Goal: Task Accomplishment & Management: Manage account settings

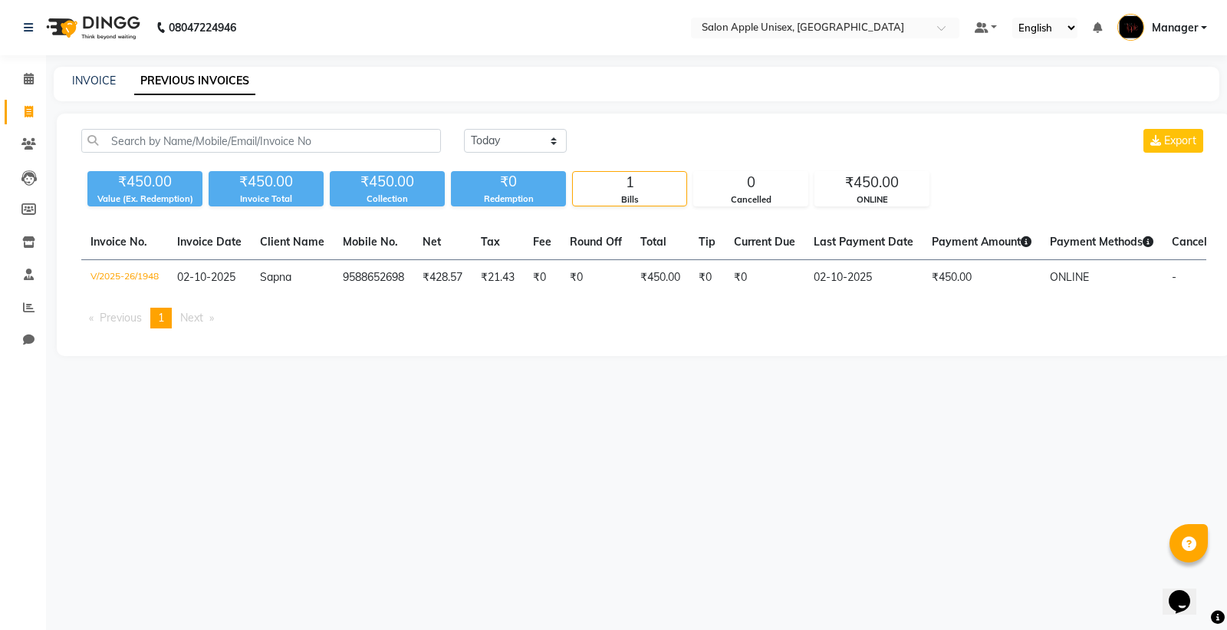
click at [27, 114] on icon at bounding box center [29, 112] width 8 height 12
select select "138"
select select "service"
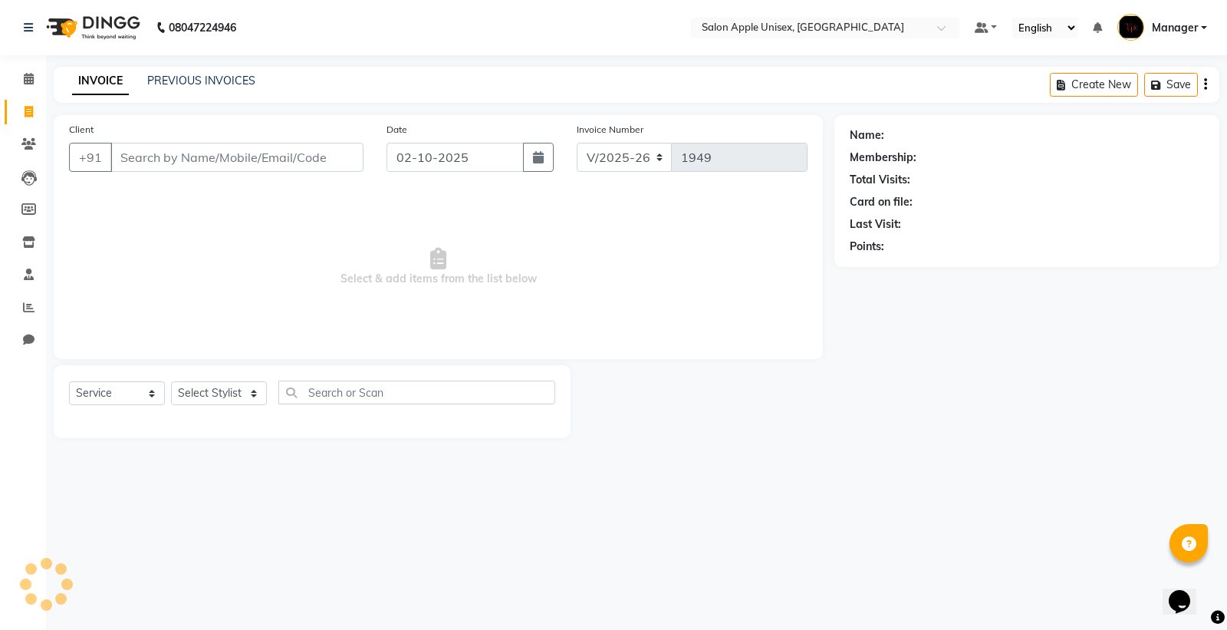
click at [259, 155] on input "Client" at bounding box center [236, 157] width 253 height 29
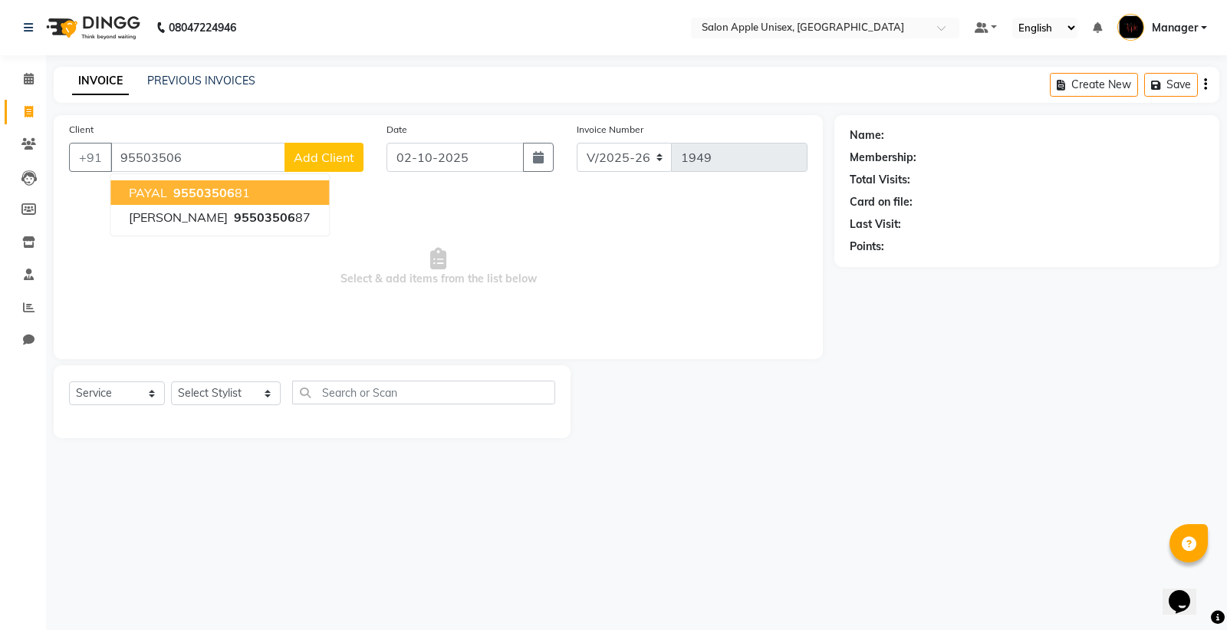
click at [128, 193] on button "PAYAL 95503506 81" at bounding box center [219, 192] width 219 height 25
type input "9550350681"
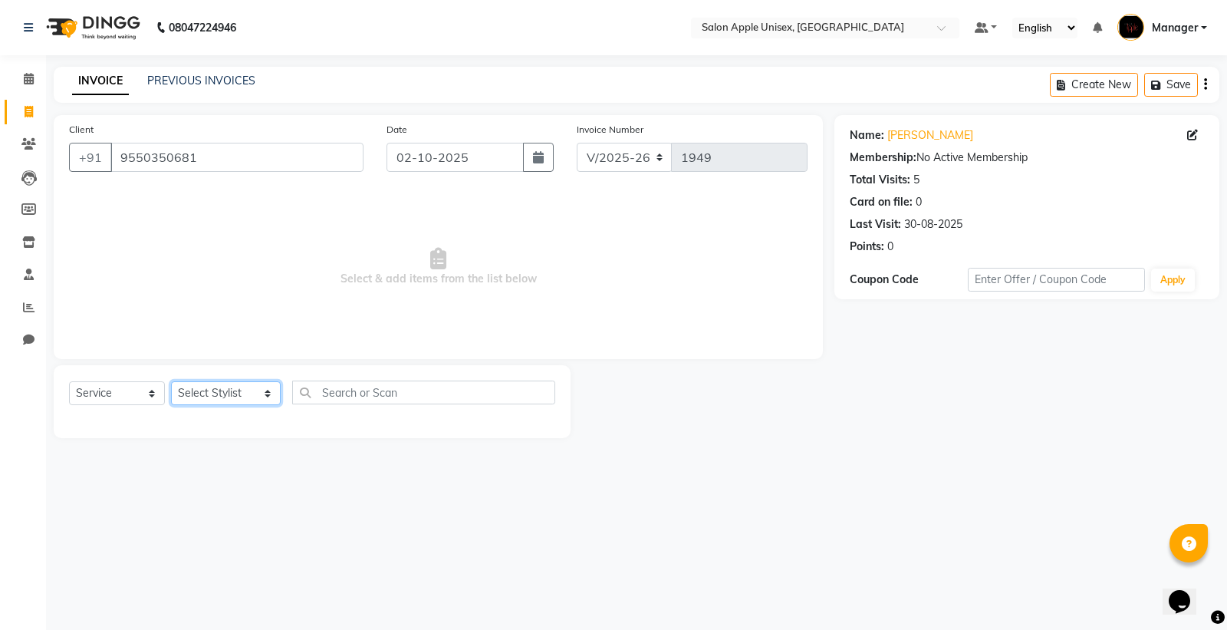
click at [208, 393] on select "Select Stylist iftesham pathan Kavita Ruparam Kalor Manager Omkar Sanjay Magar …" at bounding box center [226, 393] width 110 height 24
select select "80619"
click at [171, 382] on select "Select Stylist iftesham pathan Kavita Ruparam Kalor Manager Omkar Sanjay Magar …" at bounding box center [226, 393] width 110 height 24
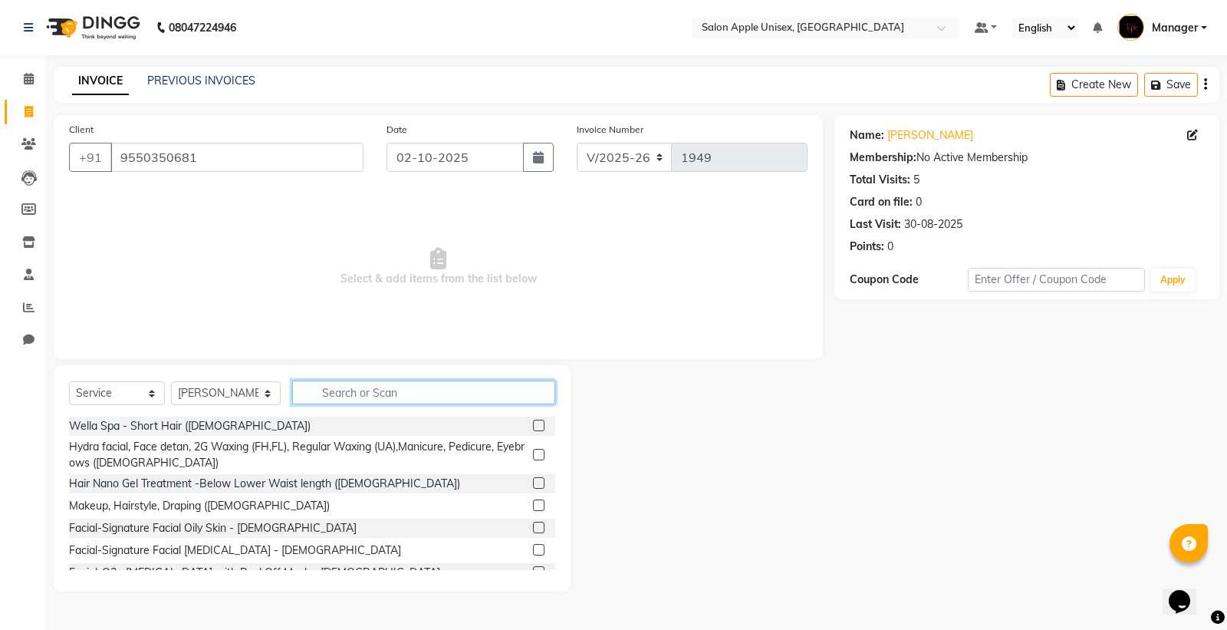
click at [347, 393] on input "text" at bounding box center [423, 392] width 263 height 24
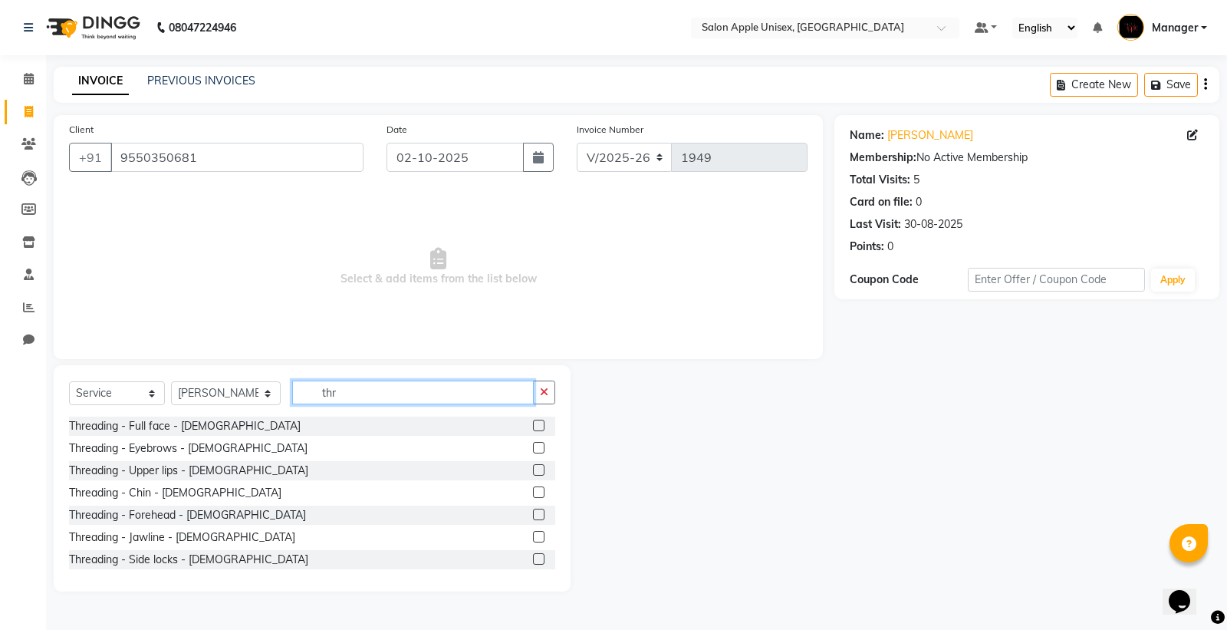
type input "thr"
click at [533, 446] on label at bounding box center [539, 448] width 12 height 12
click at [533, 446] on input "checkbox" at bounding box center [538, 448] width 10 height 10
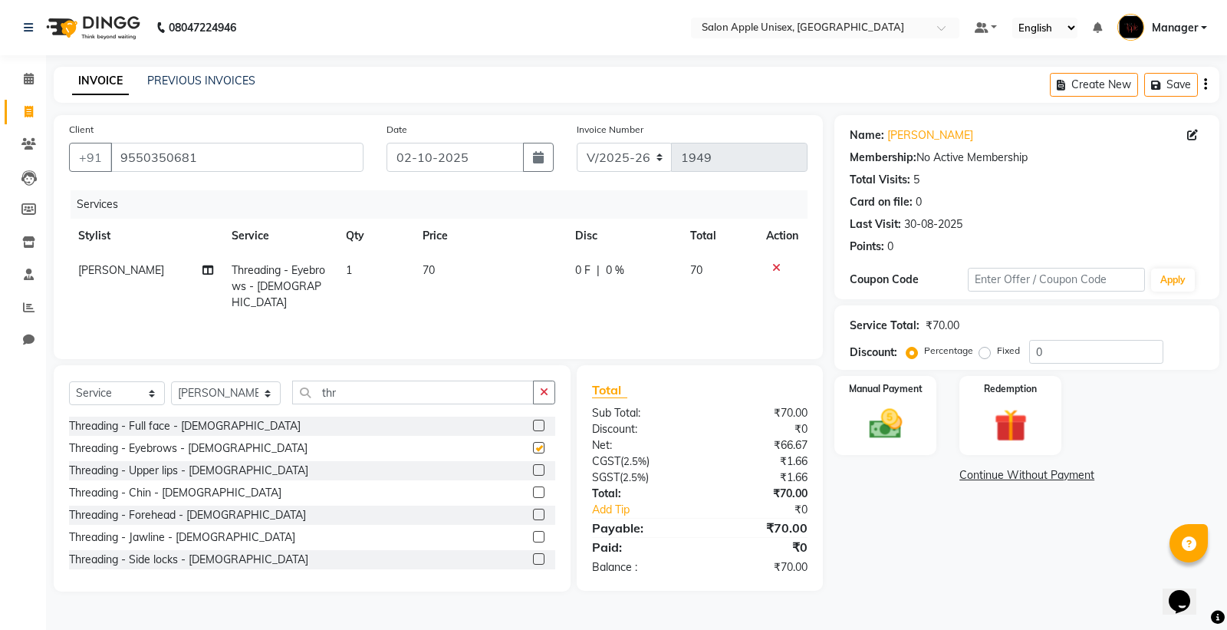
checkbox input "false"
click at [533, 515] on label at bounding box center [539, 515] width 12 height 12
click at [533, 515] on input "checkbox" at bounding box center [538, 515] width 10 height 10
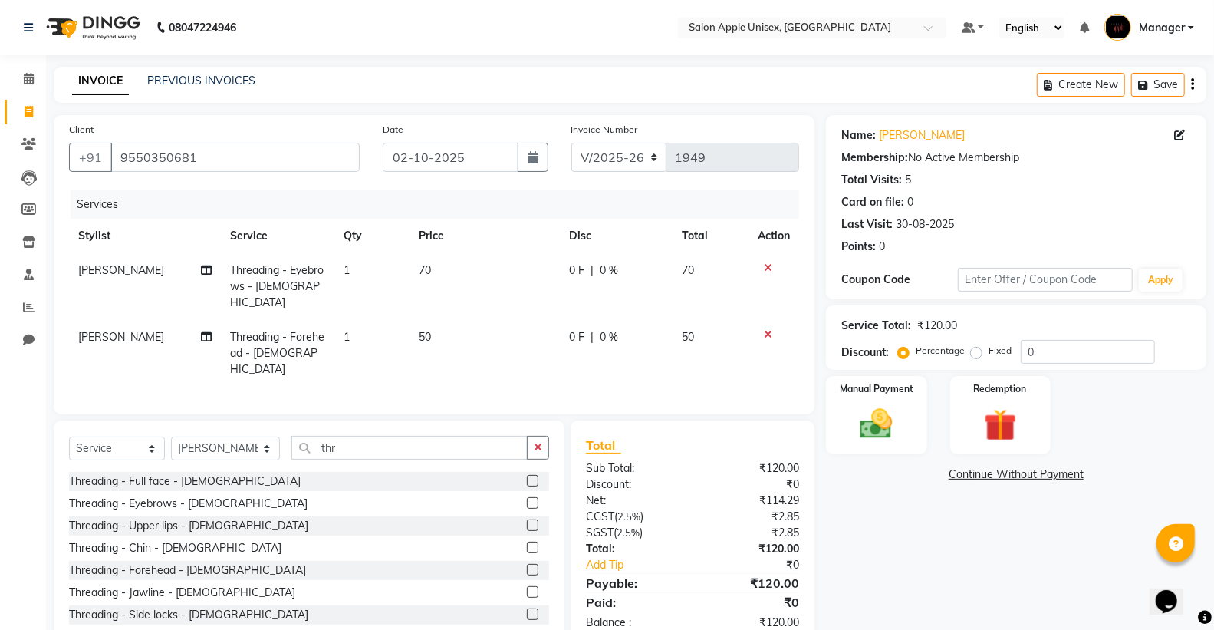
click at [527, 564] on label at bounding box center [533, 570] width 12 height 12
click at [527, 565] on input "checkbox" at bounding box center [532, 570] width 10 height 10
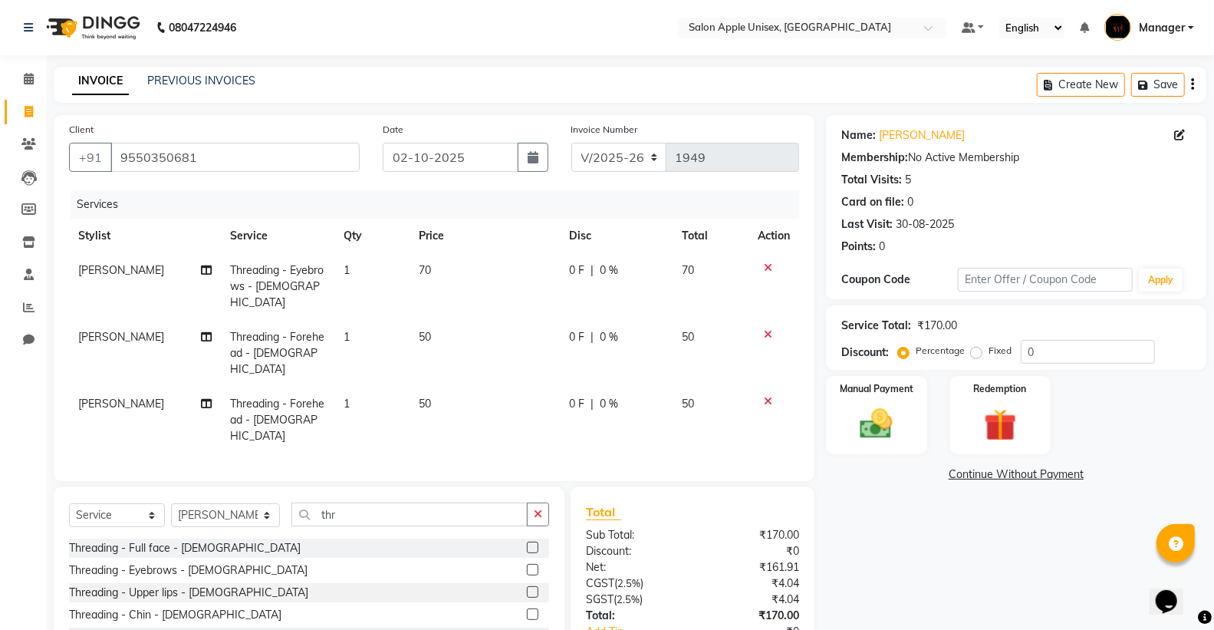
checkbox input "false"
click at [769, 329] on icon at bounding box center [768, 334] width 8 height 11
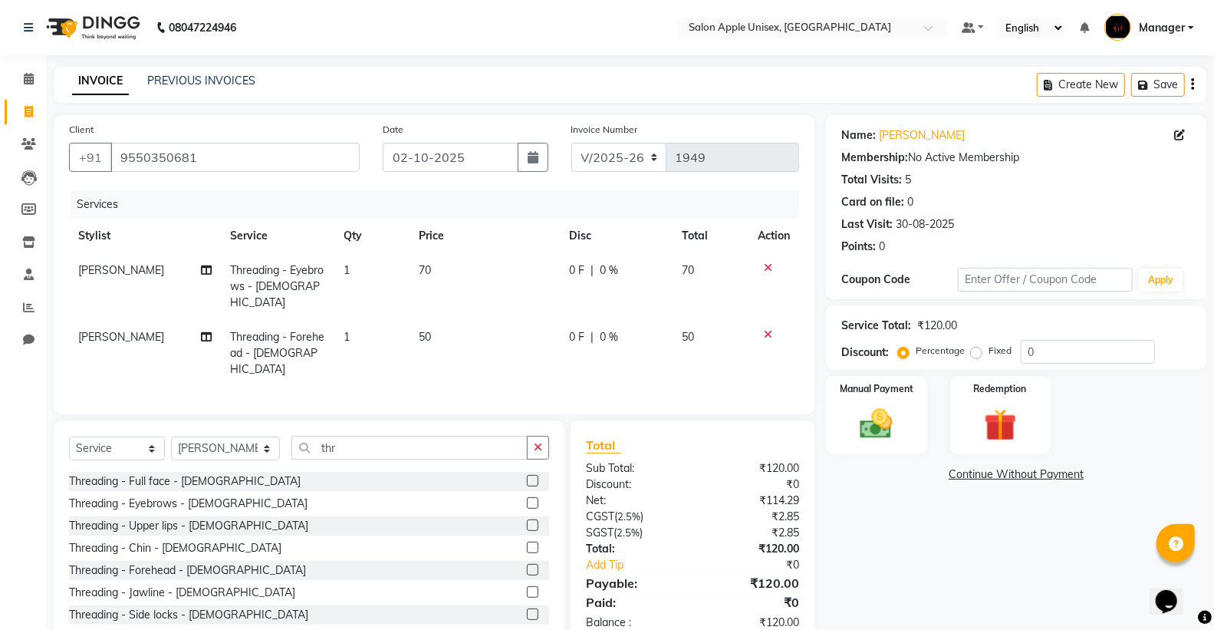
click at [527, 519] on label at bounding box center [533, 525] width 12 height 12
click at [527, 521] on input "checkbox" at bounding box center [532, 526] width 10 height 10
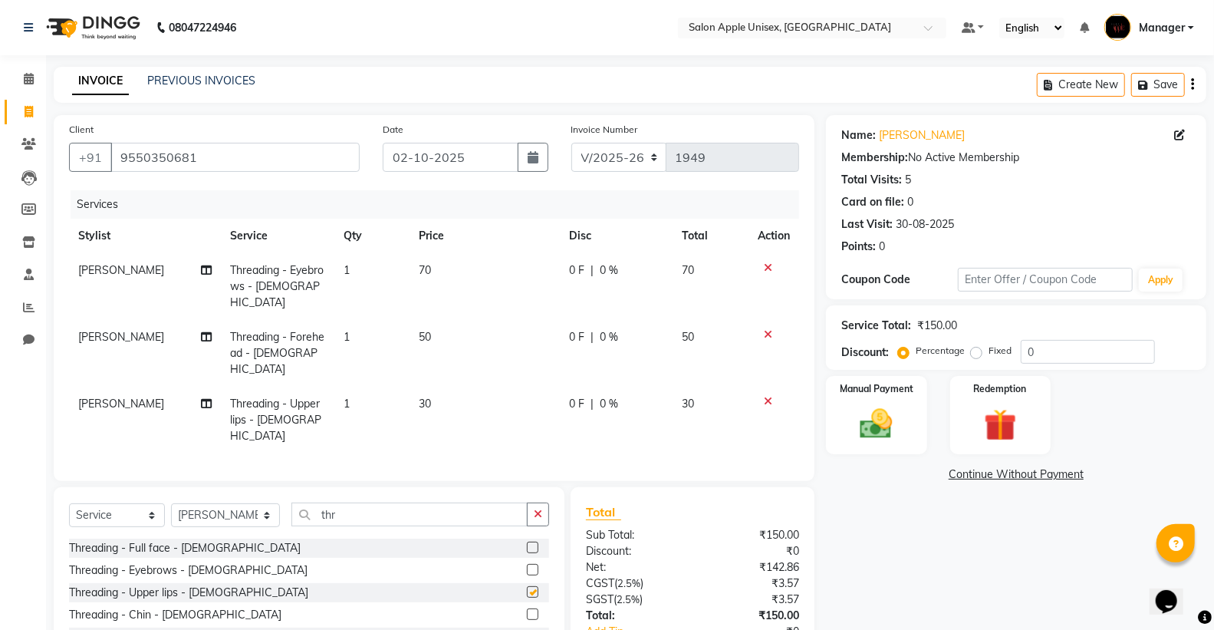
checkbox input "false"
click at [874, 418] on img at bounding box center [876, 423] width 54 height 39
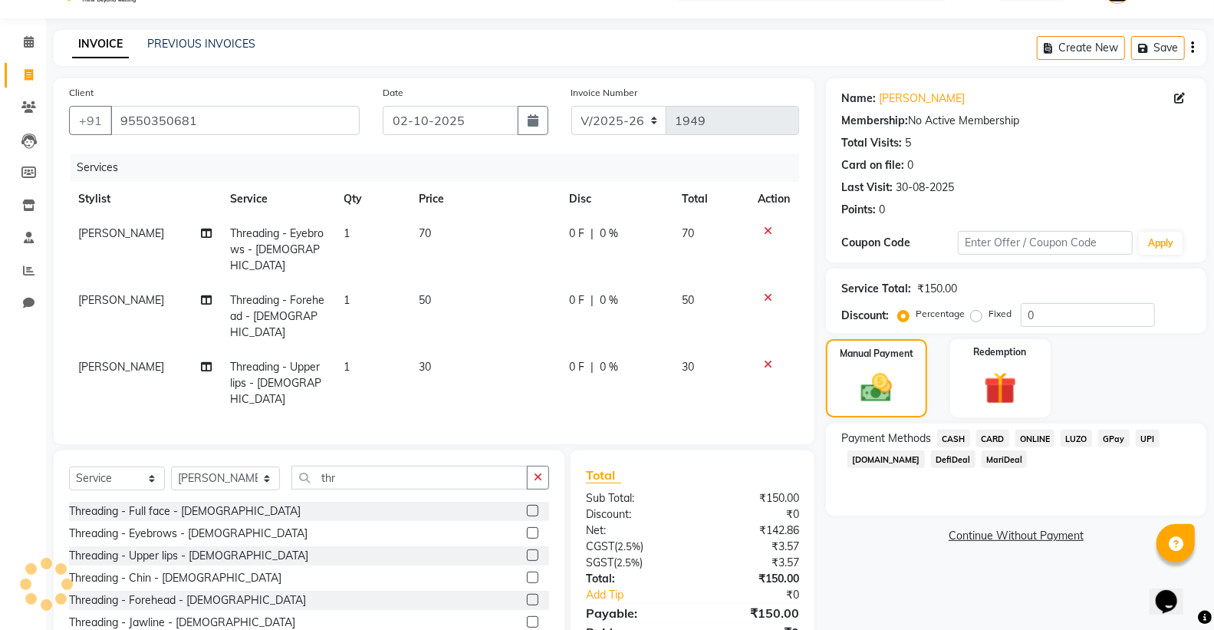
scroll to position [71, 0]
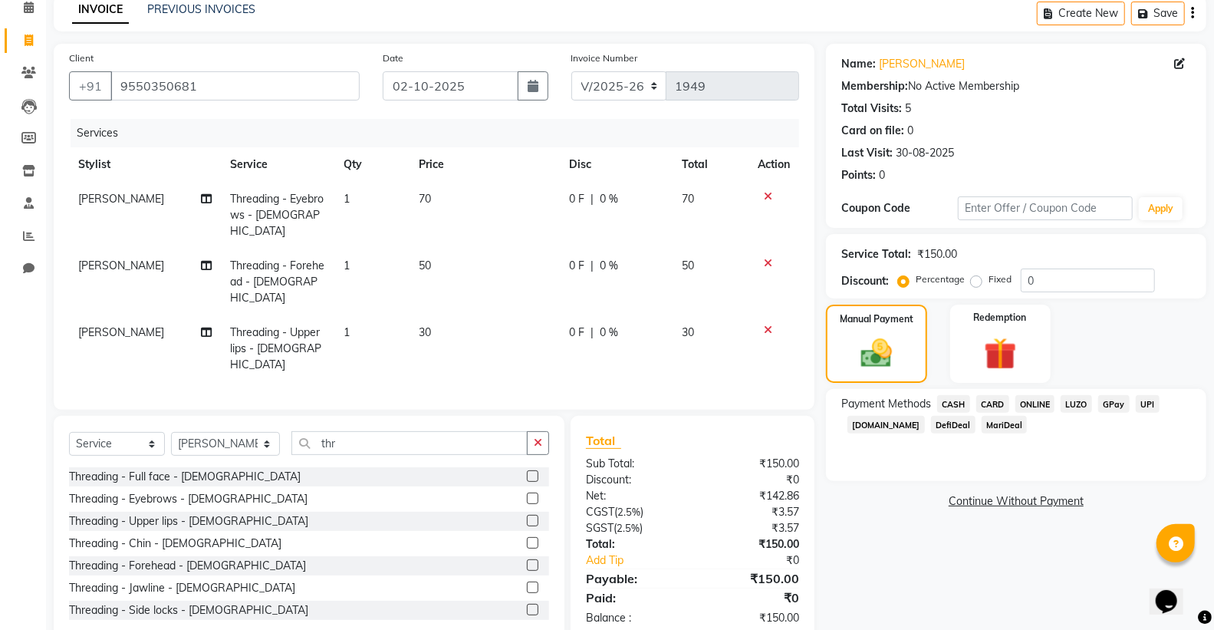
click at [1032, 404] on span "ONLINE" at bounding box center [1036, 404] width 40 height 18
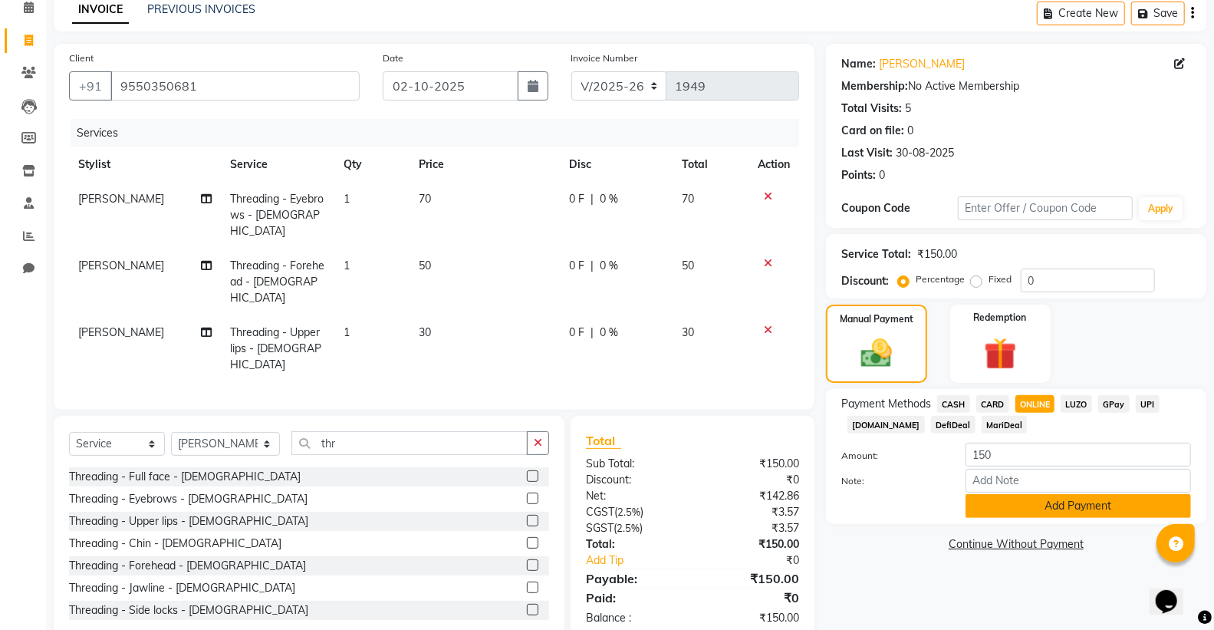
click at [1093, 499] on button "Add Payment" at bounding box center [1079, 506] width 226 height 24
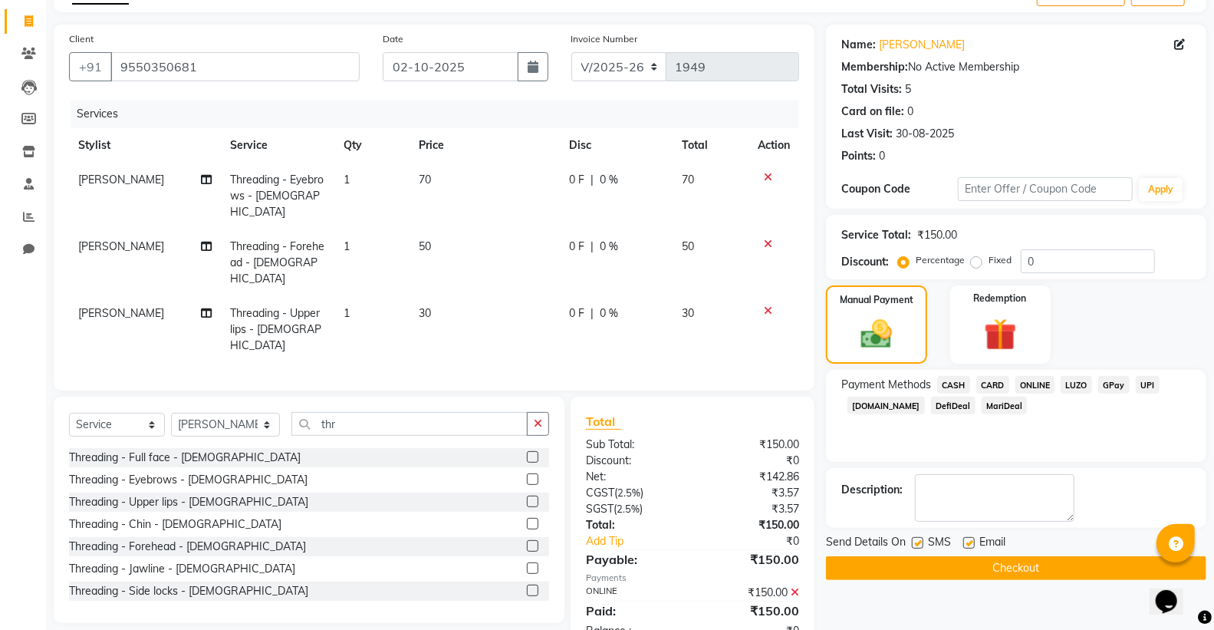
scroll to position [102, 0]
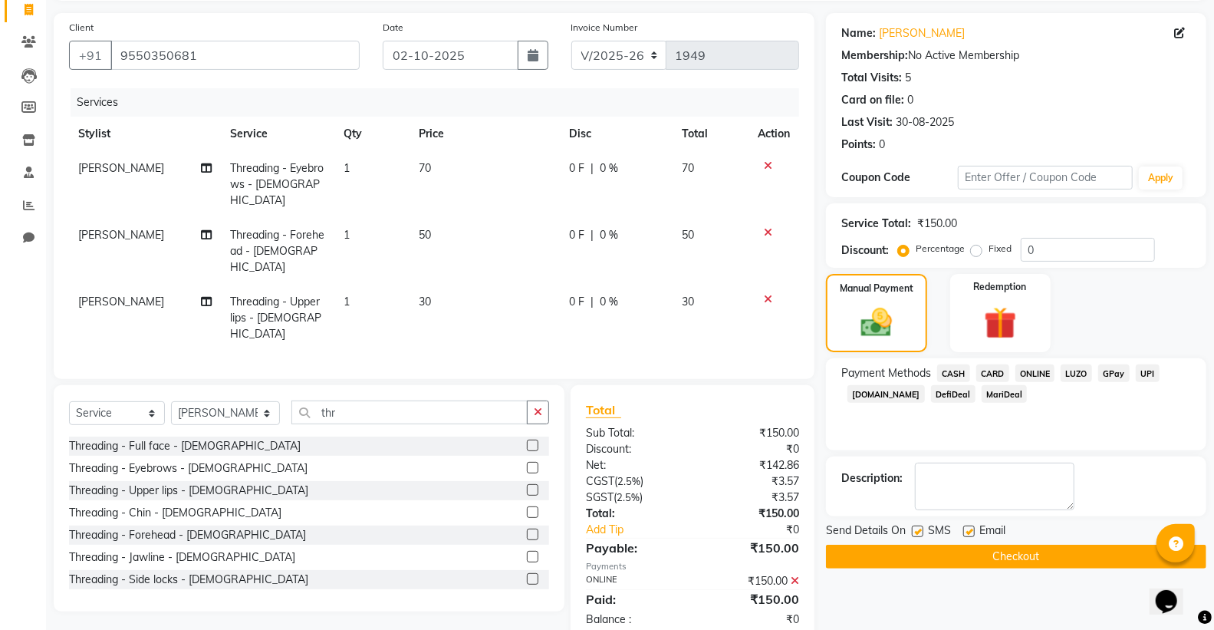
click at [1048, 548] on button "Checkout" at bounding box center [1016, 557] width 380 height 24
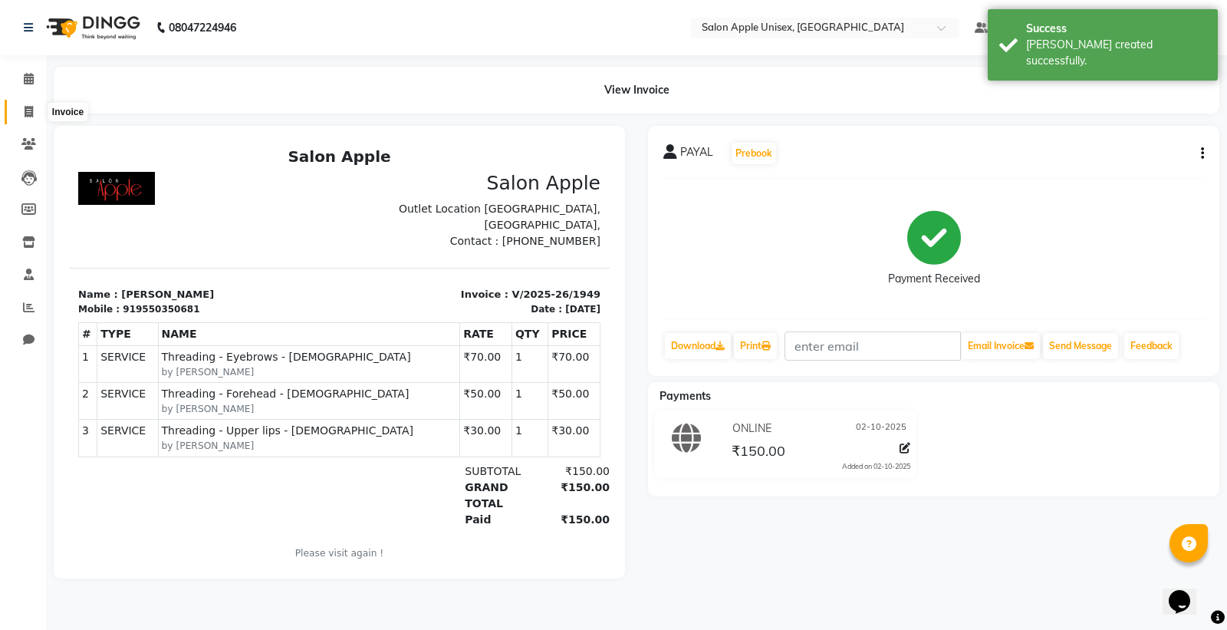
click at [27, 106] on icon at bounding box center [29, 112] width 8 height 12
select select "service"
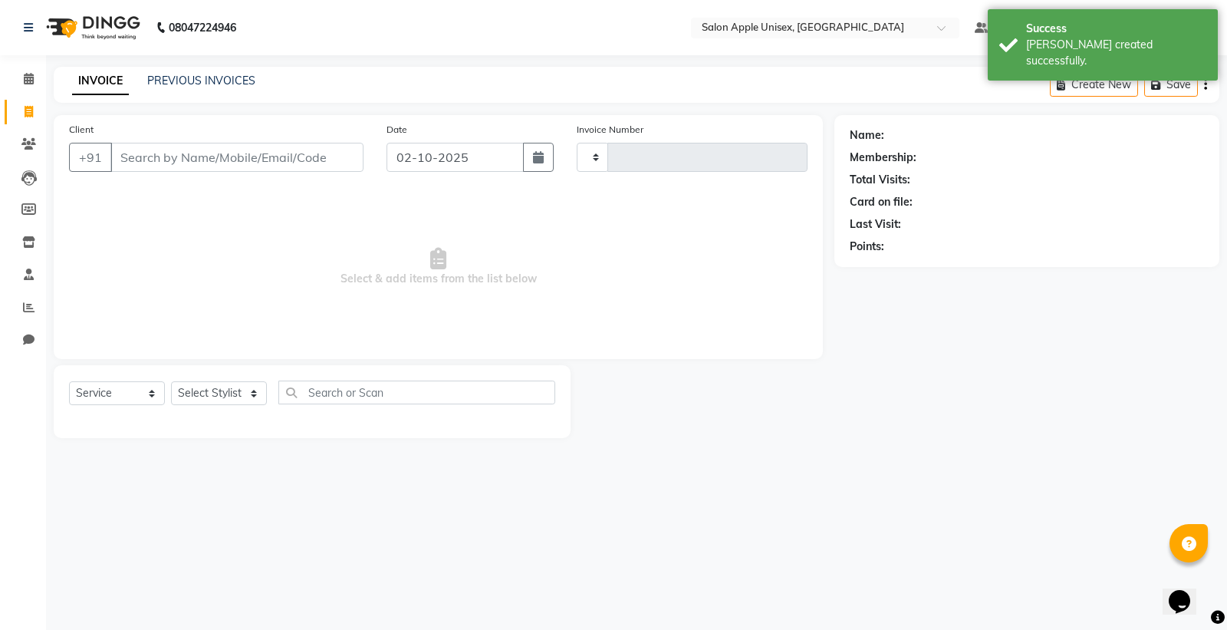
type input "1950"
select select "138"
click at [259, 157] on input "Client" at bounding box center [236, 157] width 253 height 29
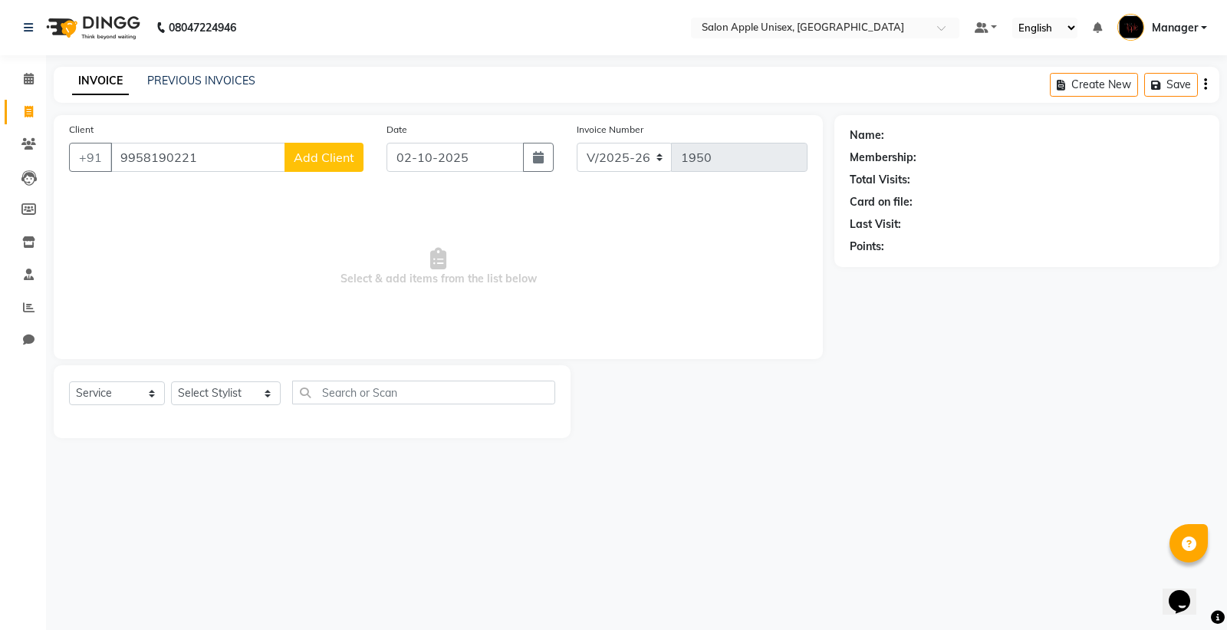
type input "9958190221"
click at [307, 152] on span "Add Client" at bounding box center [324, 157] width 61 height 15
select select "22"
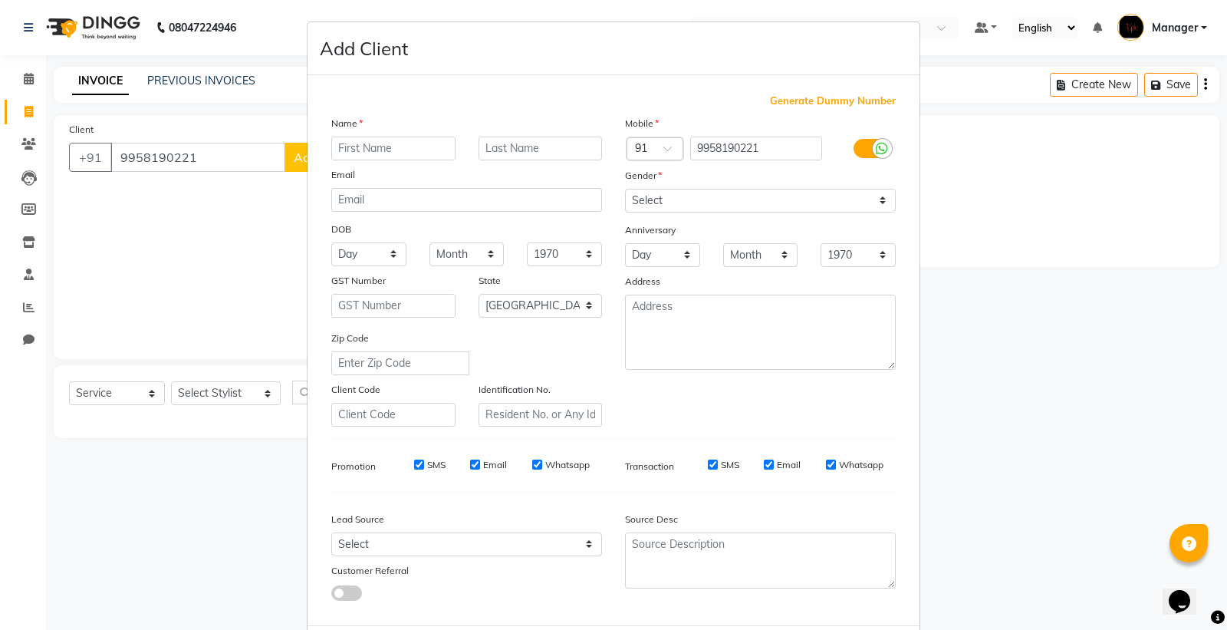
click at [340, 152] on input "text" at bounding box center [393, 149] width 124 height 24
type input "pragya"
click at [649, 199] on select "Select Male Female Other Prefer Not To Say" at bounding box center [760, 201] width 271 height 24
select select "female"
click at [625, 189] on select "Select Male Female Other Prefer Not To Say" at bounding box center [760, 201] width 271 height 24
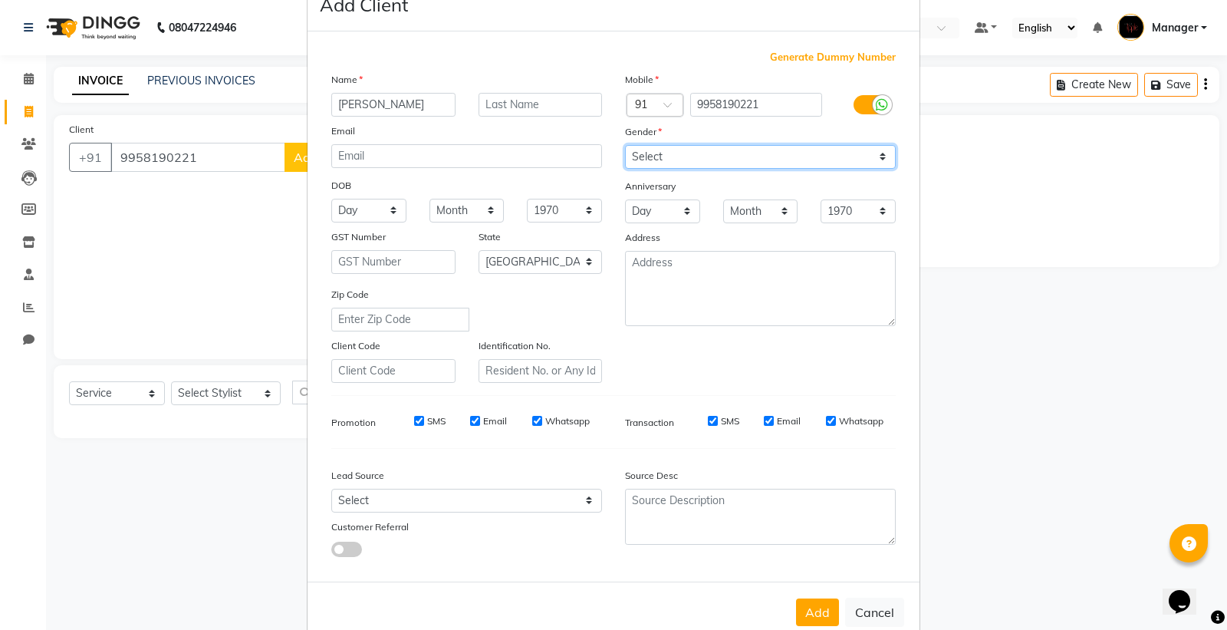
scroll to position [79, 0]
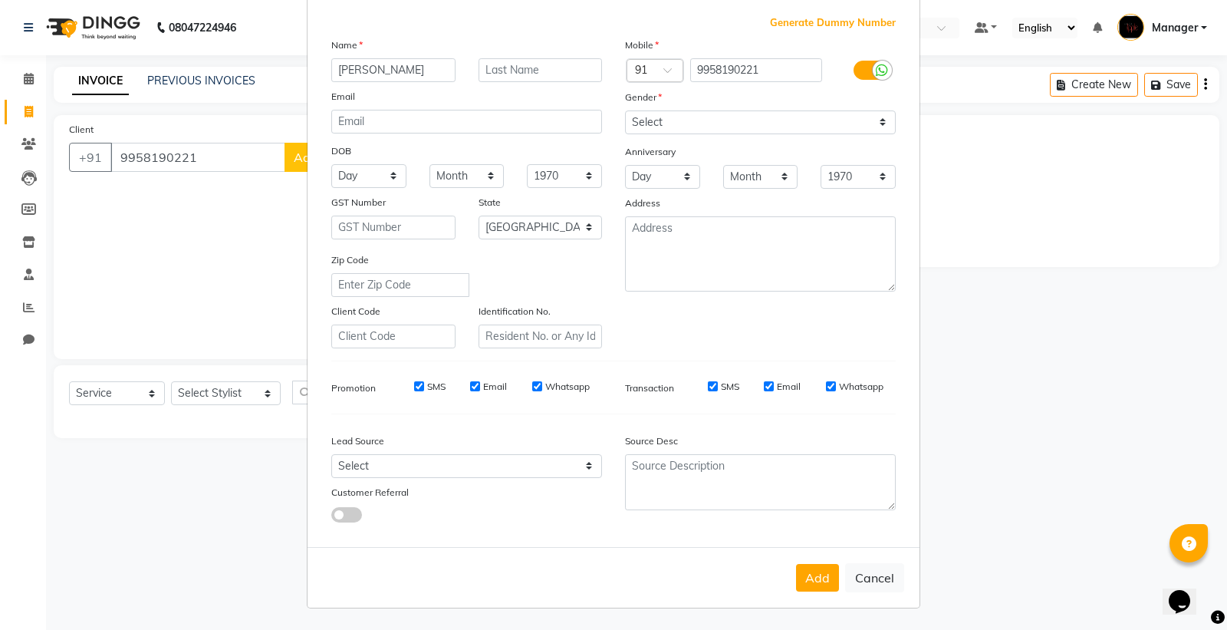
drag, startPoint x: 819, startPoint y: 583, endPoint x: 816, endPoint y: 562, distance: 20.9
click at [819, 580] on button "Add" at bounding box center [817, 578] width 43 height 28
select select
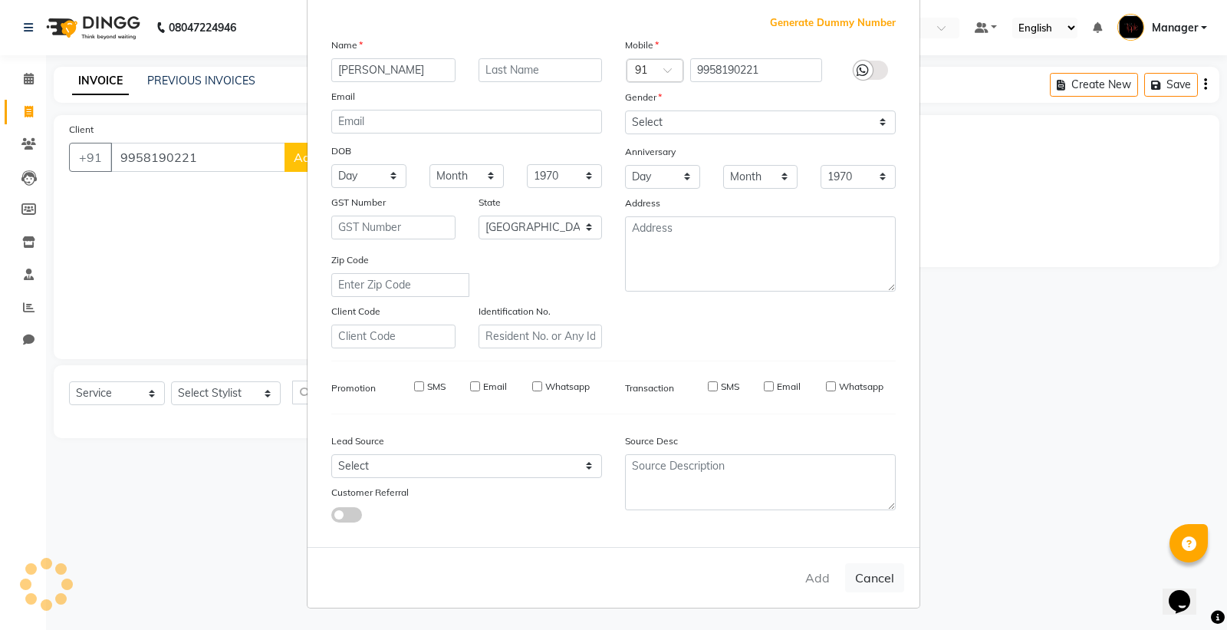
select select "null"
select select
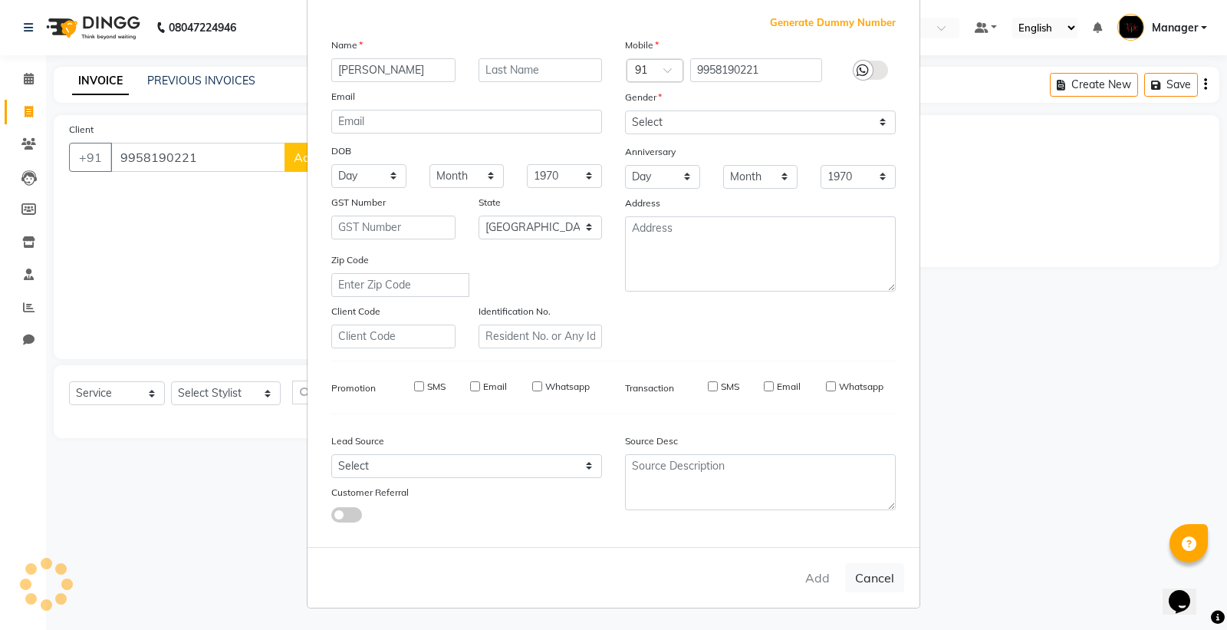
checkbox input "false"
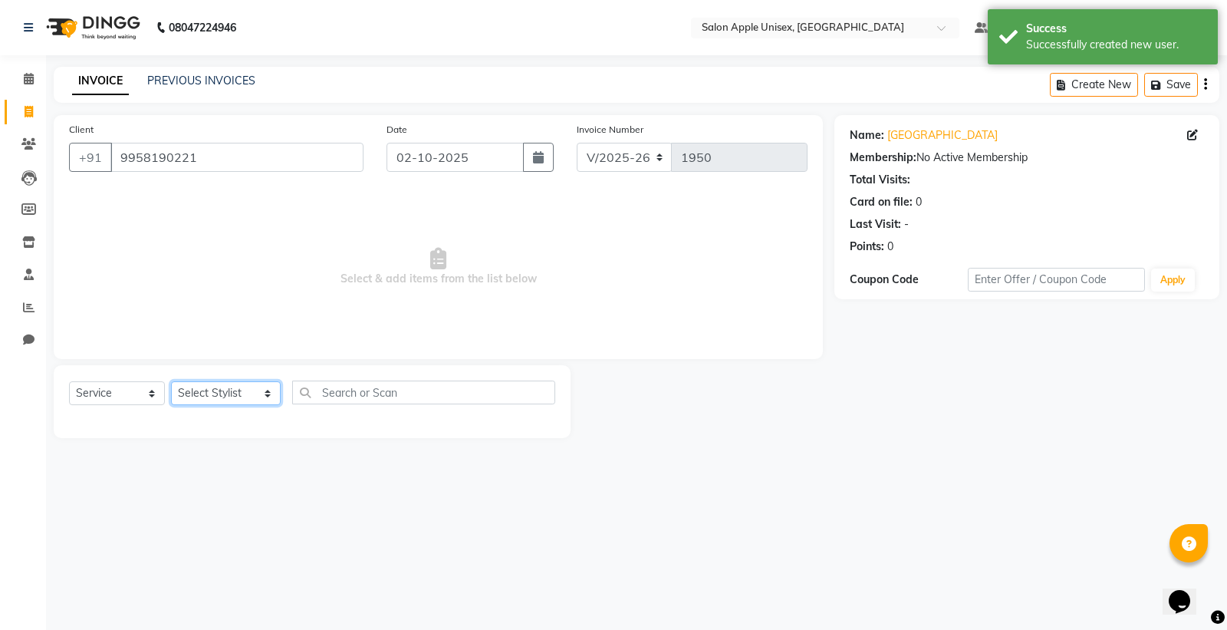
click at [221, 386] on select "Select Stylist iftesham pathan Kavita Ruparam Kalor Manager Omkar Sanjay Magar …" at bounding box center [226, 393] width 110 height 24
select select "76661"
click at [171, 382] on select "Select Stylist iftesham pathan Kavita Ruparam Kalor Manager Omkar Sanjay Magar …" at bounding box center [226, 393] width 110 height 24
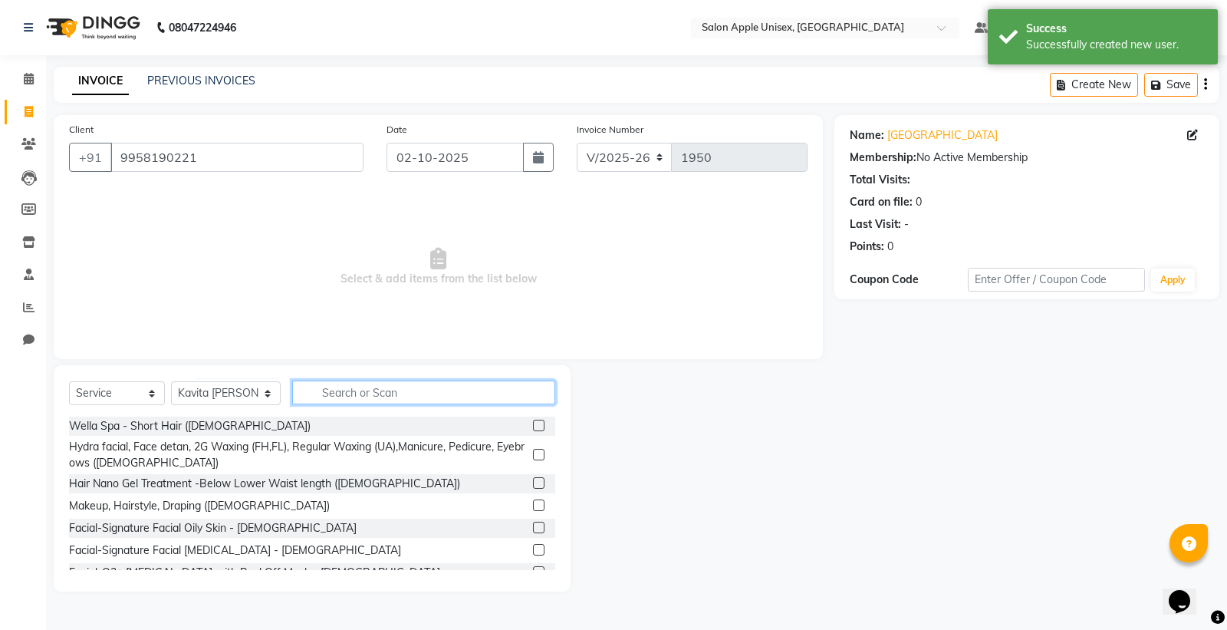
click at [370, 396] on input "text" at bounding box center [423, 392] width 263 height 24
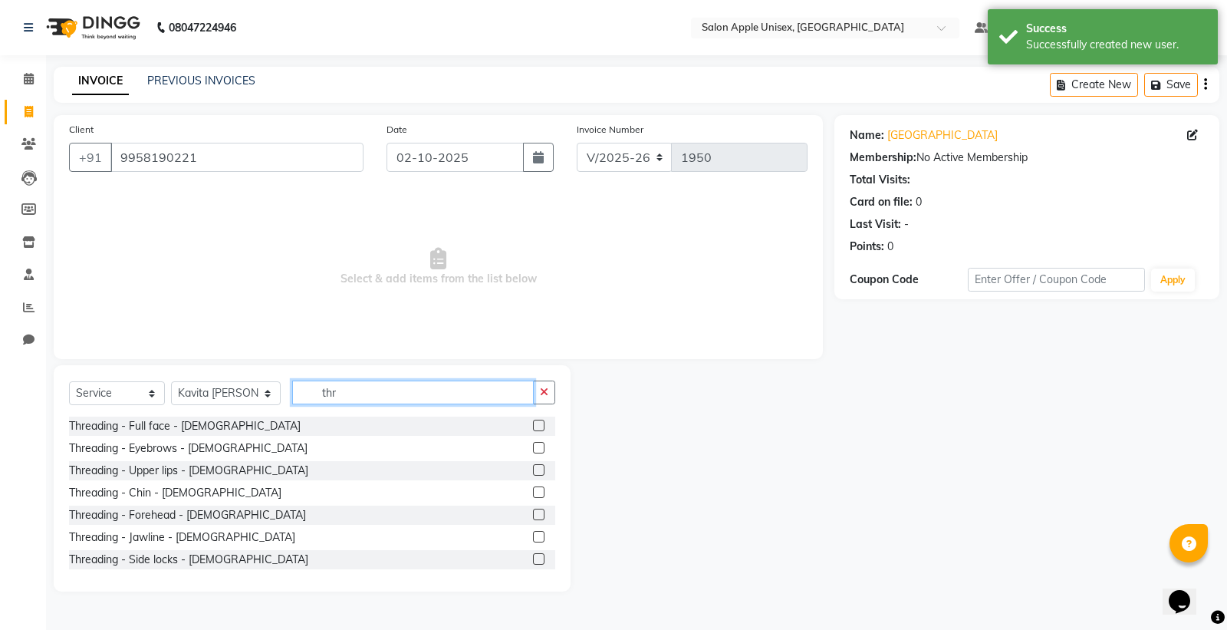
type input "thr"
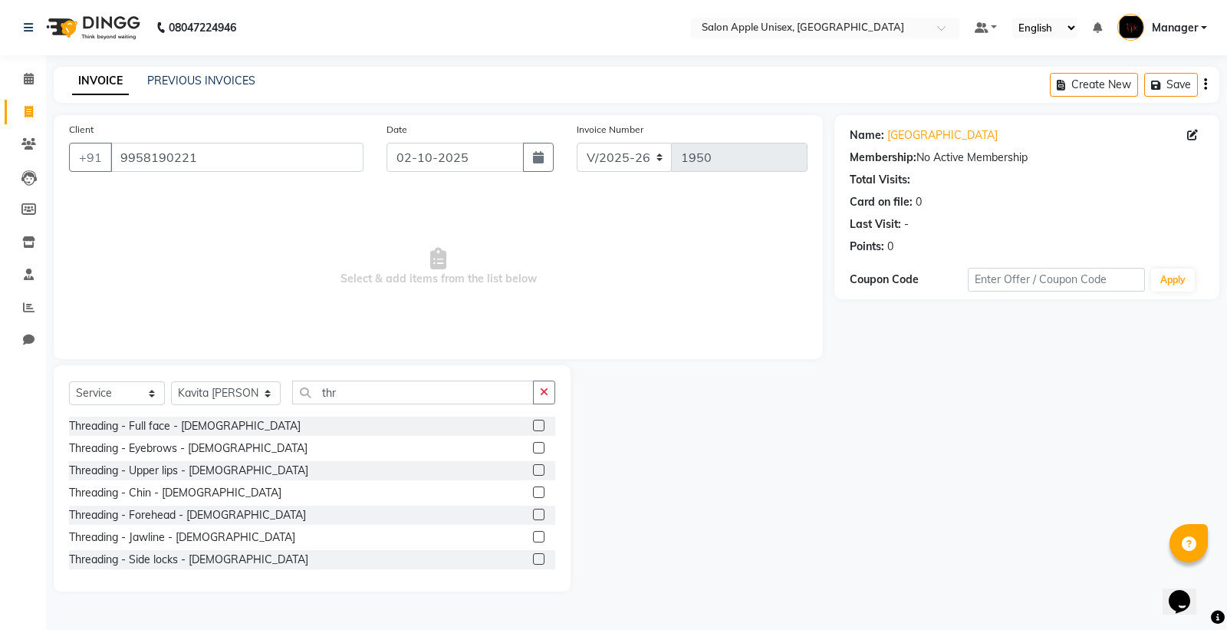
click at [533, 446] on label at bounding box center [539, 448] width 12 height 12
click at [533, 446] on input "checkbox" at bounding box center [538, 448] width 10 height 10
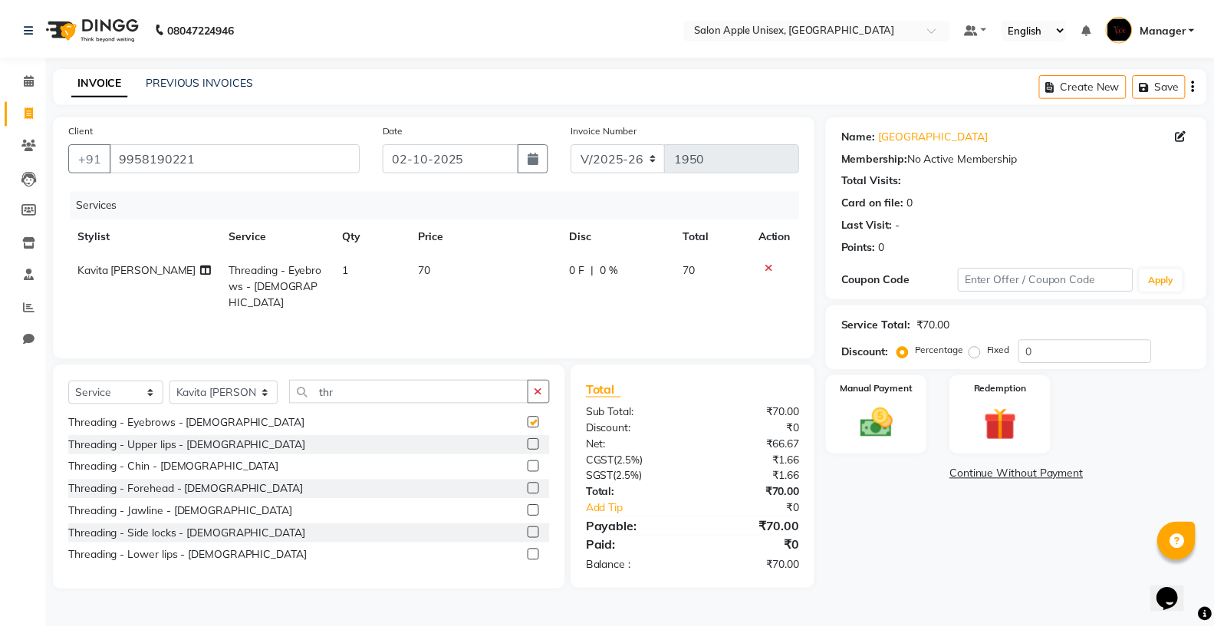
scroll to position [47, 0]
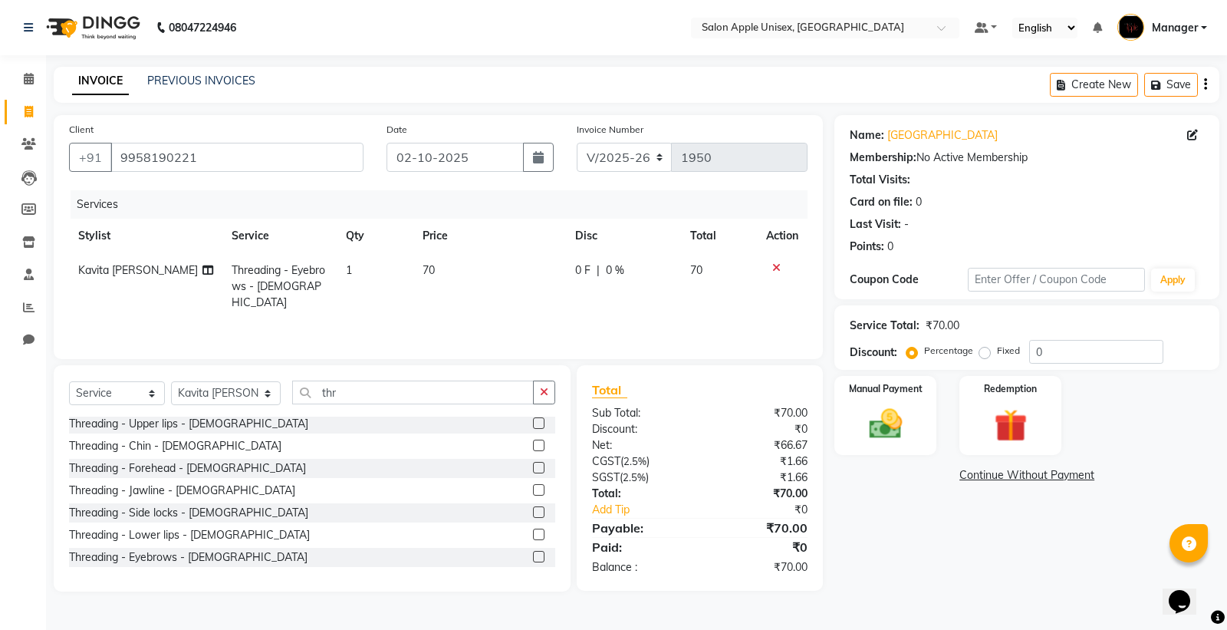
checkbox input "false"
click at [882, 448] on div "Manual Payment" at bounding box center [886, 415] width 106 height 82
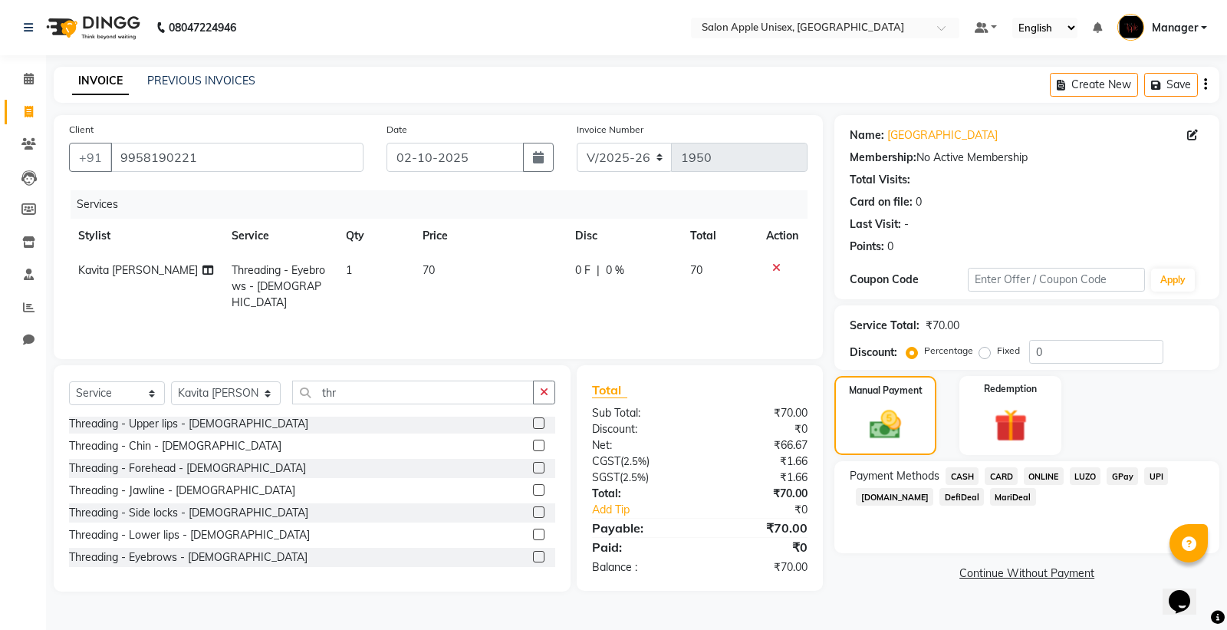
click at [1046, 476] on span "ONLINE" at bounding box center [1044, 476] width 40 height 18
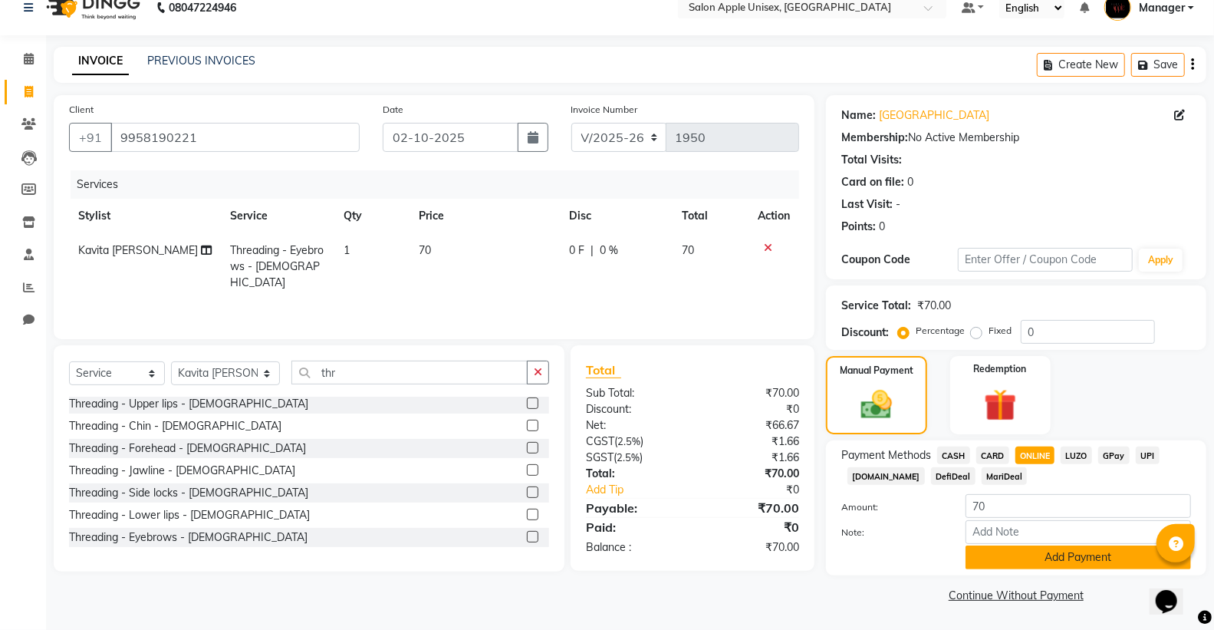
click at [999, 561] on button "Add Payment" at bounding box center [1079, 557] width 226 height 24
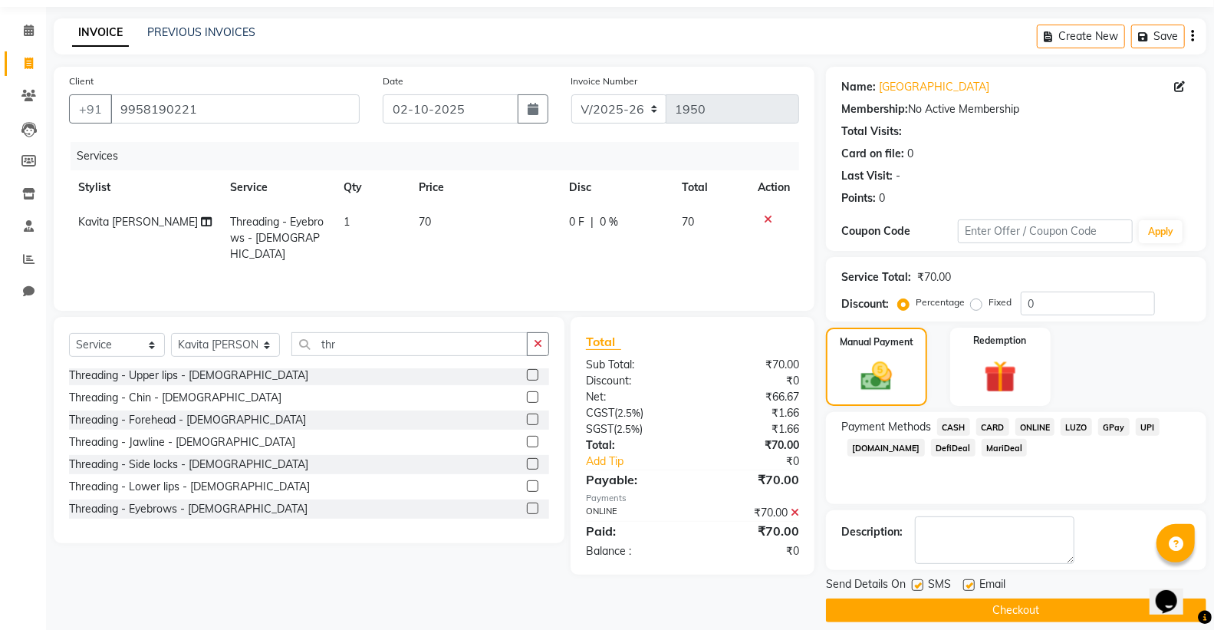
scroll to position [64, 0]
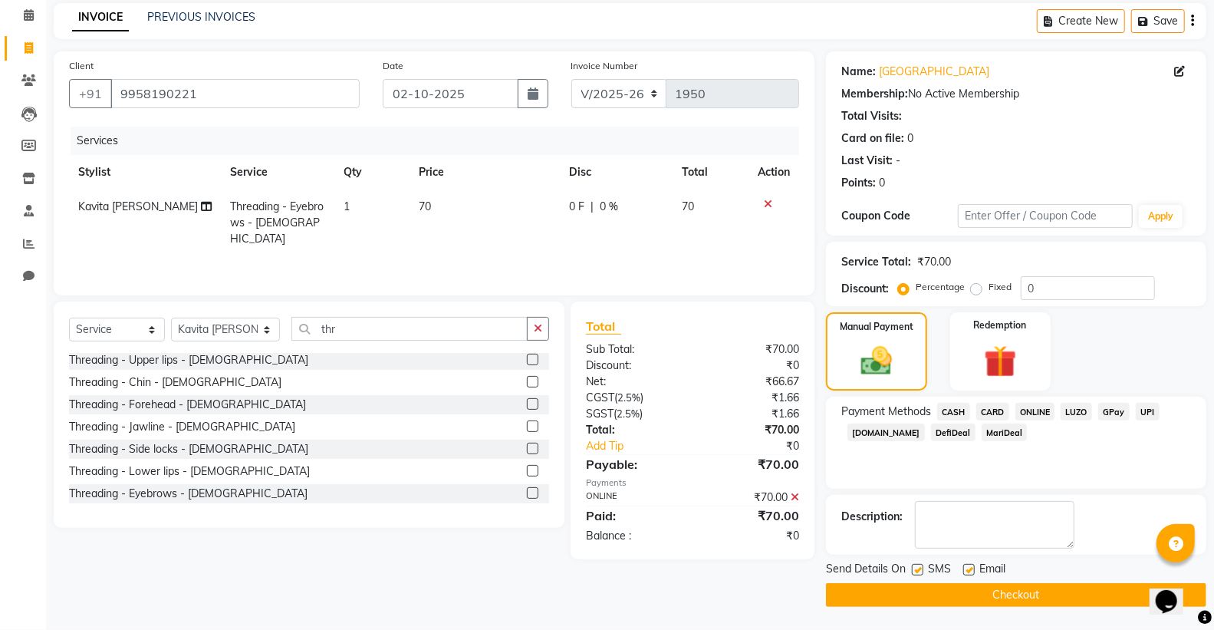
click at [973, 584] on button "Checkout" at bounding box center [1016, 595] width 380 height 24
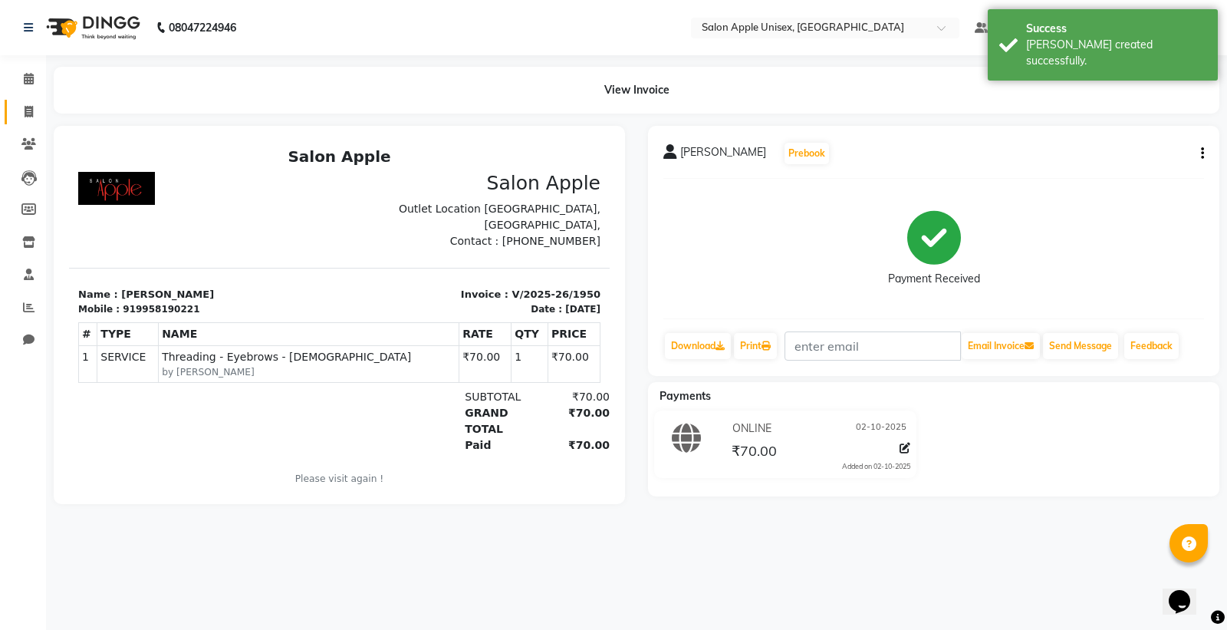
click at [29, 120] on link "Invoice" at bounding box center [23, 112] width 37 height 25
select select "138"
select select "service"
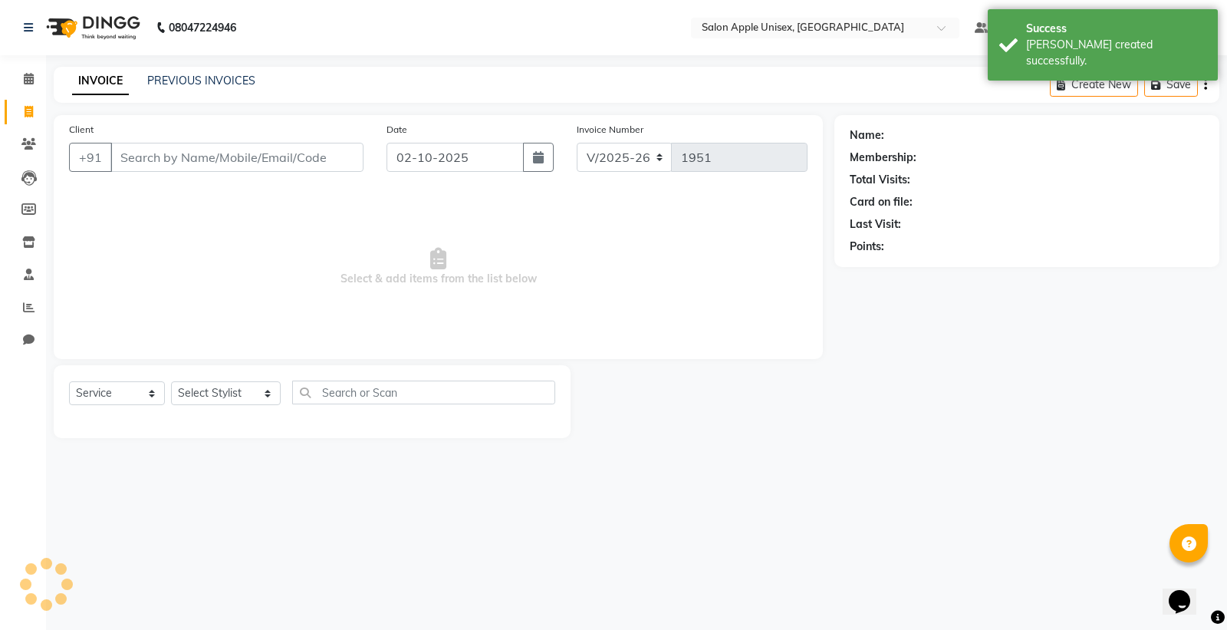
click at [179, 150] on input "Client" at bounding box center [236, 157] width 253 height 29
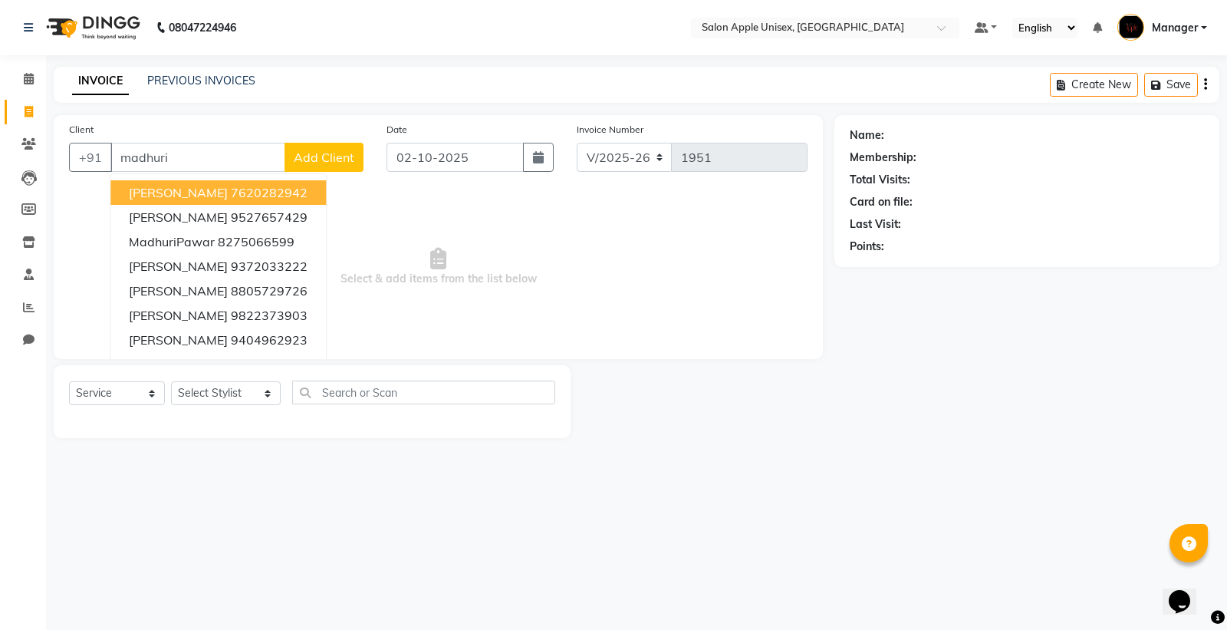
click at [216, 161] on input "madhuri" at bounding box center [197, 157] width 175 height 29
type input "m"
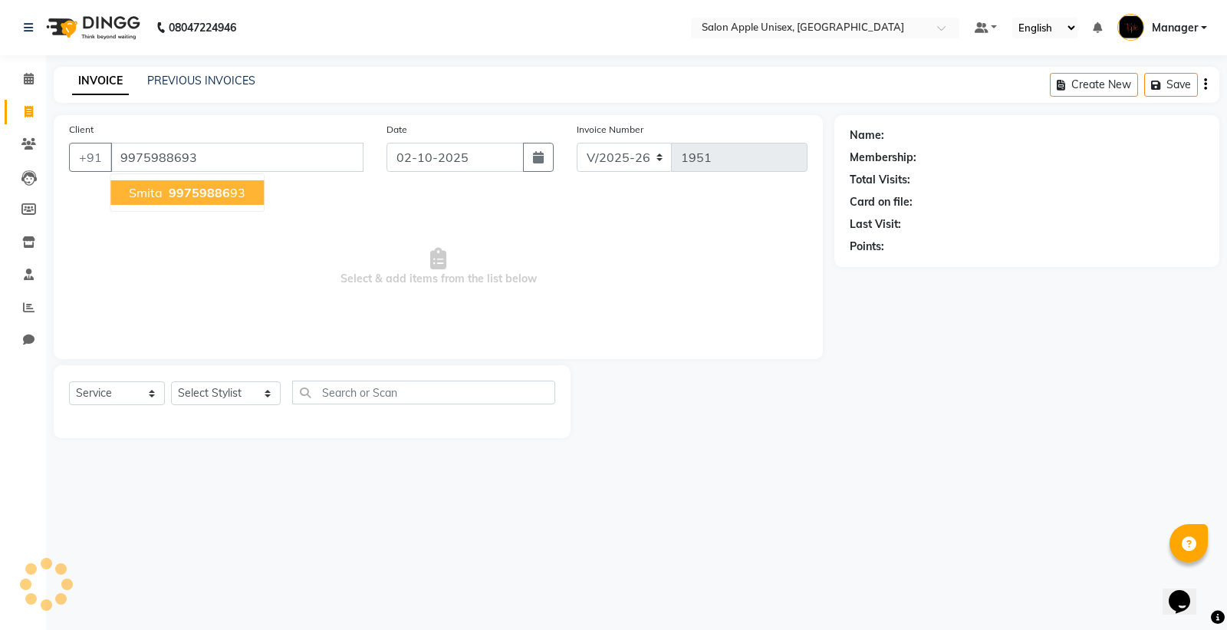
type input "9975988693"
click at [233, 196] on ngb-highlight "99759886 93" at bounding box center [206, 192] width 80 height 15
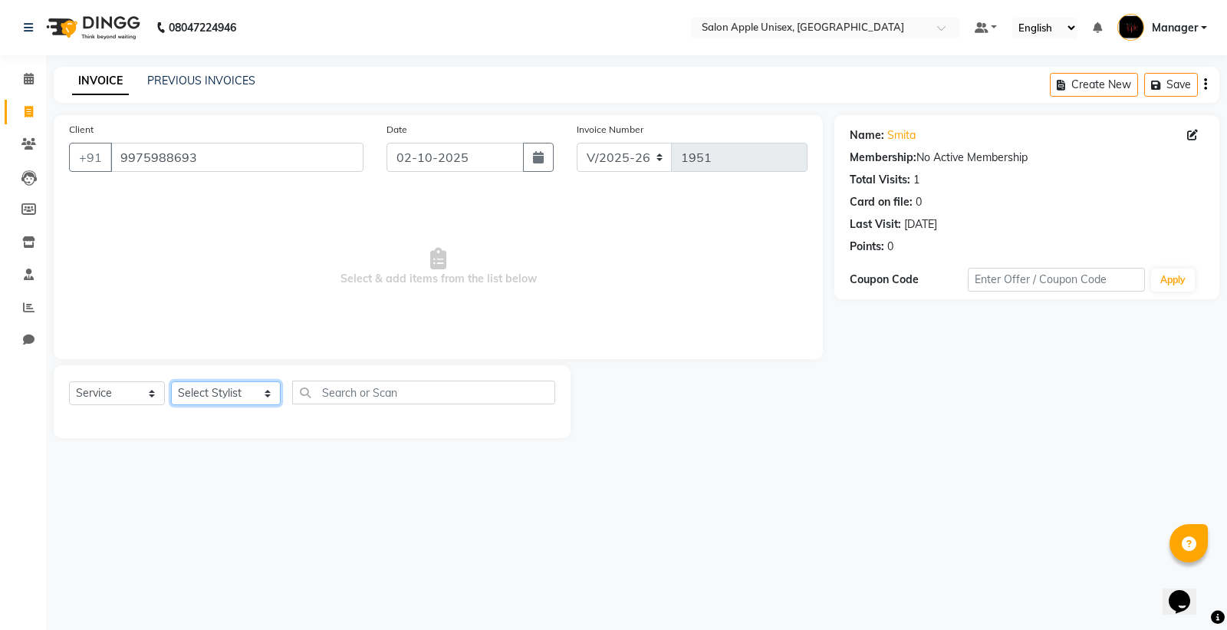
click at [212, 388] on select "Select Stylist iftesham pathan Kavita Ruparam Kalor Manager Omkar Sanjay Magar …" at bounding box center [226, 393] width 110 height 24
select select "76661"
click at [171, 382] on select "Select Stylist iftesham pathan Kavita Ruparam Kalor Manager Omkar Sanjay Magar …" at bounding box center [226, 393] width 110 height 24
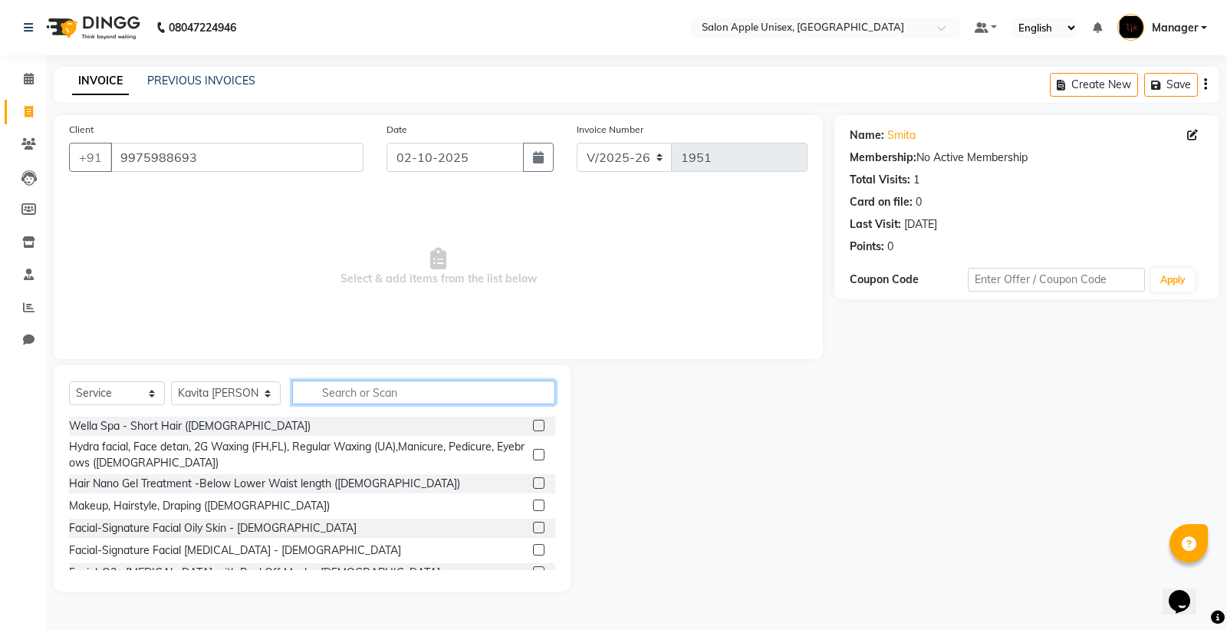
click at [446, 388] on input "text" at bounding box center [423, 392] width 263 height 24
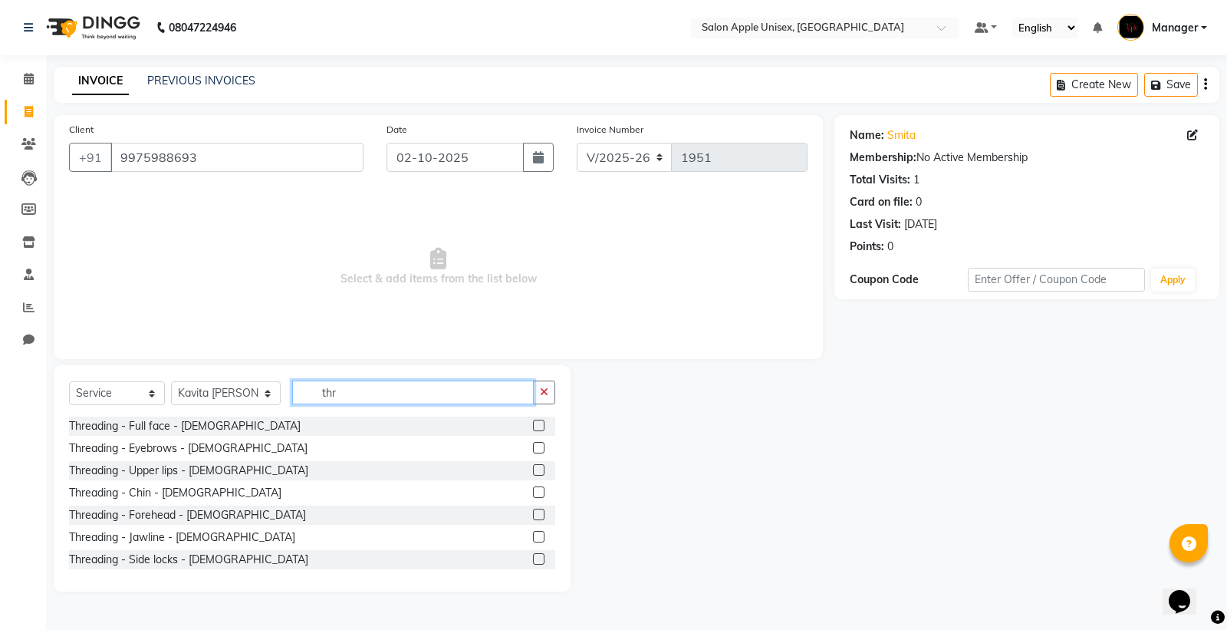
type input "thr"
click at [518, 448] on div "Threading - Eyebrows - [DEMOGRAPHIC_DATA]" at bounding box center [312, 448] width 486 height 19
click at [533, 447] on label at bounding box center [539, 448] width 12 height 12
click at [533, 447] on input "checkbox" at bounding box center [538, 448] width 10 height 10
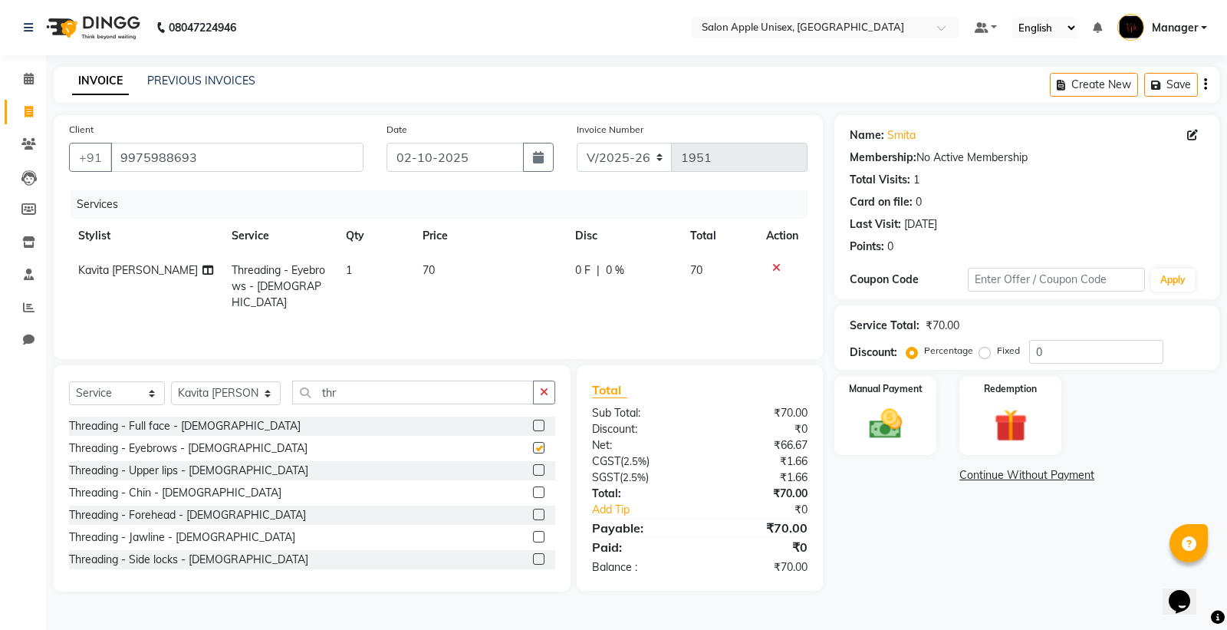
checkbox input "false"
click at [868, 404] on img at bounding box center [885, 423] width 55 height 39
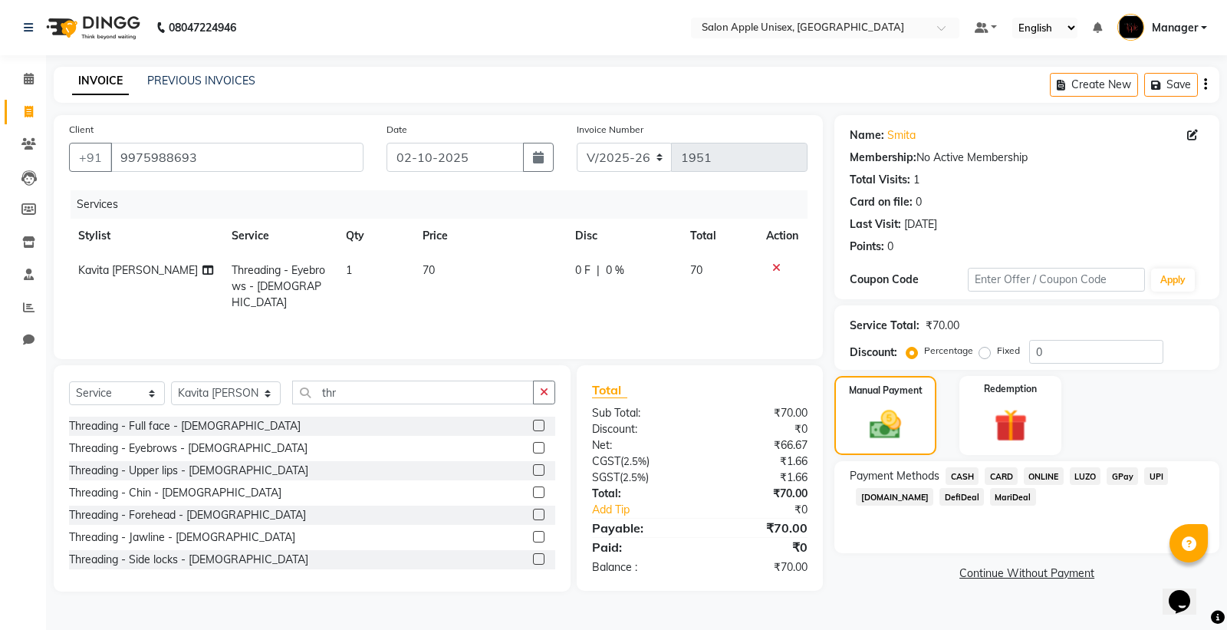
click at [1052, 470] on span "ONLINE" at bounding box center [1044, 476] width 40 height 18
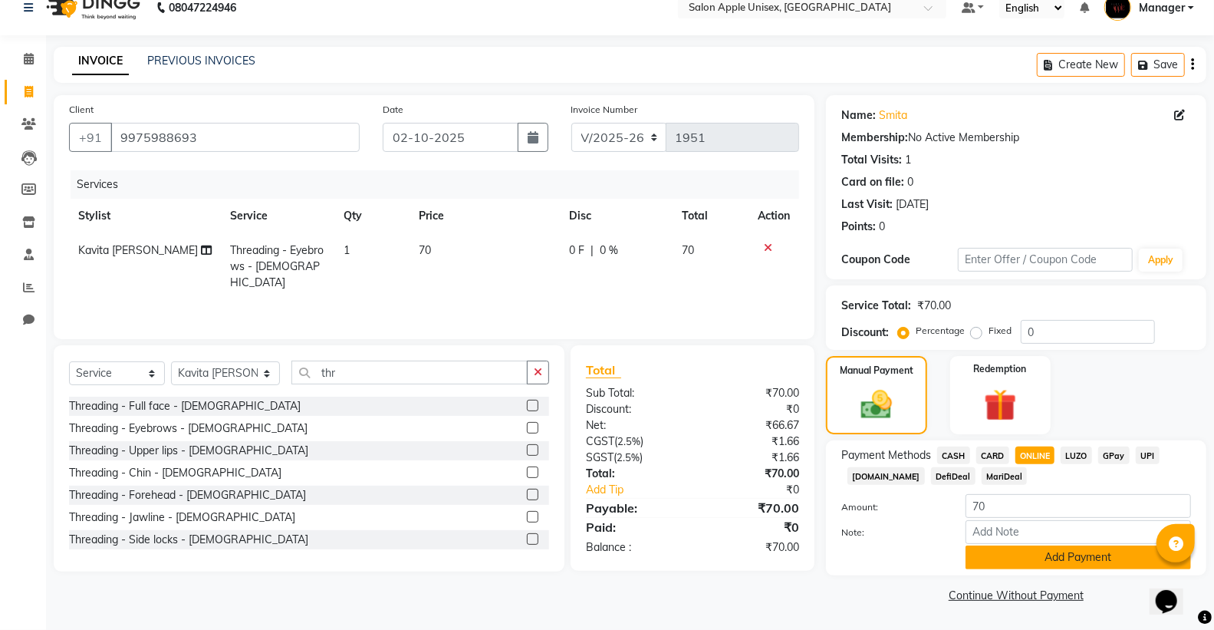
click at [1038, 548] on button "Add Payment" at bounding box center [1079, 557] width 226 height 24
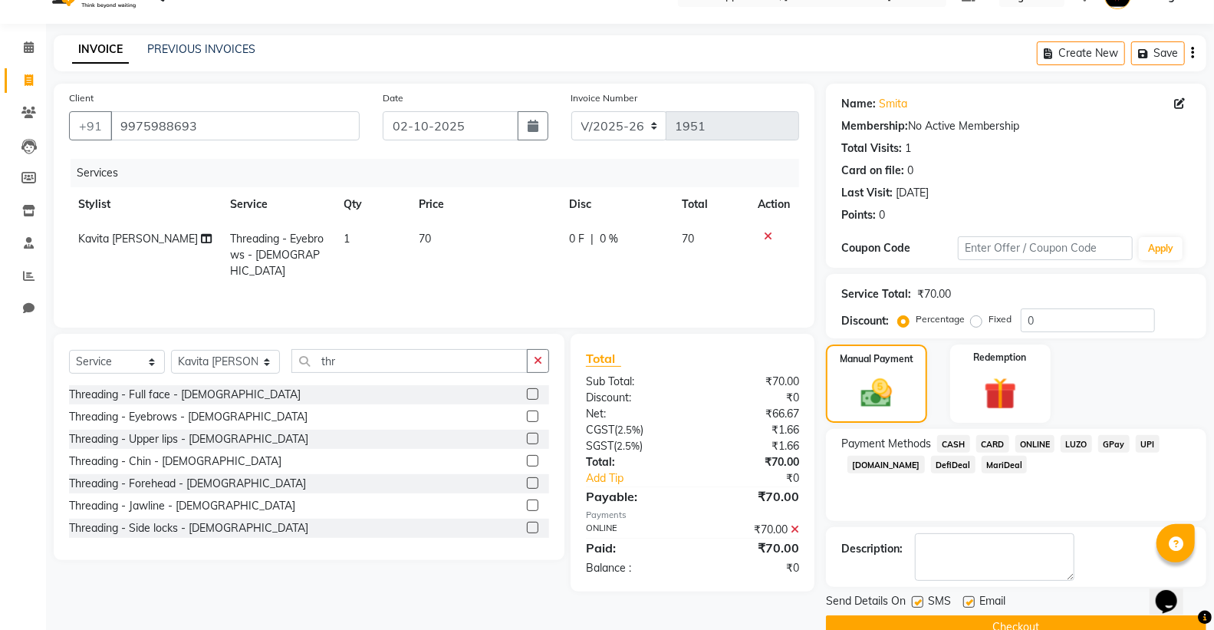
scroll to position [64, 0]
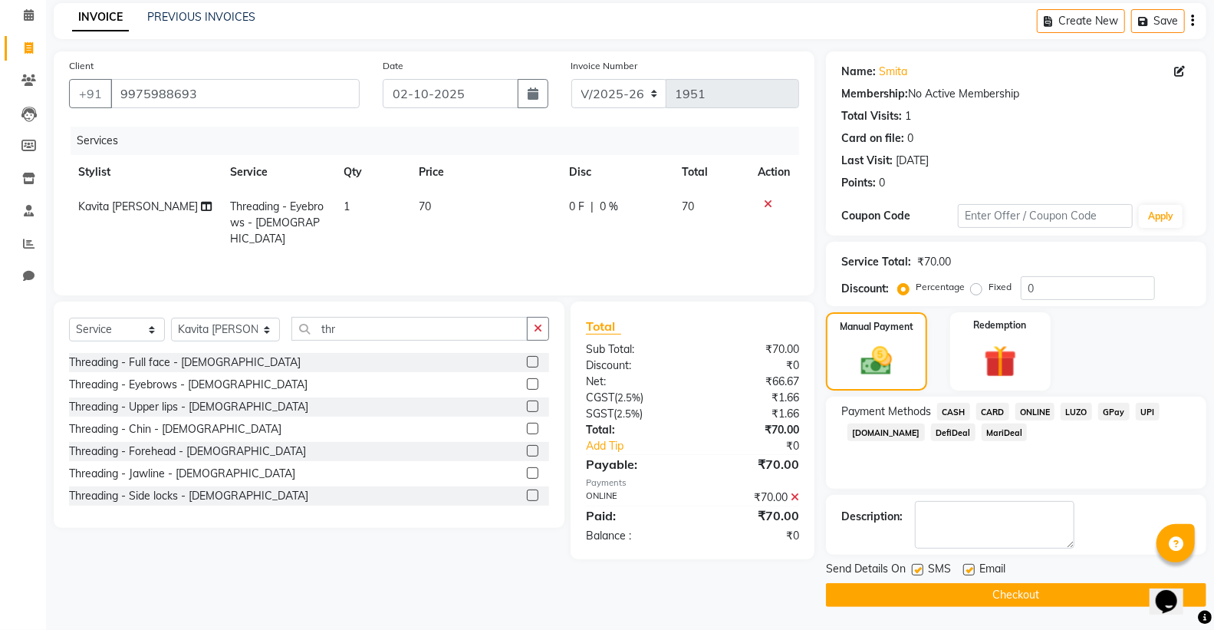
drag, startPoint x: 998, startPoint y: 596, endPoint x: 924, endPoint y: 578, distance: 75.9
click at [999, 595] on button "Checkout" at bounding box center [1016, 595] width 380 height 24
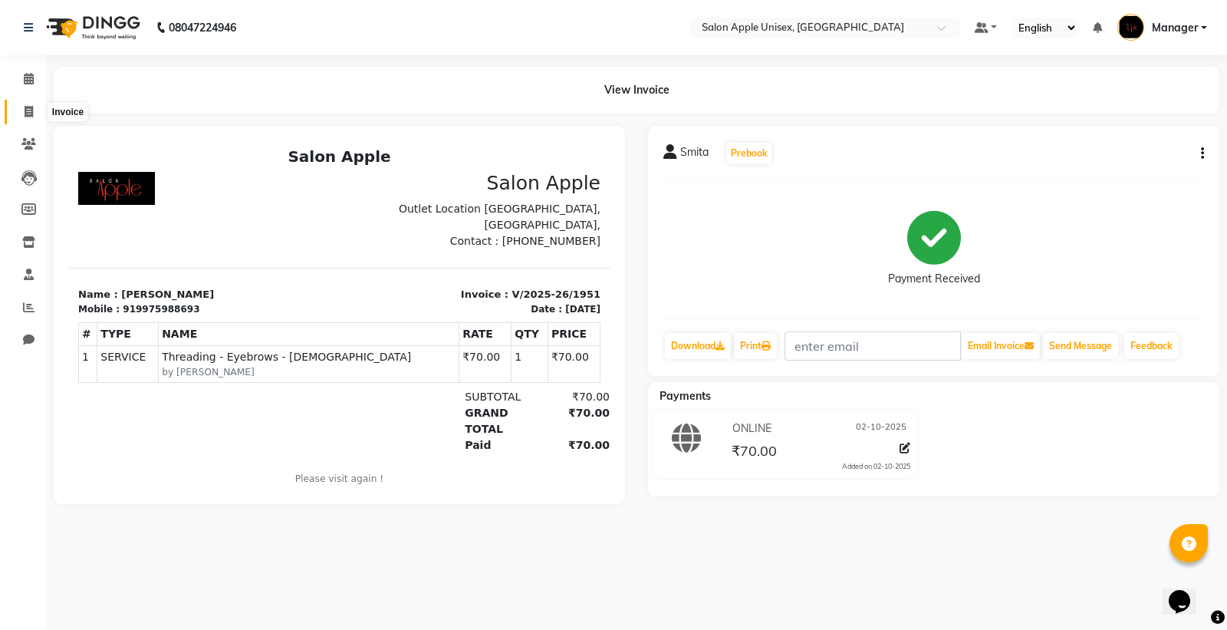
click at [31, 114] on icon at bounding box center [29, 112] width 8 height 12
select select "138"
select select "service"
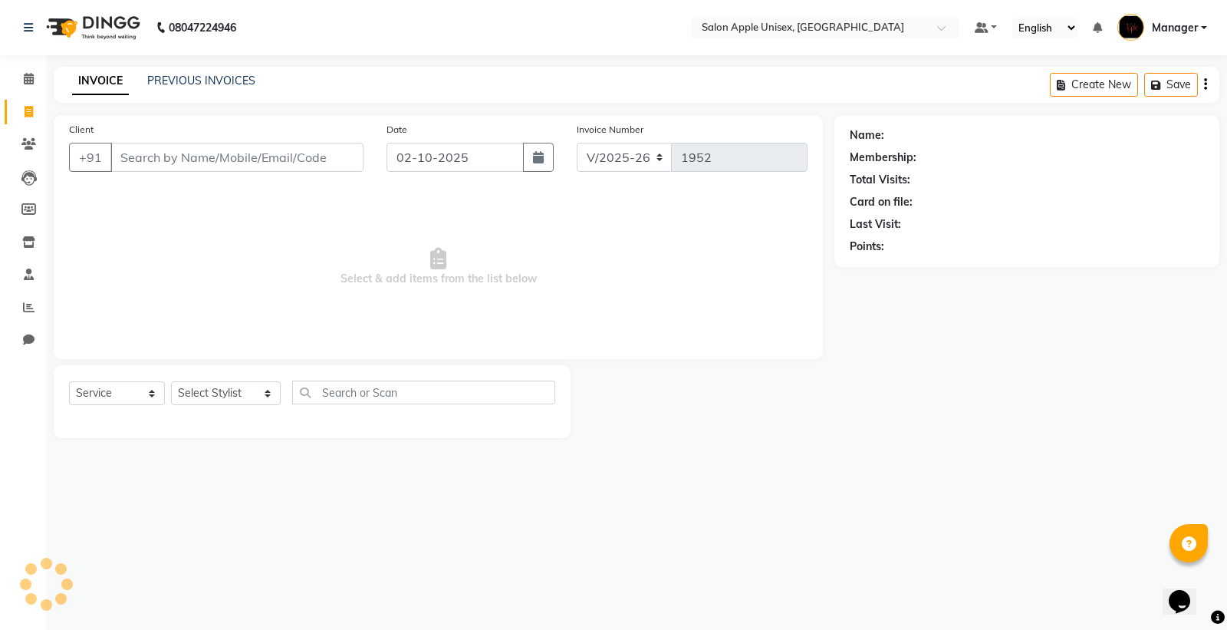
click at [196, 155] on input "Client" at bounding box center [236, 157] width 253 height 29
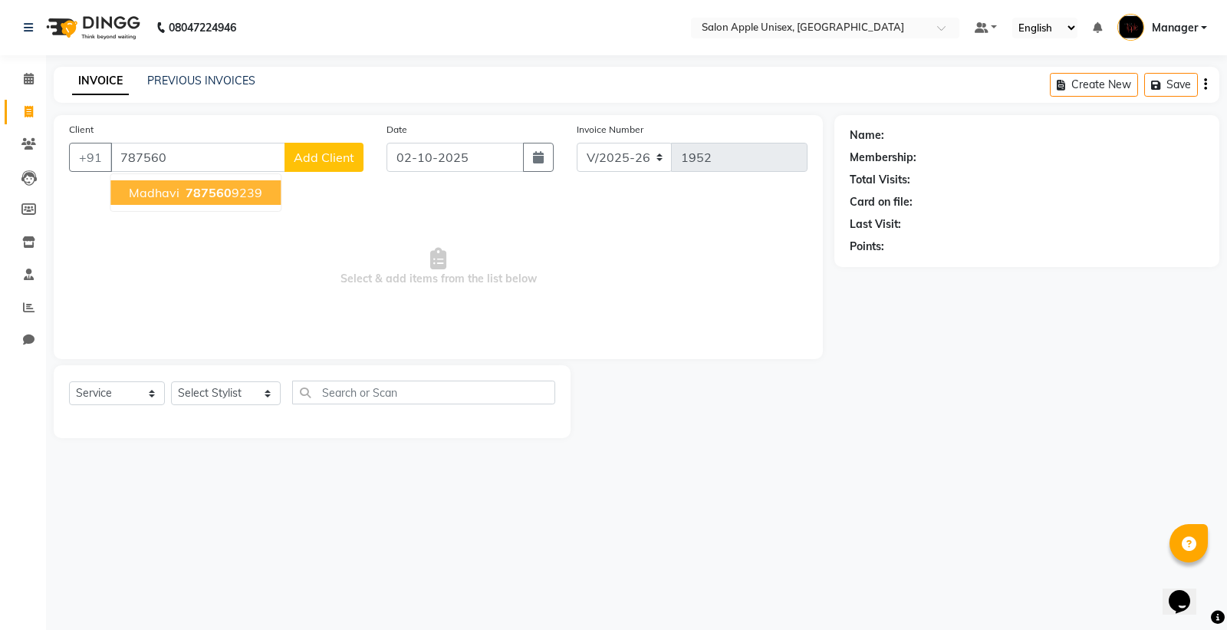
click at [212, 190] on span "787560" at bounding box center [209, 192] width 46 height 15
type input "7875609239"
select select "1: Object"
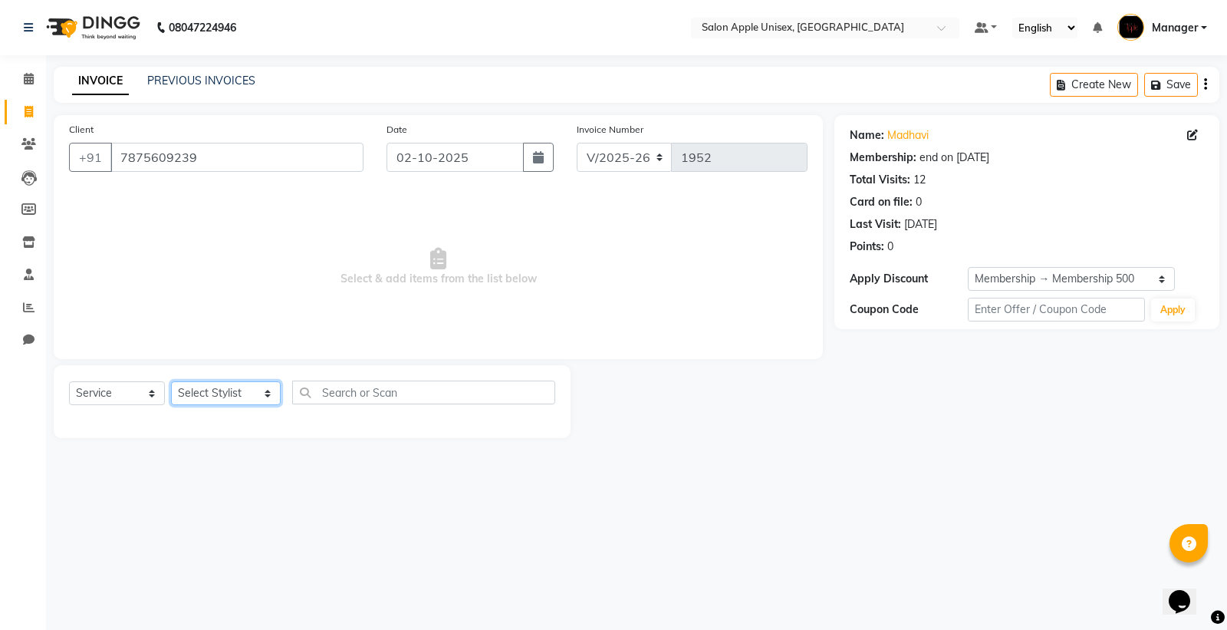
click at [204, 387] on select "Select Stylist iftesham pathan Kavita Ruparam Kalor Manager Omkar Sanjay Magar …" at bounding box center [226, 393] width 110 height 24
select select "76661"
click at [171, 382] on select "Select Stylist iftesham pathan Kavita Ruparam Kalor Manager Omkar Sanjay Magar …" at bounding box center [226, 393] width 110 height 24
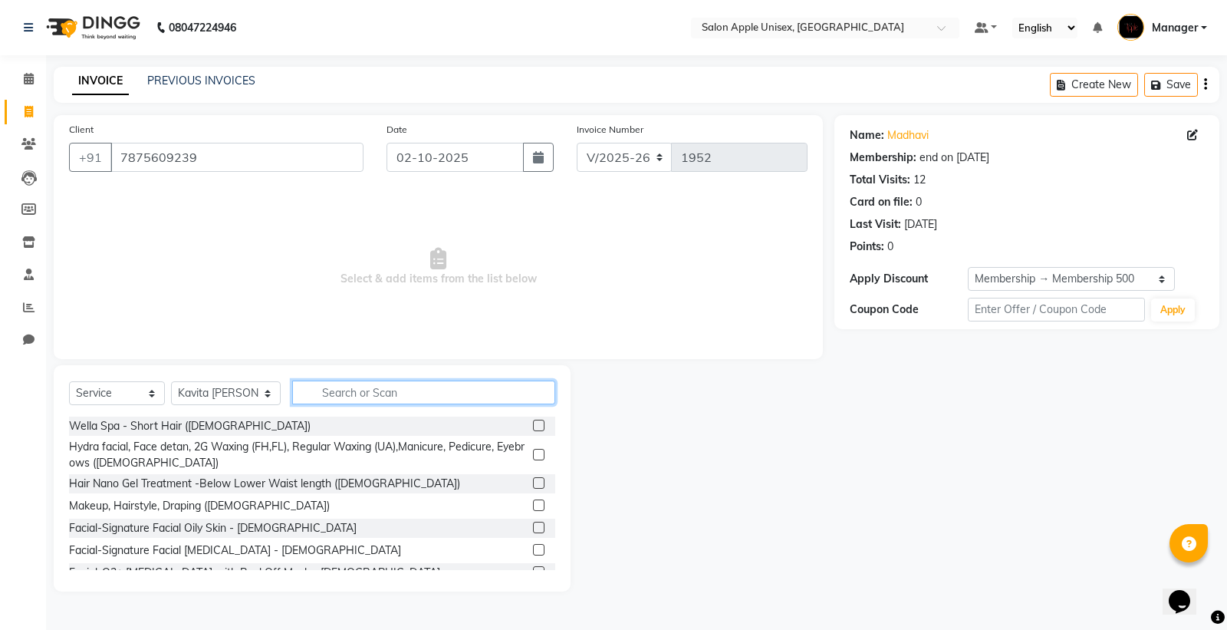
click at [353, 394] on input "text" at bounding box center [423, 392] width 263 height 24
type input "u"
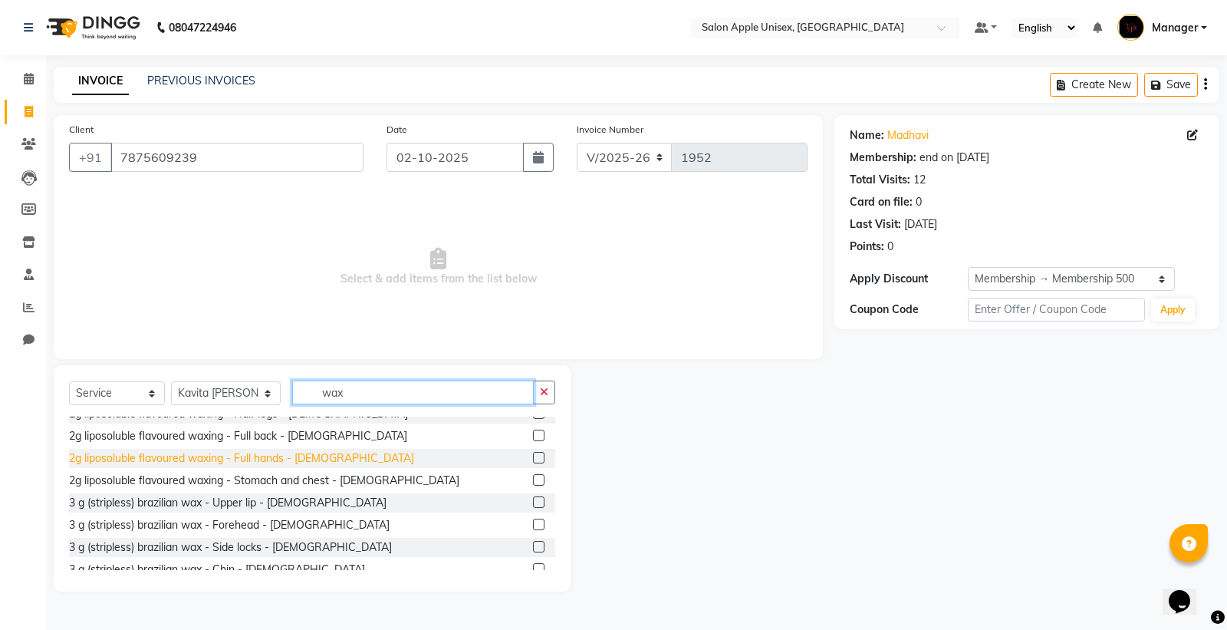
scroll to position [767, 0]
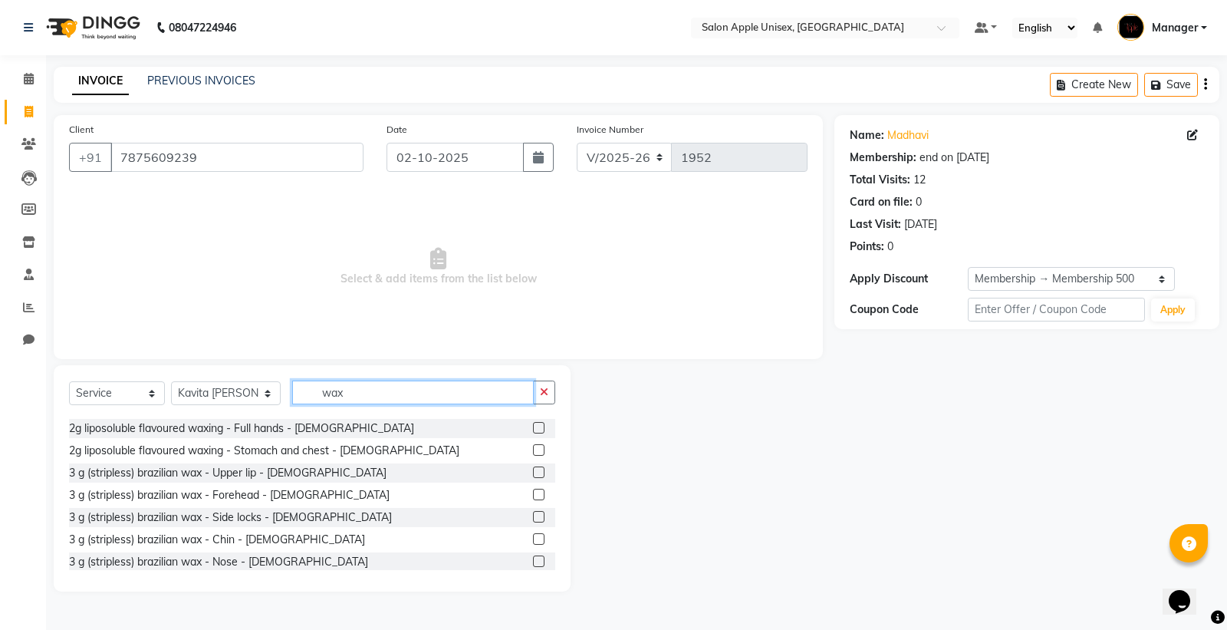
type input "wax"
click at [533, 470] on label at bounding box center [539, 472] width 12 height 12
click at [533, 470] on input "checkbox" at bounding box center [538, 473] width 10 height 10
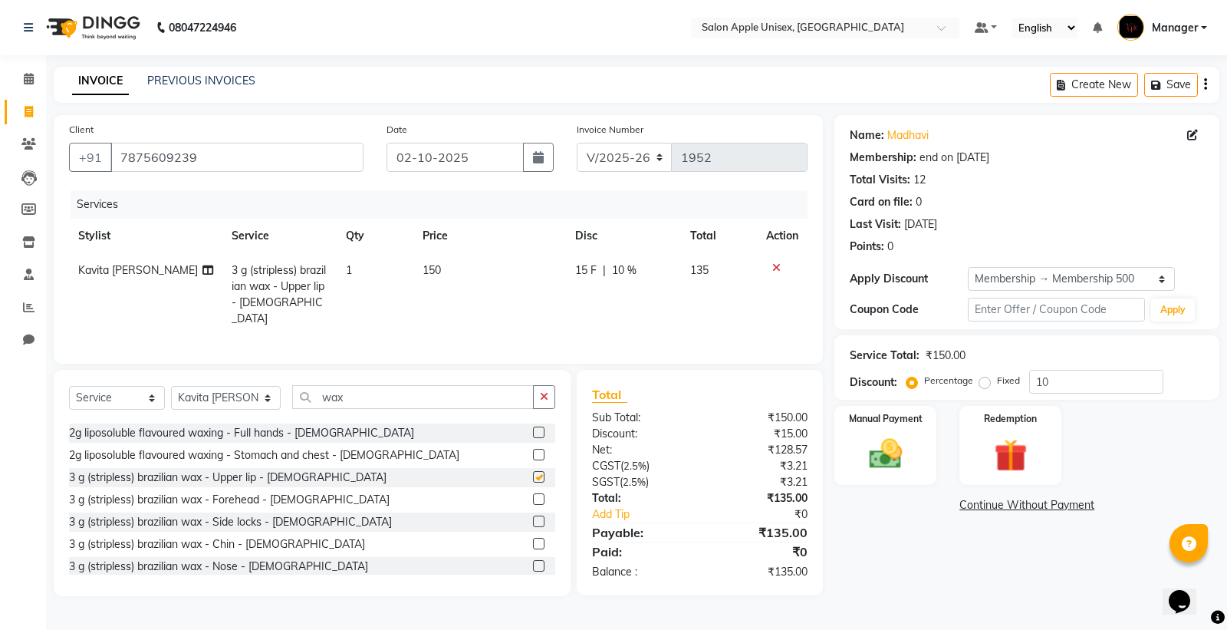
checkbox input "false"
click at [446, 400] on input "wax" at bounding box center [413, 397] width 242 height 24
type input "w"
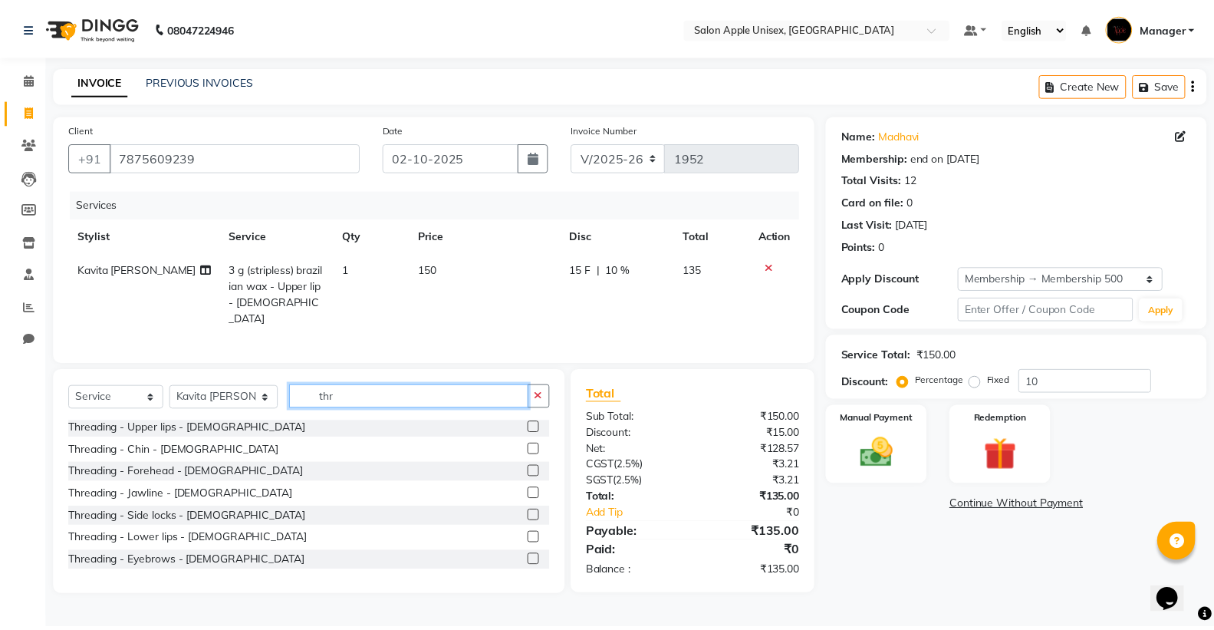
scroll to position [0, 0]
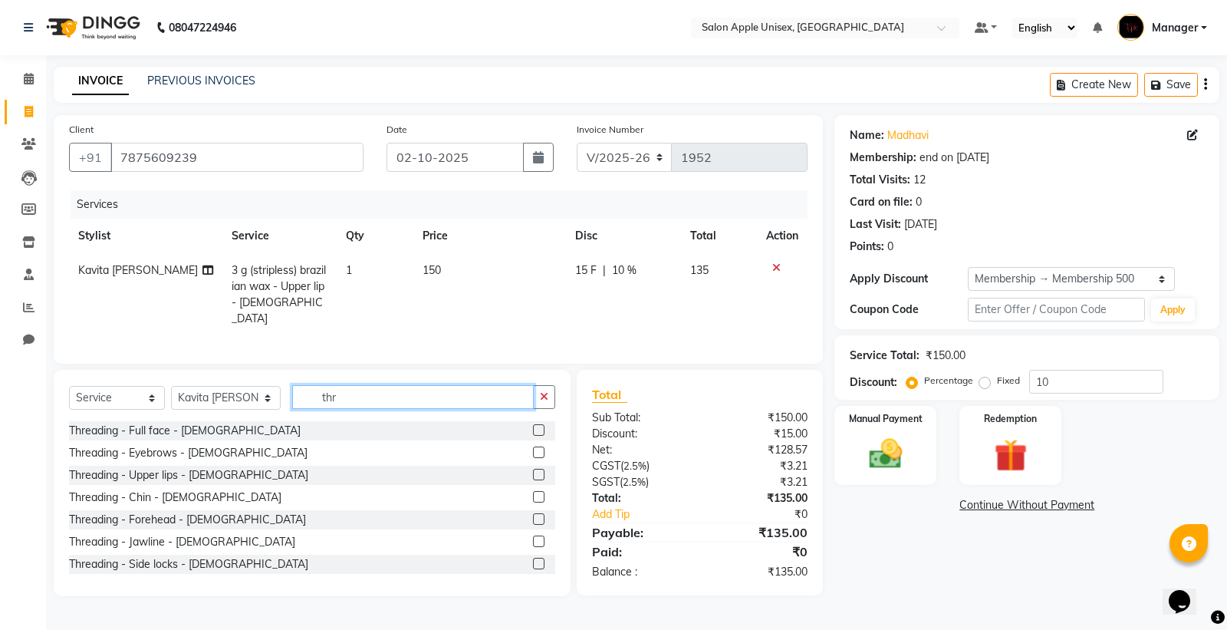
type input "thr"
click at [533, 448] on label at bounding box center [539, 452] width 12 height 12
click at [533, 448] on input "checkbox" at bounding box center [538, 453] width 10 height 10
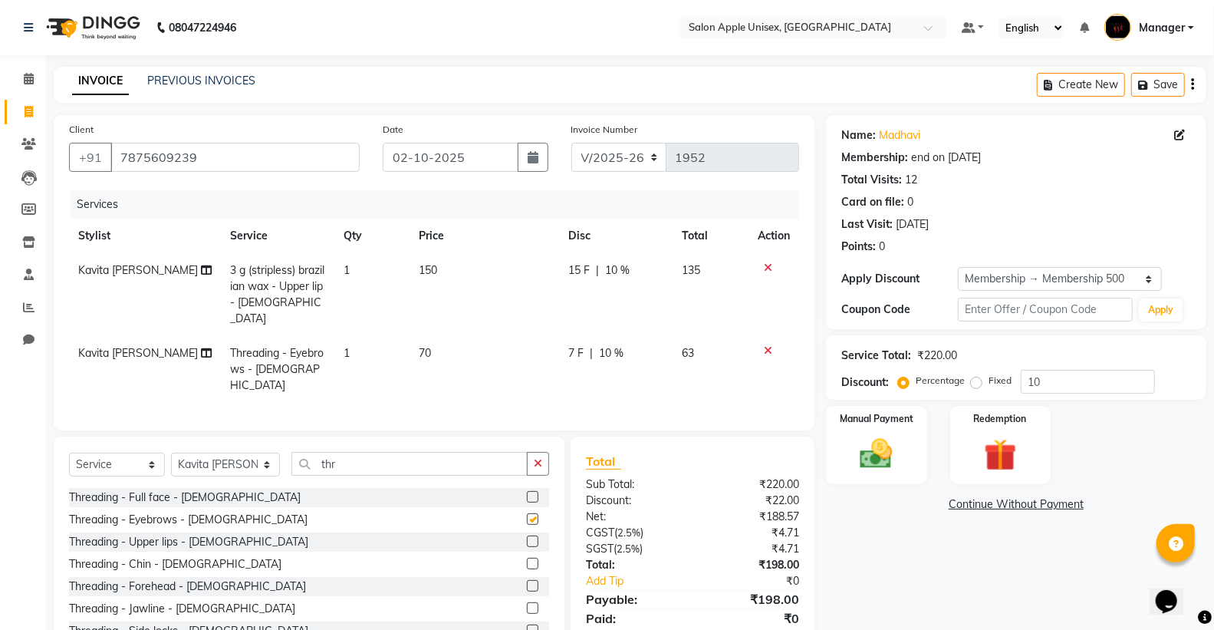
checkbox input "false"
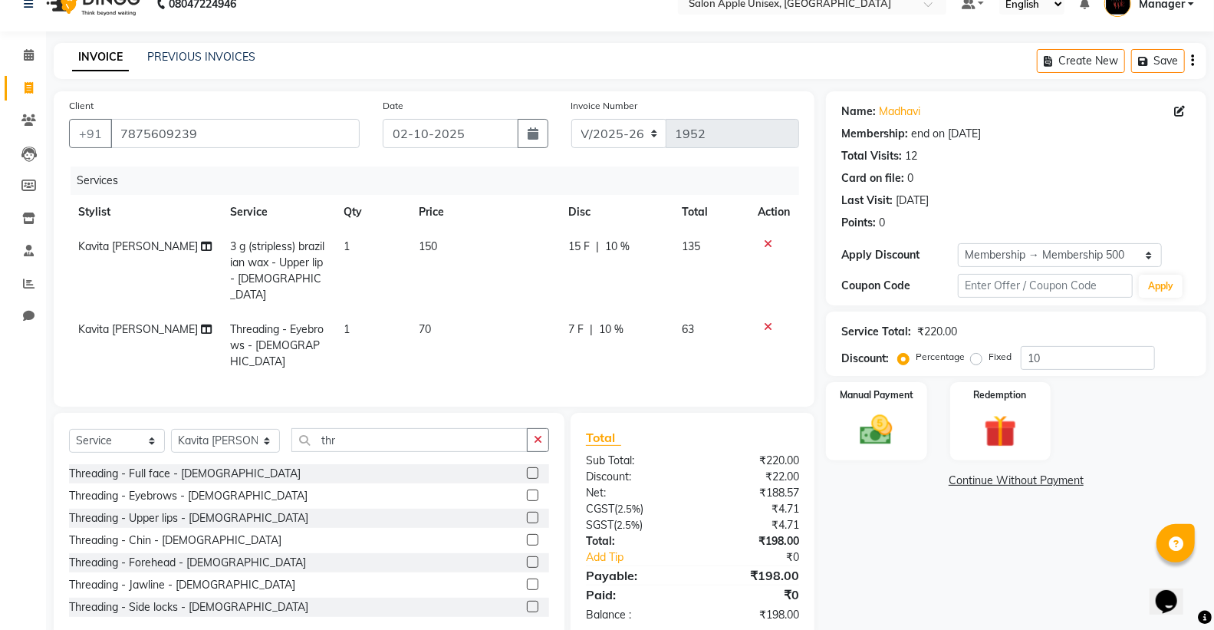
scroll to position [36, 0]
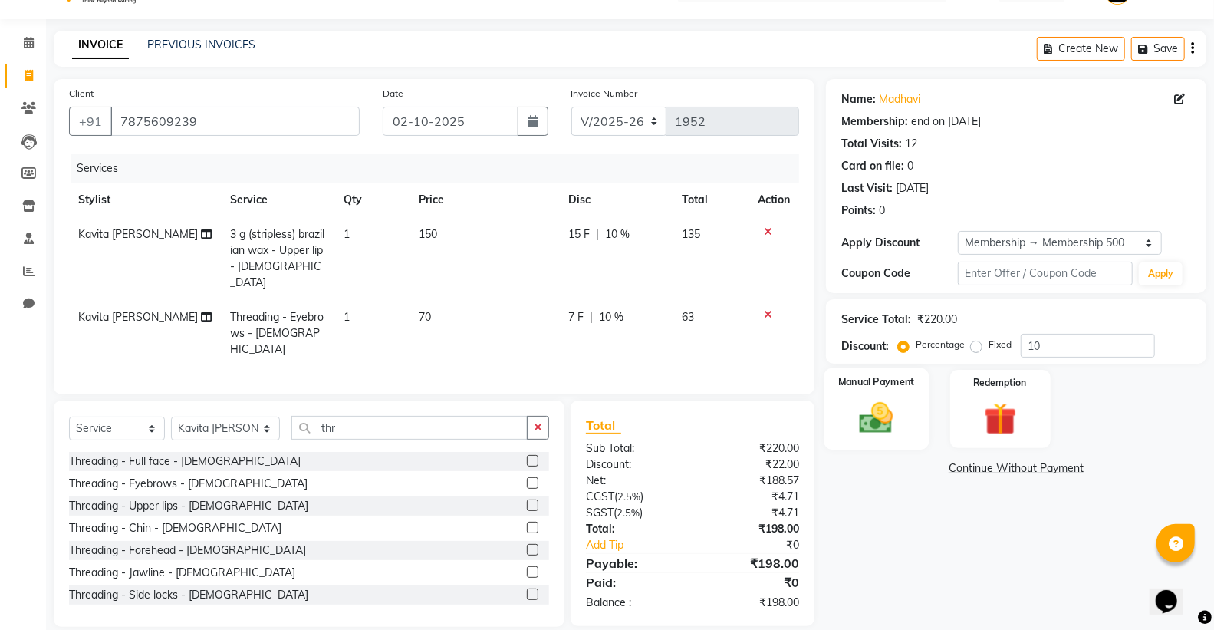
click at [869, 398] on img at bounding box center [876, 417] width 54 height 39
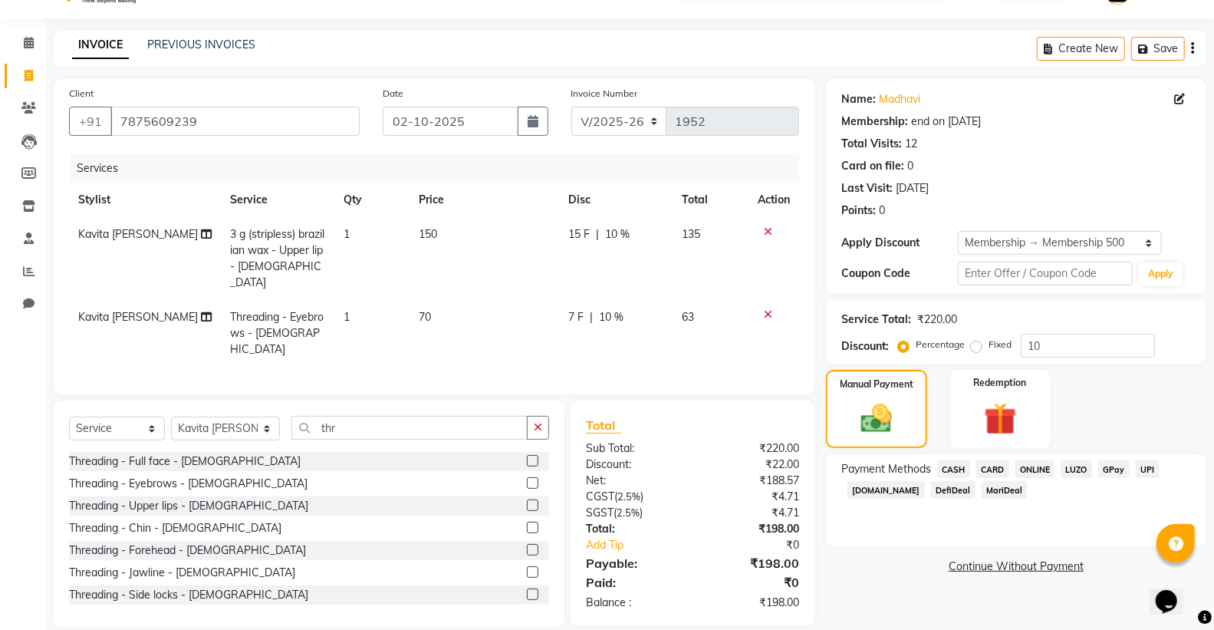
drag, startPoint x: 1029, startPoint y: 468, endPoint x: 1029, endPoint y: 450, distance: 17.7
click at [1029, 463] on span "ONLINE" at bounding box center [1036, 469] width 40 height 18
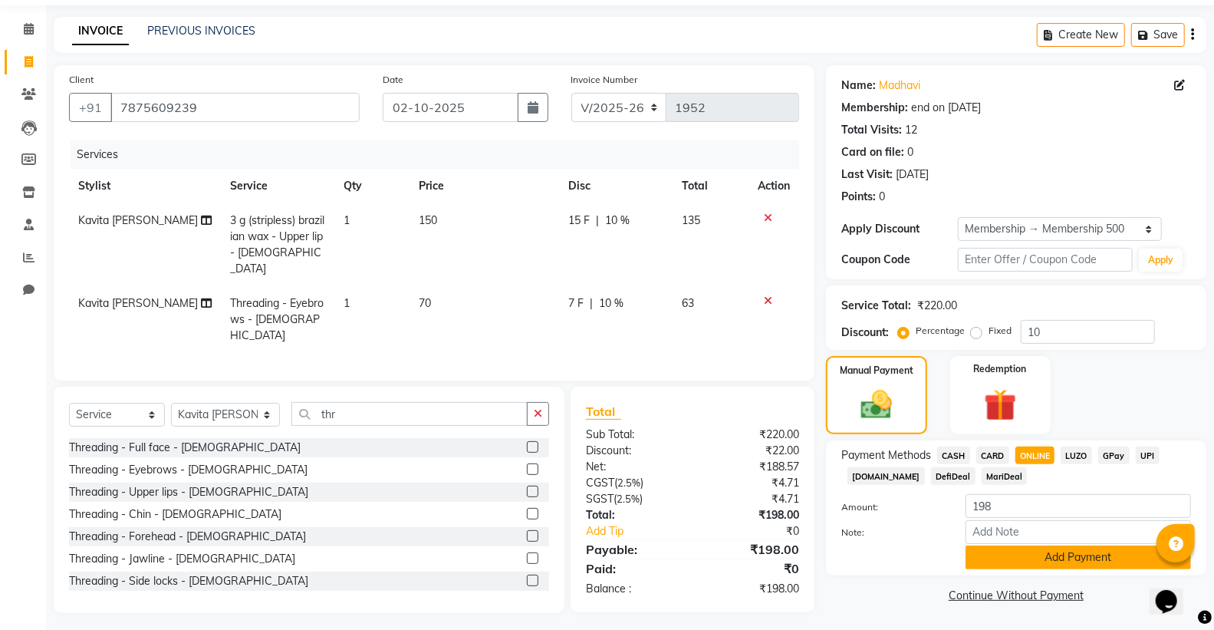
click at [1053, 558] on button "Add Payment" at bounding box center [1079, 557] width 226 height 24
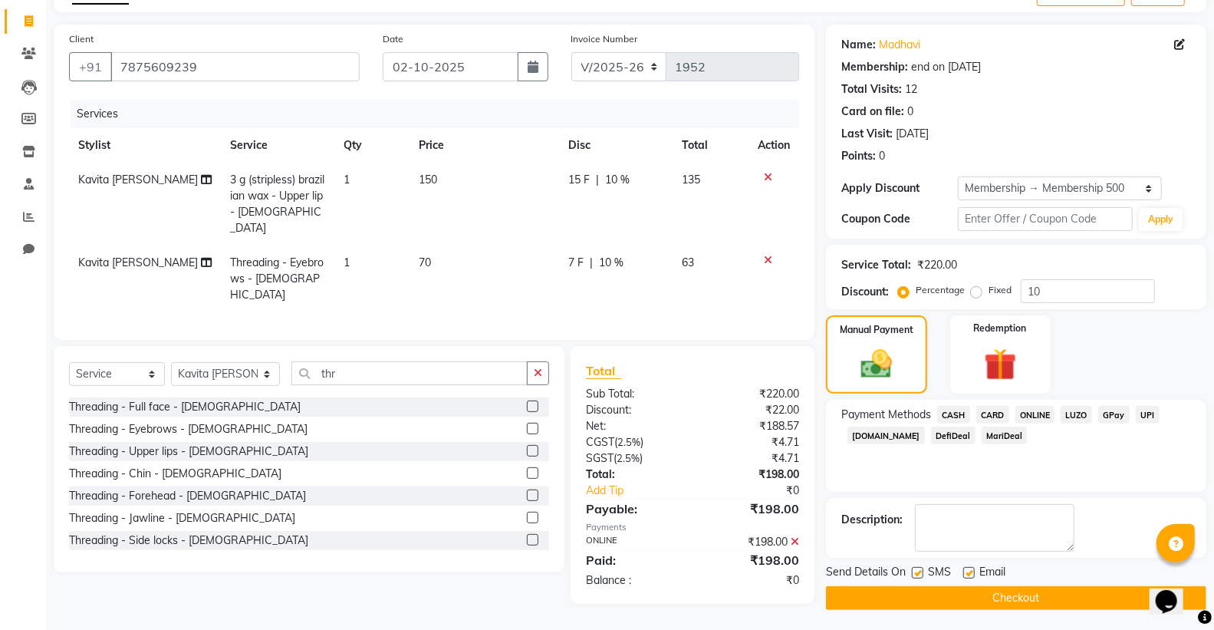
scroll to position [94, 0]
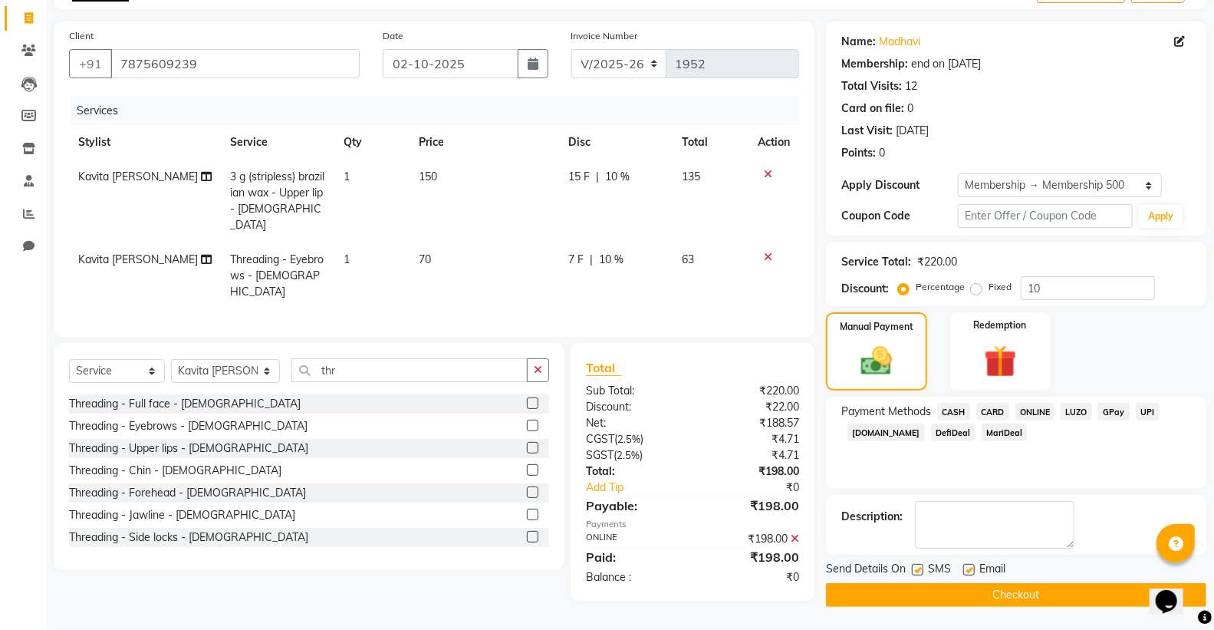
drag, startPoint x: 1068, startPoint y: 591, endPoint x: 1040, endPoint y: 565, distance: 38.0
click at [1068, 588] on button "Checkout" at bounding box center [1016, 595] width 380 height 24
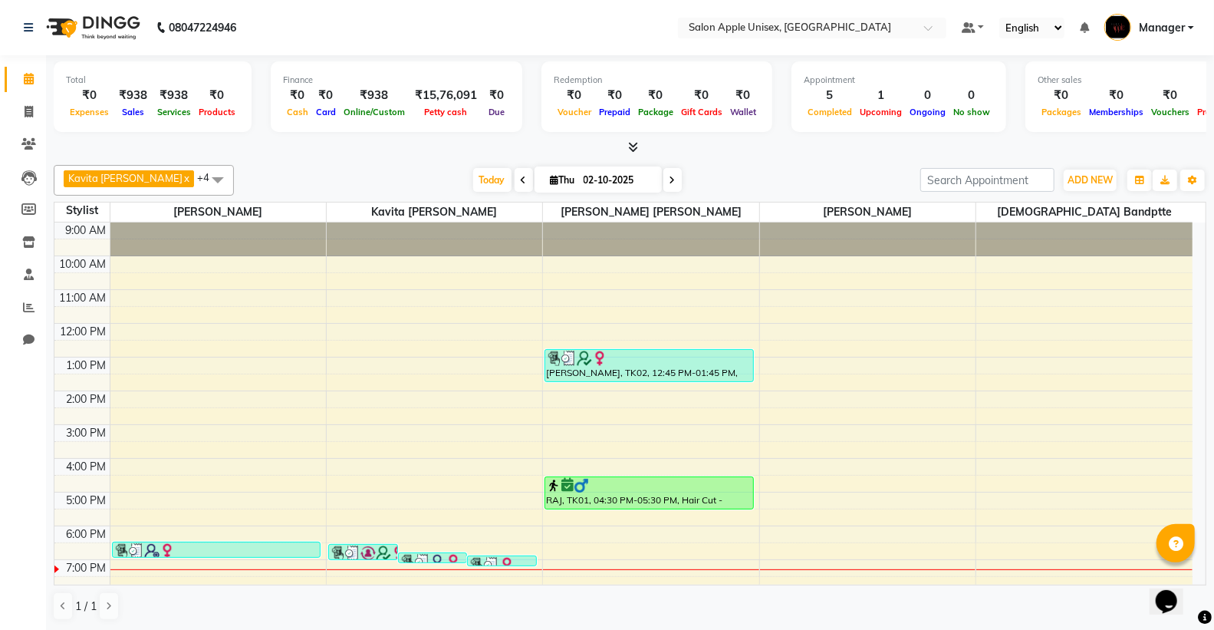
click at [670, 179] on icon at bounding box center [673, 180] width 6 height 9
type input "03-10-2025"
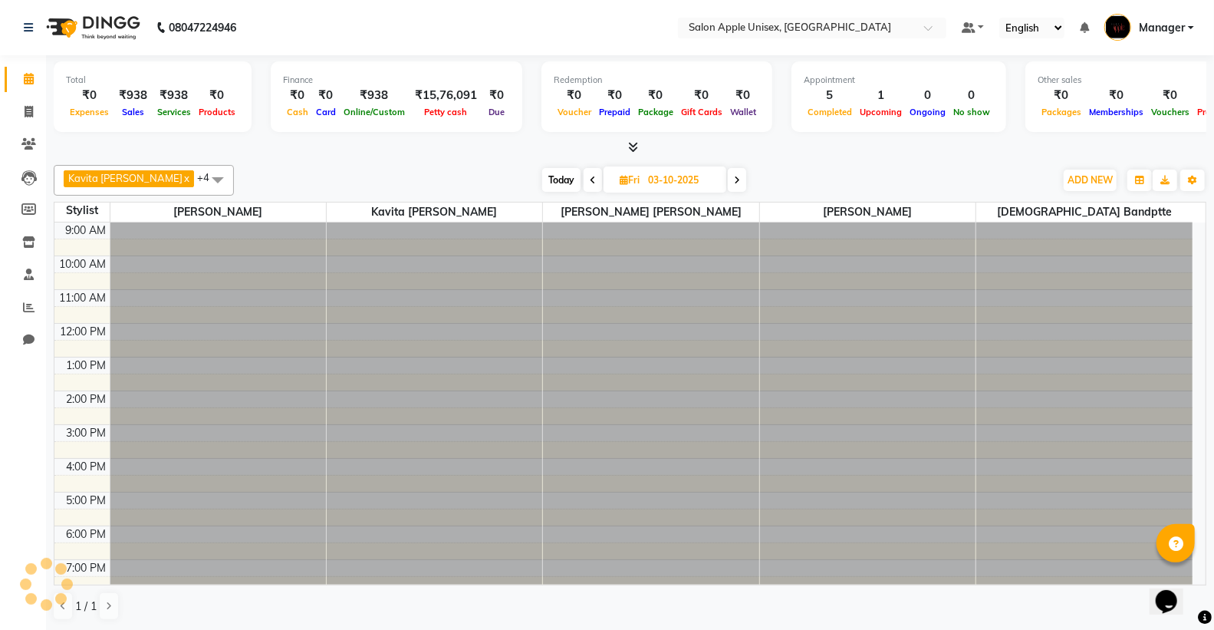
scroll to position [78, 0]
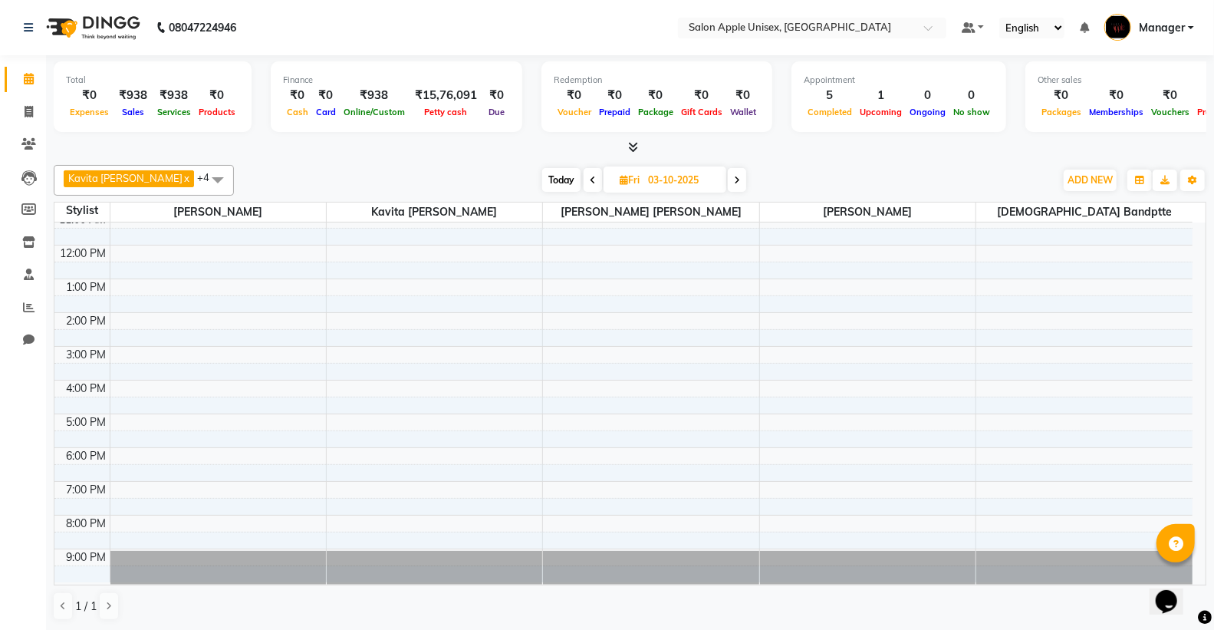
click at [1098, 295] on div "9:00 AM 10:00 AM 11:00 AM 12:00 PM 1:00 PM 2:00 PM 3:00 PM 4:00 PM 5:00 PM 6:00…" at bounding box center [623, 363] width 1138 height 438
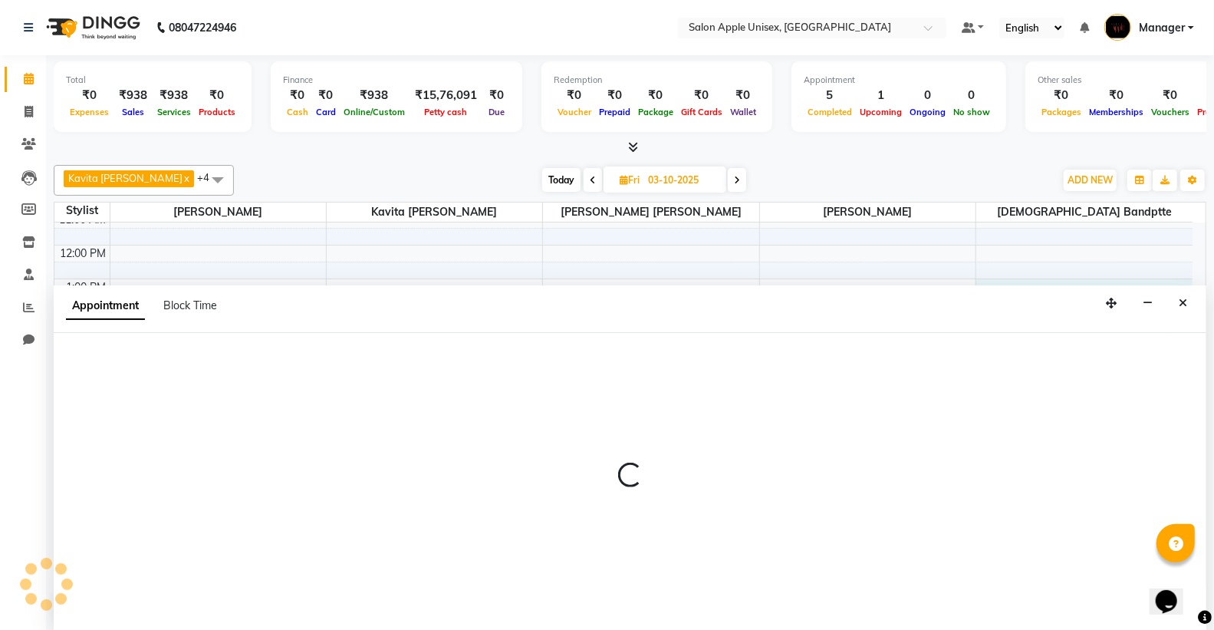
scroll to position [1, 0]
select select "76660"
select select "780"
select select "tentative"
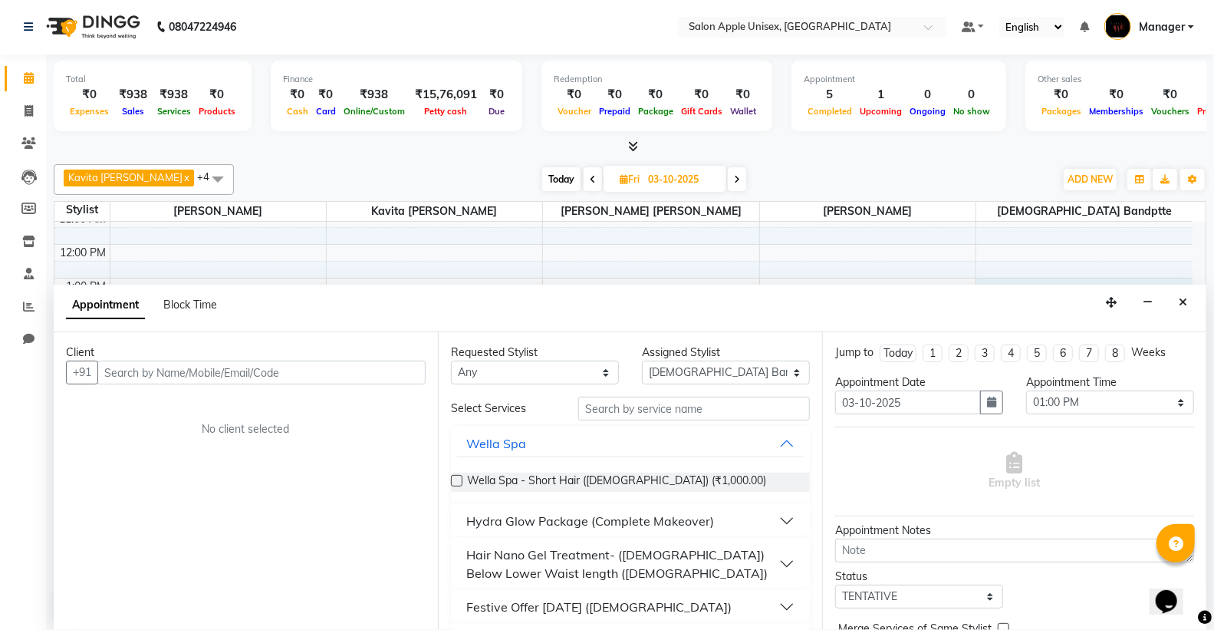
click at [353, 370] on input "text" at bounding box center [261, 372] width 328 height 24
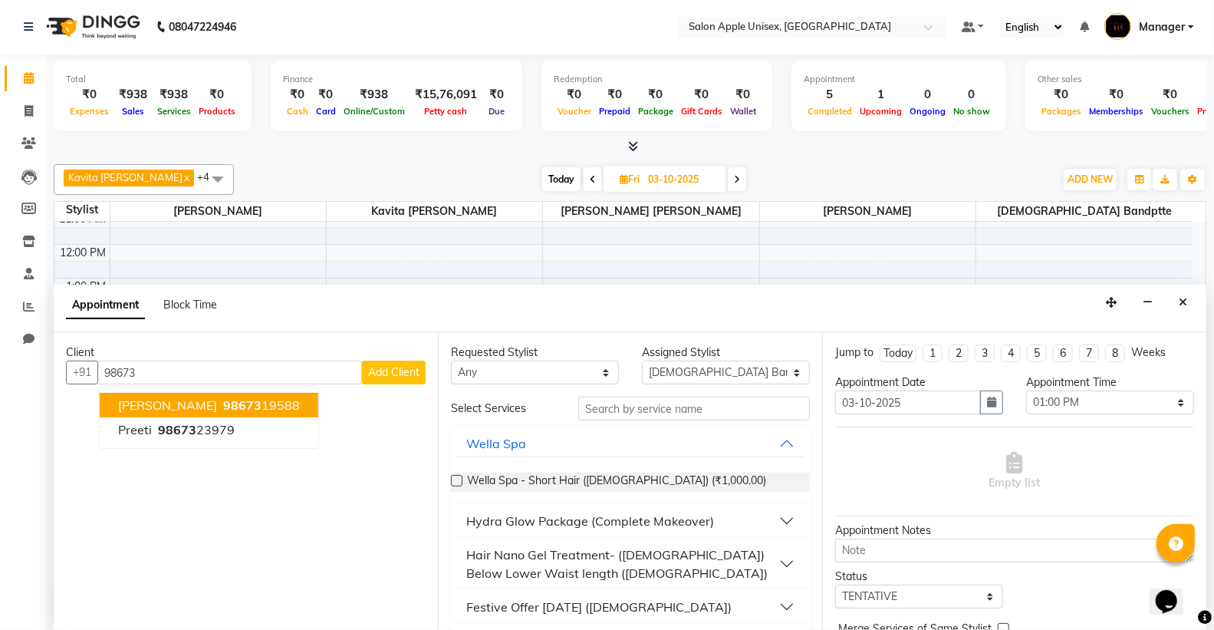
click at [223, 395] on button "rutuja 98673 19588" at bounding box center [209, 405] width 219 height 25
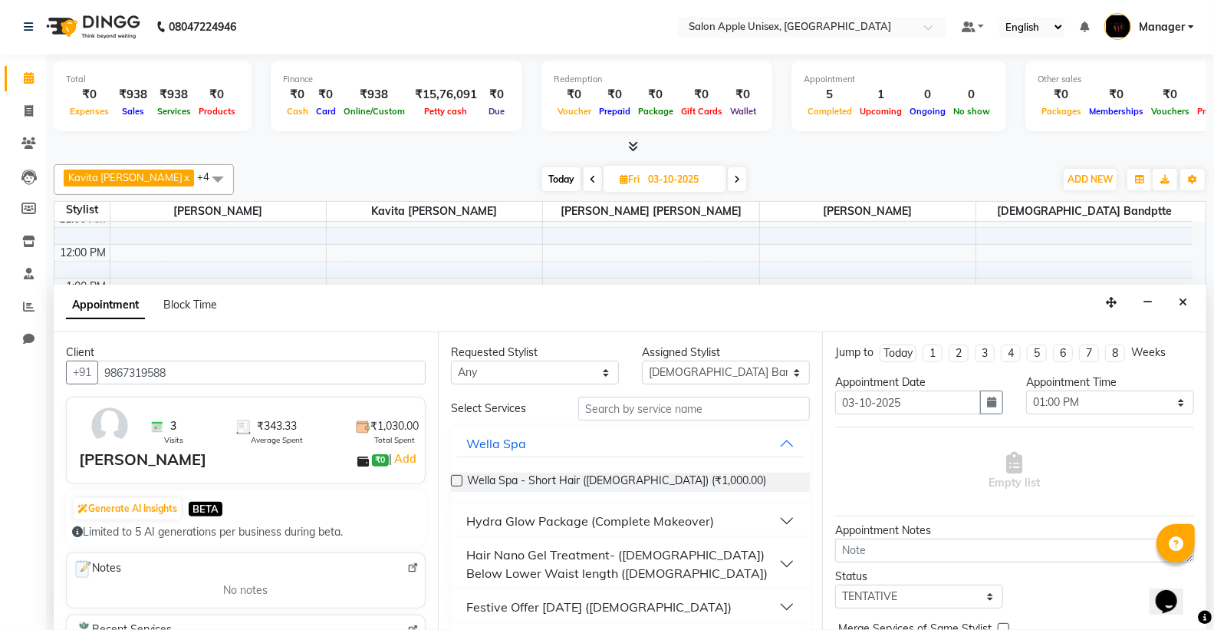
type input "9867319588"
click at [518, 372] on select "Any iftesham pathan Kavita Ruparam Kalor Omkar Sanjay Magar Sarthak Prakash Jad…" at bounding box center [535, 372] width 168 height 24
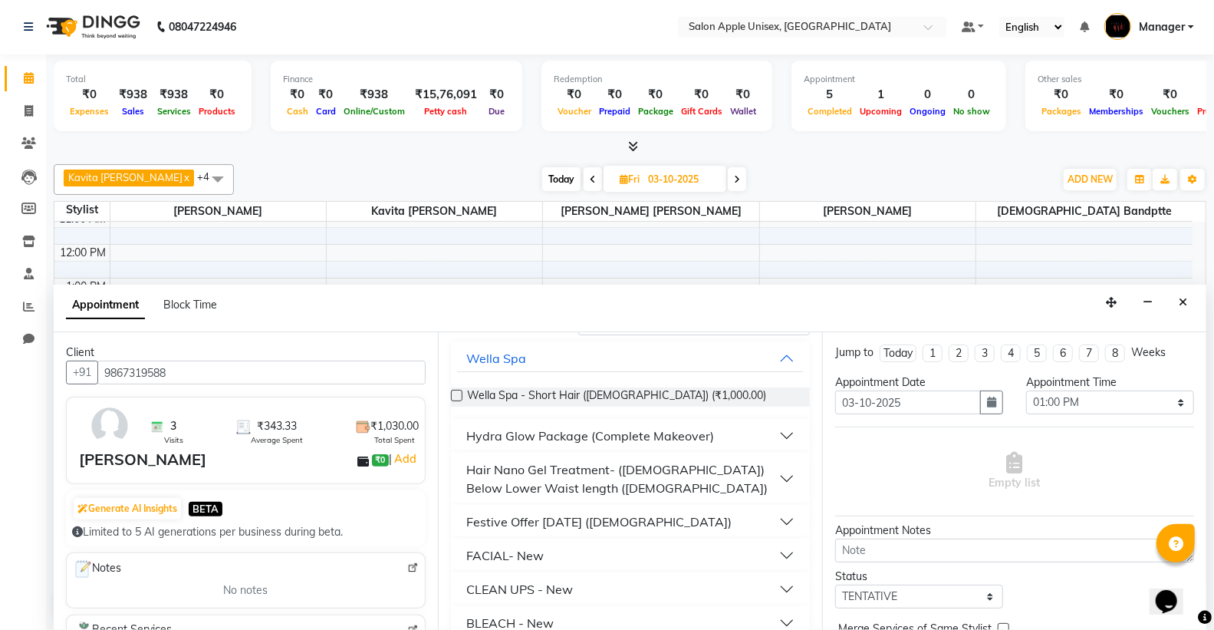
scroll to position [0, 0]
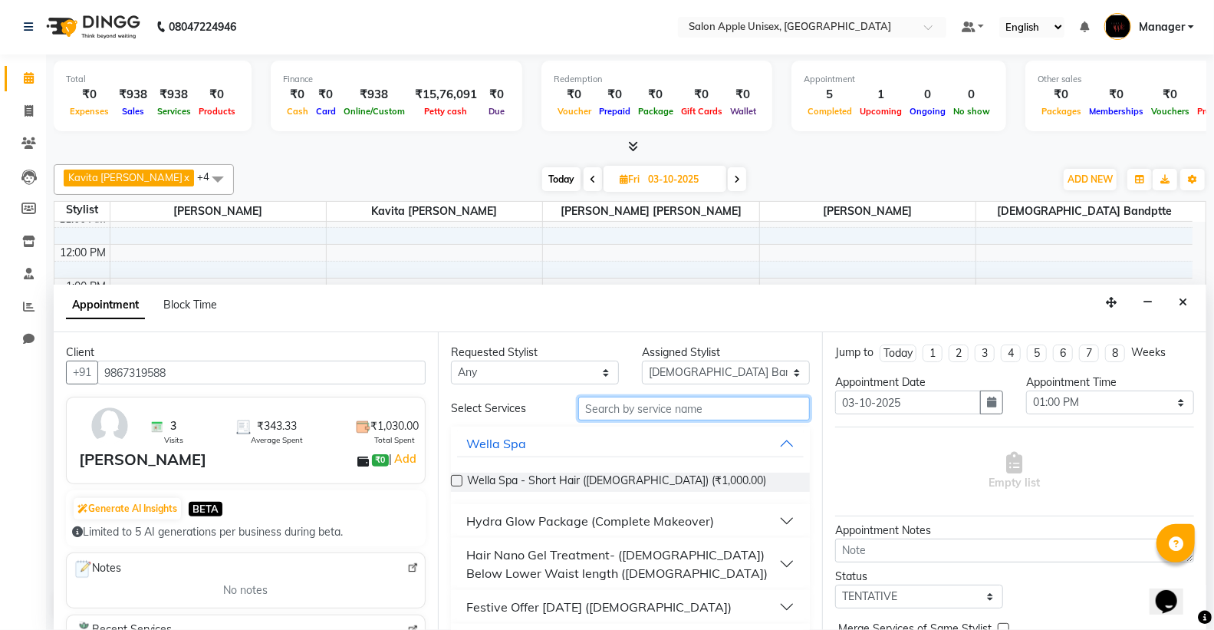
click at [642, 405] on input "text" at bounding box center [694, 409] width 232 height 24
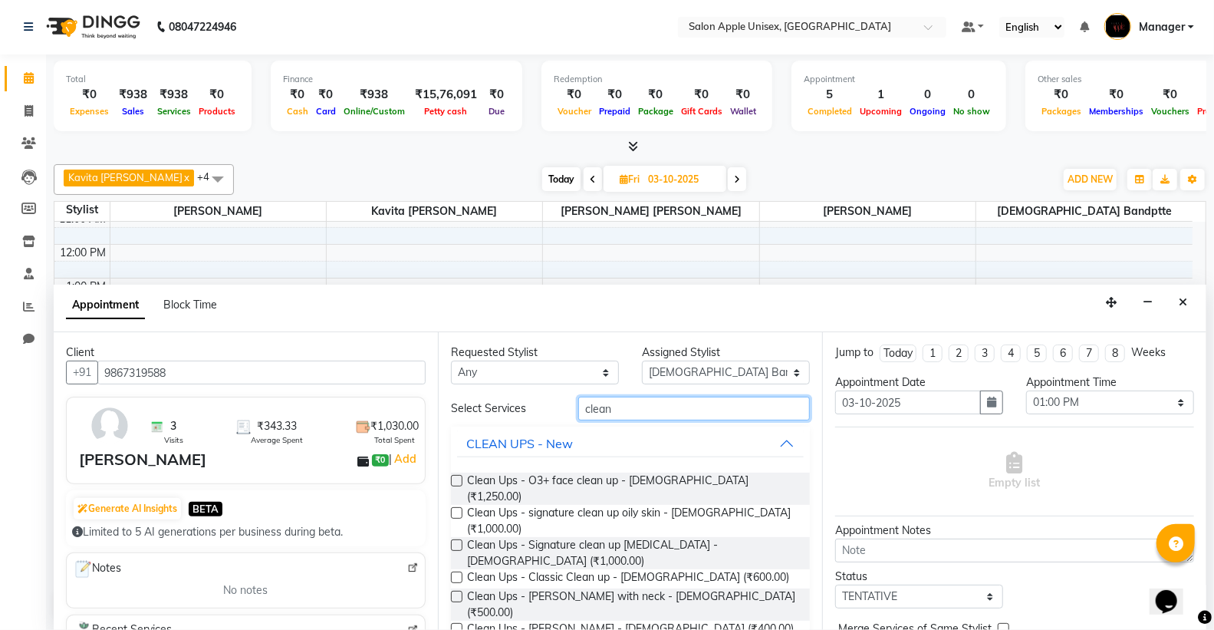
type input "clean"
click at [457, 571] on label at bounding box center [457, 577] width 12 height 12
click at [457, 574] on input "checkbox" at bounding box center [456, 579] width 10 height 10
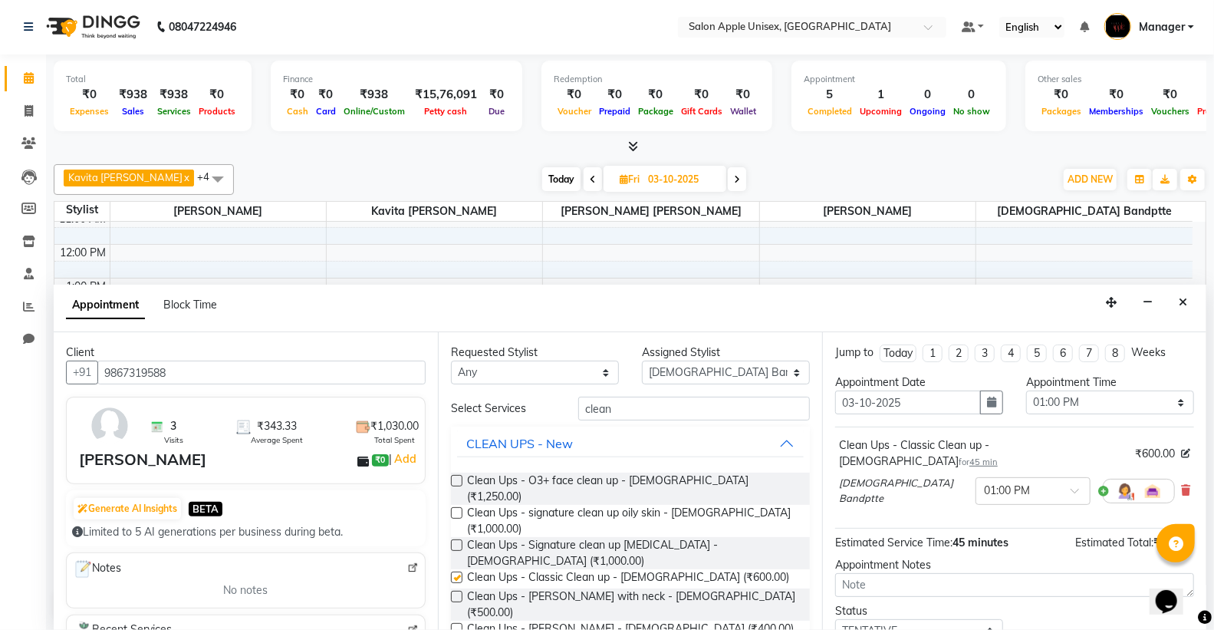
checkbox input "false"
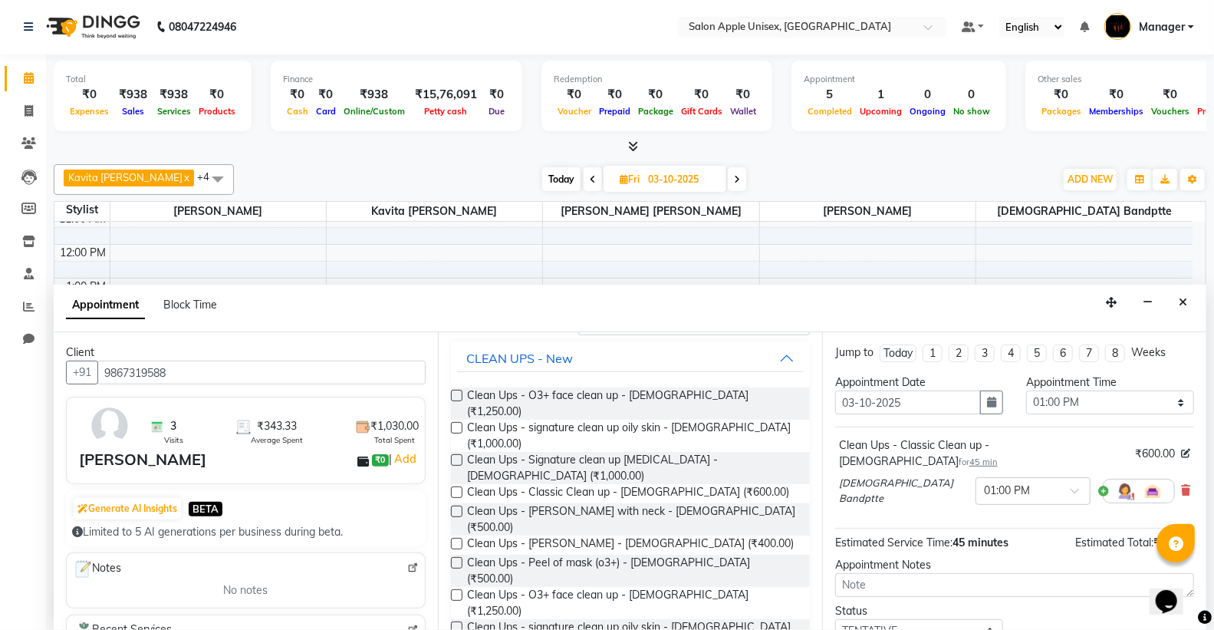
scroll to position [91, 0]
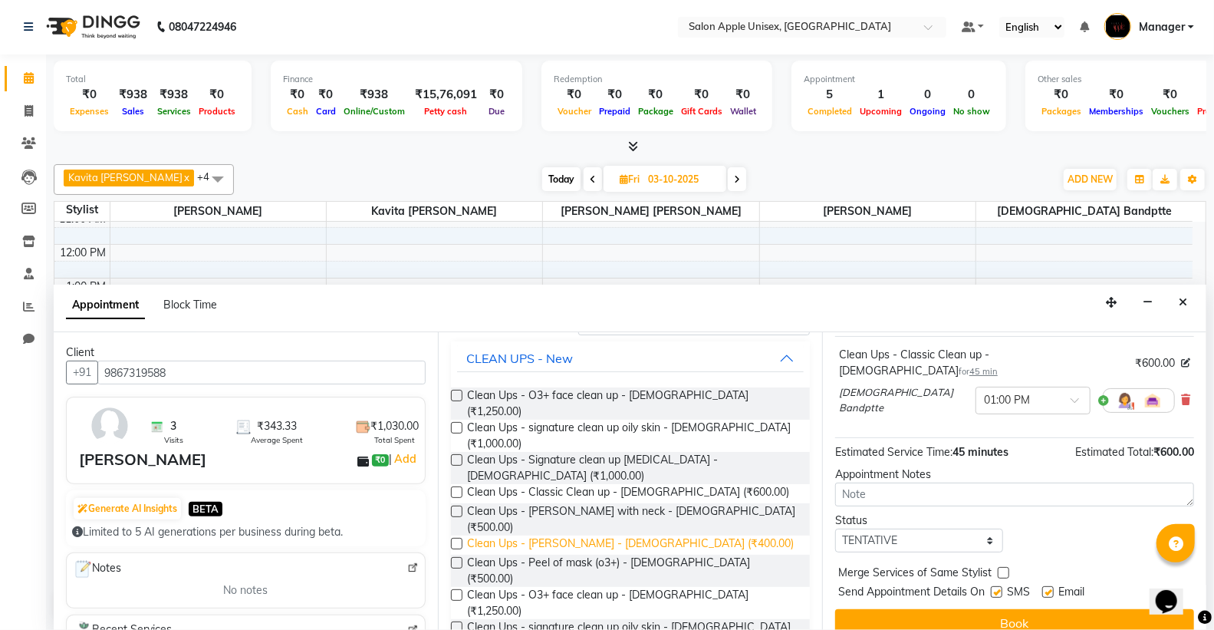
drag, startPoint x: 967, startPoint y: 617, endPoint x: 495, endPoint y: 487, distance: 490.1
click at [963, 616] on div "Jump to Today 1 2 3 4 5 6 7 8 Weeks Appointment Date 03-10-2025 Appointment Tim…" at bounding box center [1014, 481] width 384 height 298
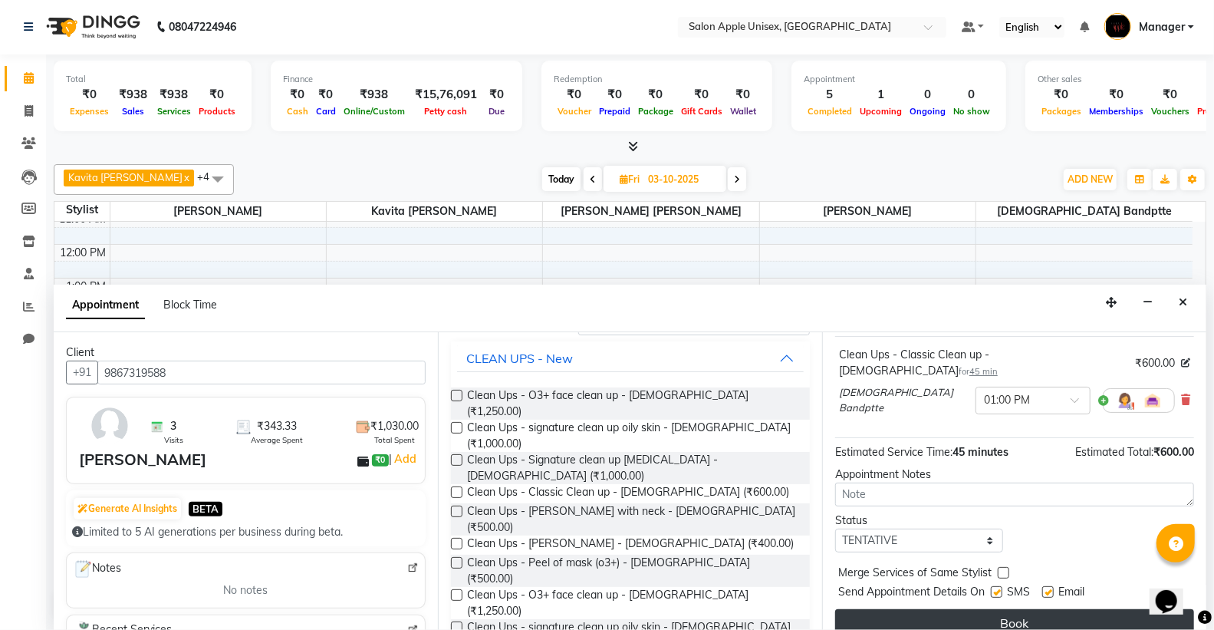
click at [956, 609] on button "Book" at bounding box center [1014, 623] width 359 height 28
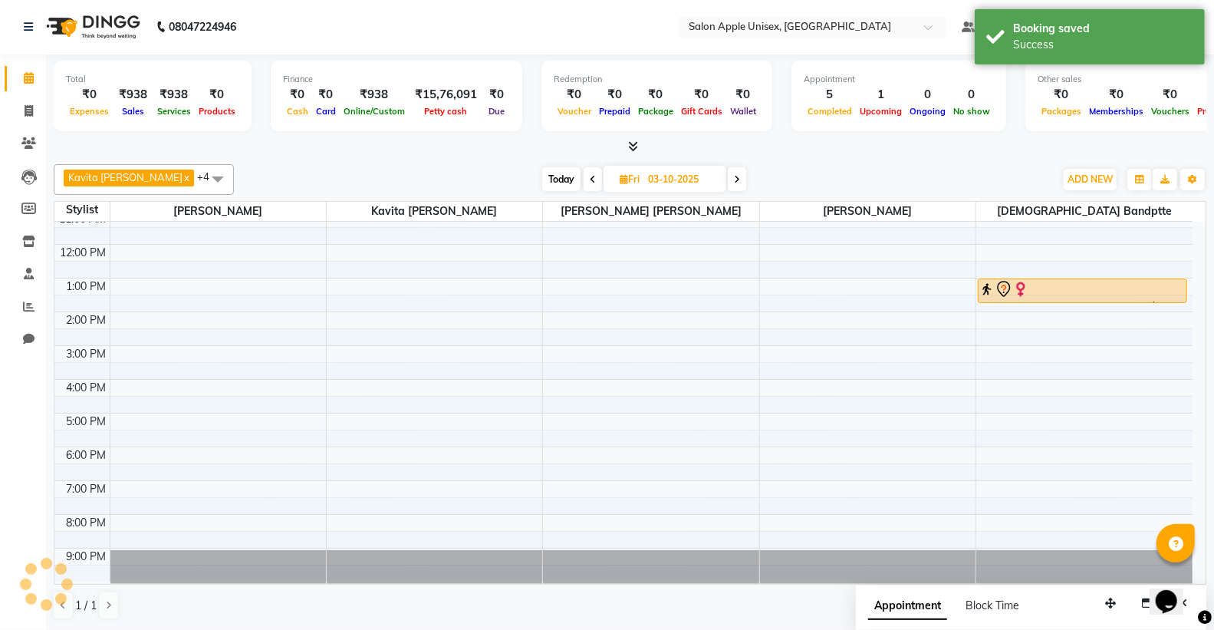
scroll to position [0, 0]
click at [590, 182] on icon at bounding box center [593, 180] width 6 height 9
type input "02-10-2025"
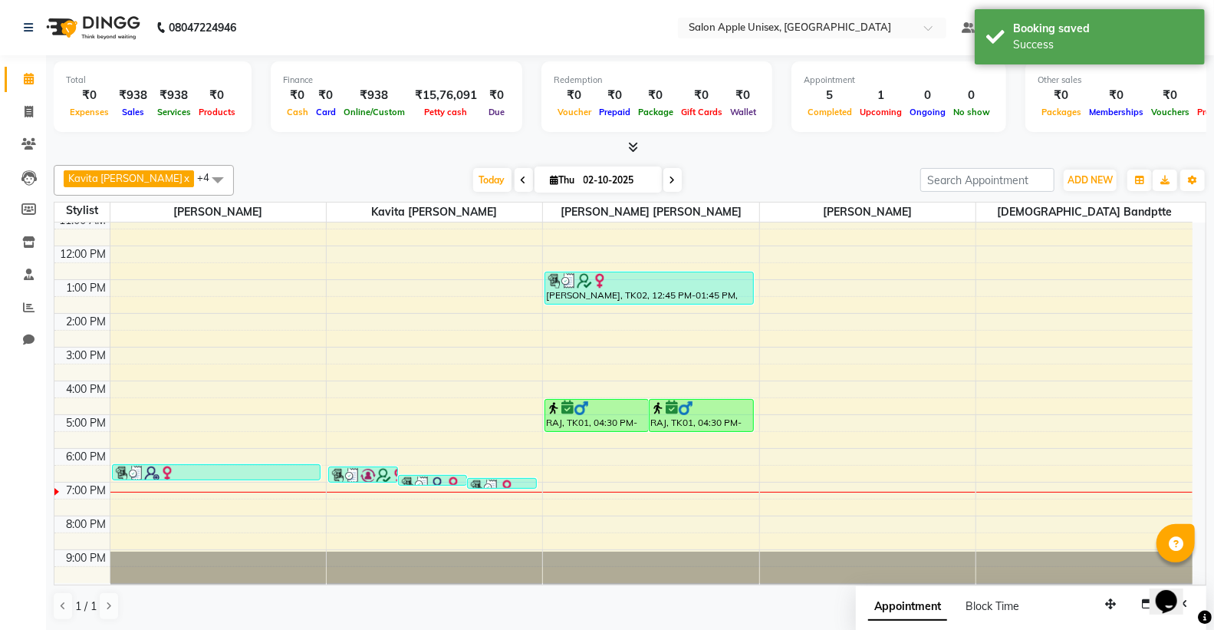
scroll to position [1, 0]
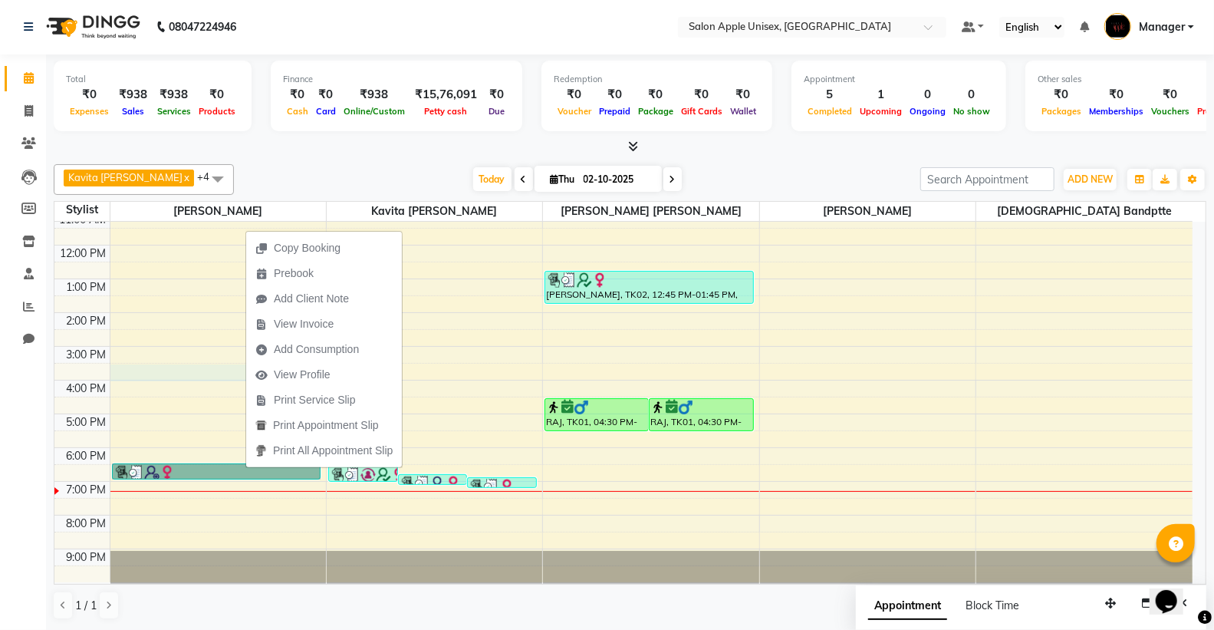
click at [173, 374] on div "9:00 AM 10:00 AM 11:00 AM 12:00 PM 1:00 PM 2:00 PM 3:00 PM 4:00 PM 5:00 PM 6:00…" at bounding box center [623, 363] width 1138 height 438
select select "80619"
select select "930"
select select "tentative"
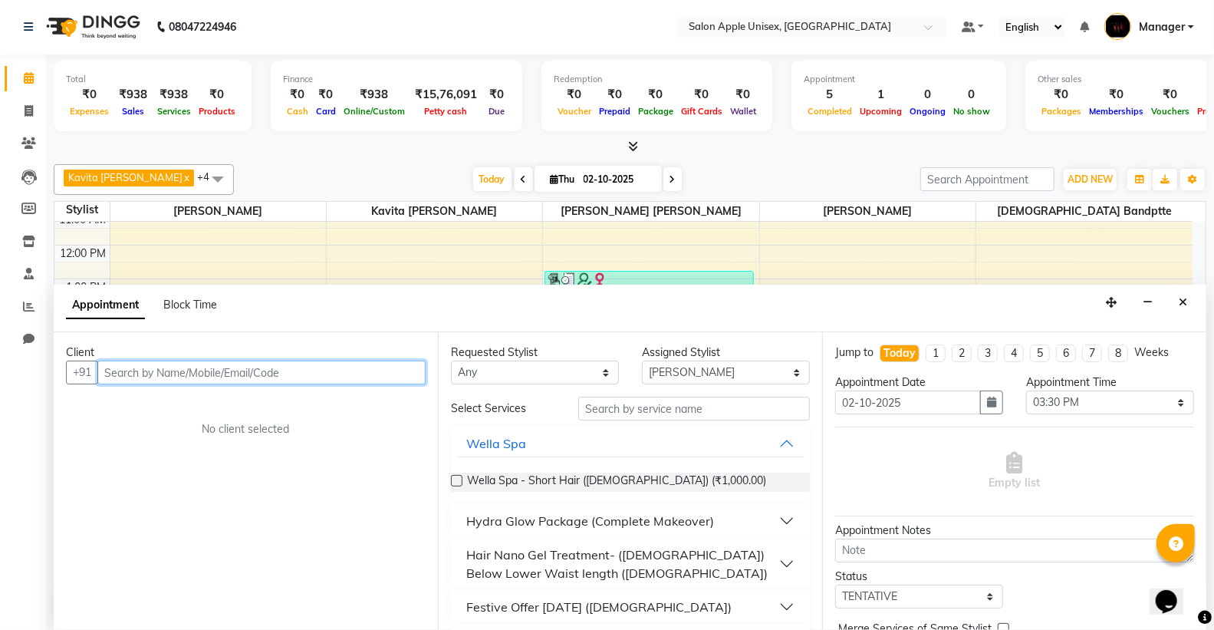
click at [487, 246] on div "9:00 AM 10:00 AM 11:00 AM 12:00 PM 1:00 PM 2:00 PM 3:00 PM 4:00 PM 5:00 PM 6:00…" at bounding box center [623, 363] width 1138 height 438
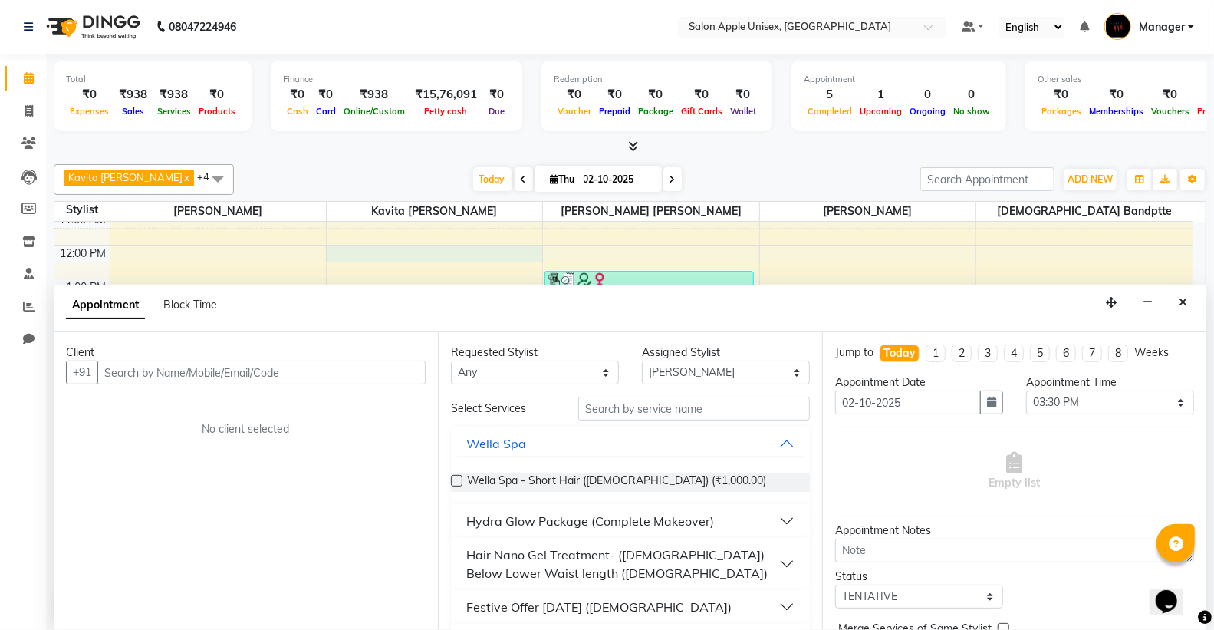
click at [1183, 299] on icon "Close" at bounding box center [1183, 302] width 8 height 11
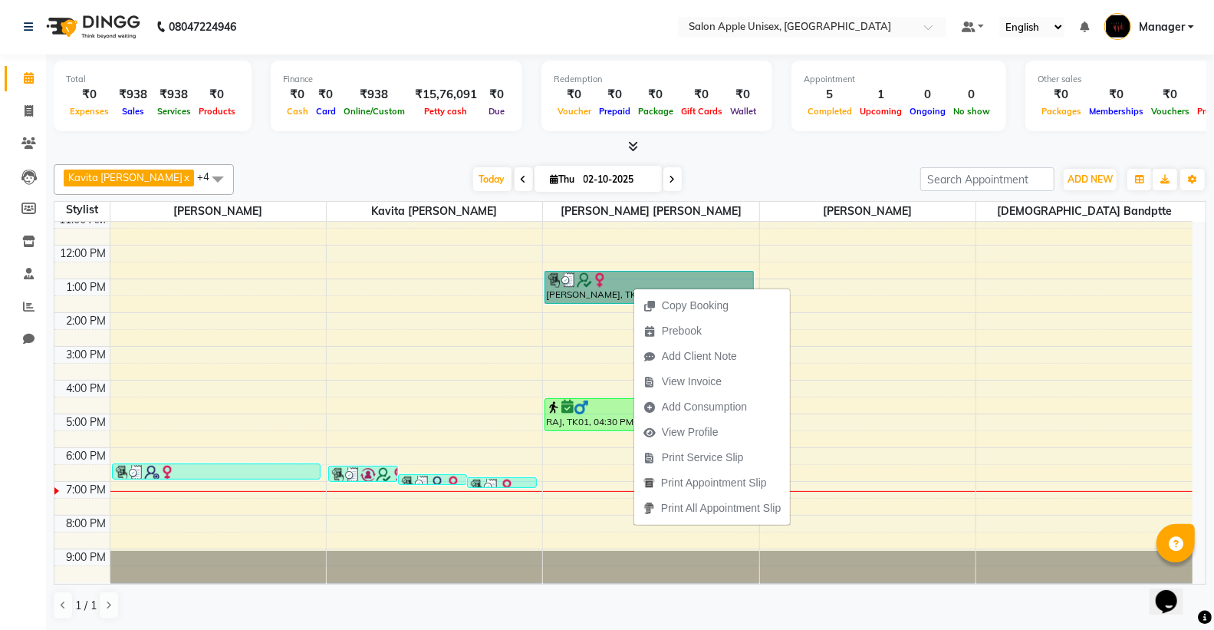
click at [1053, 338] on div "9:00 AM 10:00 AM 11:00 AM 12:00 PM 1:00 PM 2:00 PM 3:00 PM 4:00 PM 5:00 PM 6:00…" at bounding box center [623, 363] width 1138 height 438
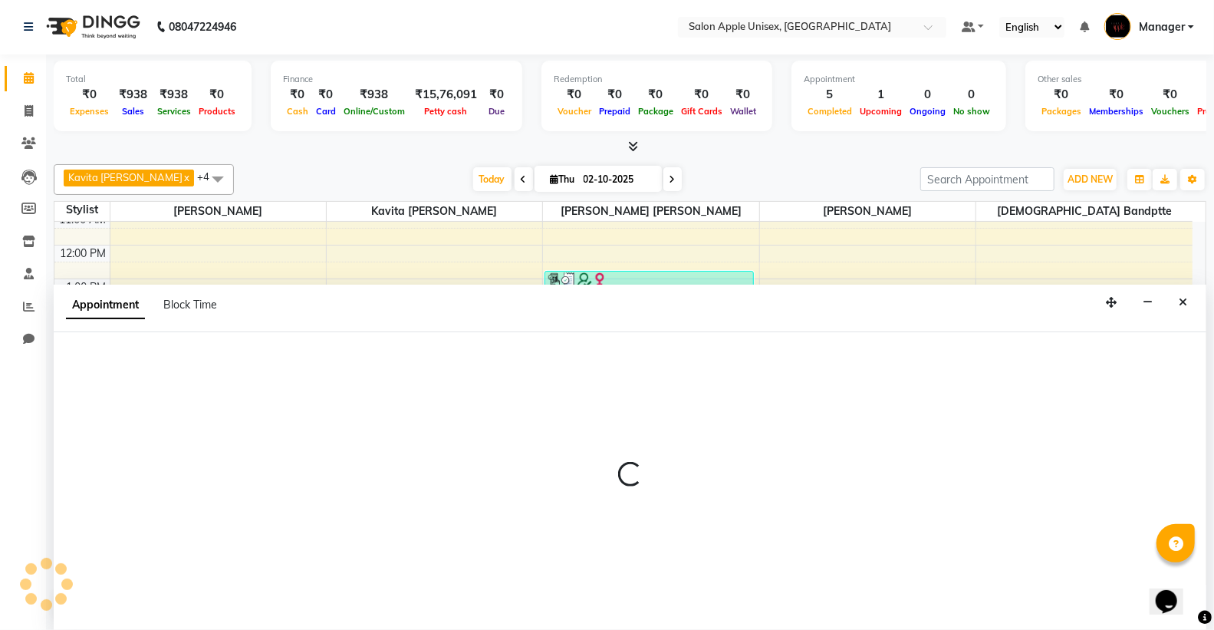
select select "76660"
select select "870"
select select "tentative"
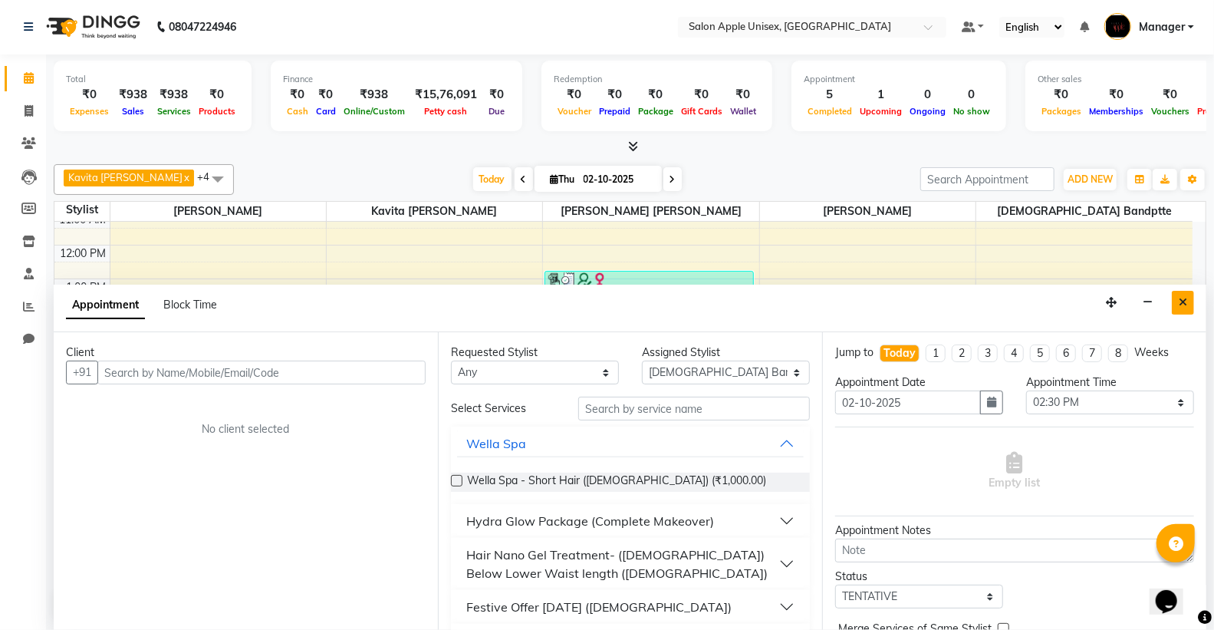
click at [1190, 302] on button "Close" at bounding box center [1183, 303] width 22 height 24
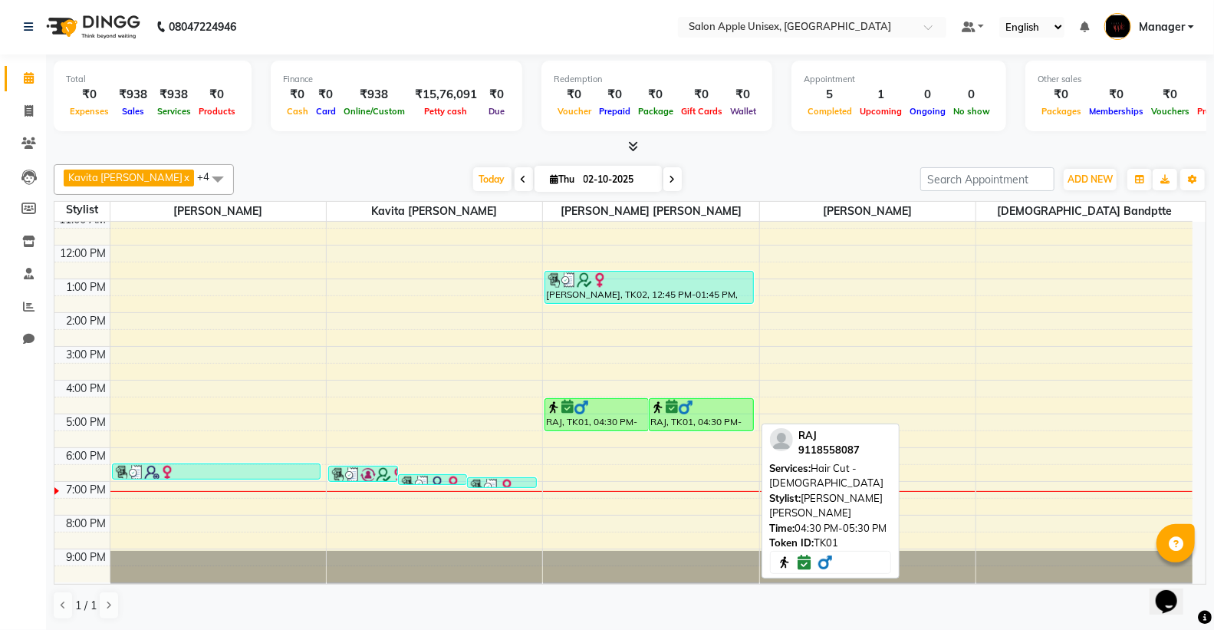
click at [694, 410] on div at bounding box center [700, 407] width 101 height 15
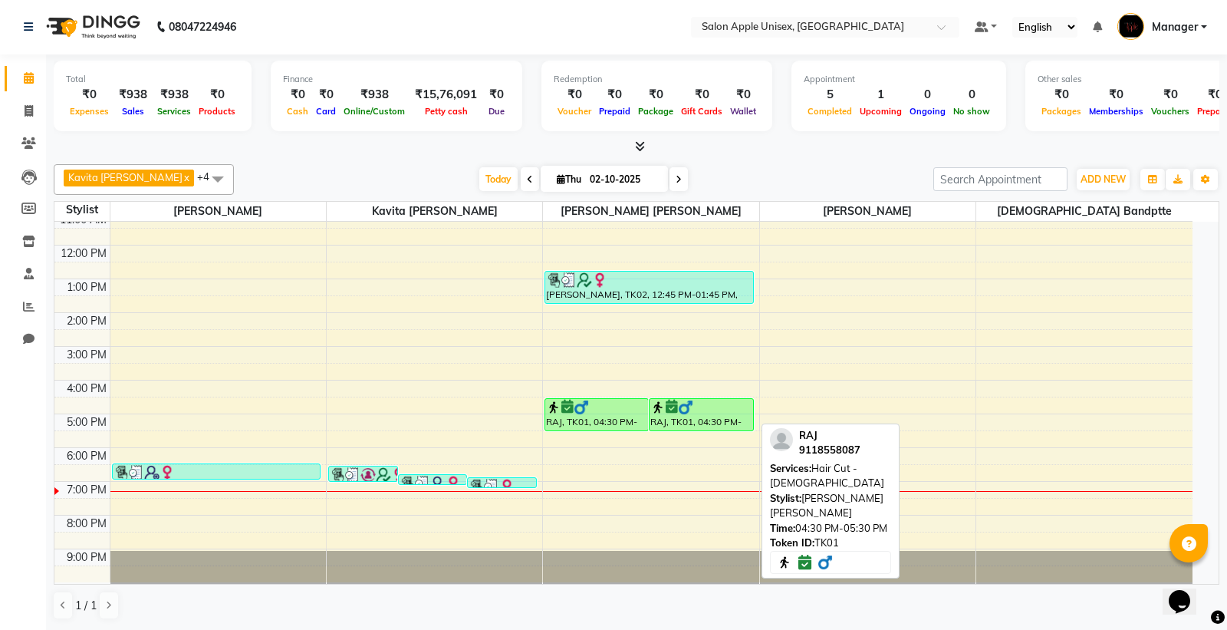
select select "6"
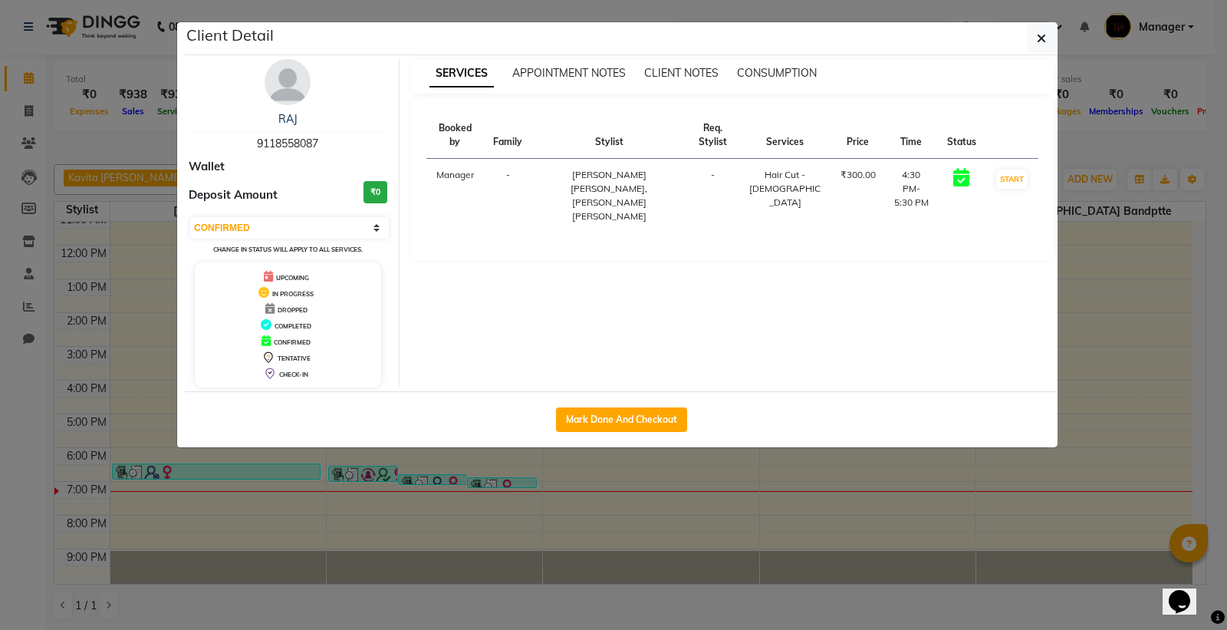
click at [1058, 41] on ngb-modal-window "Client Detail RAJ 9118558087 Wallet Deposit Amount ₹0 Select IN SERVICE CONFIRM…" at bounding box center [613, 315] width 1227 height 630
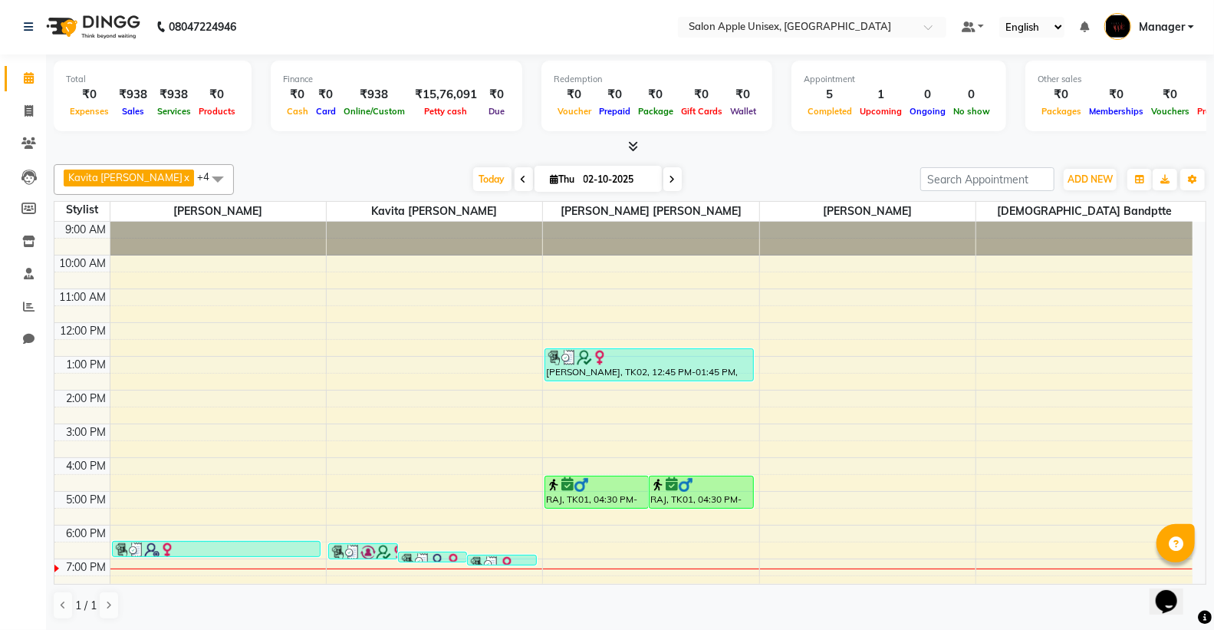
scroll to position [0, 0]
click at [670, 182] on icon at bounding box center [673, 180] width 6 height 9
type input "03-10-2025"
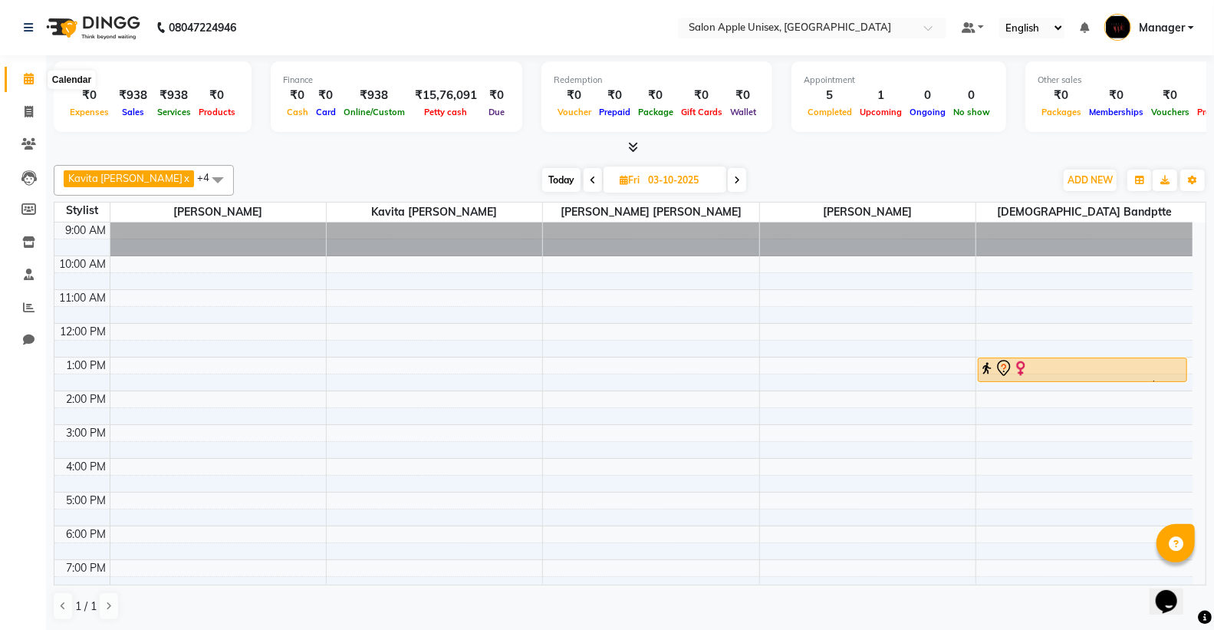
click at [26, 74] on icon at bounding box center [29, 79] width 10 height 12
click at [28, 111] on icon at bounding box center [29, 112] width 8 height 12
select select "service"
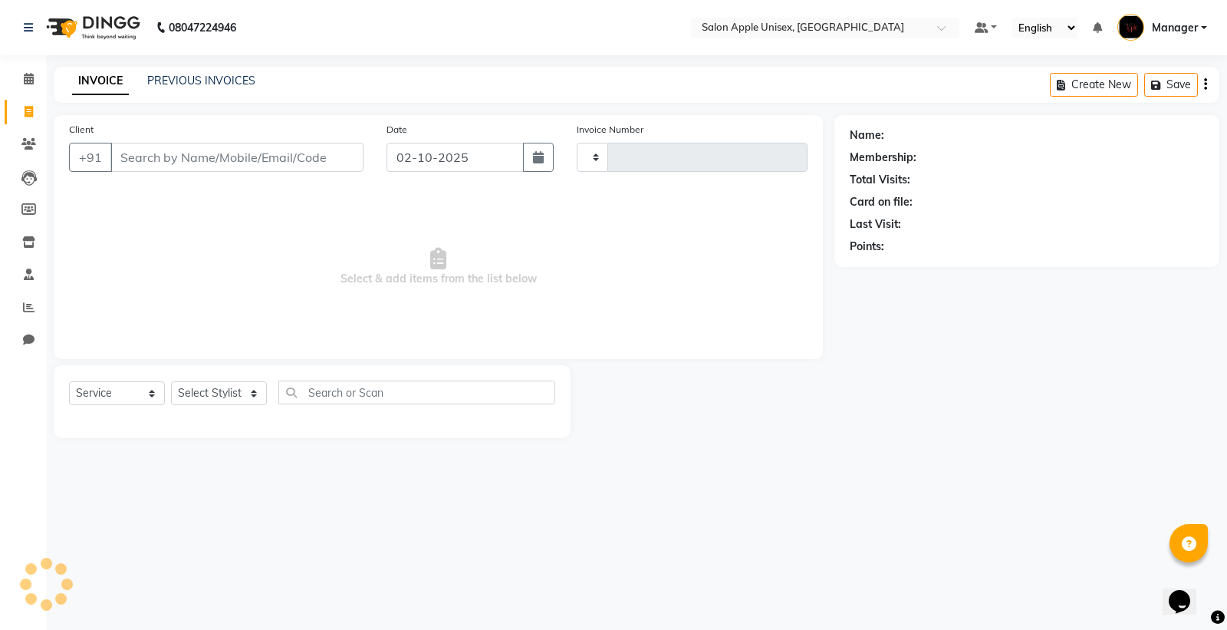
type input "1953"
select select "138"
click at [198, 74] on link "PREVIOUS INVOICES" at bounding box center [201, 81] width 108 height 14
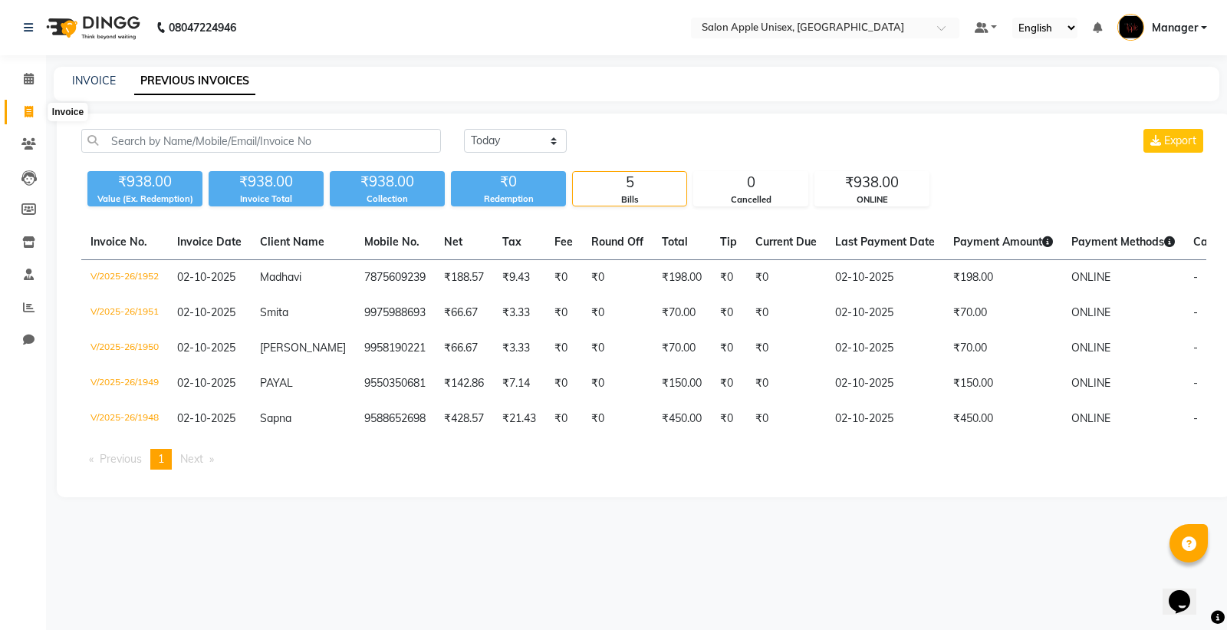
click at [15, 108] on span at bounding box center [28, 113] width 27 height 18
select select "service"
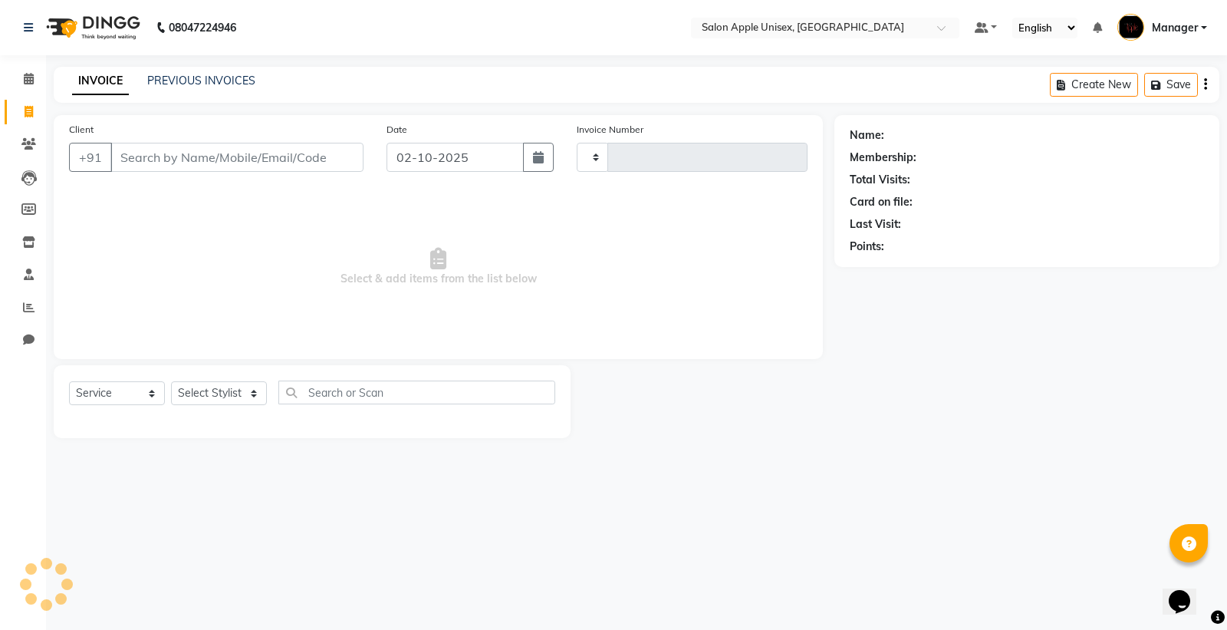
type input "1953"
select select "138"
click at [175, 146] on input "Client" at bounding box center [236, 157] width 253 height 29
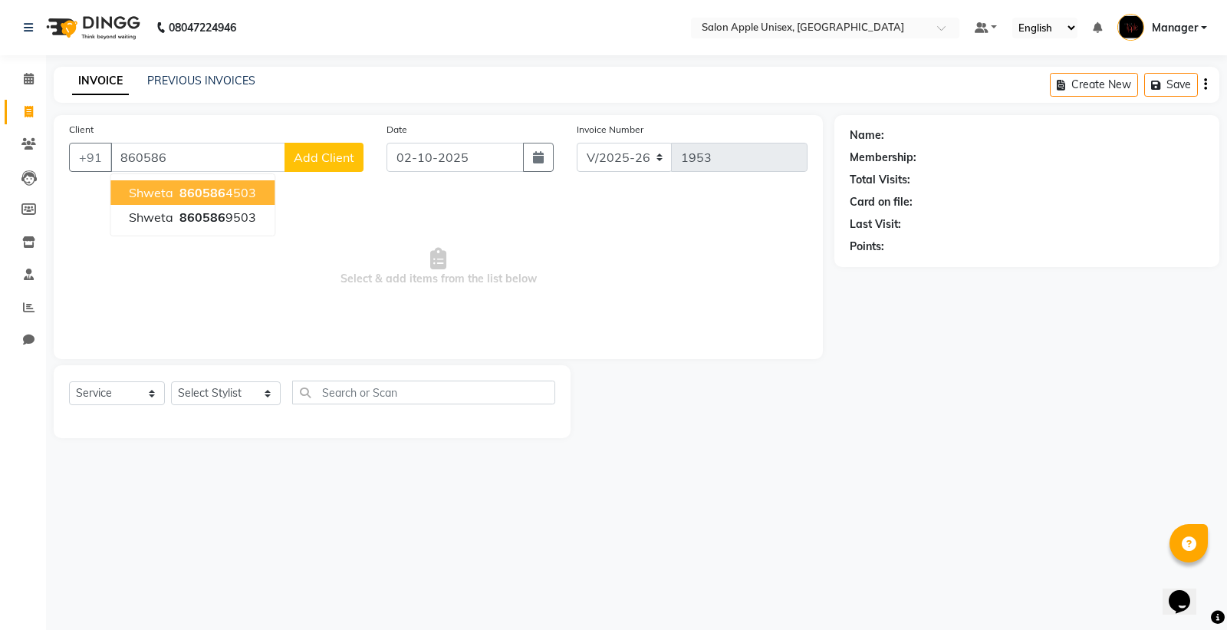
click at [144, 195] on span "shweta" at bounding box center [151, 192] width 44 height 15
type input "8605864503"
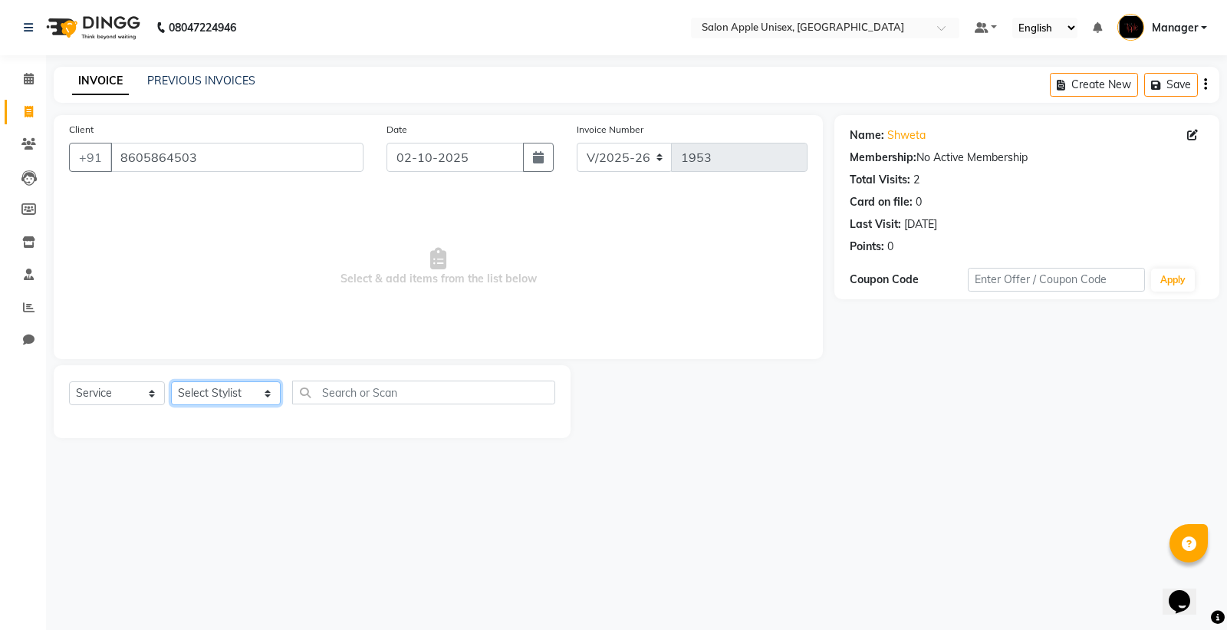
click at [206, 399] on select "Select Stylist iftesham pathan Kavita Ruparam Kalor Manager Omkar Sanjay Magar …" at bounding box center [226, 393] width 110 height 24
select select "80619"
click at [171, 382] on select "Select Stylist iftesham pathan Kavita Ruparam Kalor Manager Omkar Sanjay Magar …" at bounding box center [226, 393] width 110 height 24
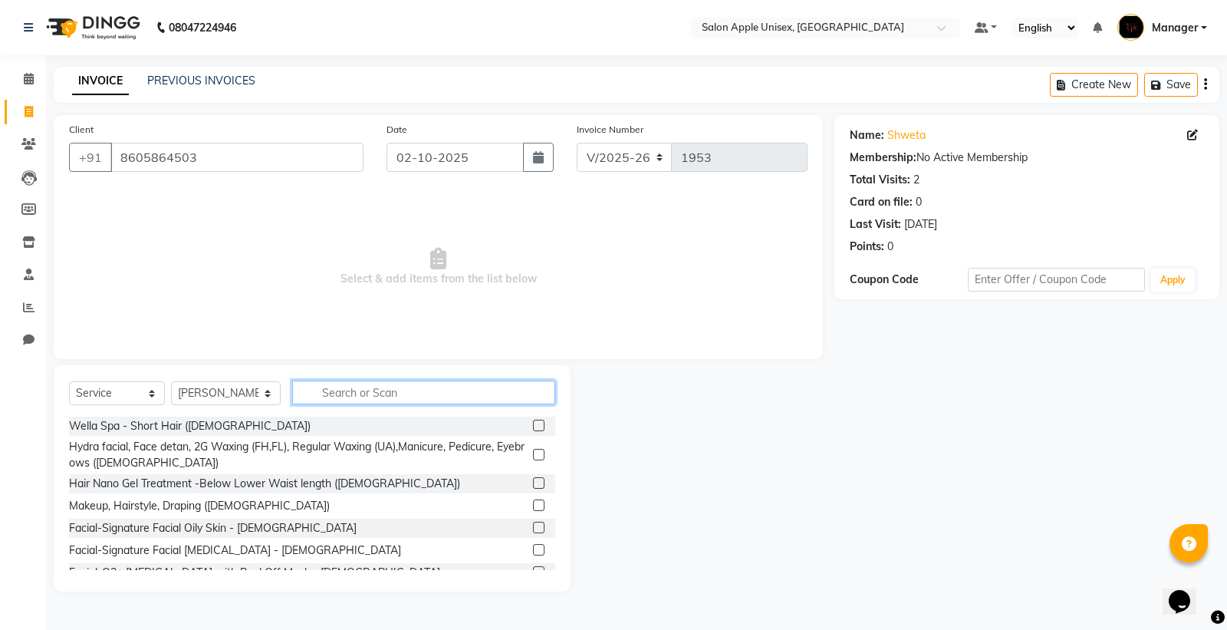
click at [322, 397] on input "text" at bounding box center [423, 392] width 263 height 24
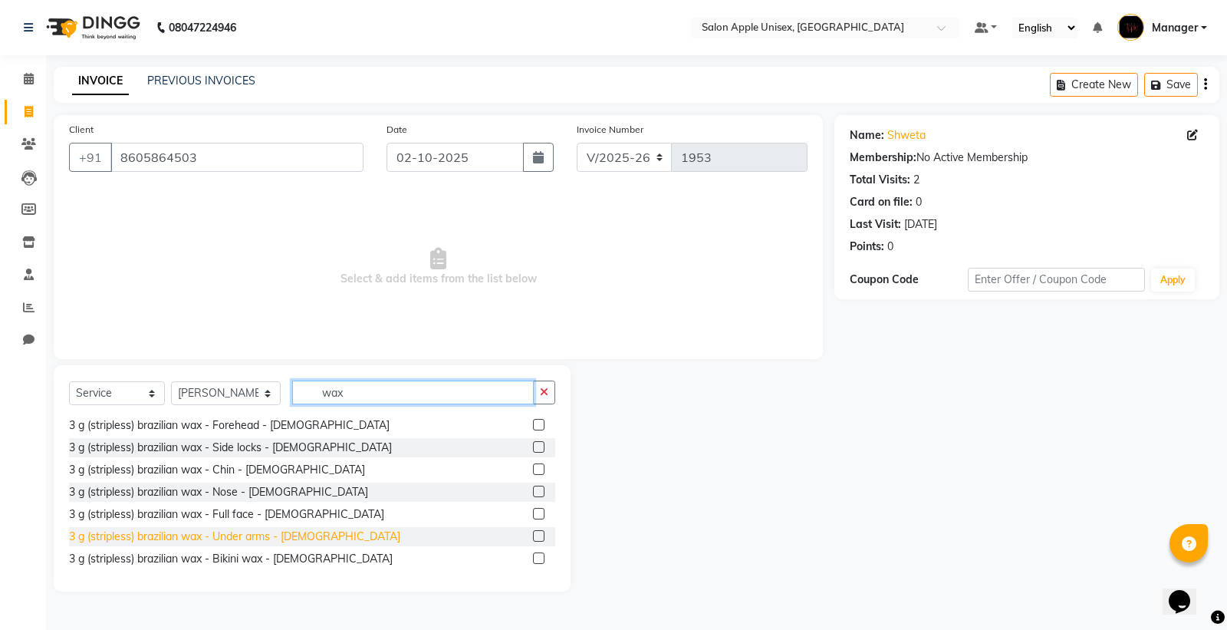
scroll to position [852, 0]
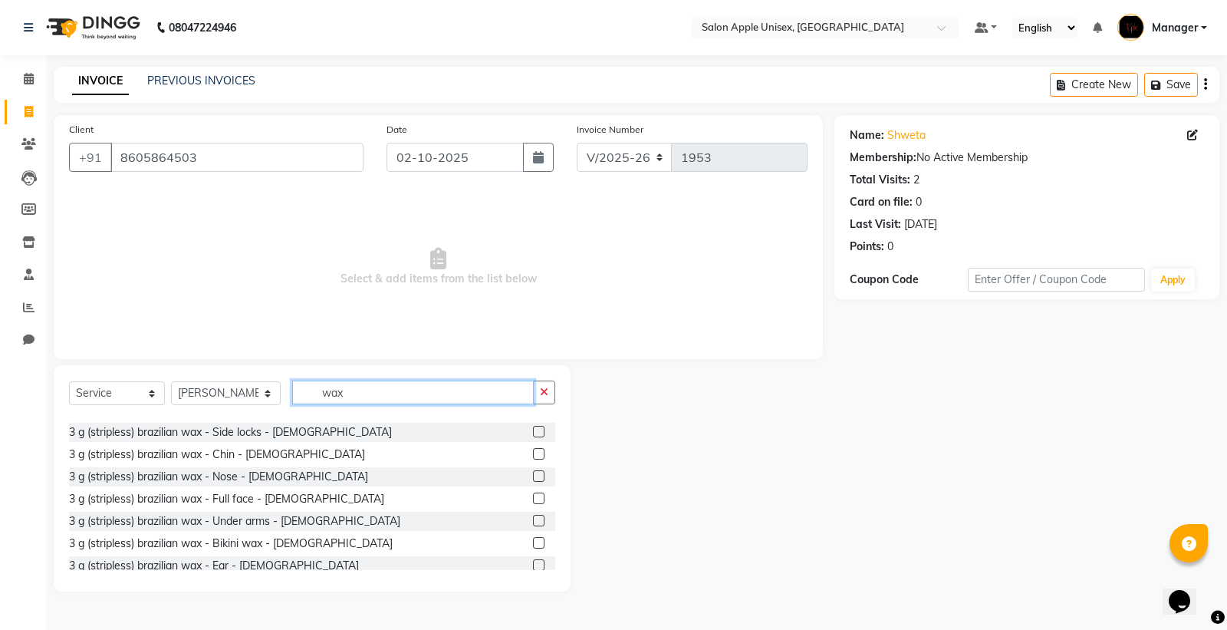
type input "wax"
click at [533, 523] on label at bounding box center [539, 521] width 12 height 12
click at [533, 523] on input "checkbox" at bounding box center [538, 521] width 10 height 10
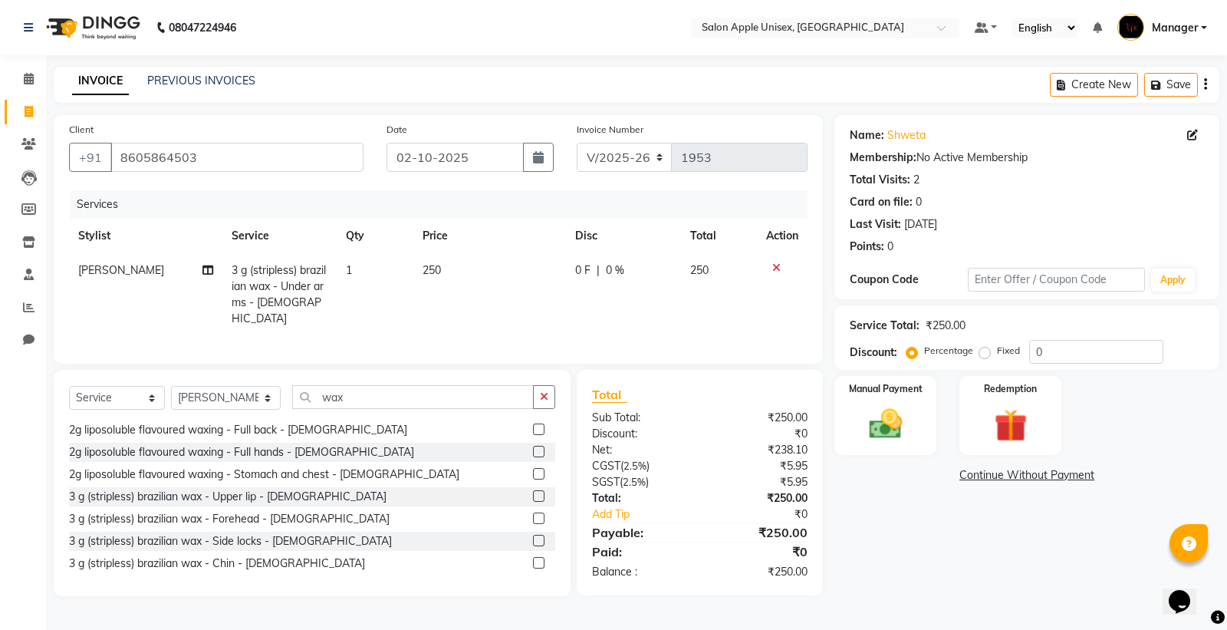
checkbox input "false"
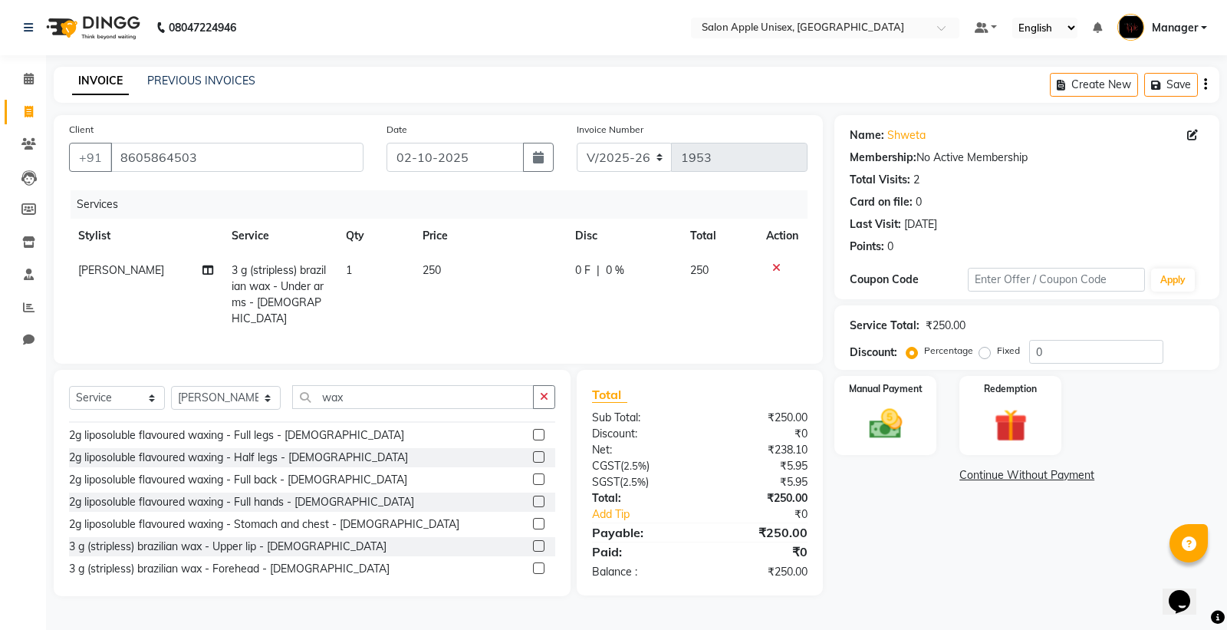
scroll to position [681, 0]
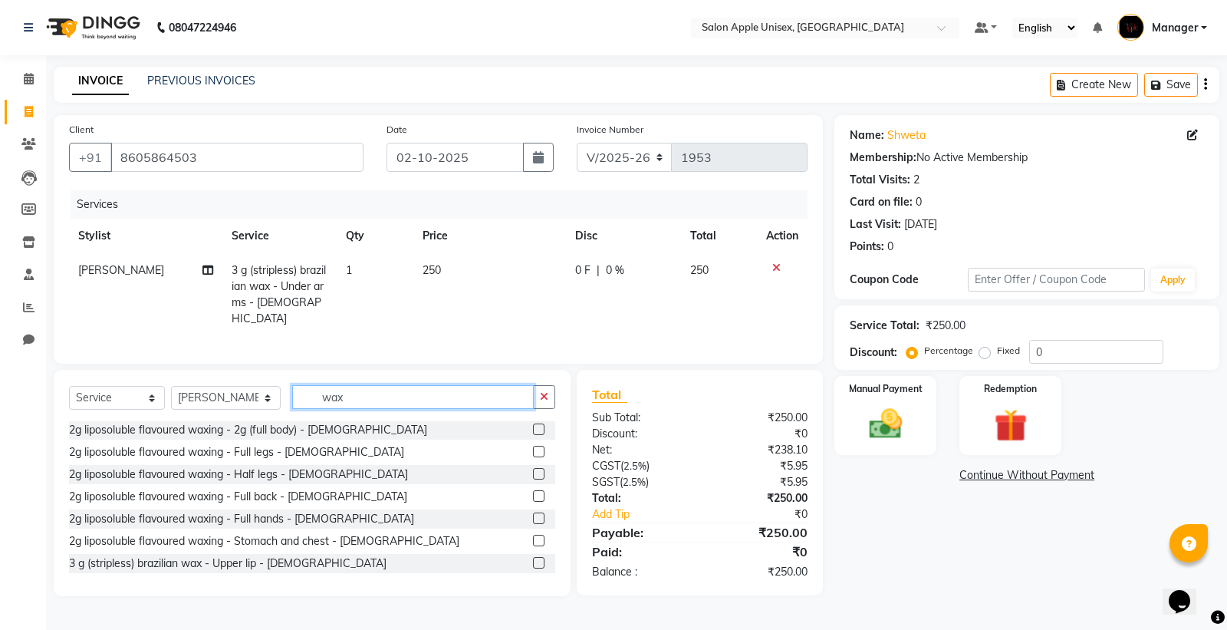
click at [359, 390] on input "wax" at bounding box center [413, 397] width 242 height 24
type input "w"
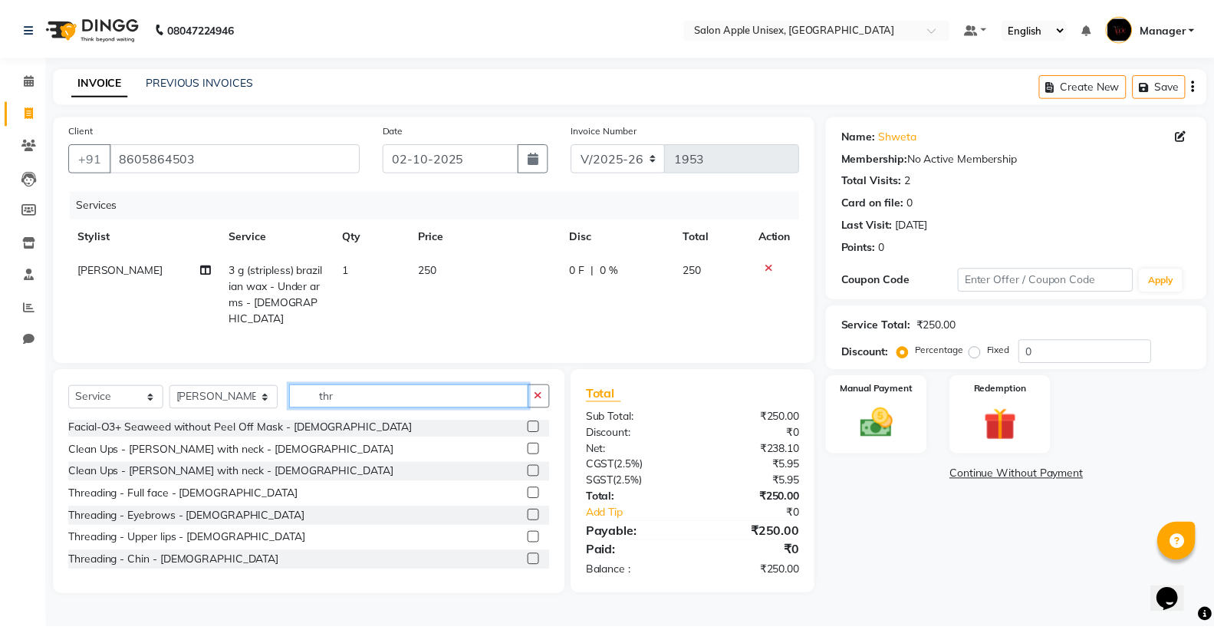
scroll to position [0, 0]
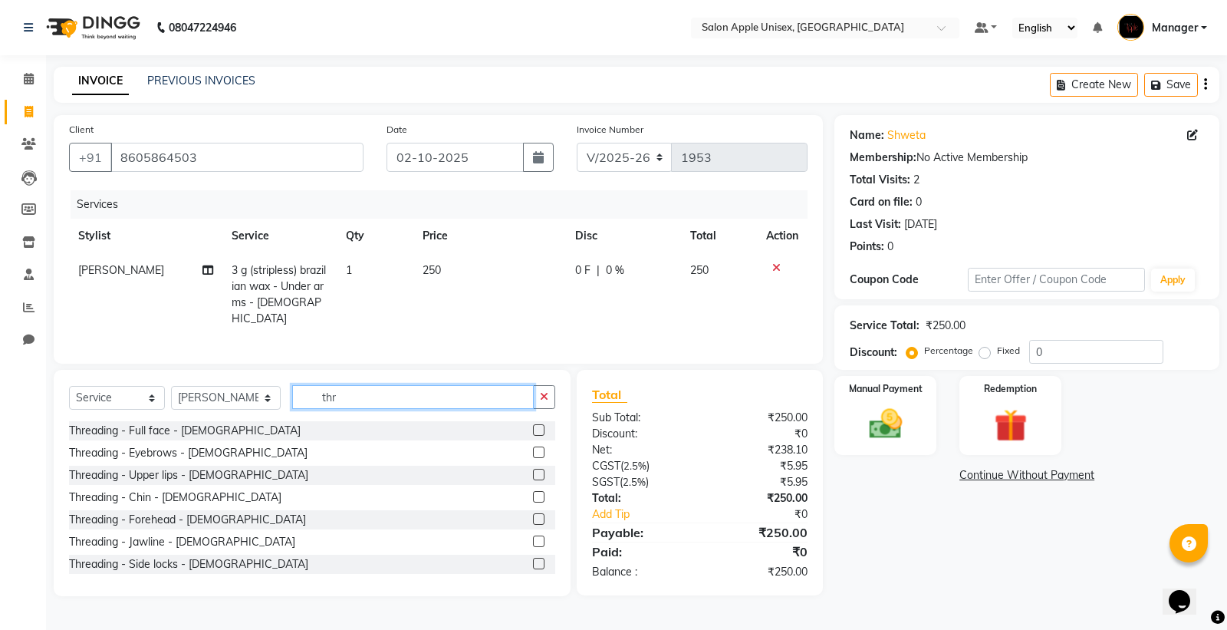
type input "thr"
click at [533, 448] on label at bounding box center [539, 452] width 12 height 12
click at [533, 448] on input "checkbox" at bounding box center [538, 453] width 10 height 10
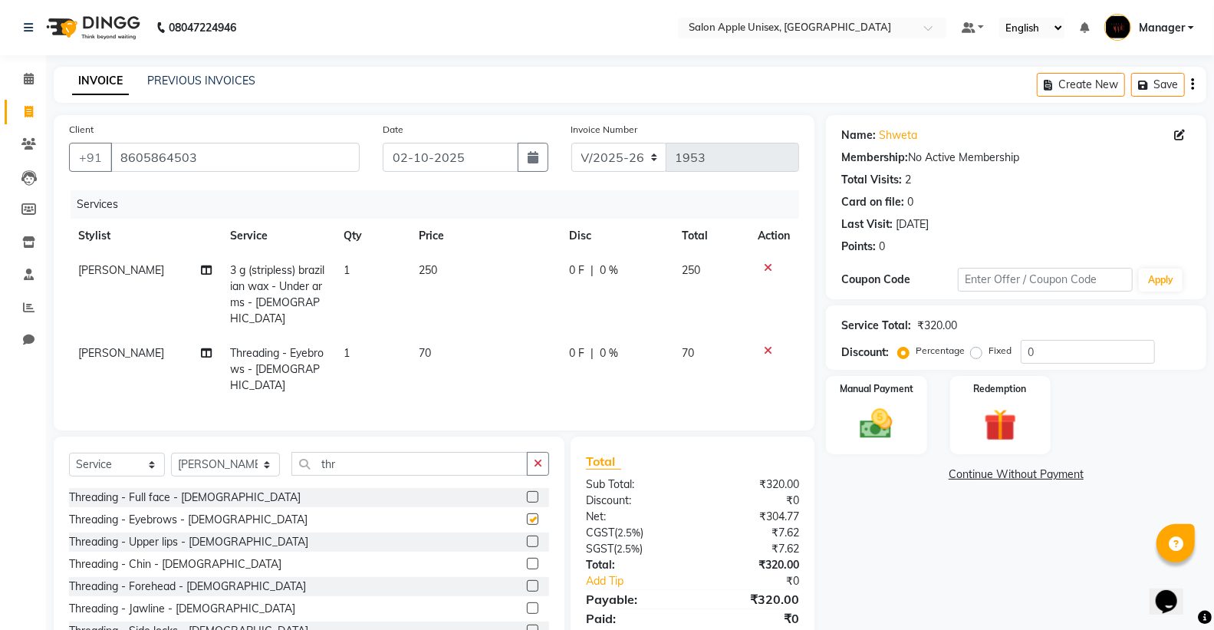
checkbox input "false"
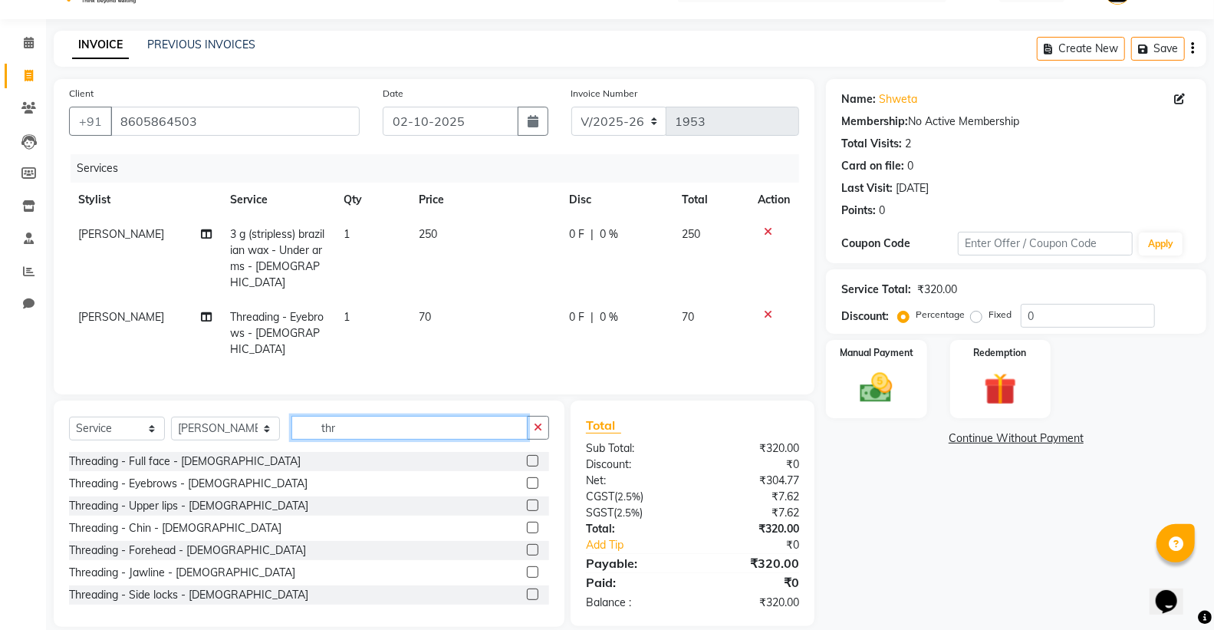
click at [369, 416] on input "thr" at bounding box center [409, 428] width 236 height 24
type input "t"
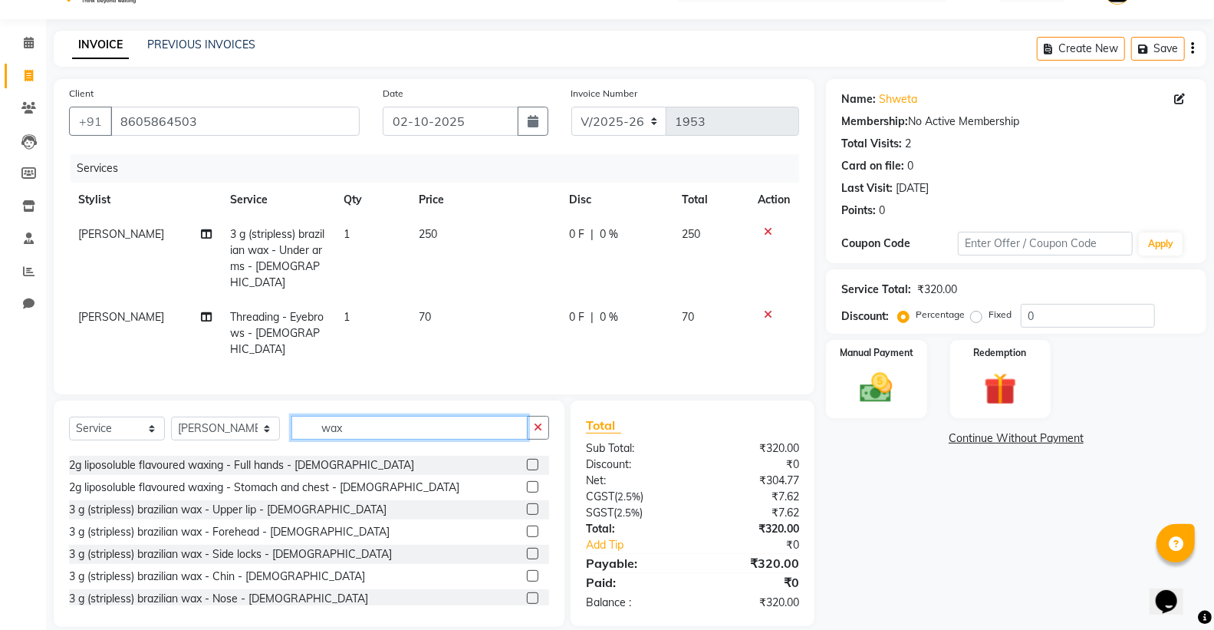
scroll to position [767, 0]
type input "wax"
drag, startPoint x: 517, startPoint y: 486, endPoint x: 509, endPoint y: 486, distance: 7.7
click at [527, 502] on label at bounding box center [533, 508] width 12 height 12
click at [527, 503] on input "checkbox" at bounding box center [532, 508] width 10 height 10
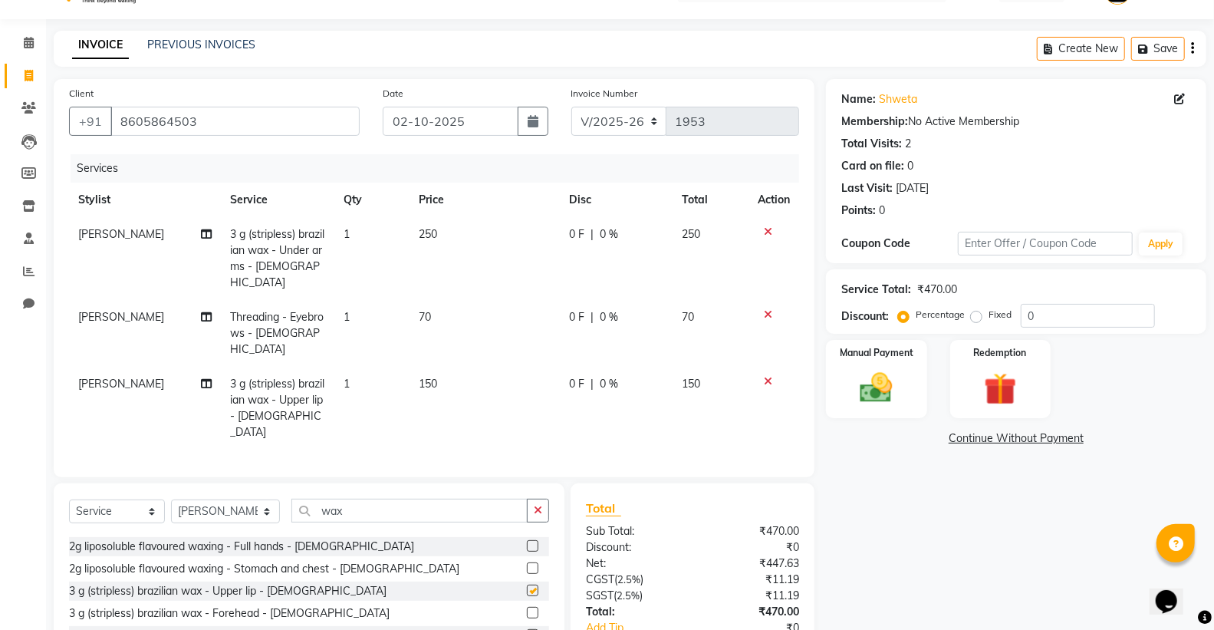
checkbox input "false"
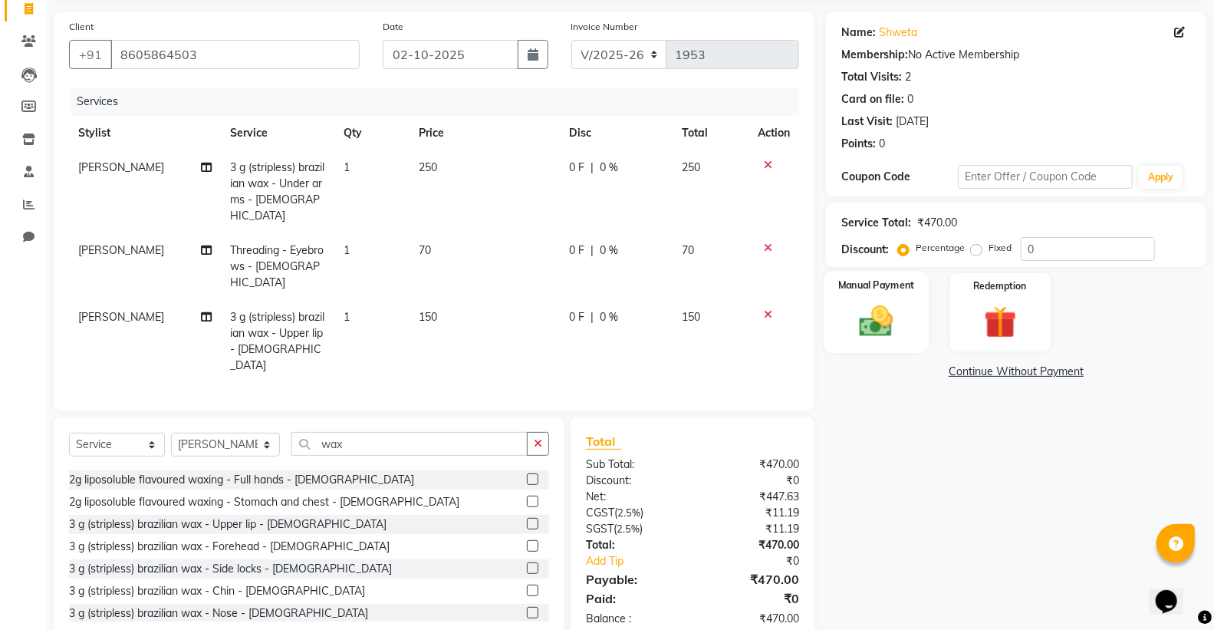
click at [846, 307] on div "Manual Payment" at bounding box center [876, 313] width 105 height 82
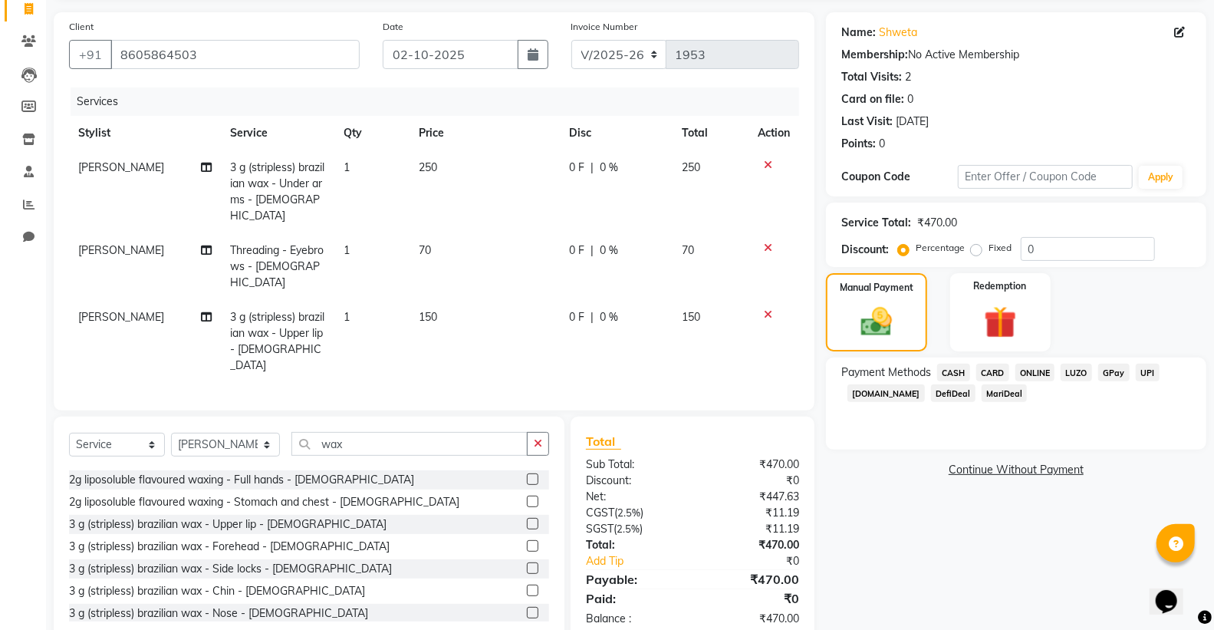
click at [951, 372] on span "CASH" at bounding box center [953, 373] width 33 height 18
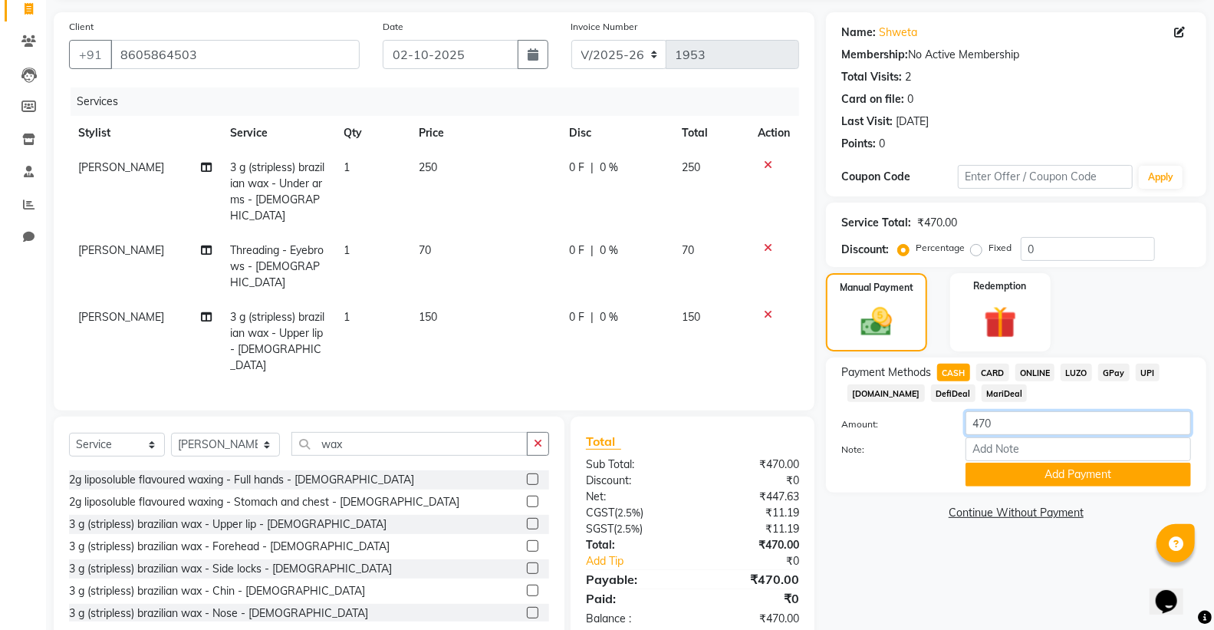
click at [1011, 426] on input "470" at bounding box center [1079, 423] width 226 height 24
type input "4"
type input "200"
click at [1074, 478] on button "Add Payment" at bounding box center [1079, 475] width 226 height 24
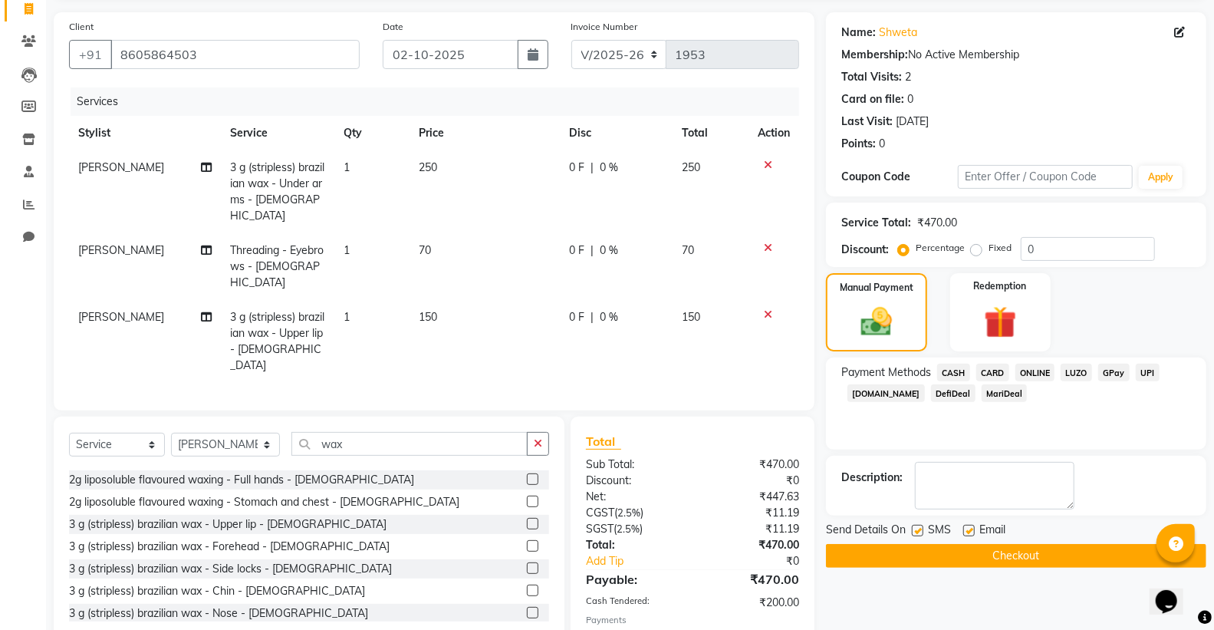
click at [1032, 369] on span "ONLINE" at bounding box center [1036, 373] width 40 height 18
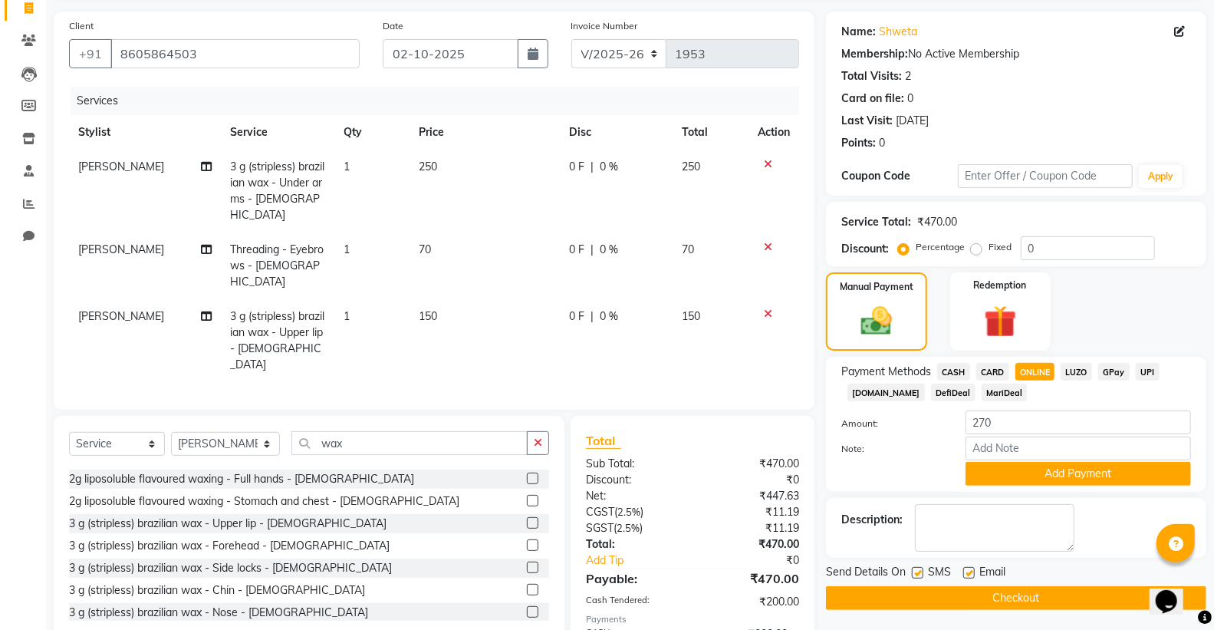
scroll to position [156, 0]
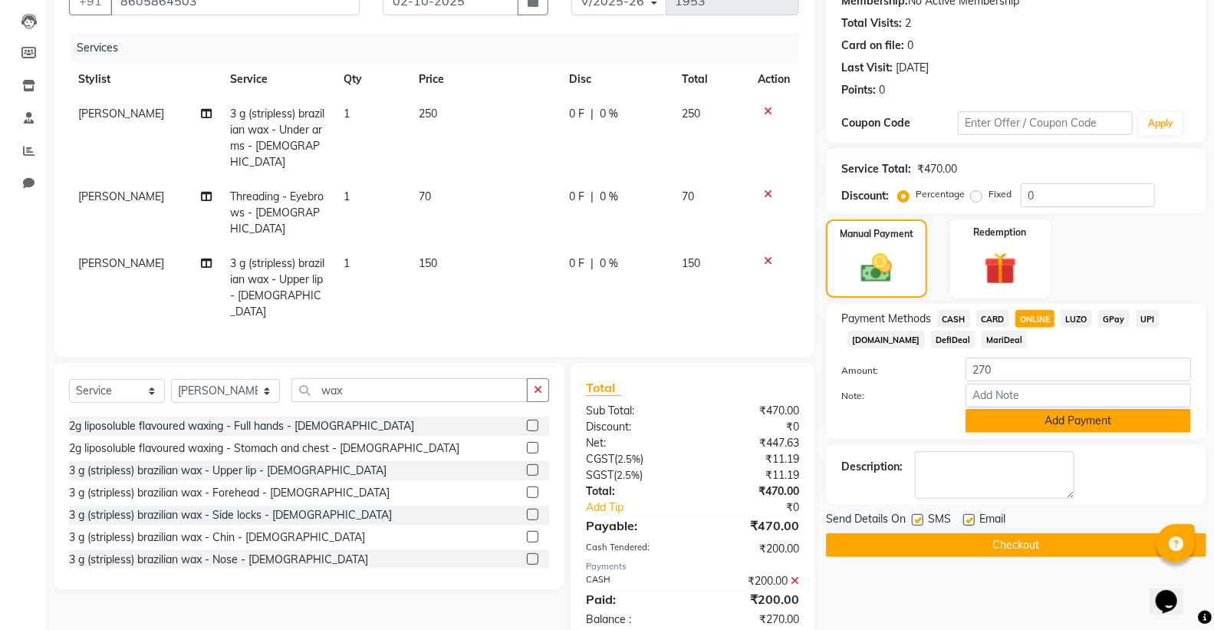
click at [1010, 420] on button "Add Payment" at bounding box center [1079, 421] width 226 height 24
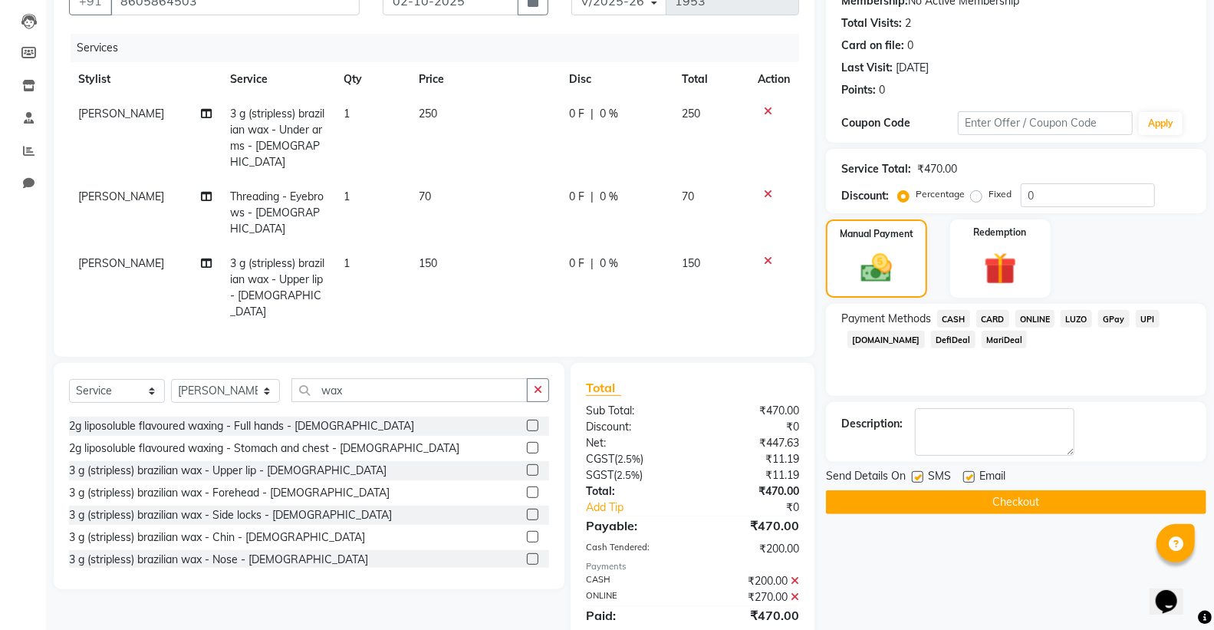
scroll to position [173, 0]
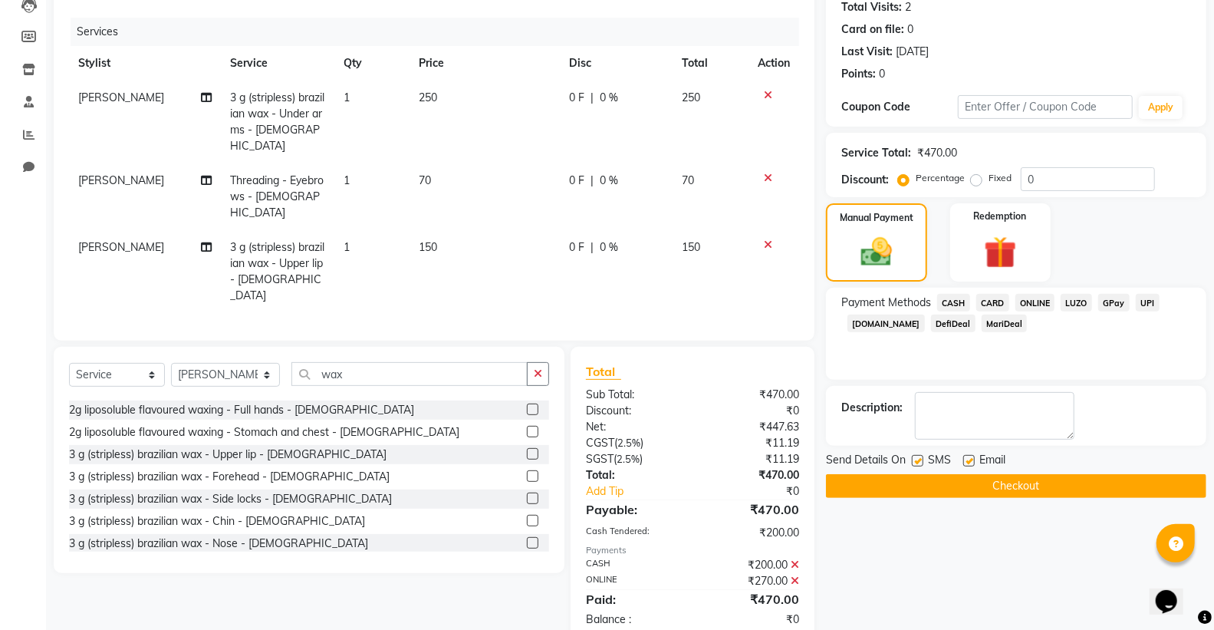
click at [941, 476] on button "Checkout" at bounding box center [1016, 486] width 380 height 24
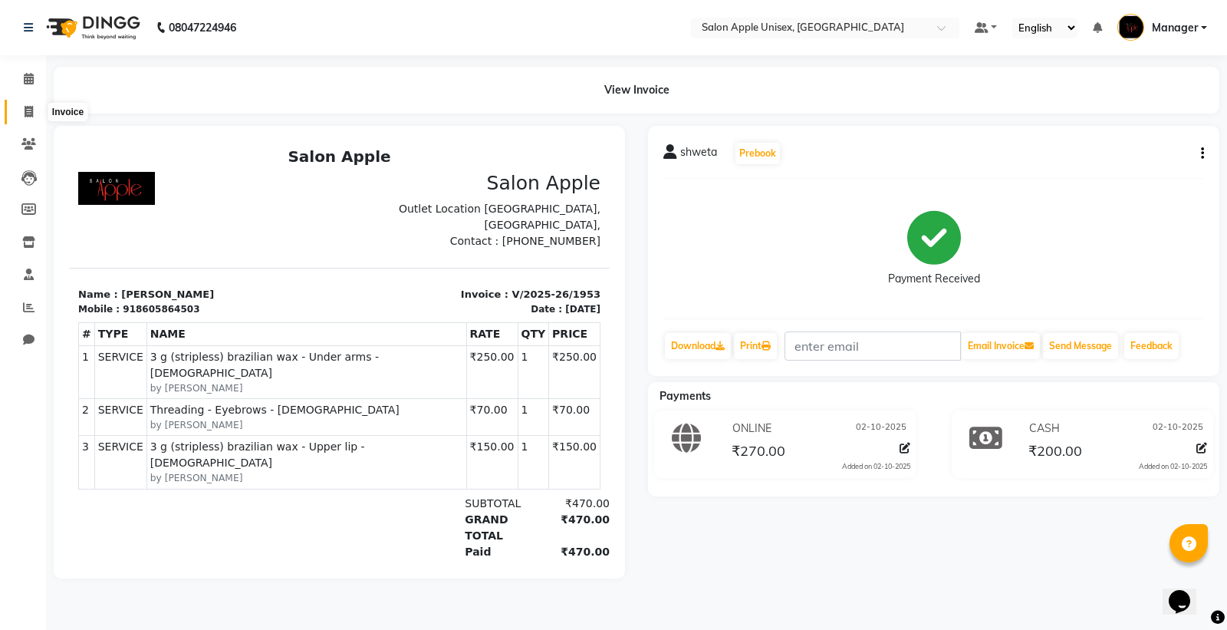
click at [25, 109] on icon at bounding box center [29, 112] width 8 height 12
select select "service"
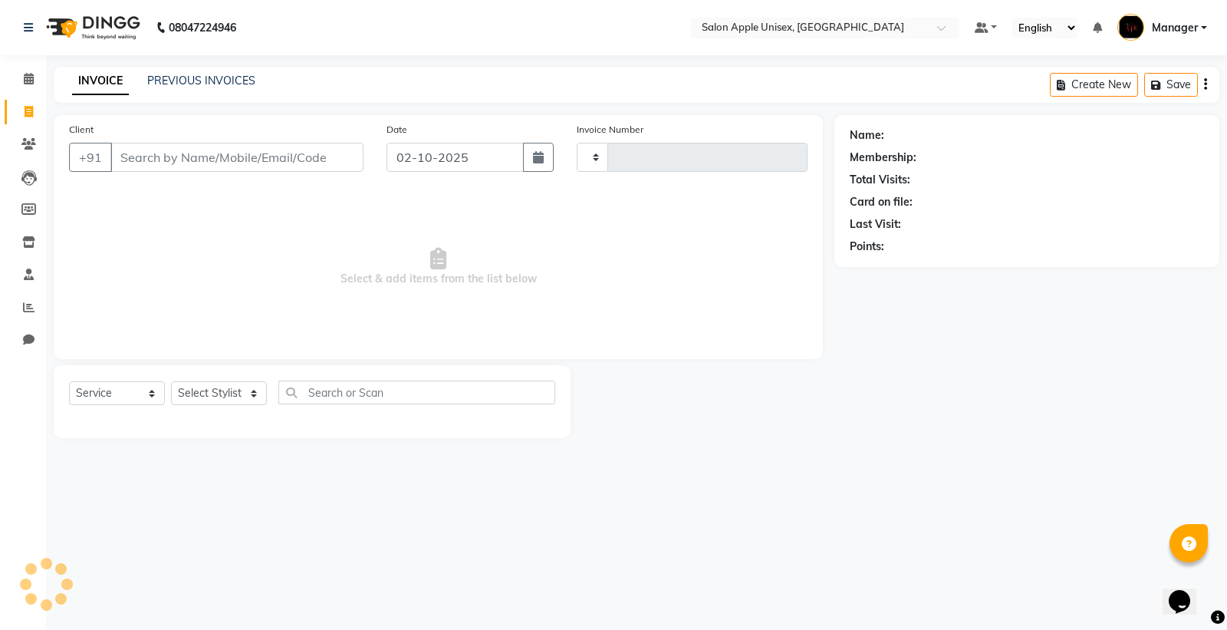
type input "1954"
select select "138"
click at [180, 78] on link "PREVIOUS INVOICES" at bounding box center [201, 81] width 108 height 14
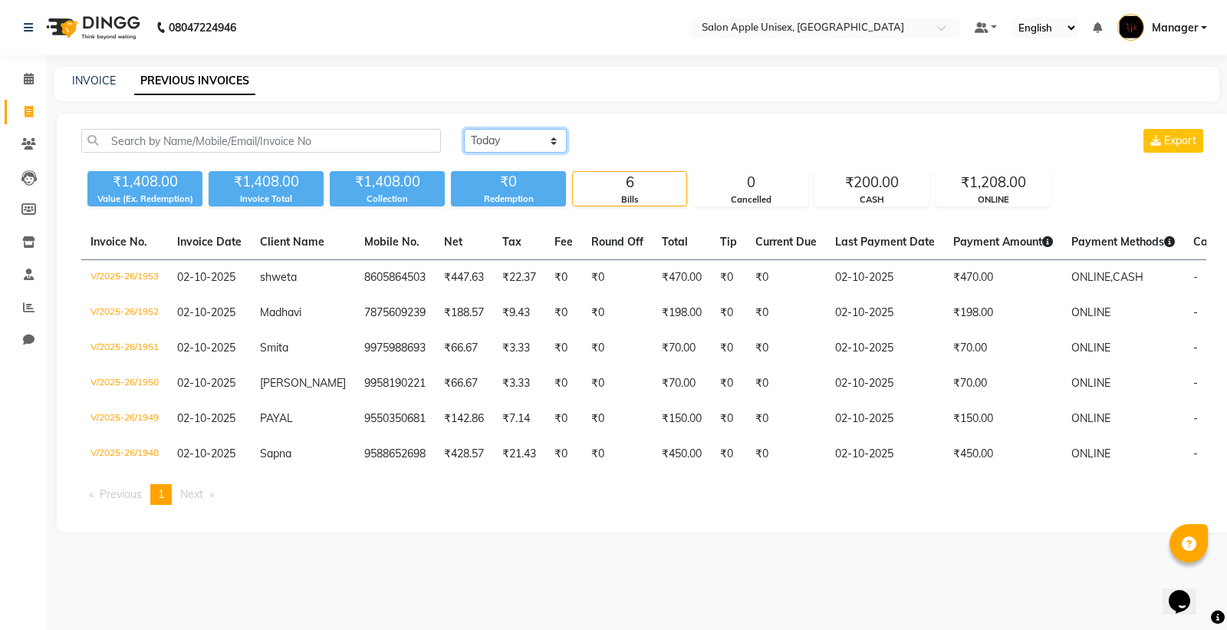
click at [527, 143] on select "Today Yesterday Custom Range" at bounding box center [515, 141] width 103 height 24
click at [464, 129] on select "Today Yesterday Custom Range" at bounding box center [515, 141] width 103 height 24
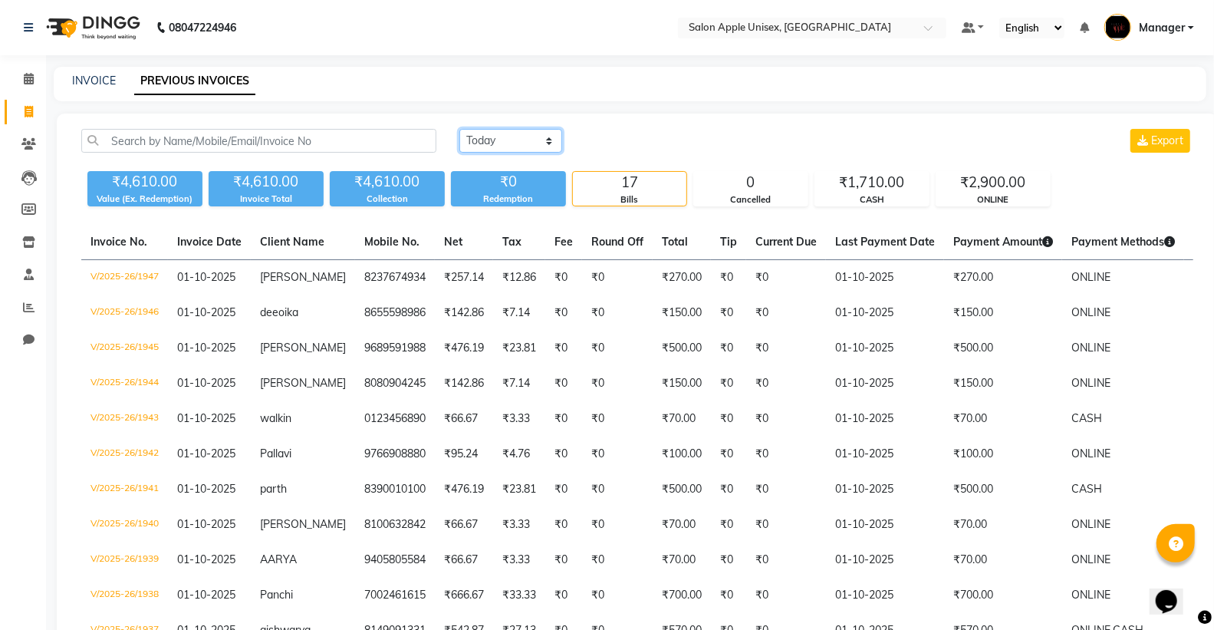
click at [557, 142] on select "Today Yesterday Custom Range" at bounding box center [510, 141] width 103 height 24
click at [459, 129] on select "Today Yesterday Custom Range" at bounding box center [510, 141] width 103 height 24
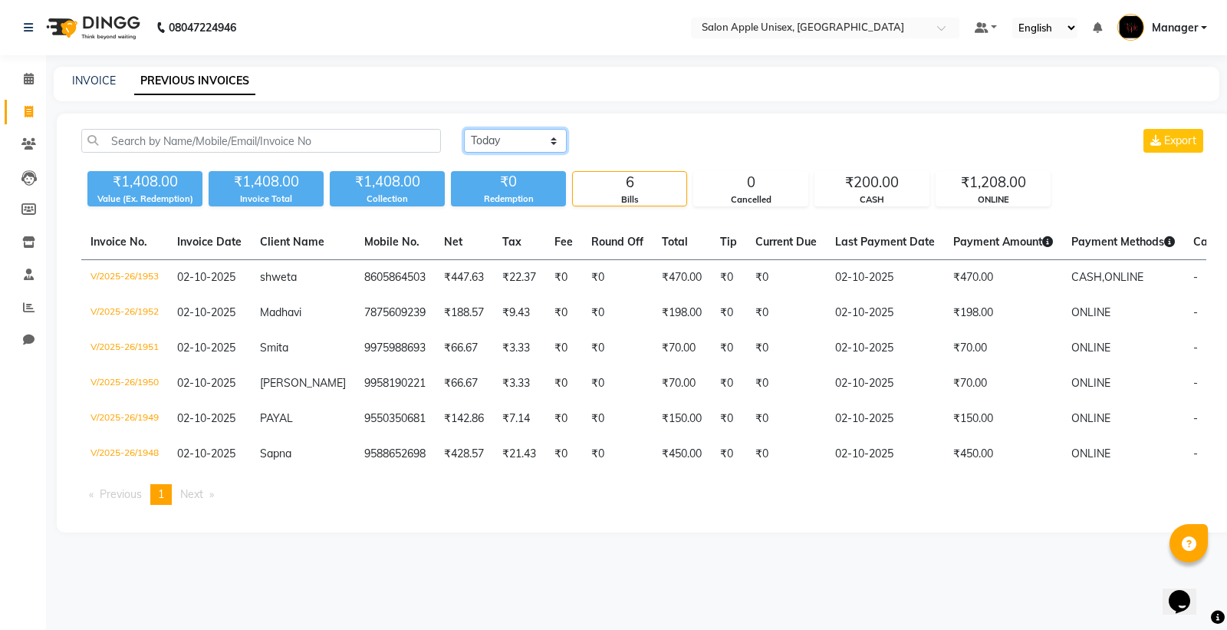
click at [504, 139] on select "[DATE] [DATE] Custom Range" at bounding box center [515, 141] width 103 height 24
click at [464, 129] on select "[DATE] [DATE] Custom Range" at bounding box center [515, 141] width 103 height 24
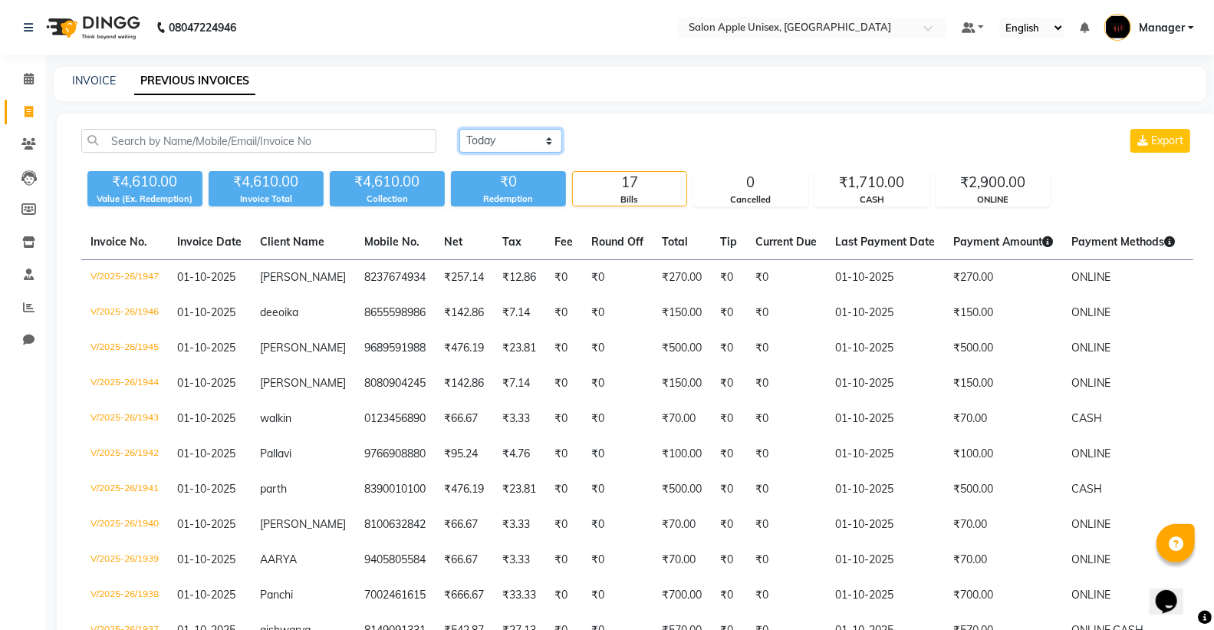
click at [492, 134] on select "[DATE] [DATE] Custom Range" at bounding box center [510, 141] width 103 height 24
select select "today"
click at [459, 129] on select "[DATE] [DATE] Custom Range" at bounding box center [510, 141] width 103 height 24
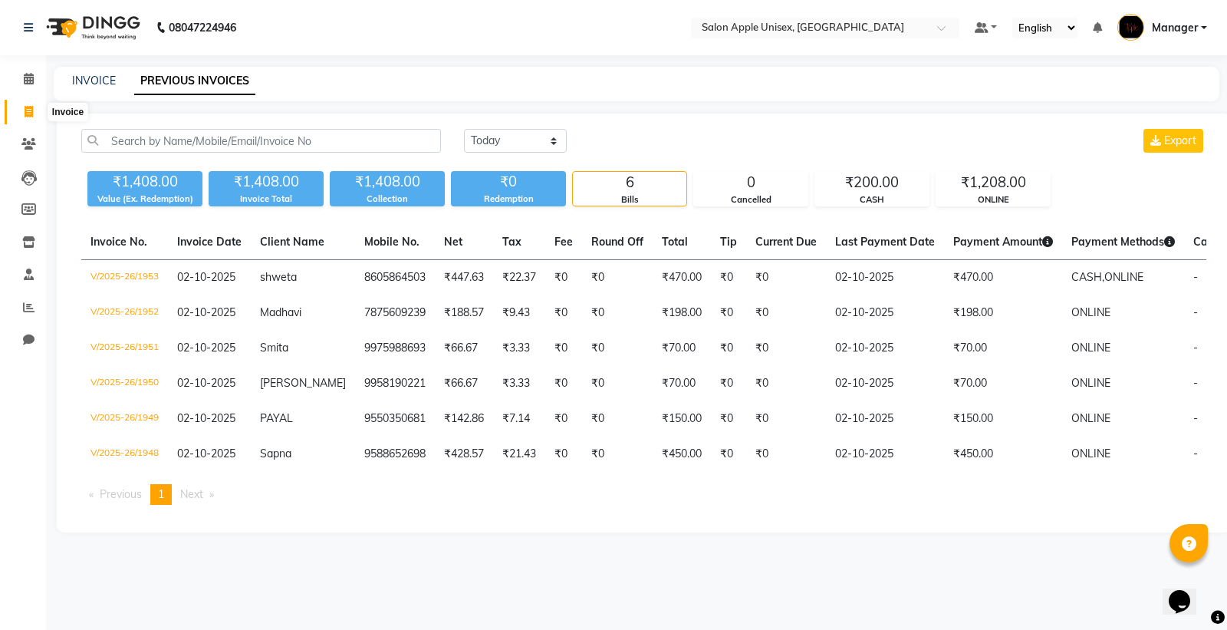
click at [28, 106] on icon at bounding box center [29, 112] width 8 height 12
select select "138"
select select "service"
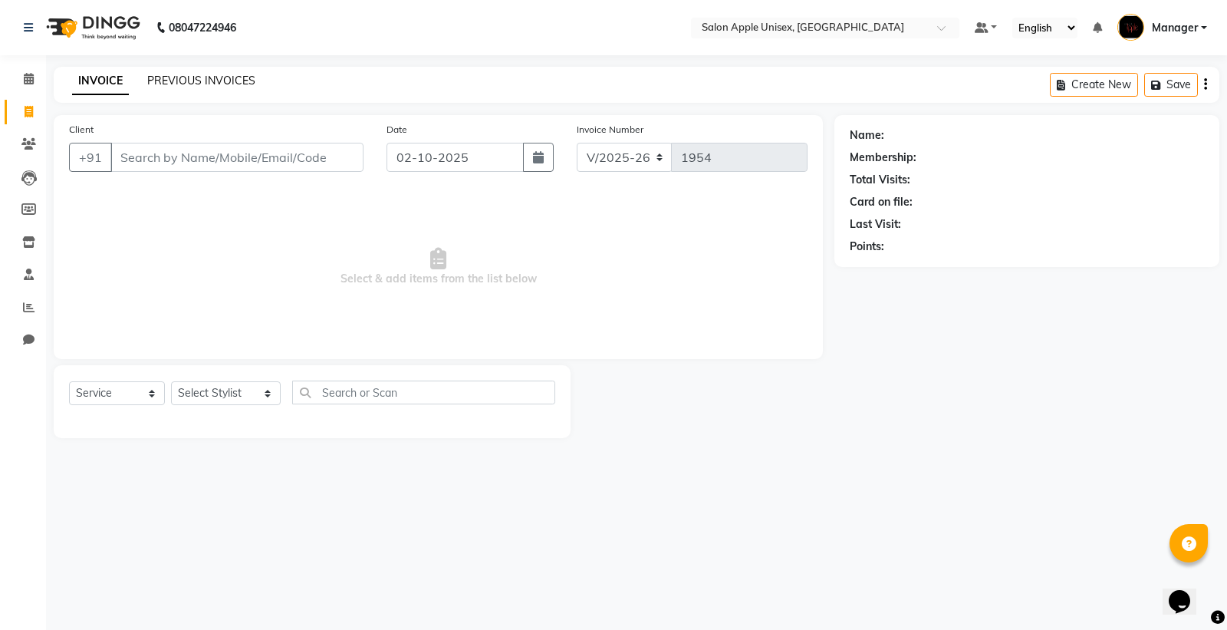
click at [213, 75] on link "PREVIOUS INVOICES" at bounding box center [201, 81] width 108 height 14
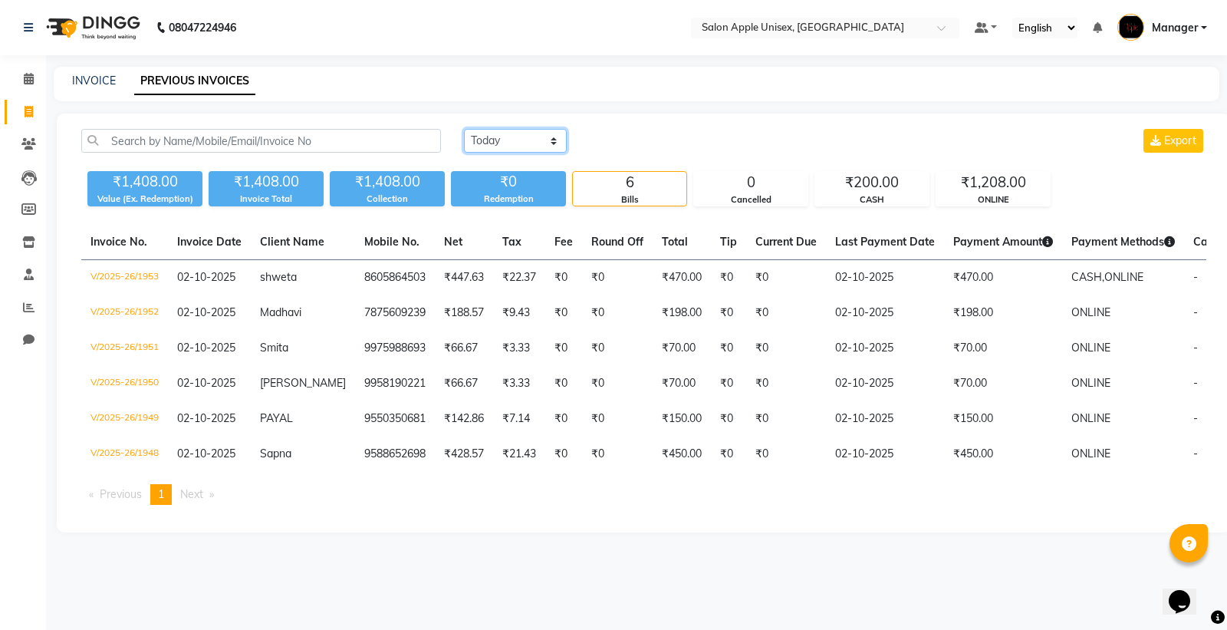
click at [507, 144] on select "[DATE] [DATE] Custom Range" at bounding box center [515, 141] width 103 height 24
select select "range"
click at [464, 129] on select "[DATE] [DATE] Custom Range" at bounding box center [515, 141] width 103 height 24
click at [28, 341] on icon at bounding box center [29, 340] width 12 height 12
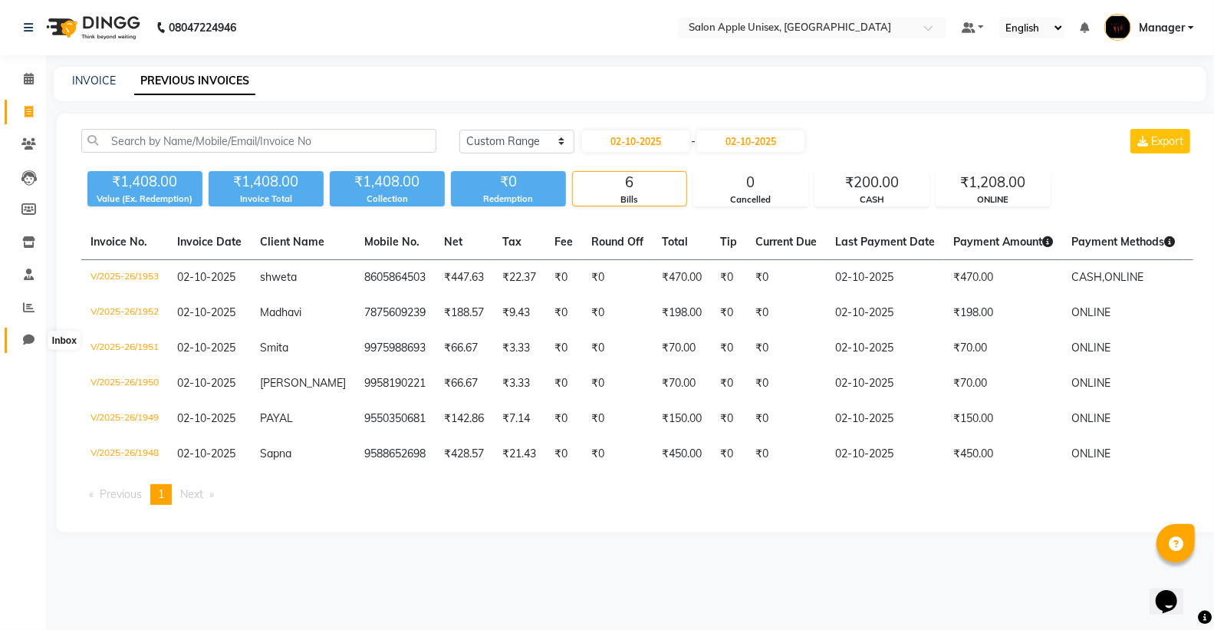
select select "100"
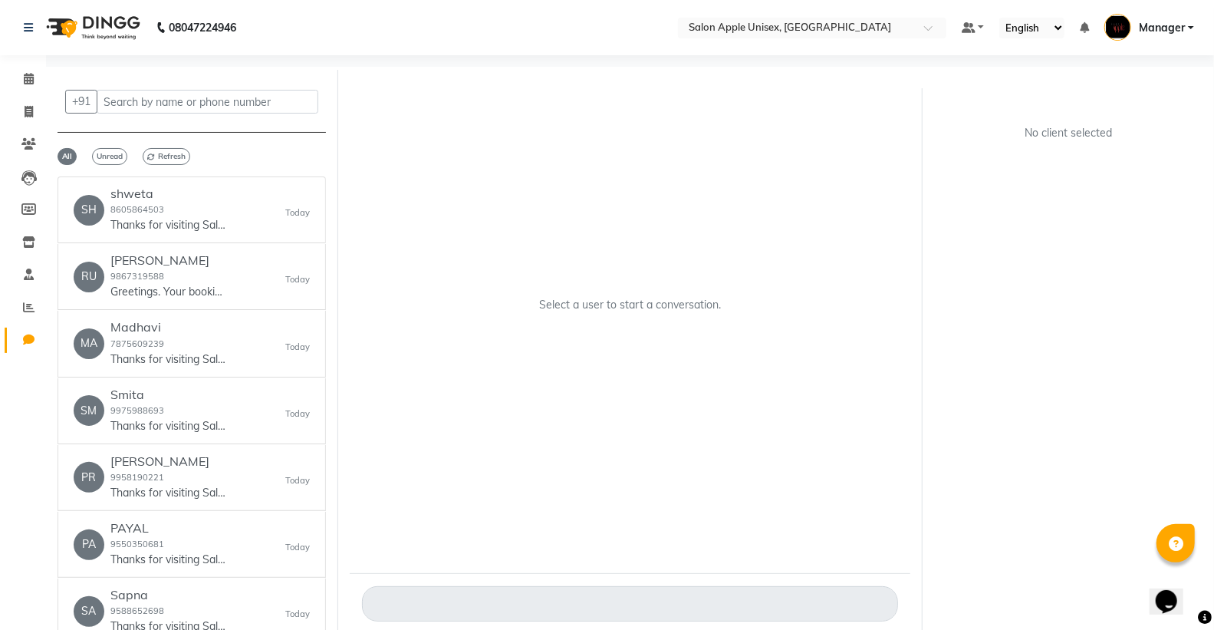
drag, startPoint x: 597, startPoint y: 126, endPoint x: 48, endPoint y: 56, distance: 552.8
click at [597, 126] on div "Select a user to start a conversation." at bounding box center [630, 311] width 561 height 476
click at [21, 101] on li "Invoice" at bounding box center [23, 112] width 46 height 33
click at [31, 110] on icon at bounding box center [29, 112] width 8 height 12
select select "138"
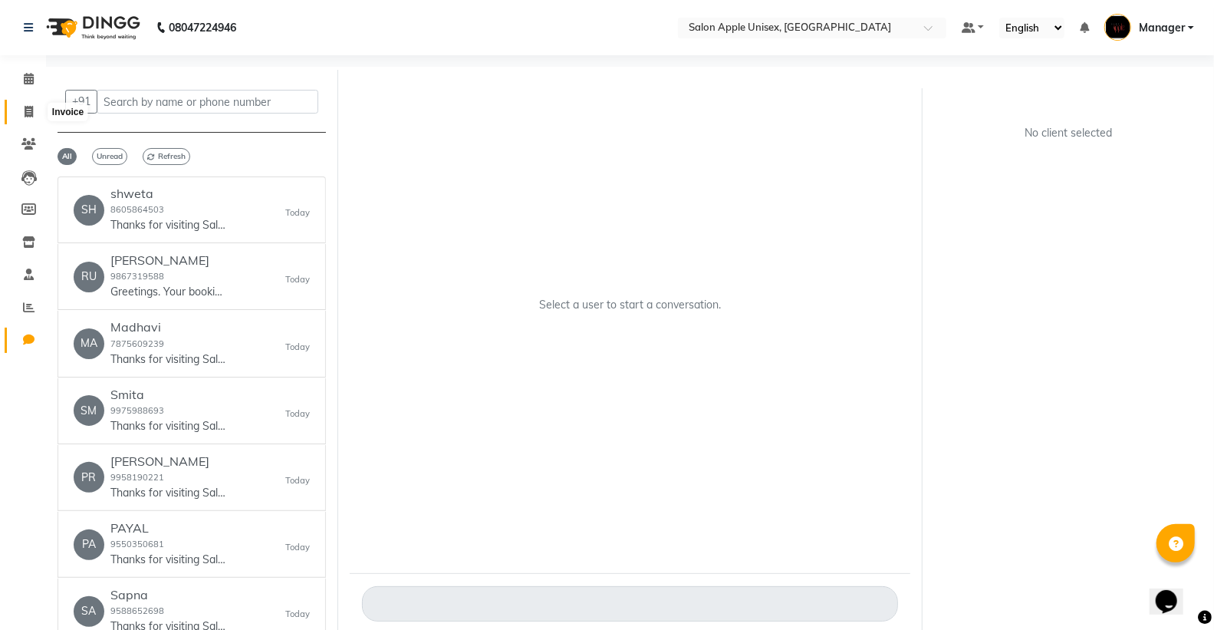
select select "service"
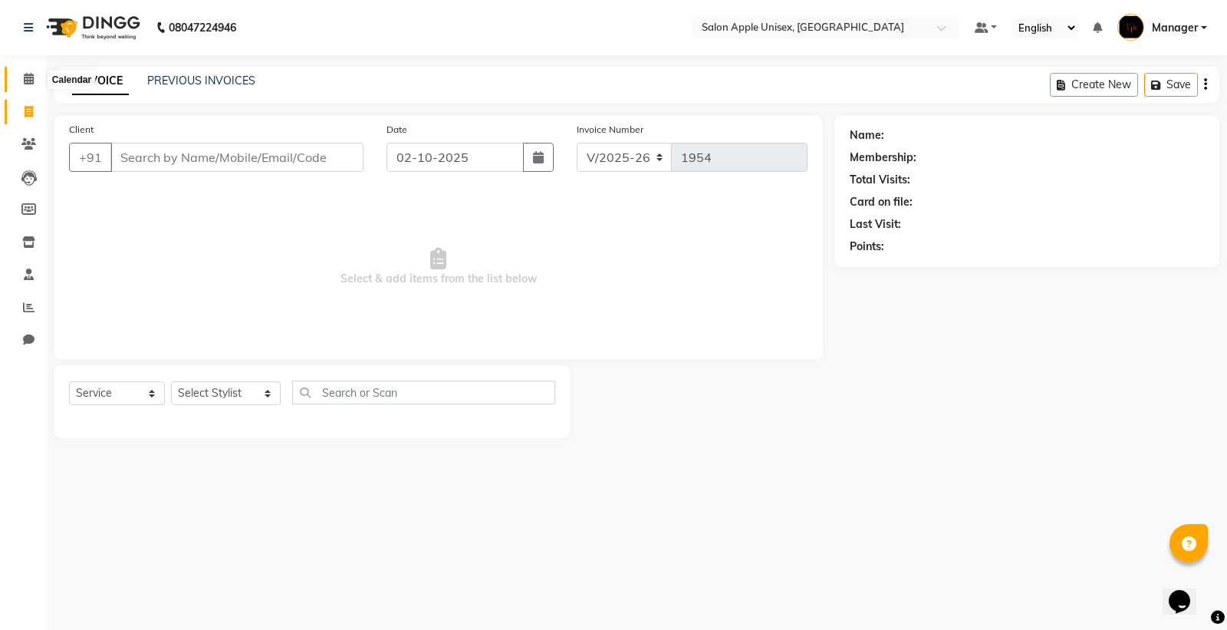
click at [33, 72] on span at bounding box center [28, 80] width 27 height 18
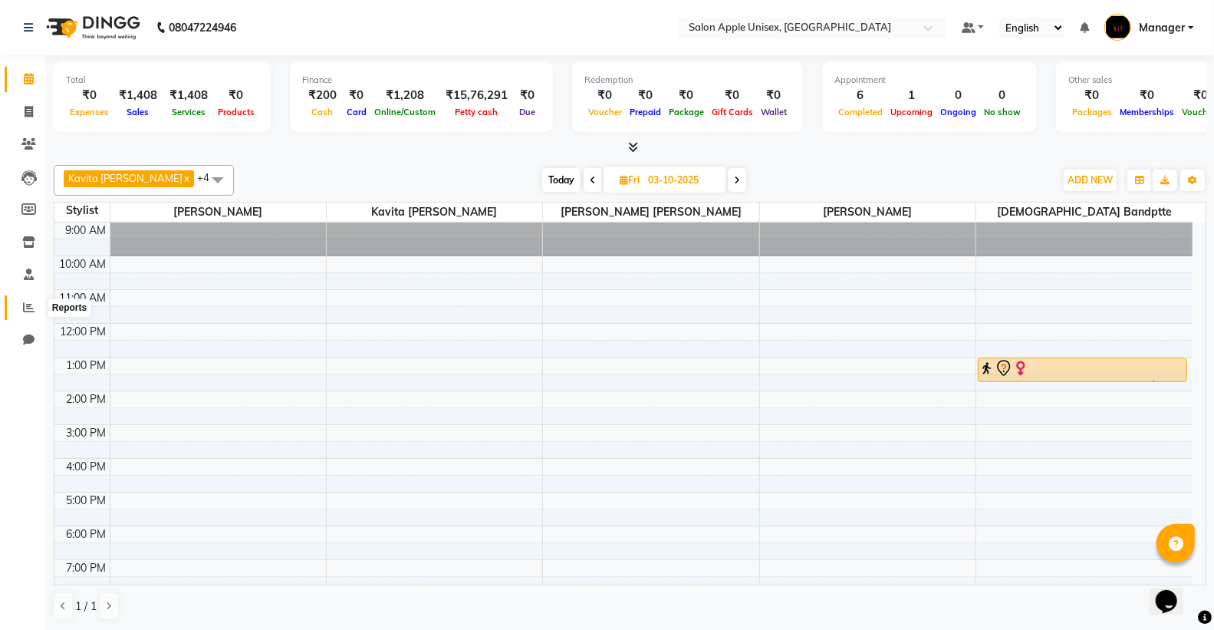
click at [32, 309] on icon at bounding box center [29, 307] width 12 height 12
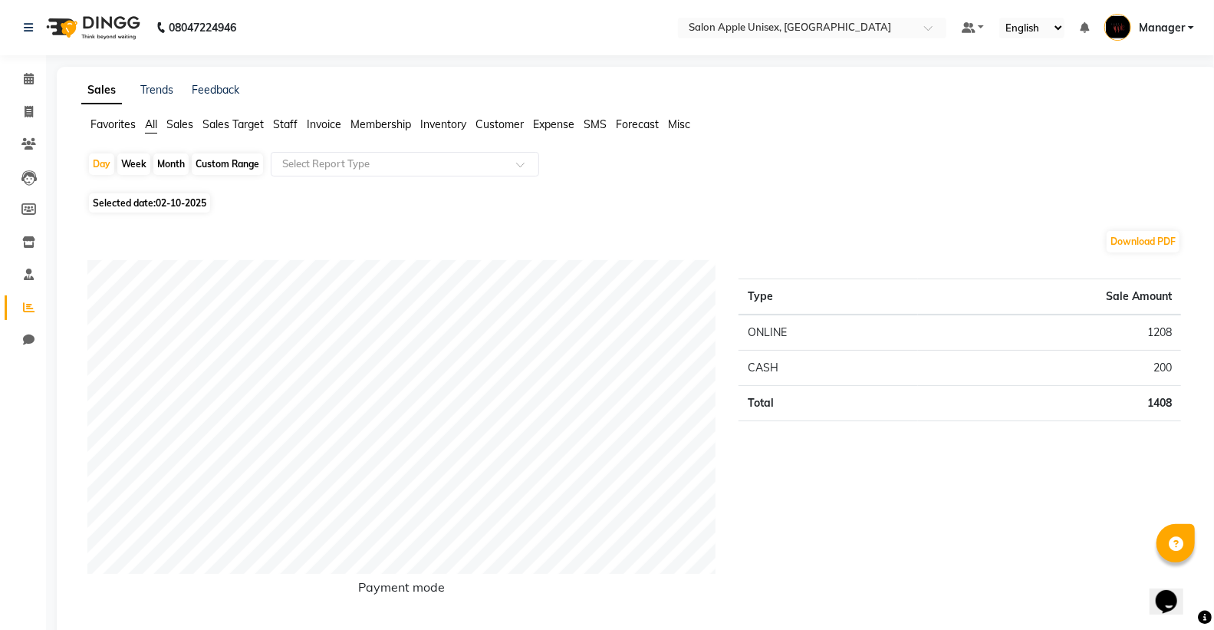
click at [127, 204] on span "Selected date: 02-10-2025" at bounding box center [149, 202] width 121 height 19
select select "10"
select select "2025"
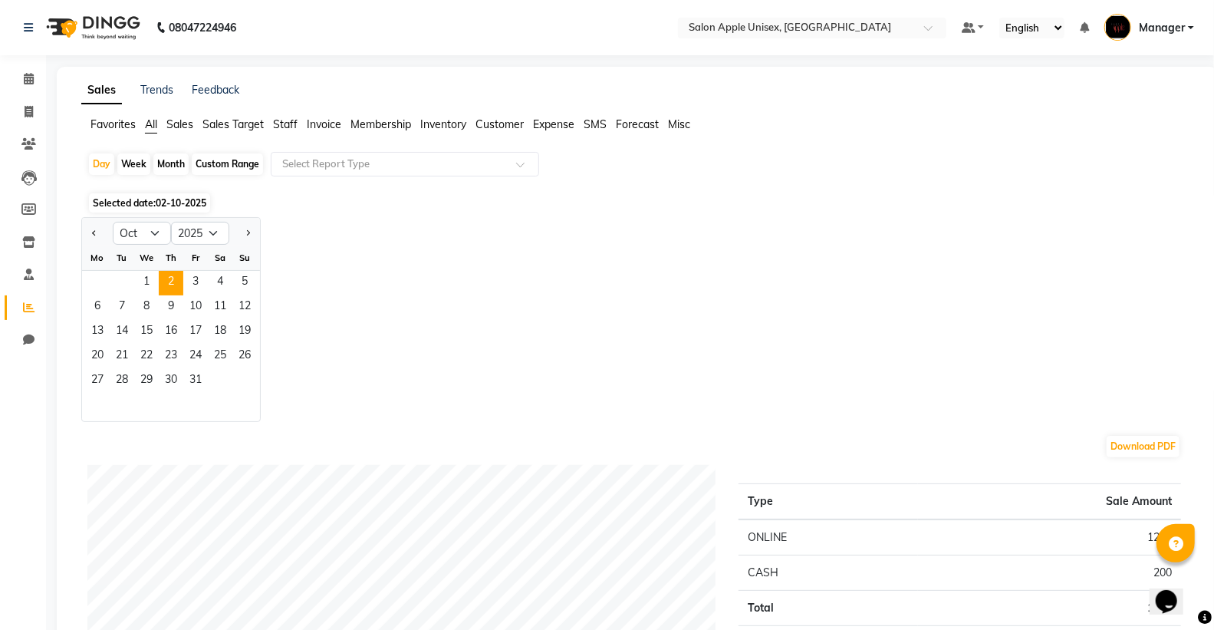
click at [100, 235] on div at bounding box center [97, 233] width 31 height 25
click at [95, 226] on button "Previous month" at bounding box center [94, 233] width 12 height 25
select select "9"
click at [116, 374] on span "30" at bounding box center [122, 381] width 25 height 25
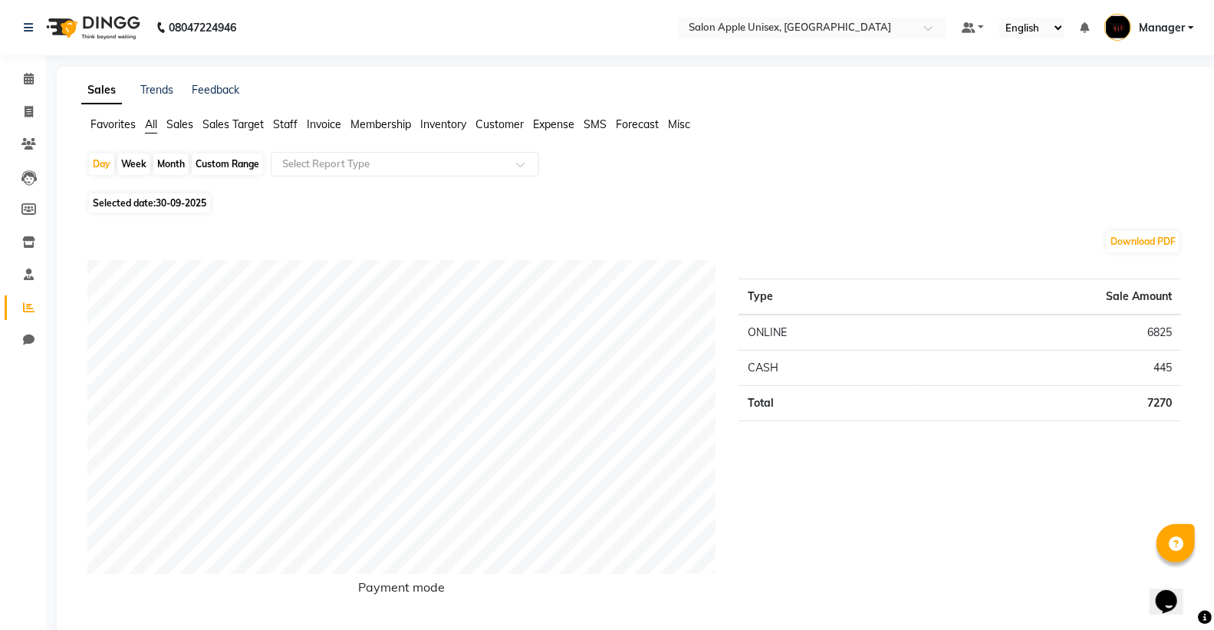
click at [164, 163] on div "Month" at bounding box center [170, 163] width 35 height 21
select select "9"
select select "2025"
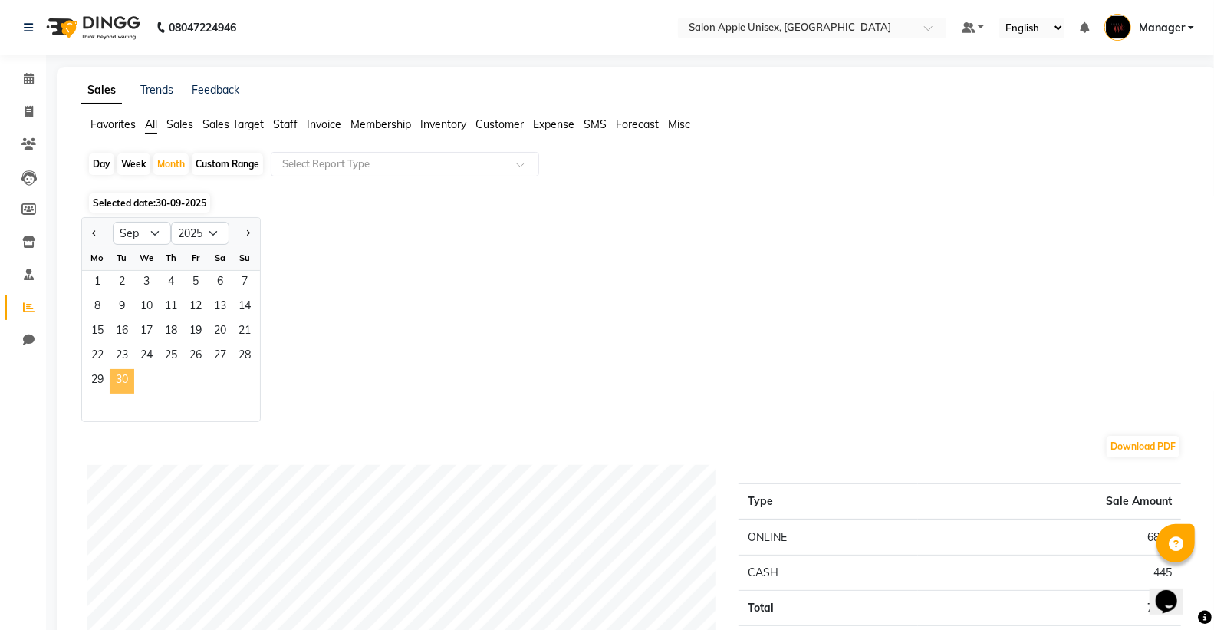
click at [119, 391] on span "30" at bounding box center [122, 381] width 25 height 25
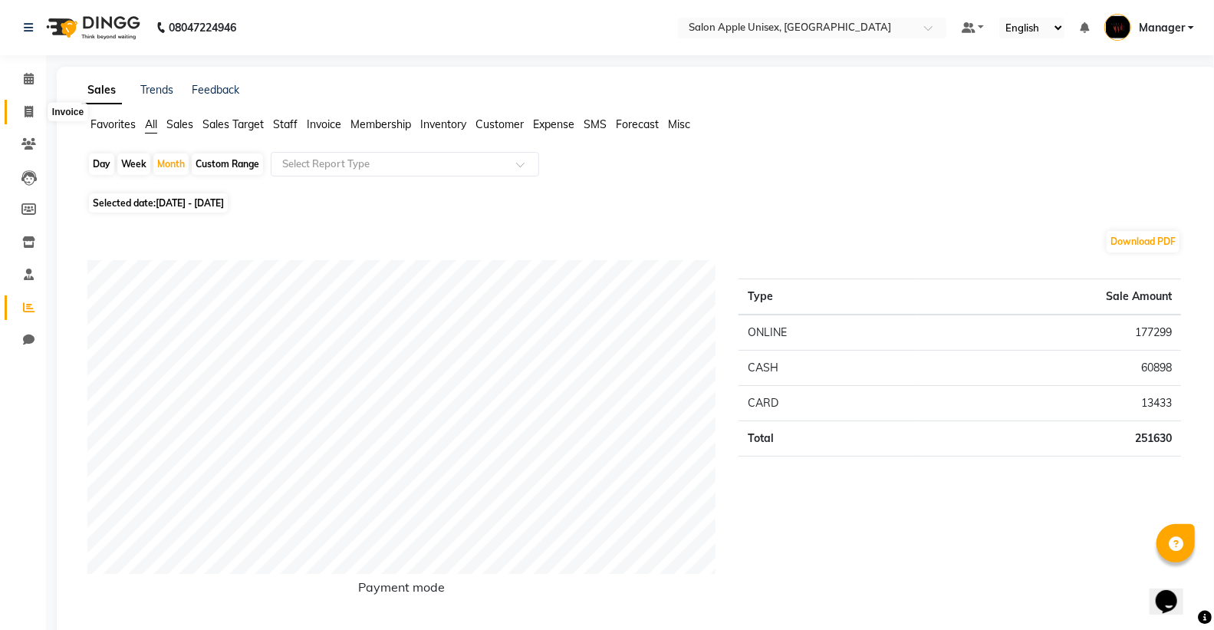
click at [18, 112] on span at bounding box center [28, 113] width 27 height 18
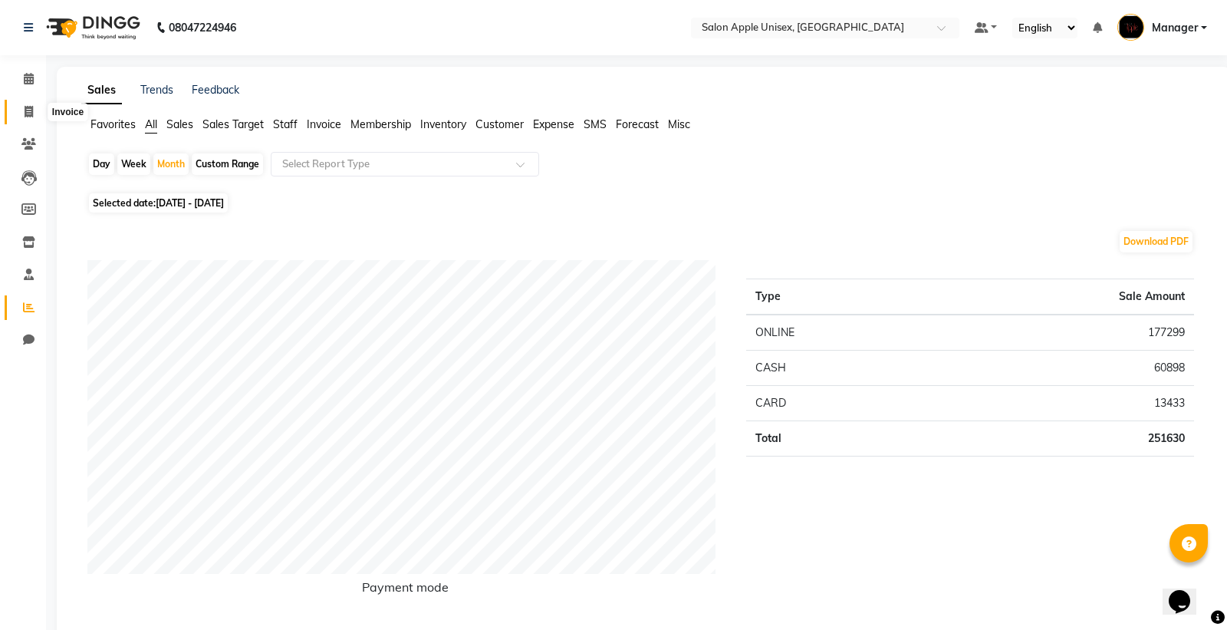
select select "service"
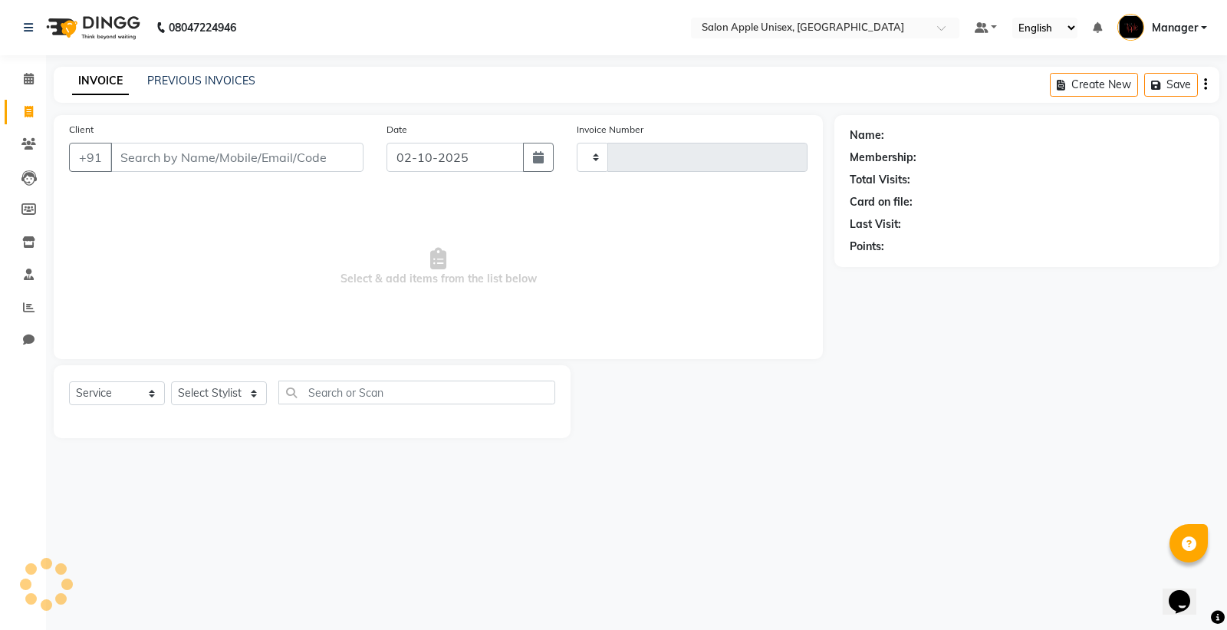
type input "1954"
select select "138"
click at [198, 74] on link "PREVIOUS INVOICES" at bounding box center [201, 81] width 108 height 14
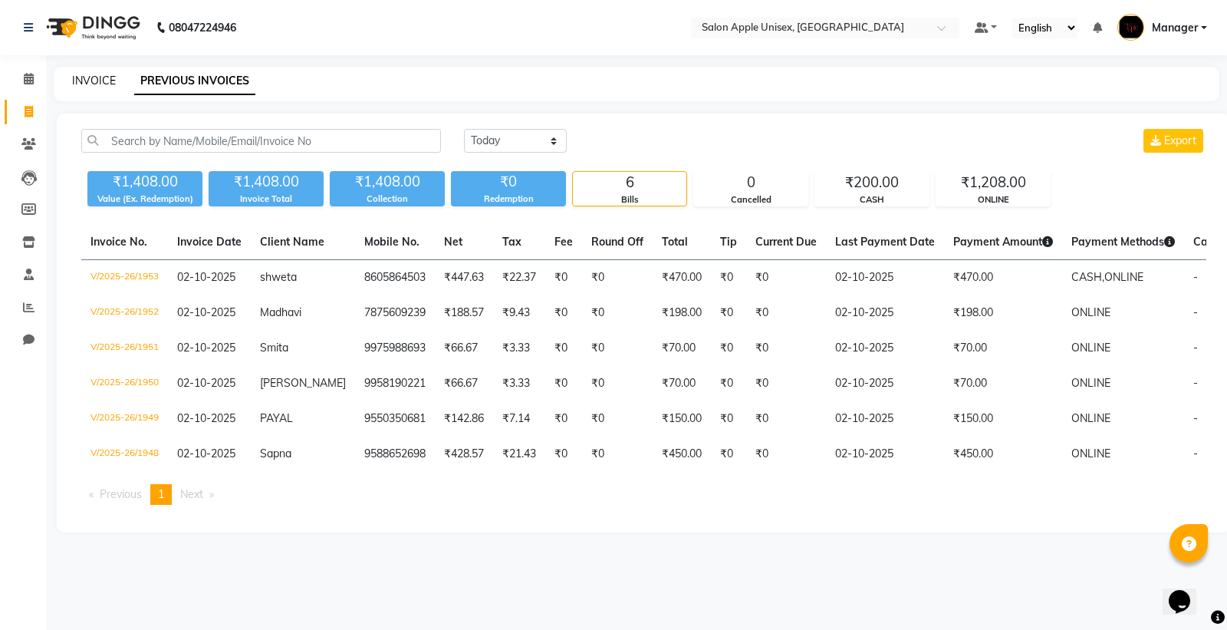
click at [100, 80] on link "INVOICE" at bounding box center [94, 81] width 44 height 14
select select "138"
select select "service"
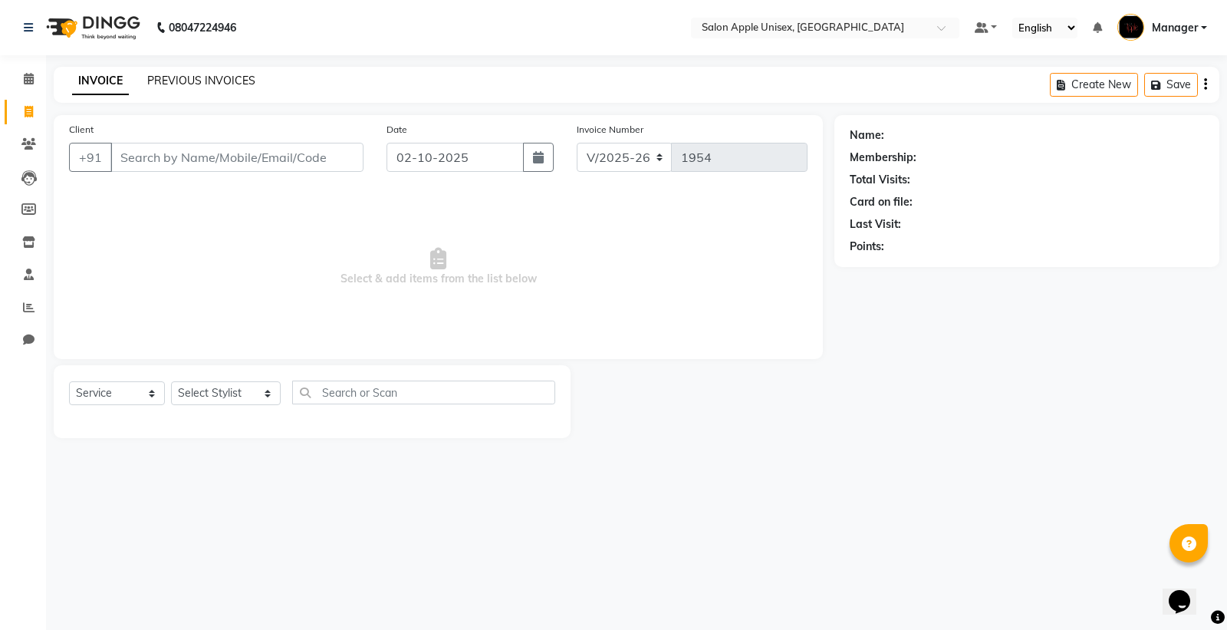
click at [216, 78] on link "PREVIOUS INVOICES" at bounding box center [201, 81] width 108 height 14
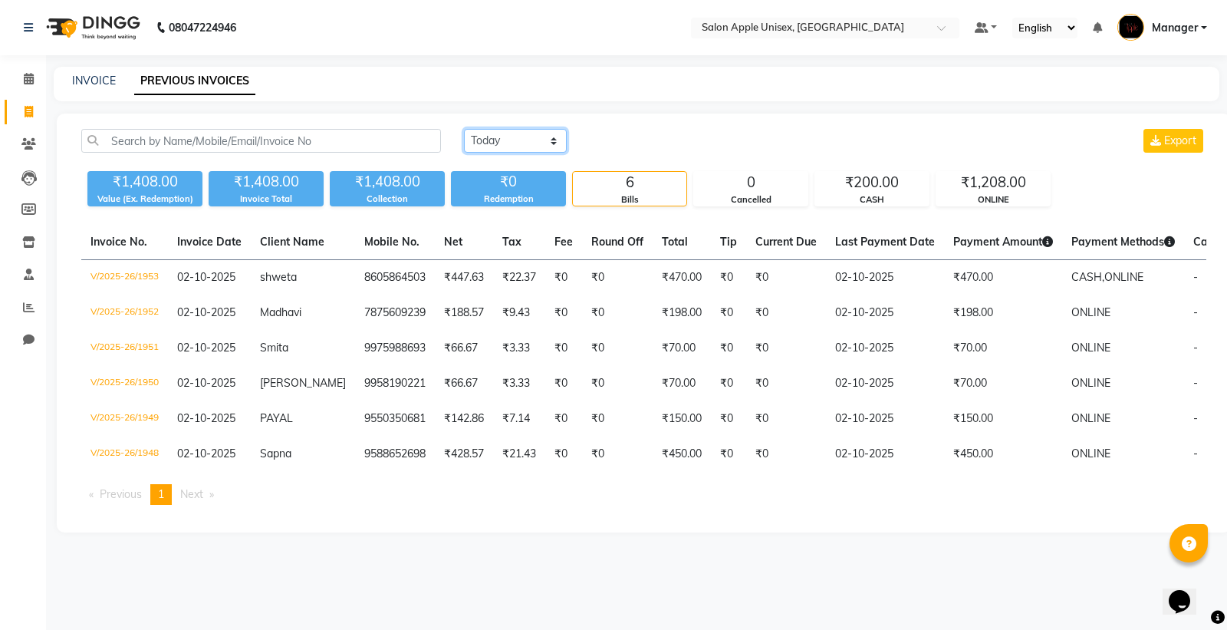
click at [476, 137] on select "Today Yesterday Custom Range" at bounding box center [515, 141] width 103 height 24
select select "range"
click at [464, 129] on select "Today Yesterday Custom Range" at bounding box center [515, 141] width 103 height 24
click at [676, 146] on input "02-10-2025" at bounding box center [640, 140] width 107 height 21
select select "10"
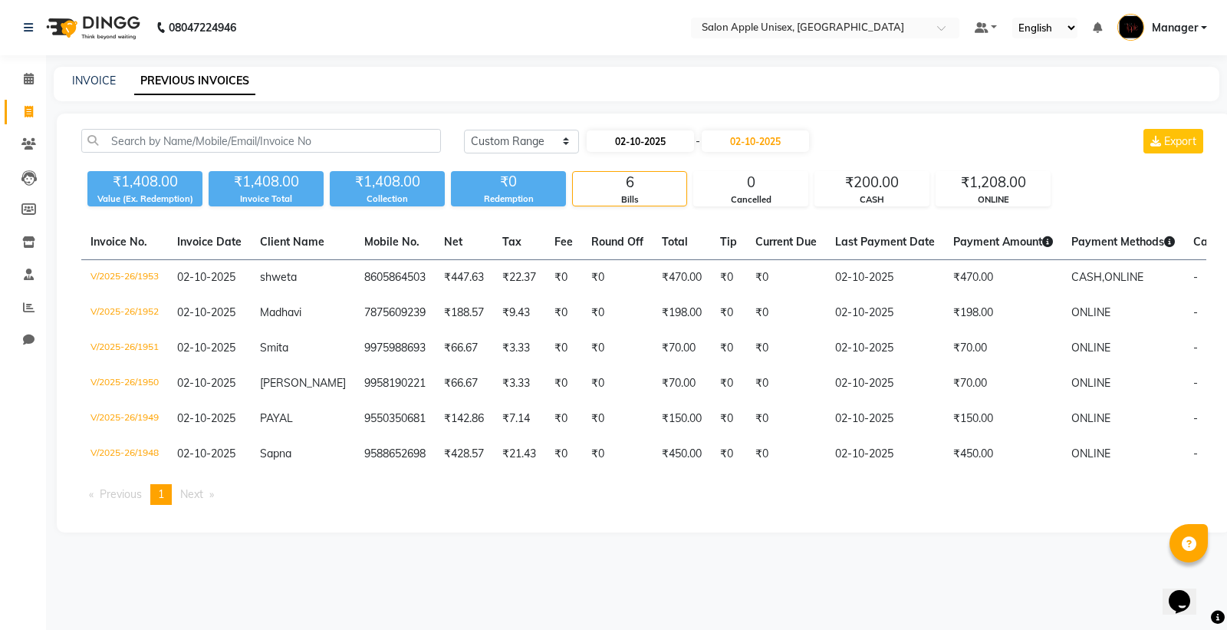
select select "2025"
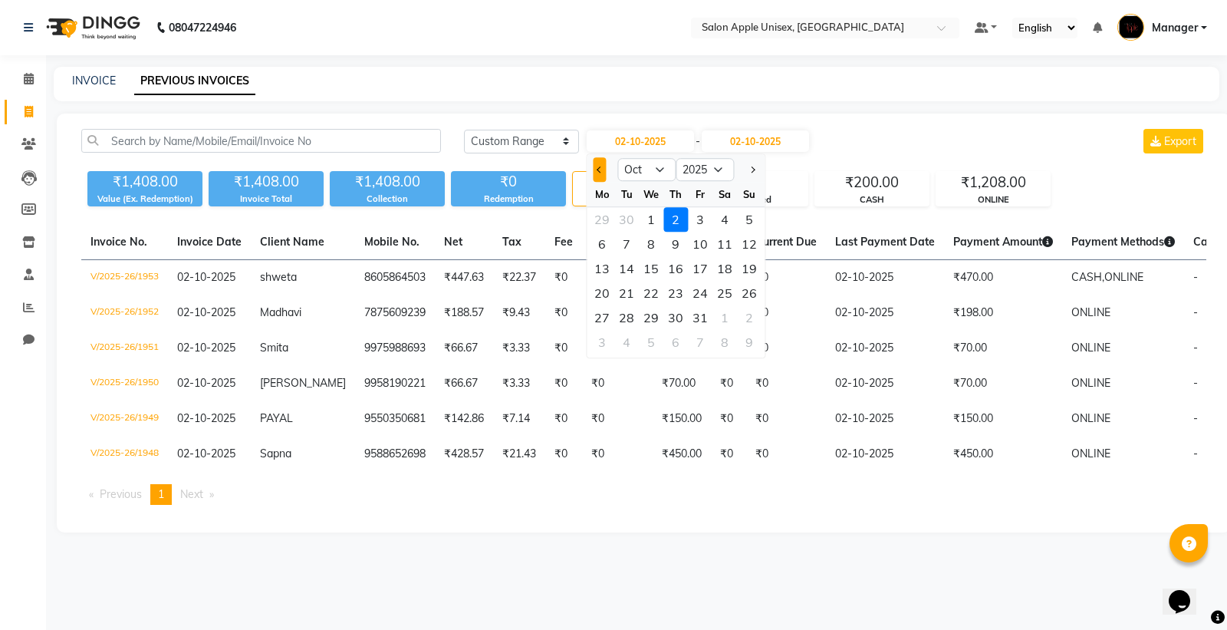
click at [603, 169] on span "Previous month" at bounding box center [600, 169] width 6 height 6
select select "9"
click at [788, 141] on input "02-10-2025" at bounding box center [755, 140] width 107 height 21
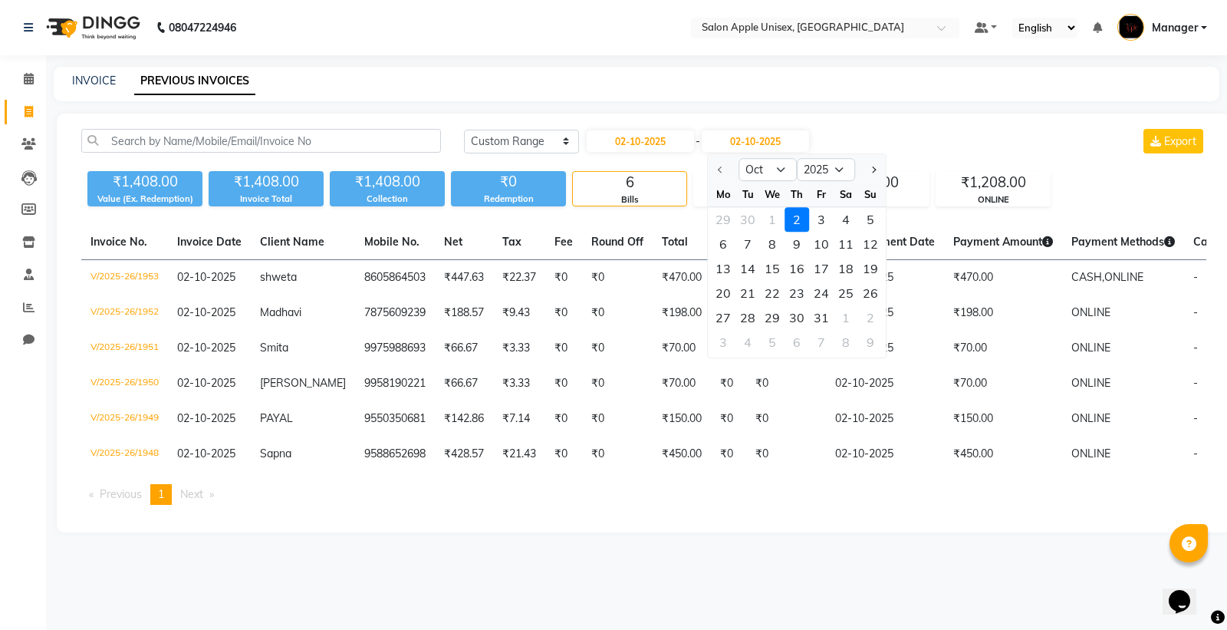
click at [718, 169] on div at bounding box center [723, 169] width 31 height 25
click at [722, 172] on div at bounding box center [723, 169] width 31 height 25
click at [717, 167] on div at bounding box center [723, 169] width 31 height 25
click at [726, 165] on div at bounding box center [723, 169] width 31 height 25
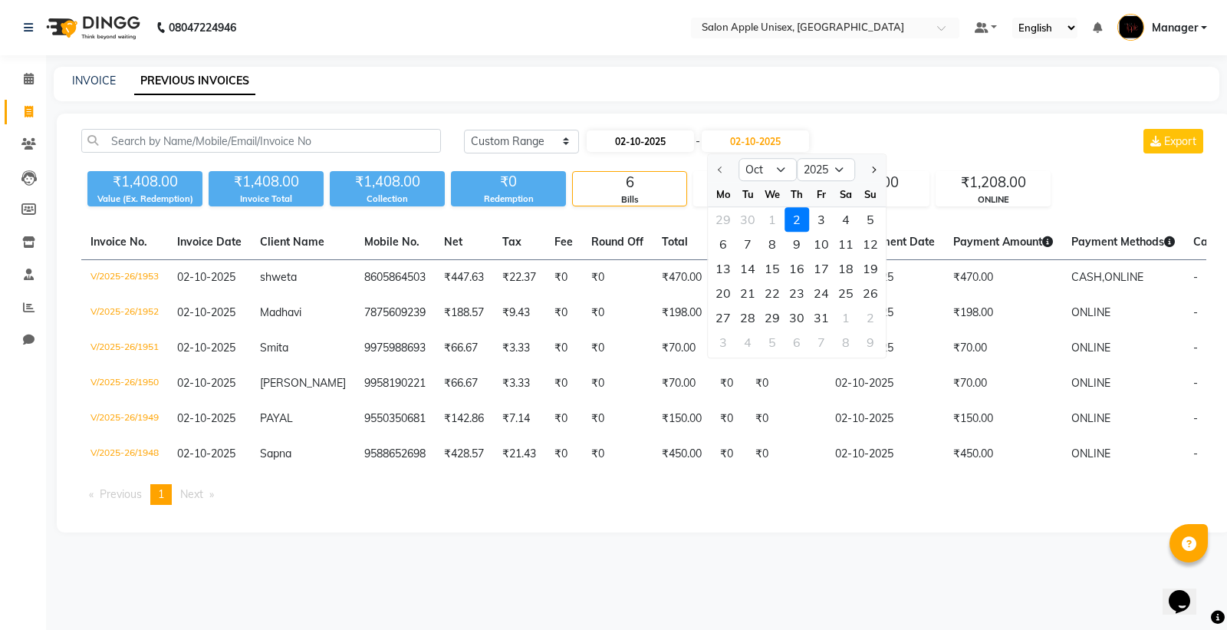
drag, startPoint x: 726, startPoint y: 165, endPoint x: 679, endPoint y: 150, distance: 49.7
click at [723, 165] on div at bounding box center [723, 169] width 31 height 25
click at [670, 143] on input "02-10-2025" at bounding box center [640, 140] width 107 height 21
select select "10"
select select "2025"
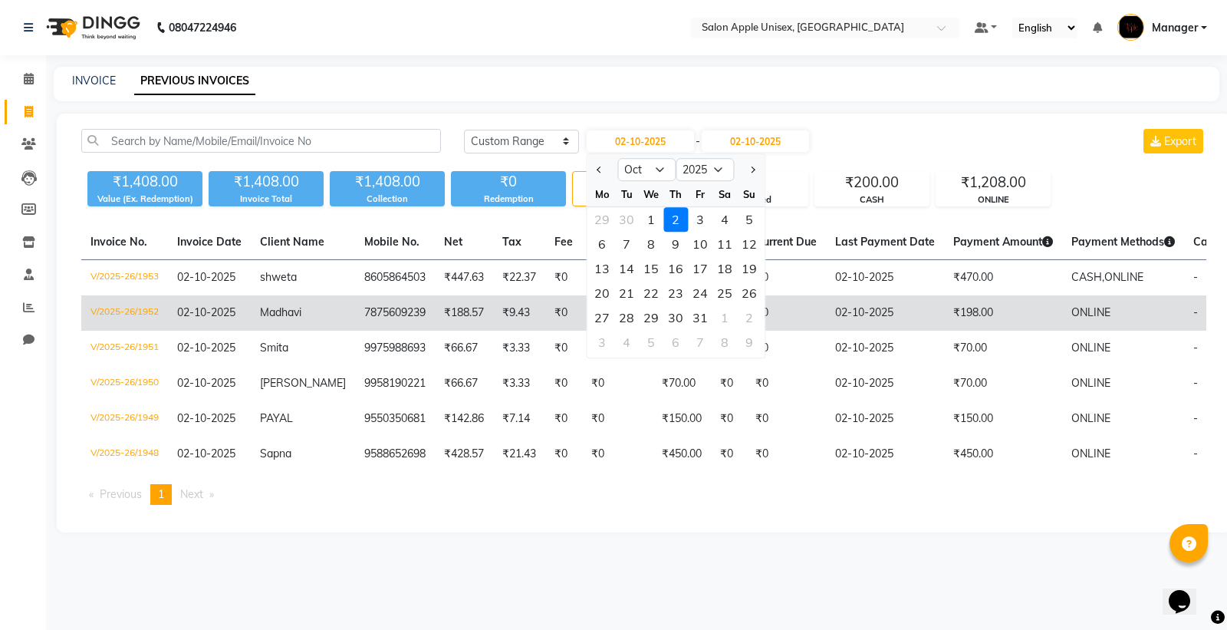
click at [667, 315] on div "30" at bounding box center [675, 317] width 25 height 25
type input "30-10-2025"
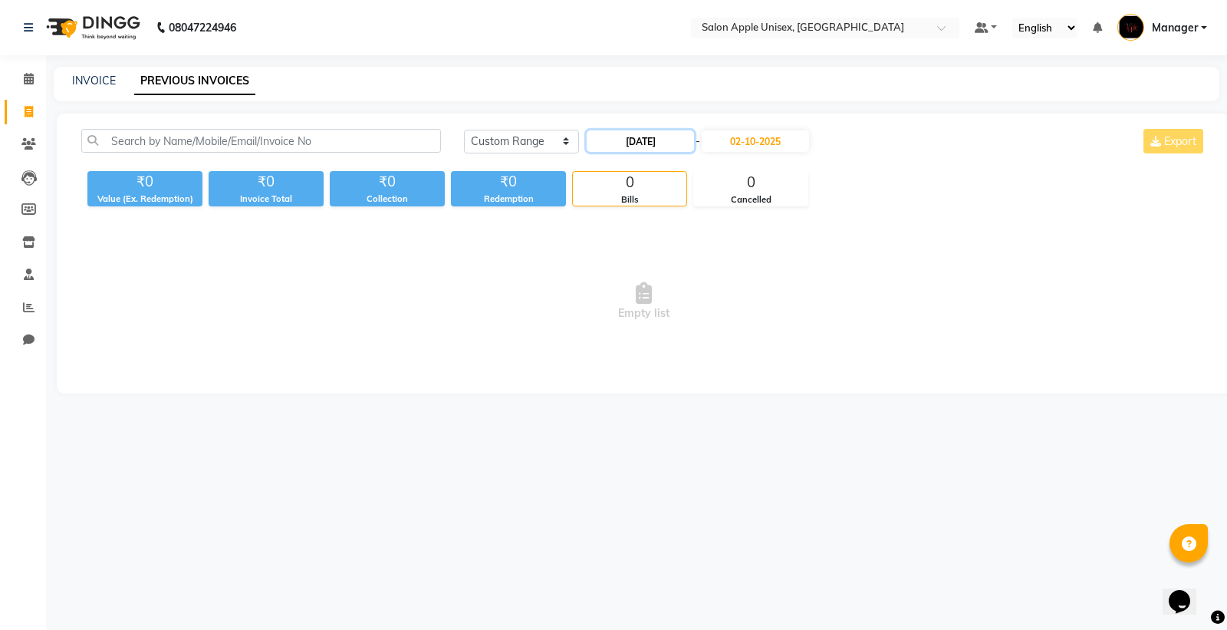
click at [680, 143] on input "30-10-2025" at bounding box center [640, 140] width 107 height 21
select select "10"
select select "2025"
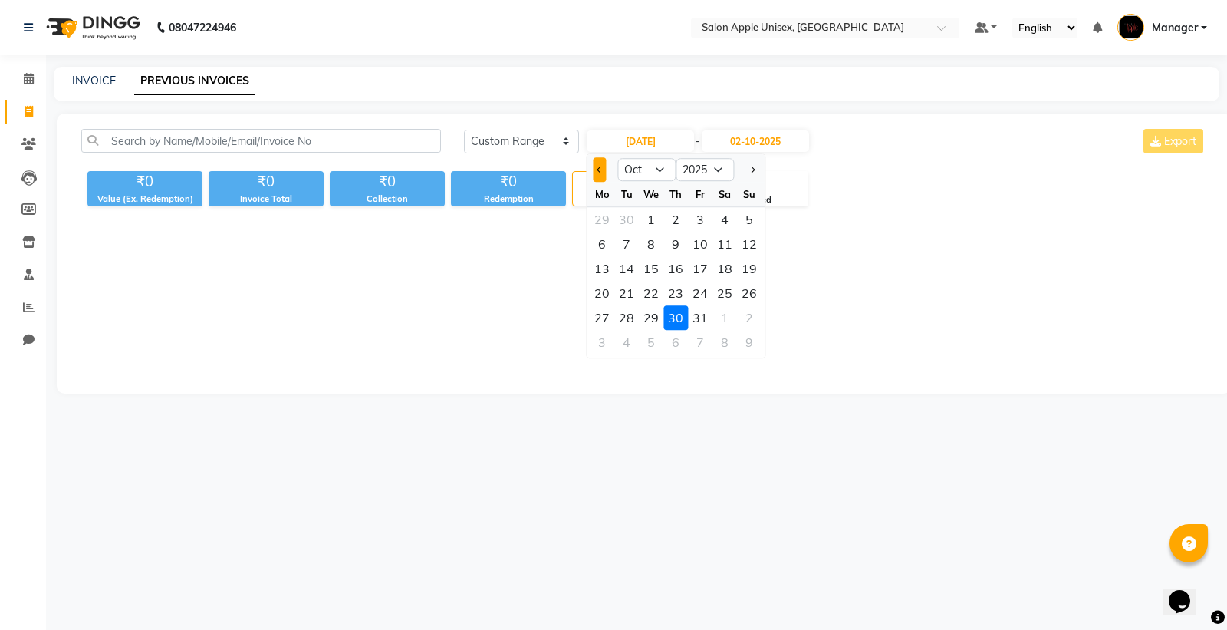
click at [597, 167] on span "Previous month" at bounding box center [600, 169] width 6 height 6
select select "9"
drag, startPoint x: 629, startPoint y: 318, endPoint x: 732, endPoint y: 198, distance: 158.2
click at [627, 312] on div "30" at bounding box center [626, 317] width 25 height 25
type input "30-09-2025"
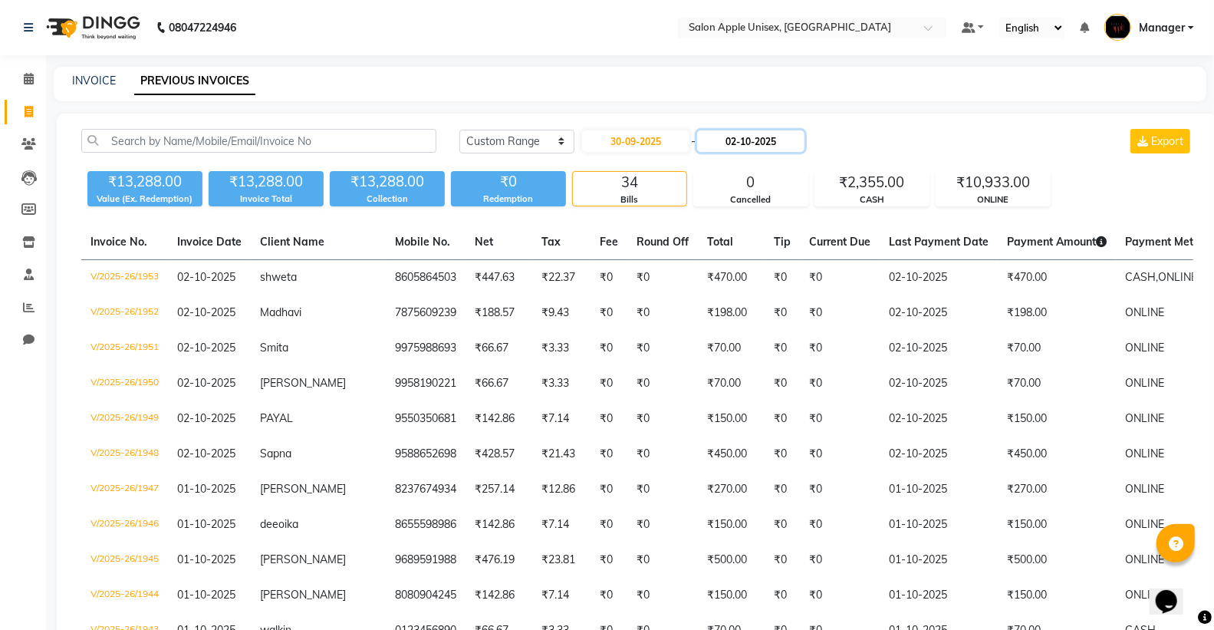
click at [762, 148] on input "02-10-2025" at bounding box center [750, 140] width 107 height 21
select select "10"
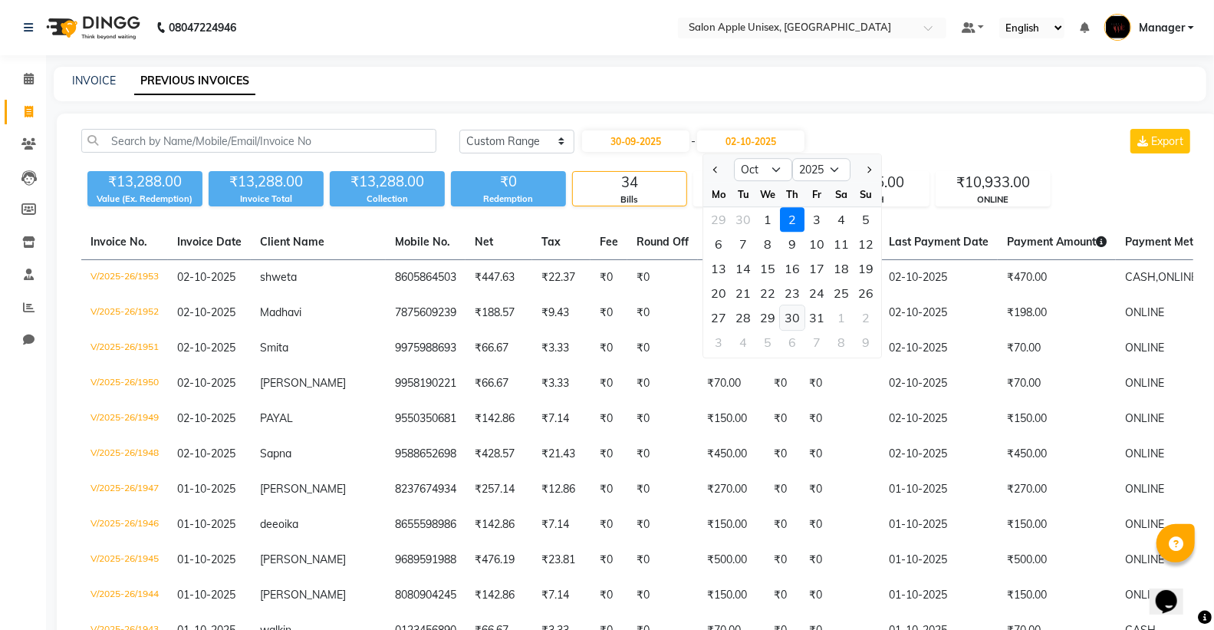
click at [792, 319] on div "30" at bounding box center [793, 317] width 25 height 25
type input "30-10-2025"
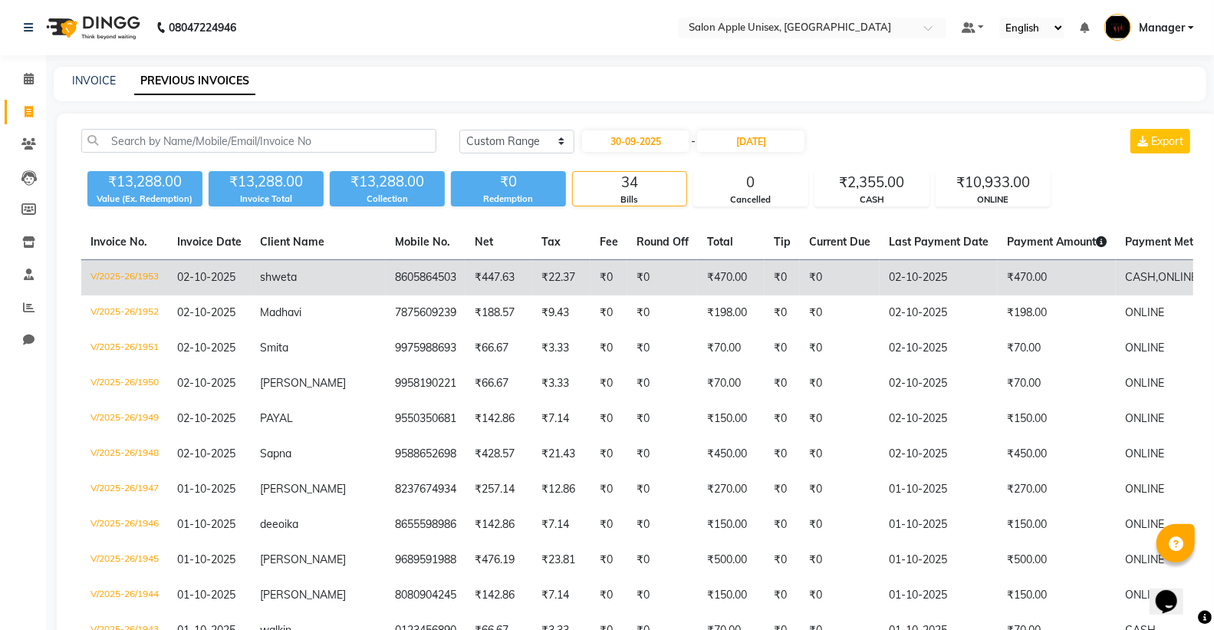
click at [386, 277] on td "8605864503" at bounding box center [426, 278] width 80 height 36
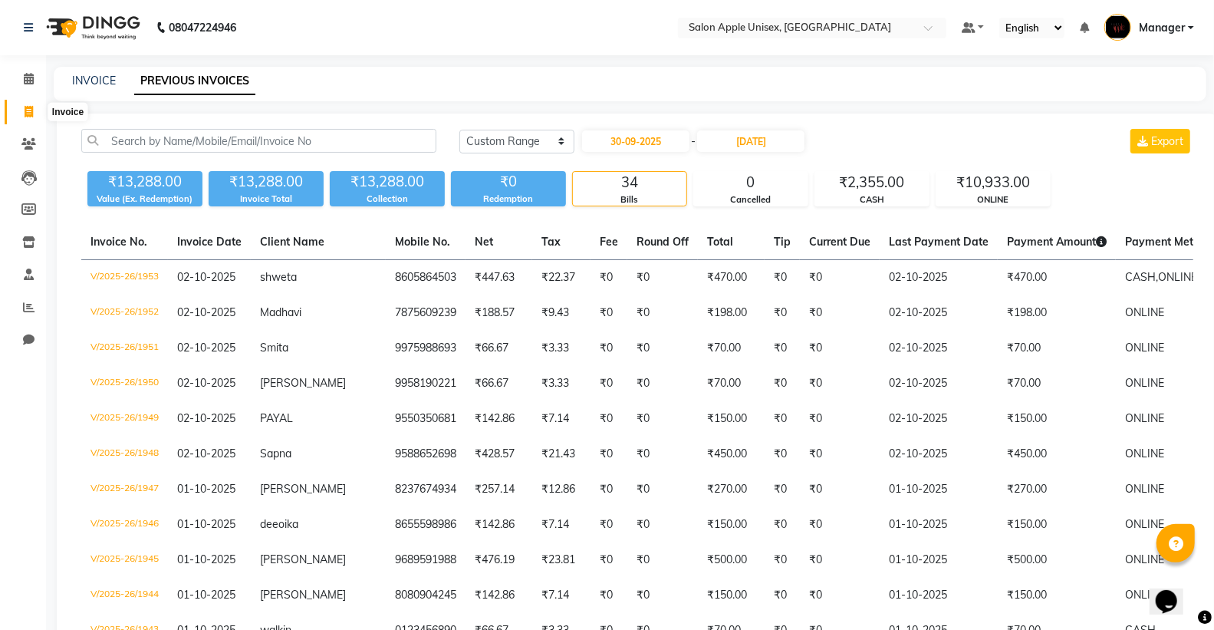
click at [28, 108] on icon at bounding box center [29, 112] width 8 height 12
select select "138"
select select "service"
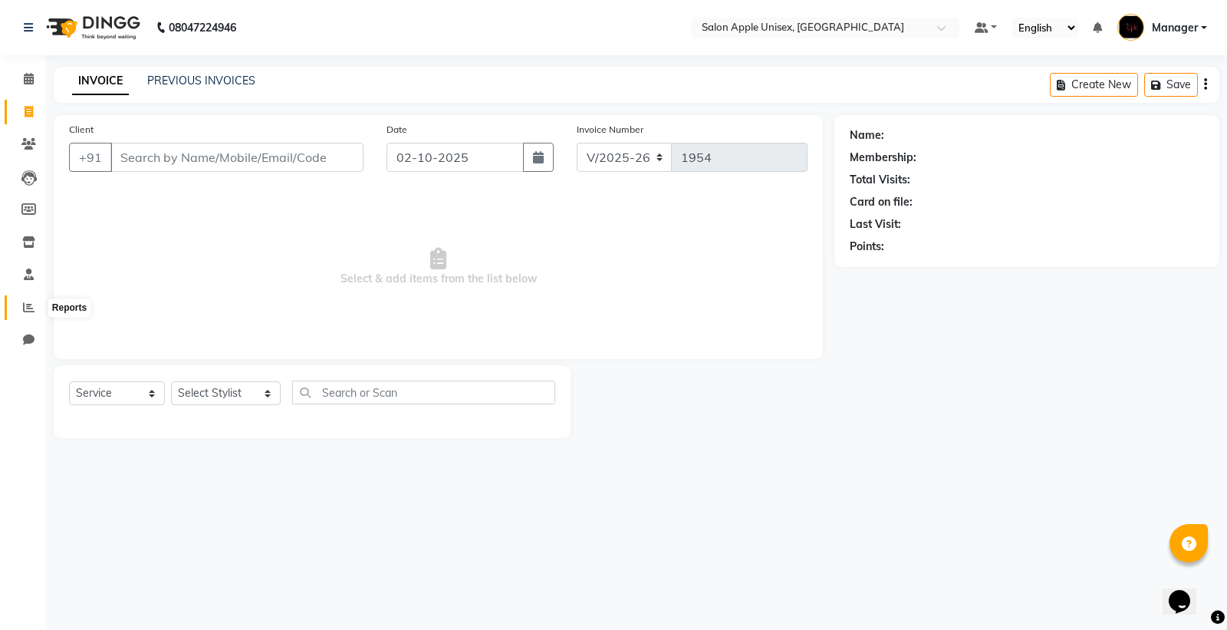
click at [26, 299] on span at bounding box center [28, 308] width 27 height 18
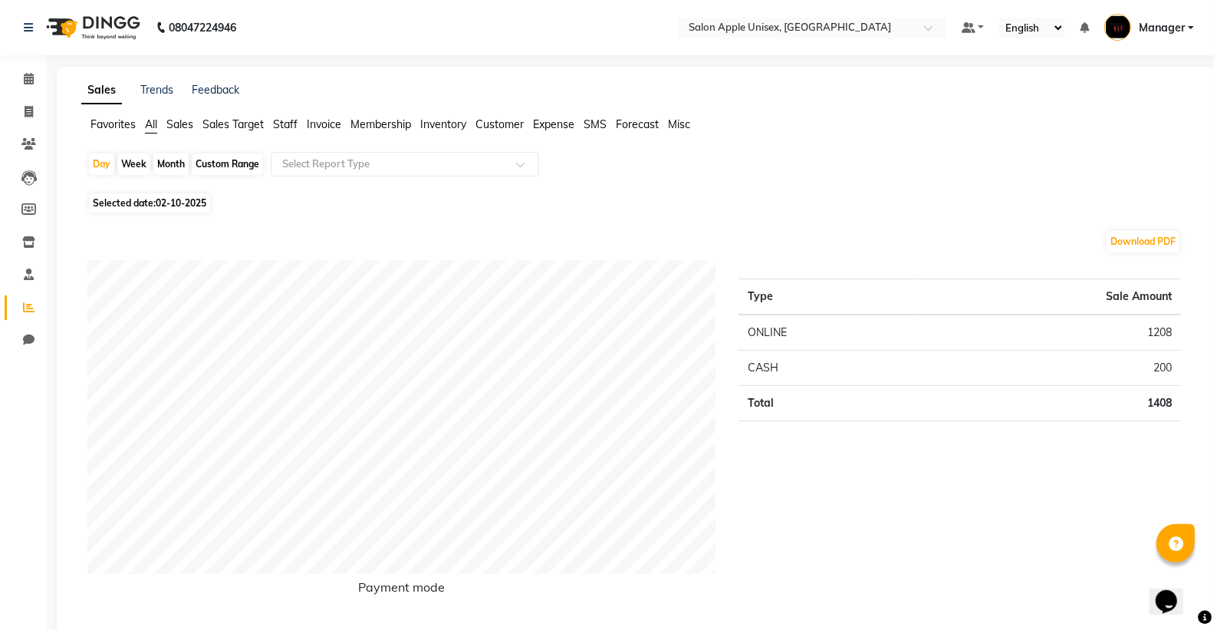
click at [164, 162] on div "Month" at bounding box center [170, 163] width 35 height 21
select select "10"
select select "2025"
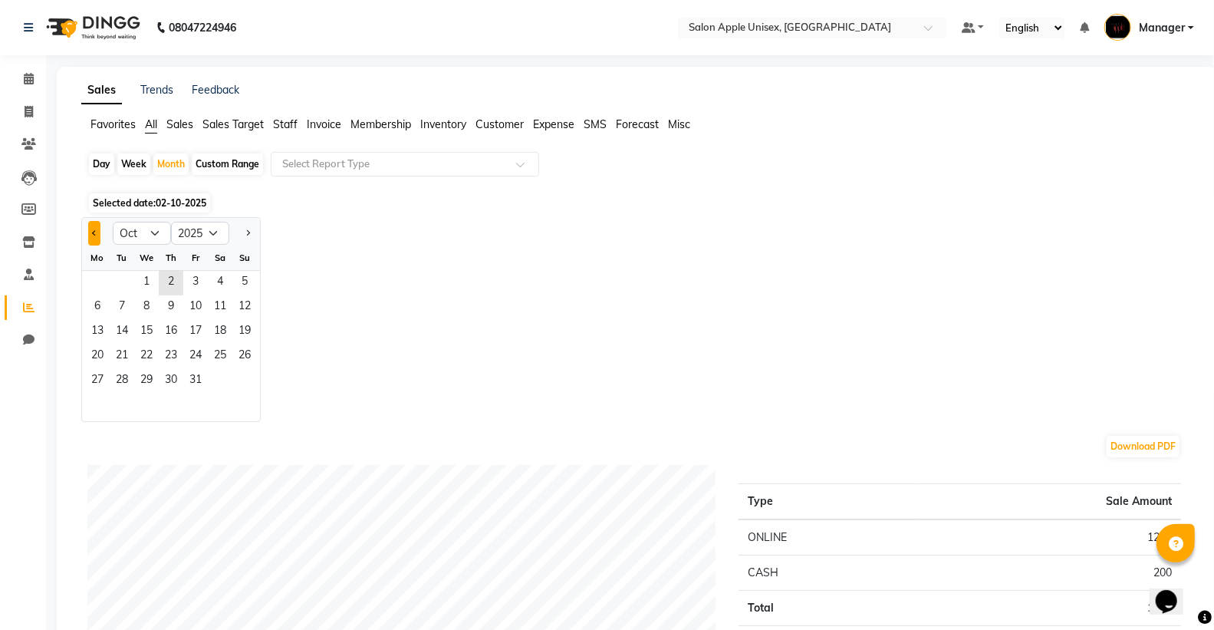
click at [90, 226] on button "Previous month" at bounding box center [94, 233] width 12 height 25
select select "9"
click at [121, 374] on span "30" at bounding box center [122, 381] width 25 height 25
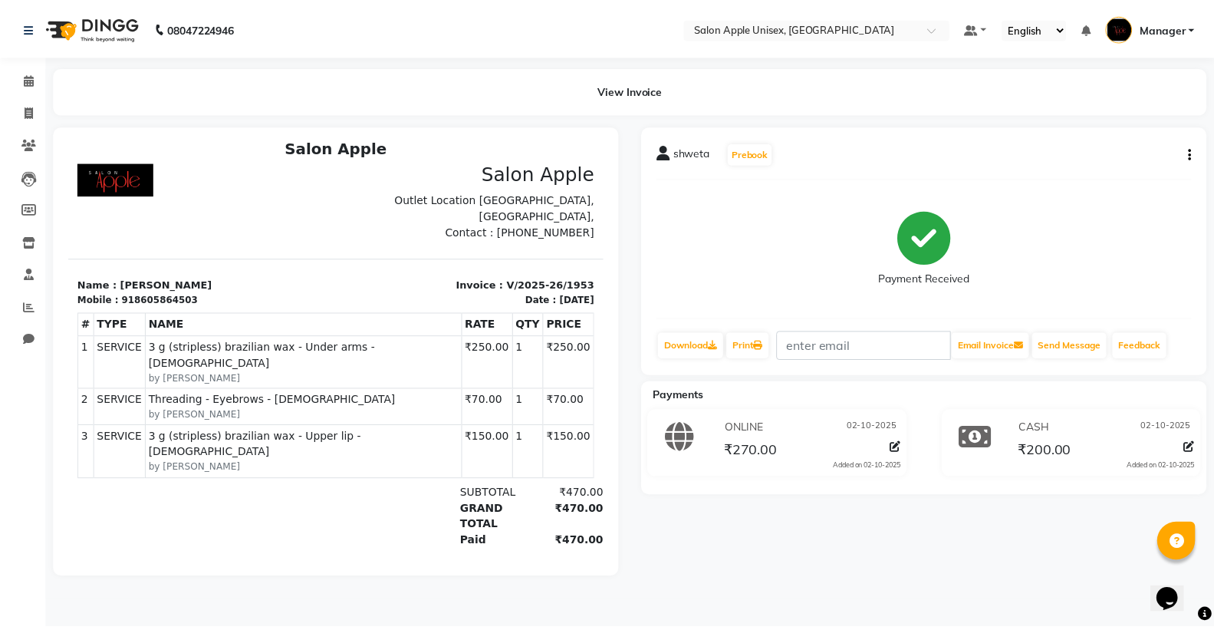
scroll to position [12, 0]
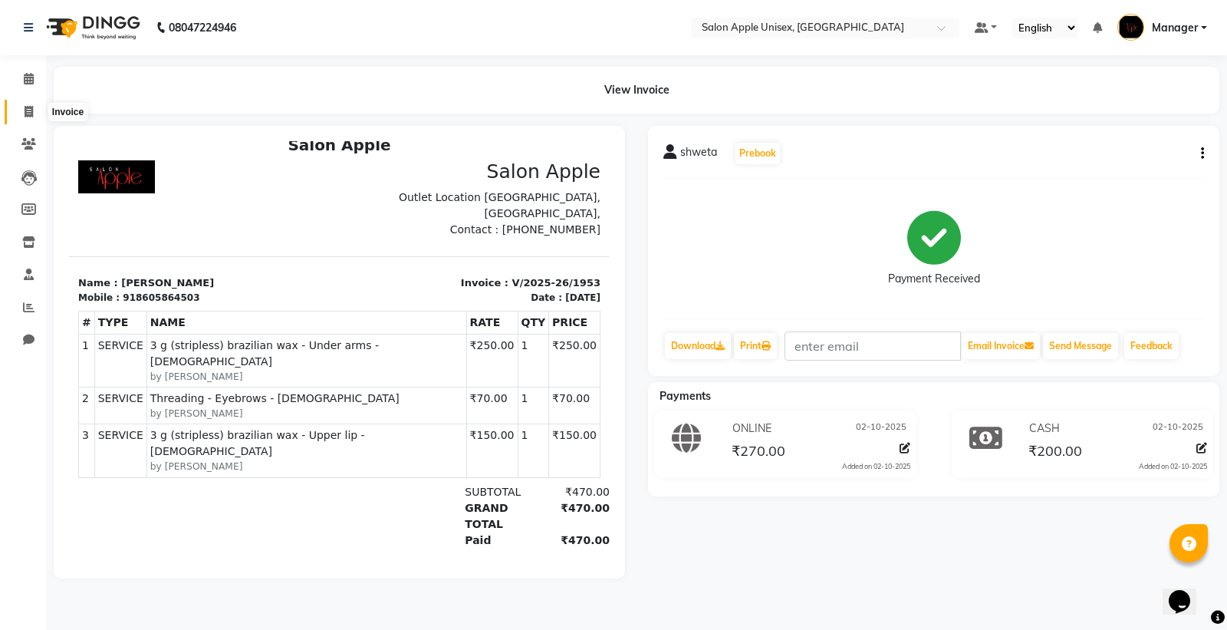
click at [15, 110] on span at bounding box center [28, 113] width 27 height 18
select select "138"
select select "service"
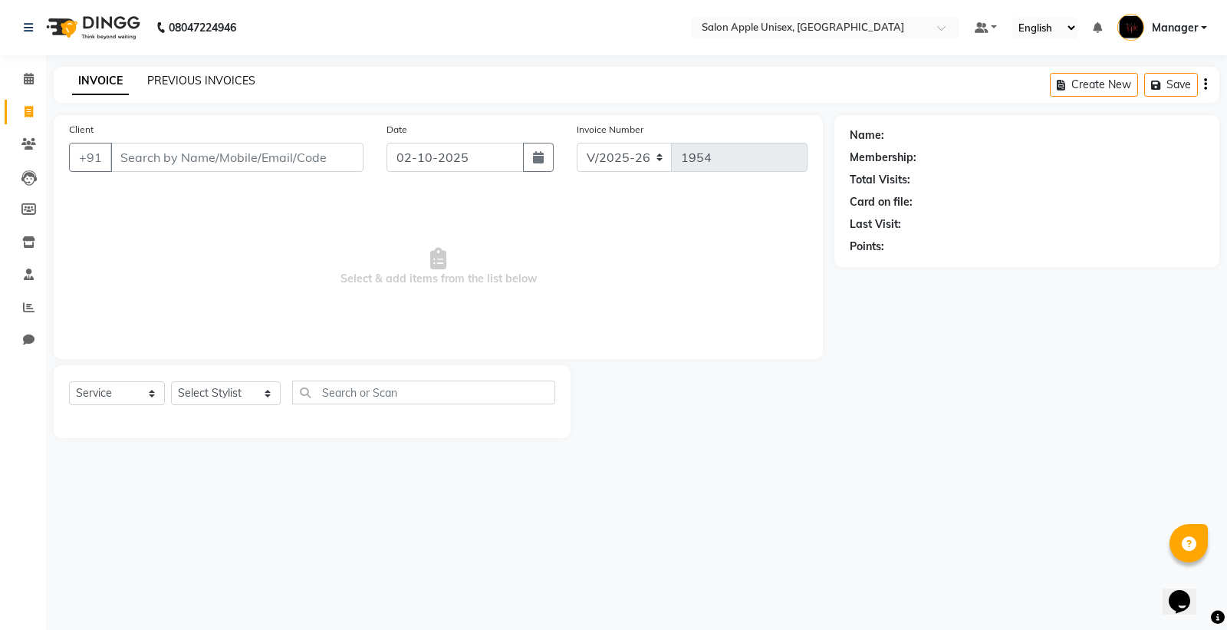
click at [212, 78] on link "PREVIOUS INVOICES" at bounding box center [201, 81] width 108 height 14
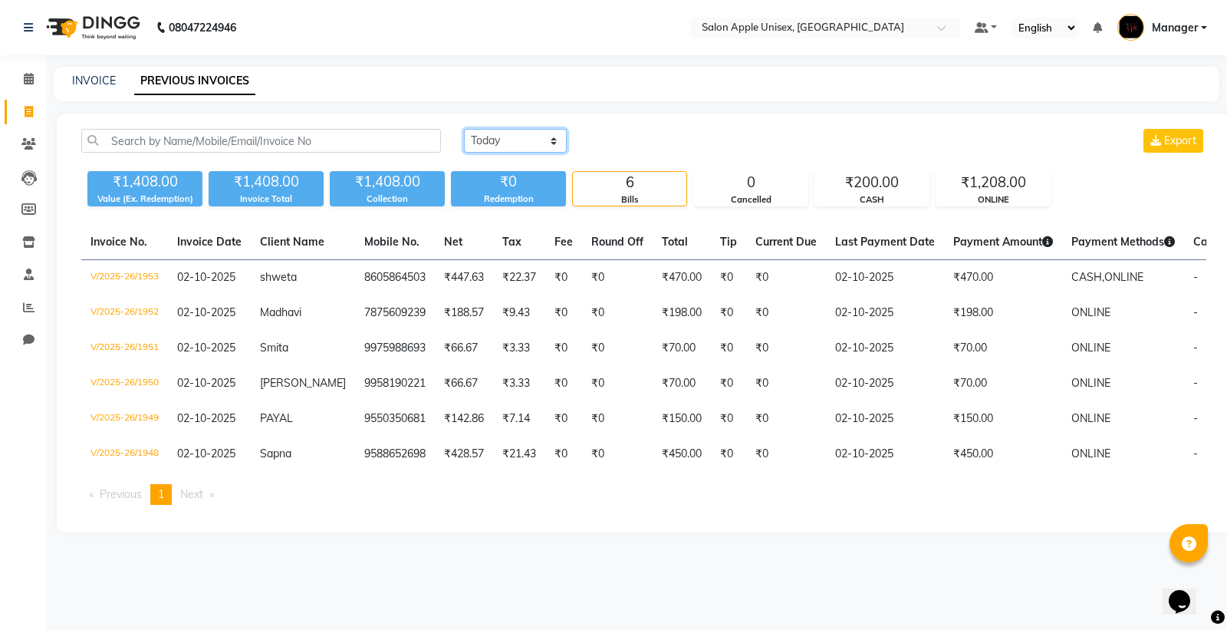
click at [479, 141] on select "[DATE] [DATE] Custom Range" at bounding box center [515, 141] width 103 height 24
select select "range"
click at [464, 129] on select "[DATE] [DATE] Custom Range" at bounding box center [515, 141] width 103 height 24
click at [657, 138] on input "02-10-2025" at bounding box center [640, 140] width 107 height 21
select select "10"
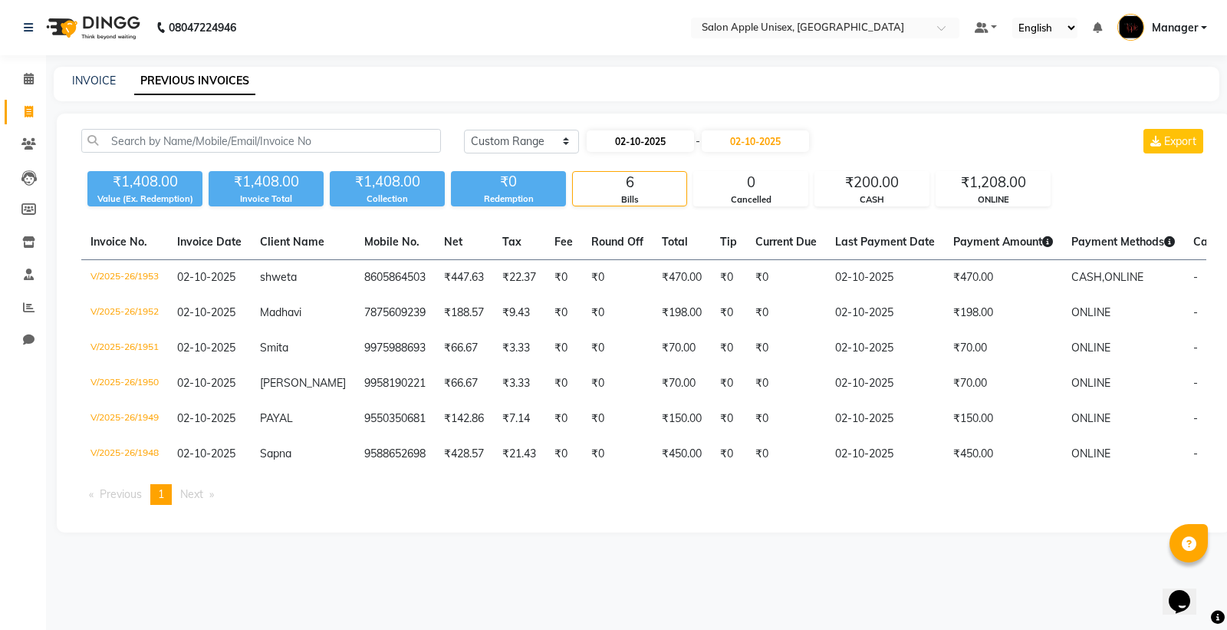
select select "2025"
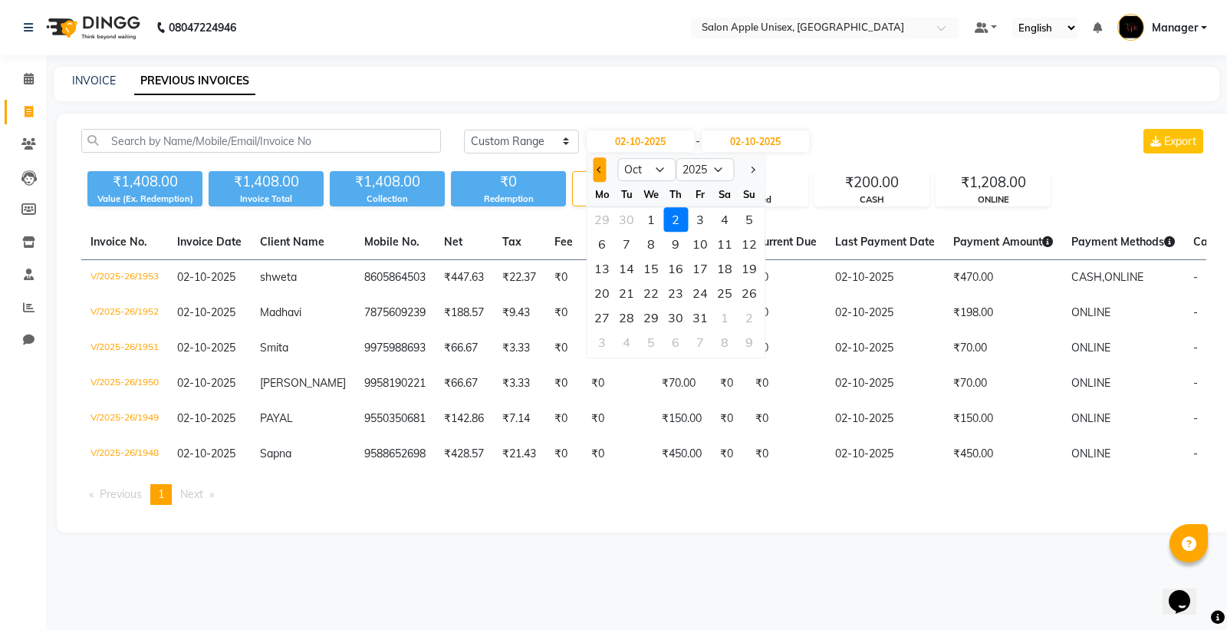
click at [597, 170] on button "Previous month" at bounding box center [599, 169] width 13 height 25
select select "9"
drag, startPoint x: 634, startPoint y: 318, endPoint x: 635, endPoint y: 309, distance: 8.6
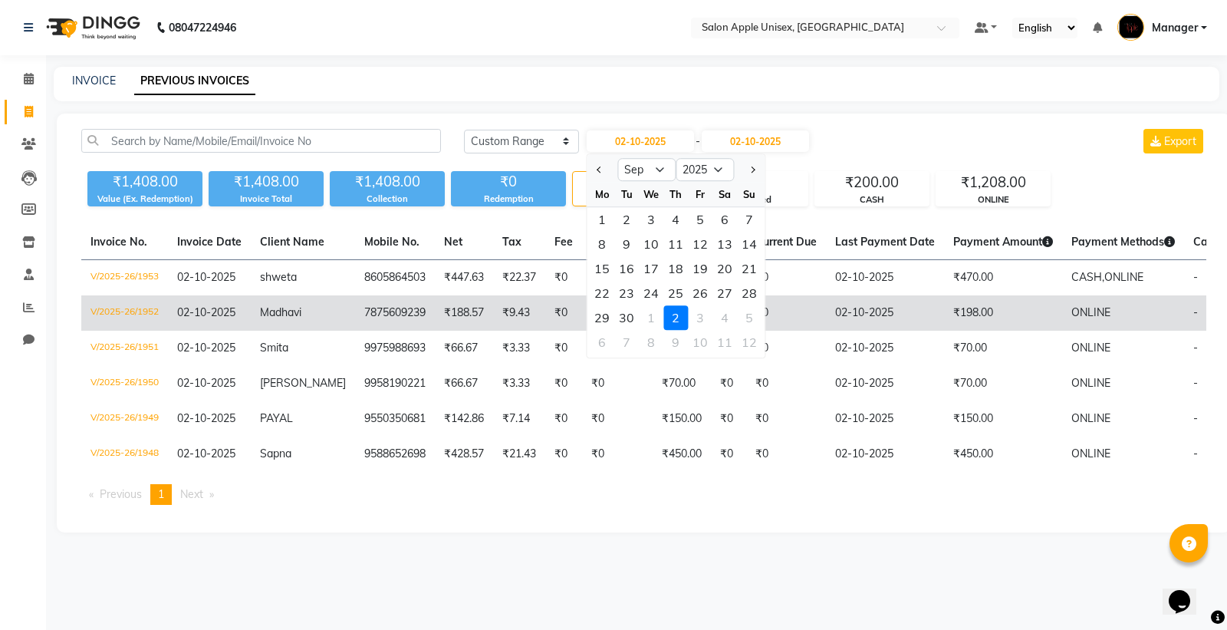
click at [634, 314] on div "30" at bounding box center [626, 317] width 25 height 25
type input "30-09-2025"
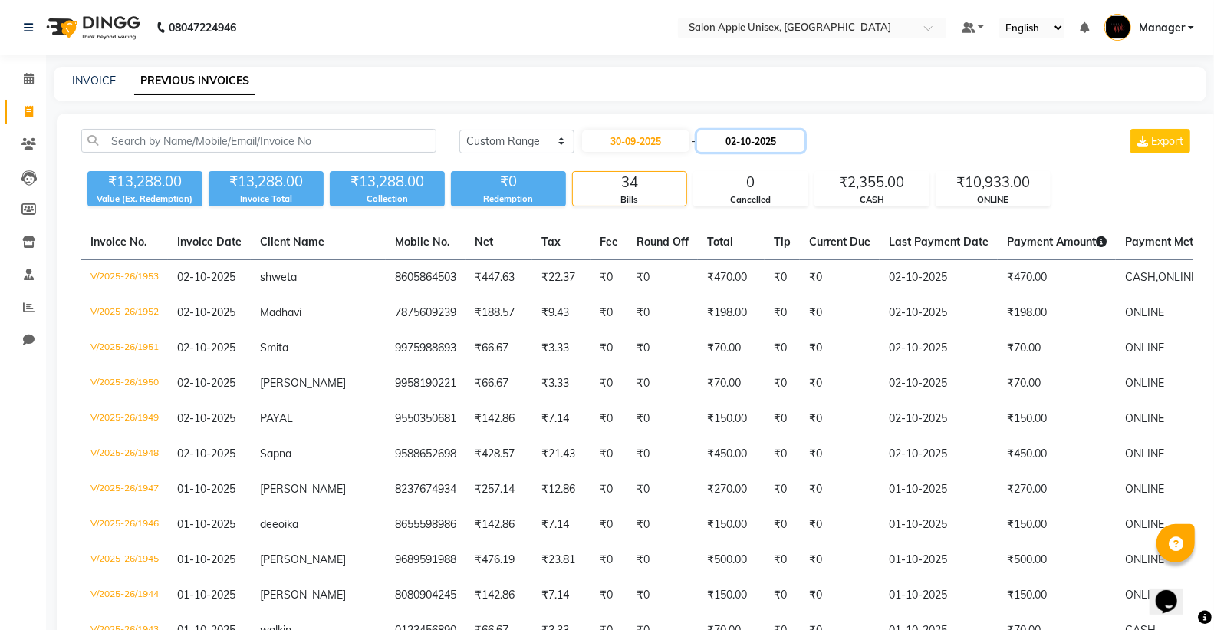
click at [772, 142] on input "02-10-2025" at bounding box center [750, 140] width 107 height 21
select select "10"
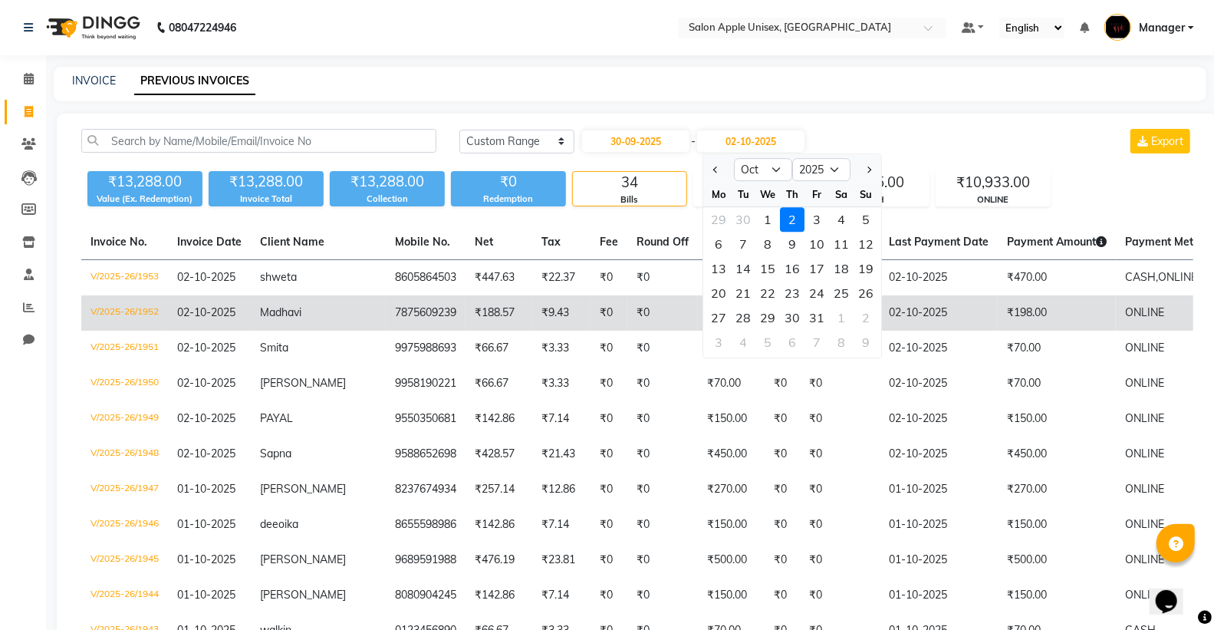
click at [802, 314] on div "30" at bounding box center [793, 317] width 25 height 25
type input "30-10-2025"
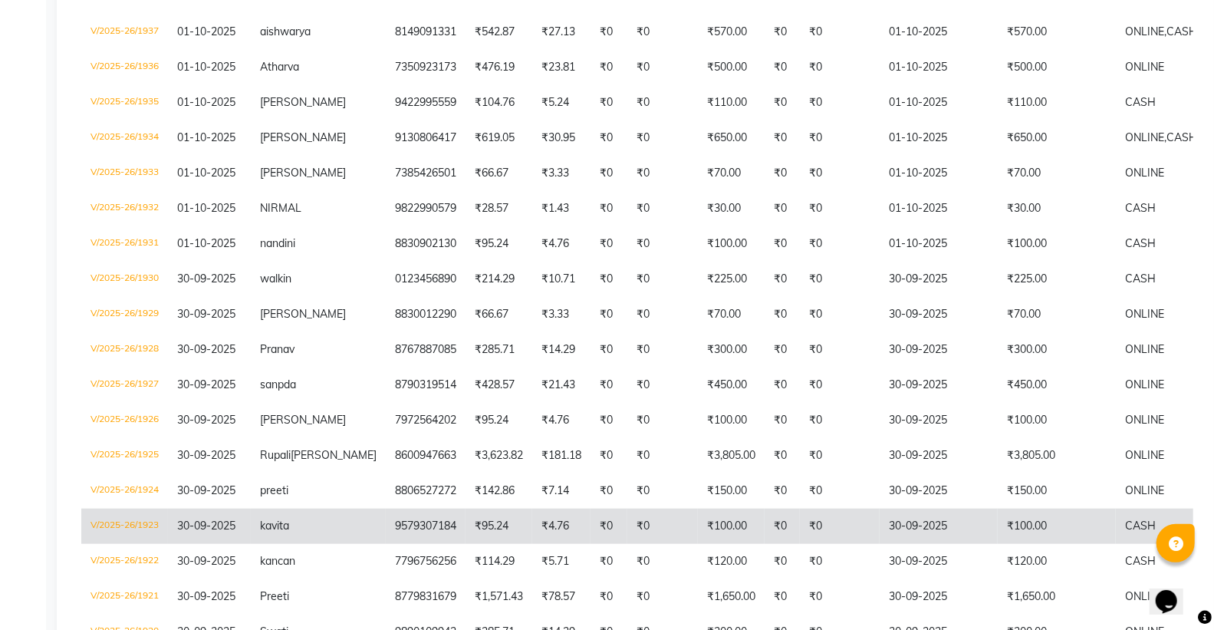
scroll to position [933, 0]
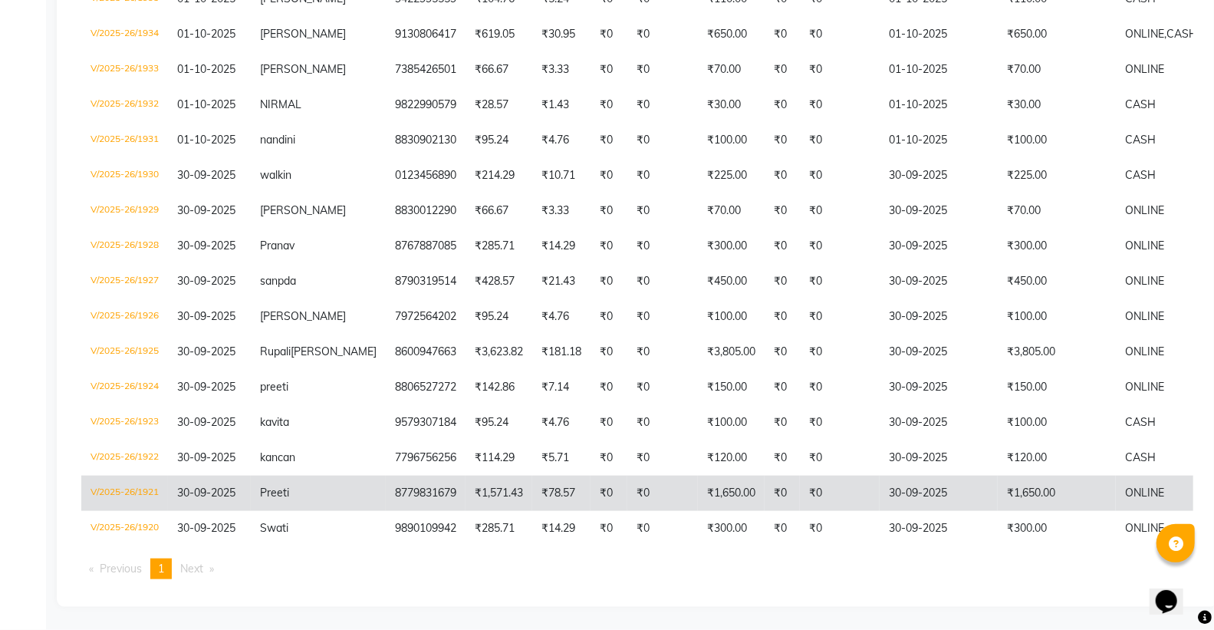
click at [284, 492] on td "Preeti" at bounding box center [318, 493] width 135 height 35
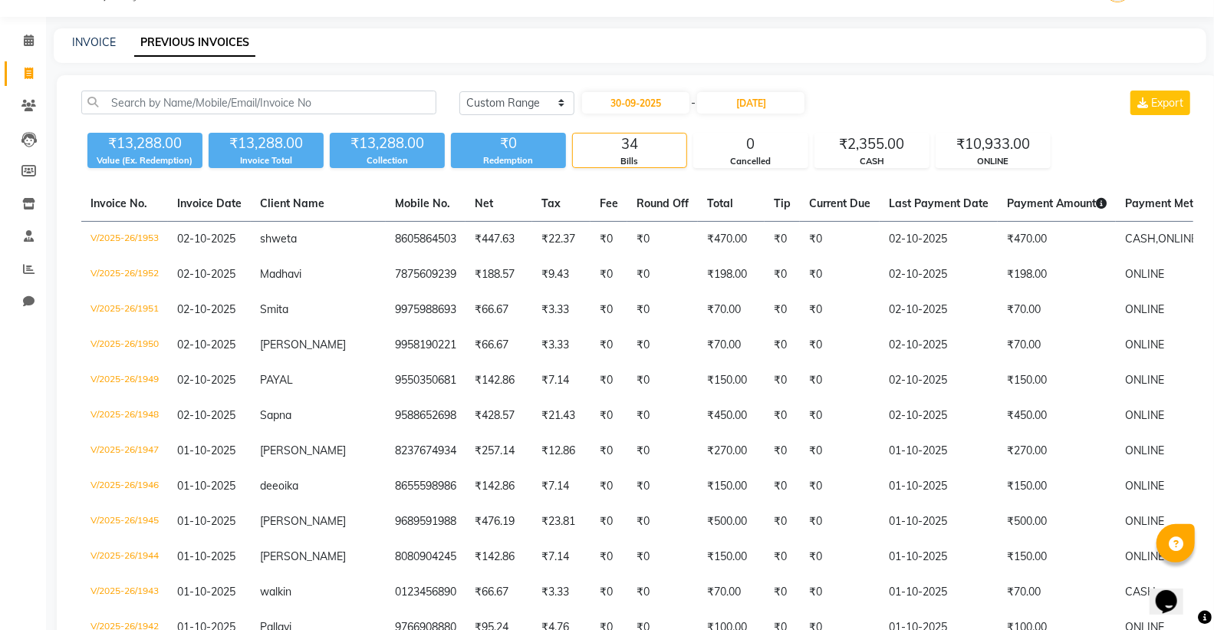
scroll to position [0, 0]
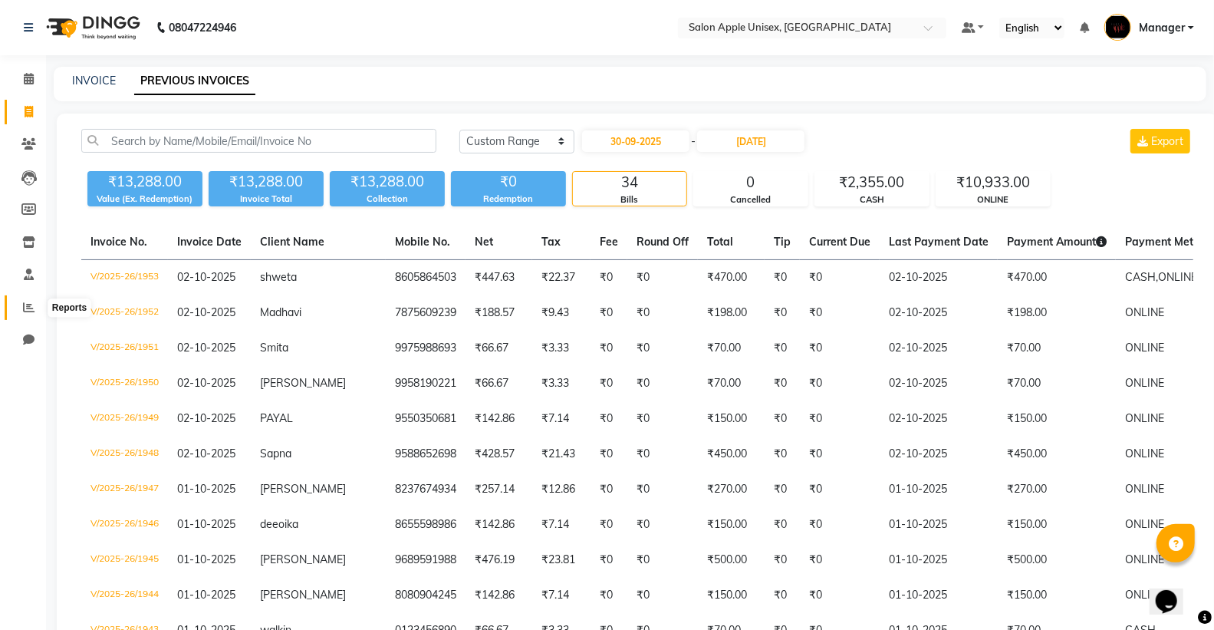
click at [23, 304] on icon at bounding box center [29, 307] width 12 height 12
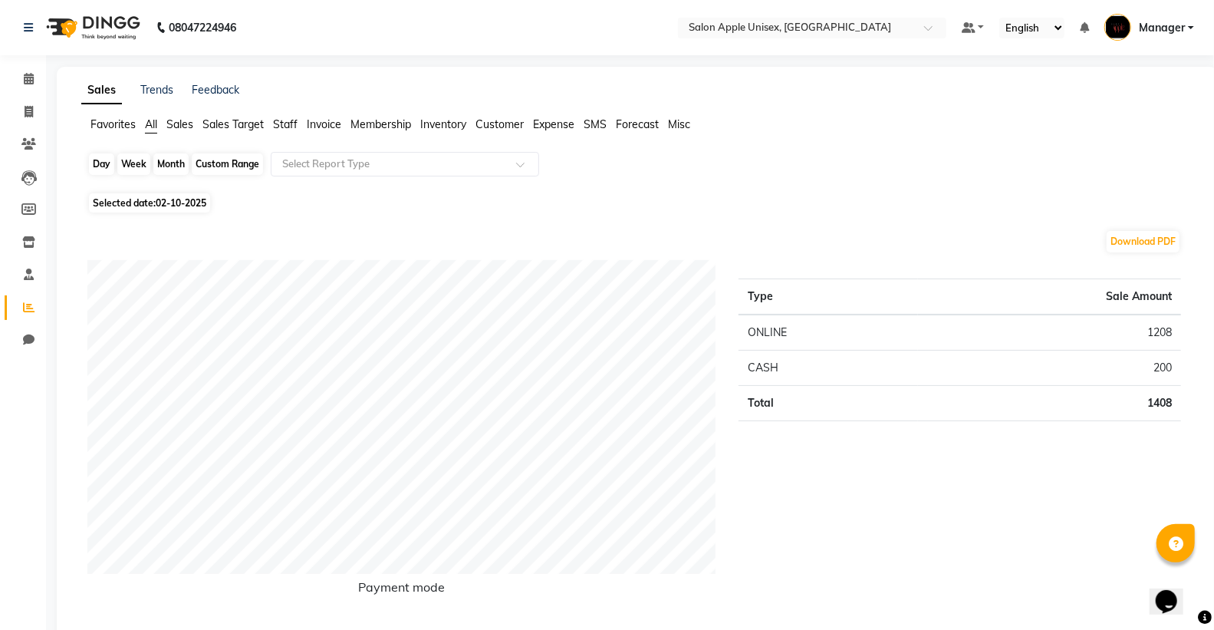
click at [97, 159] on div "Day" at bounding box center [101, 163] width 25 height 21
select select "10"
select select "2025"
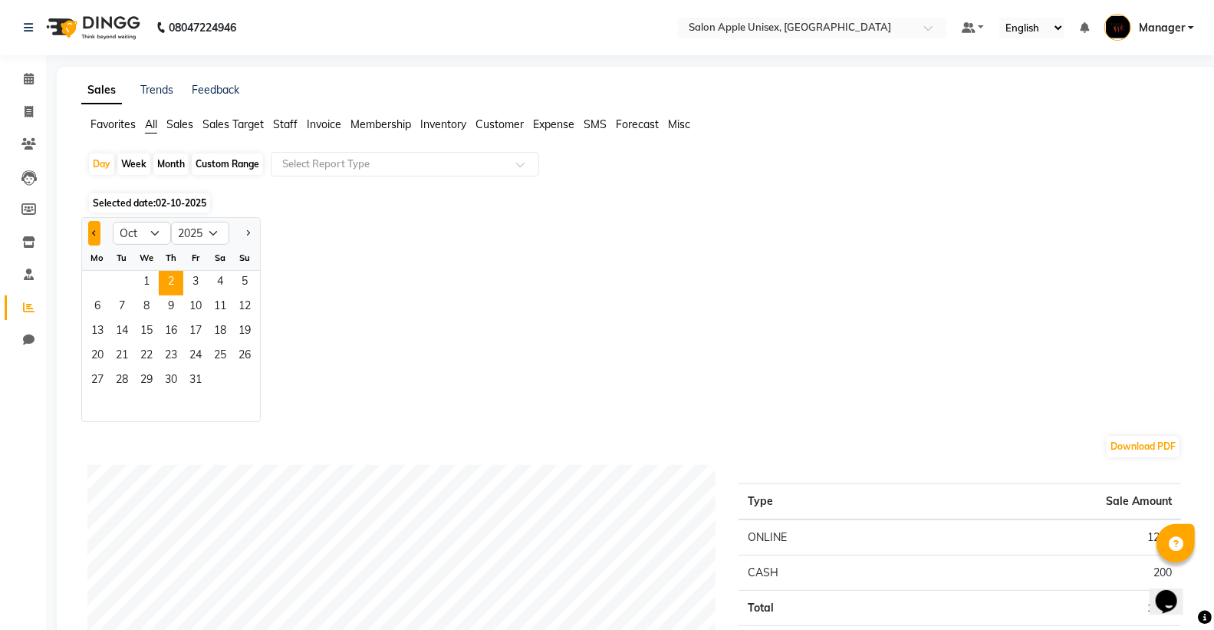
click at [91, 233] on button "Previous month" at bounding box center [94, 233] width 12 height 25
select select "9"
click at [120, 379] on span "30" at bounding box center [122, 381] width 25 height 25
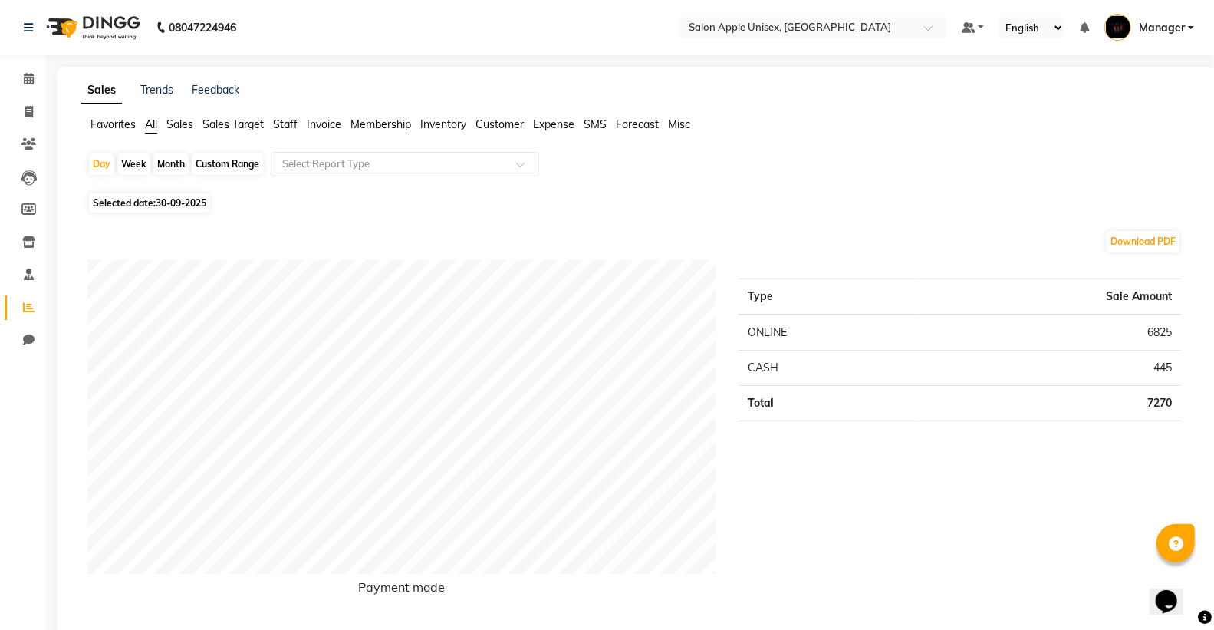
click at [172, 161] on div "Month" at bounding box center [170, 163] width 35 height 21
select select "9"
select select "2025"
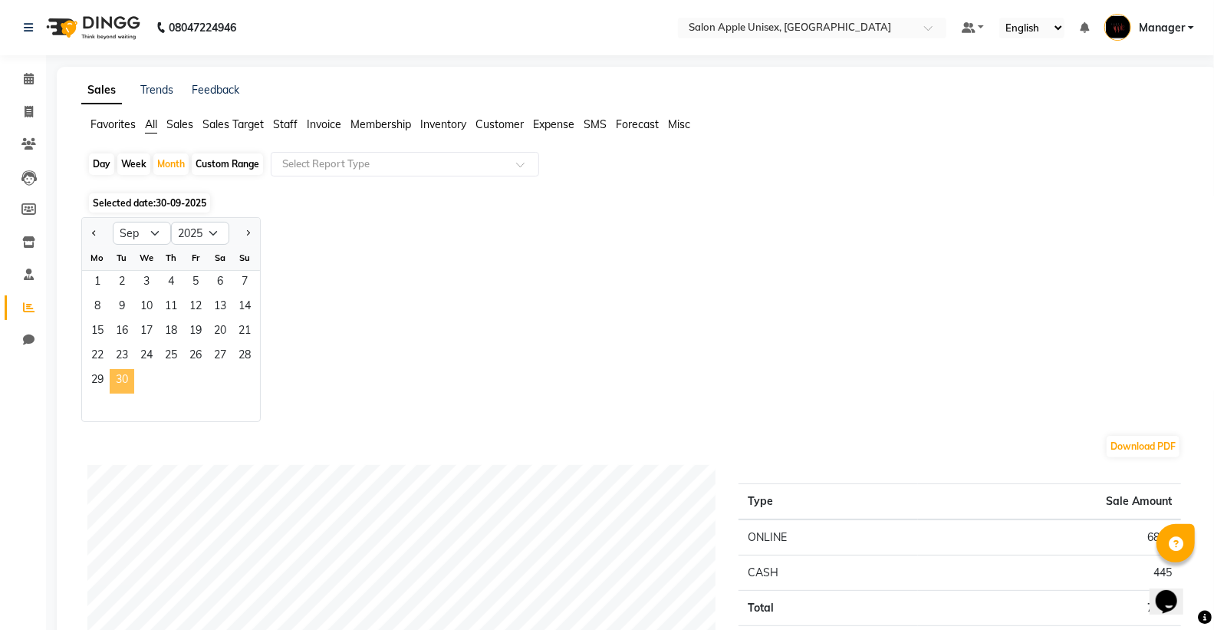
click at [114, 378] on span "30" at bounding box center [122, 381] width 25 height 25
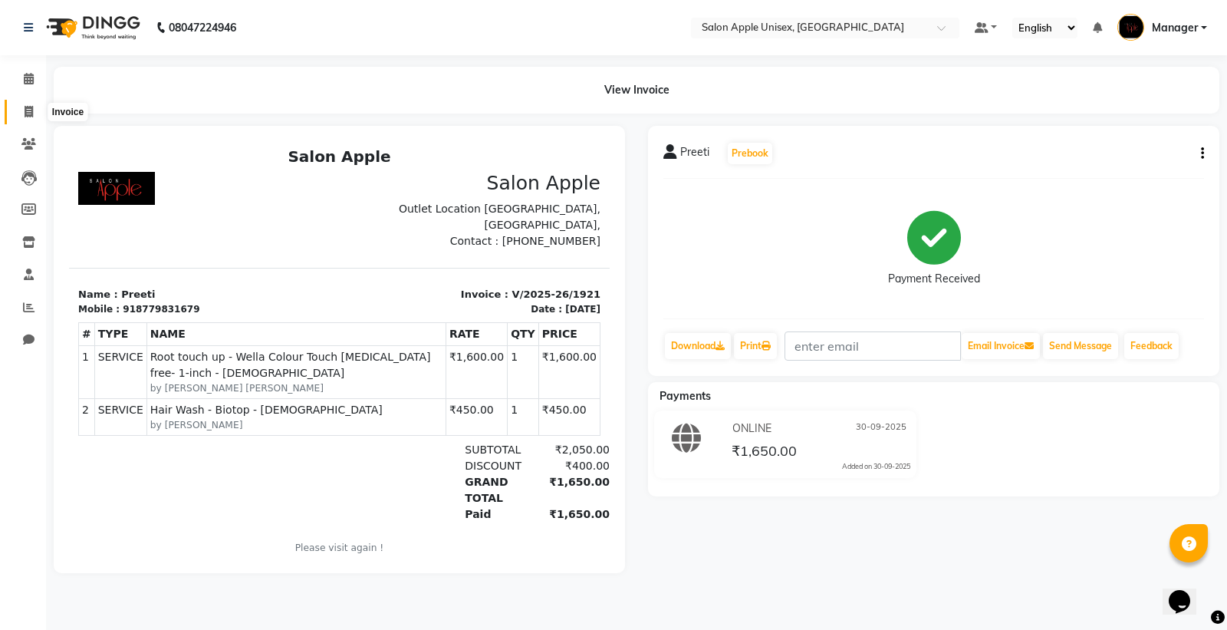
click at [25, 110] on icon at bounding box center [29, 112] width 8 height 12
select select "138"
select select "service"
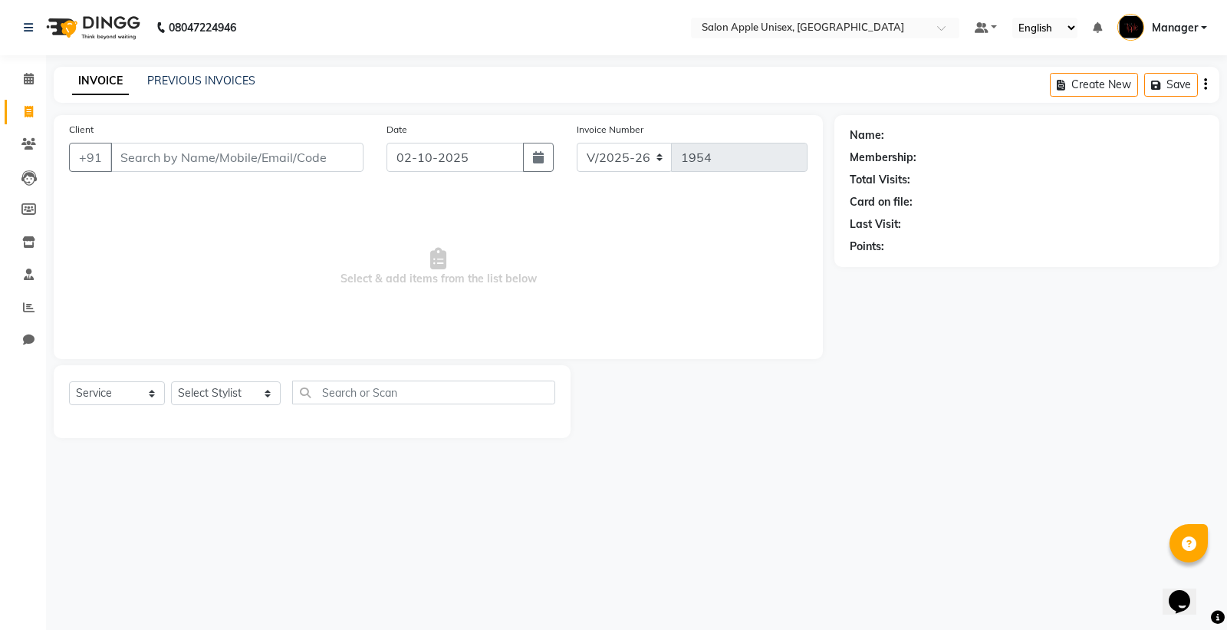
click at [645, 124] on div "Invoice Number V/2025 V/2025-26 1954" at bounding box center [692, 152] width 254 height 63
click at [172, 69] on div "INVOICE PREVIOUS INVOICES Create New Save" at bounding box center [637, 85] width 1166 height 36
click at [204, 78] on link "PREVIOUS INVOICES" at bounding box center [201, 81] width 108 height 14
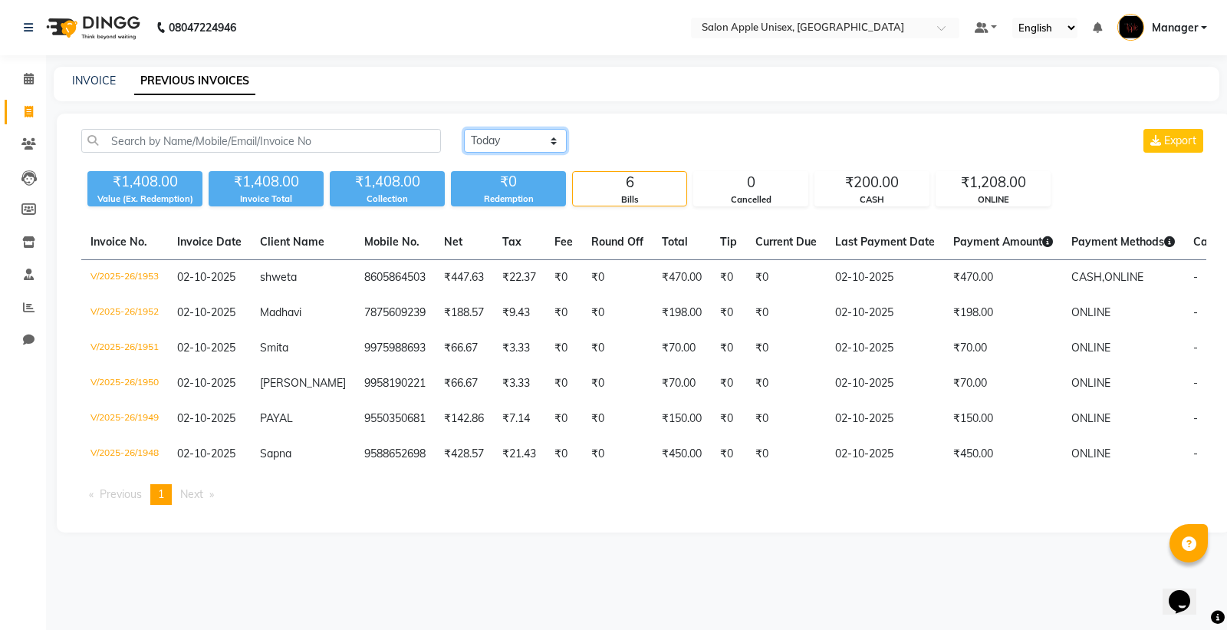
drag, startPoint x: 518, startPoint y: 135, endPoint x: 518, endPoint y: 151, distance: 16.1
click at [518, 148] on select "[DATE] [DATE] Custom Range" at bounding box center [515, 141] width 103 height 24
select select "range"
click at [464, 129] on select "[DATE] [DATE] Custom Range" at bounding box center [515, 141] width 103 height 24
click at [645, 138] on input "02-10-2025" at bounding box center [640, 140] width 107 height 21
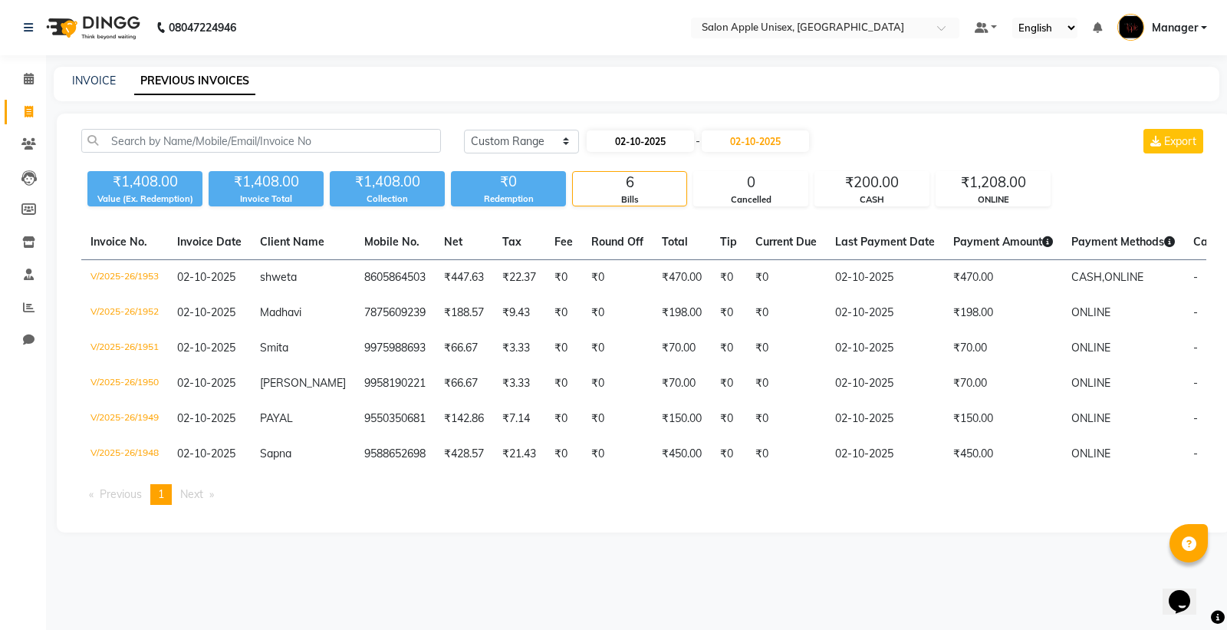
select select "10"
select select "2025"
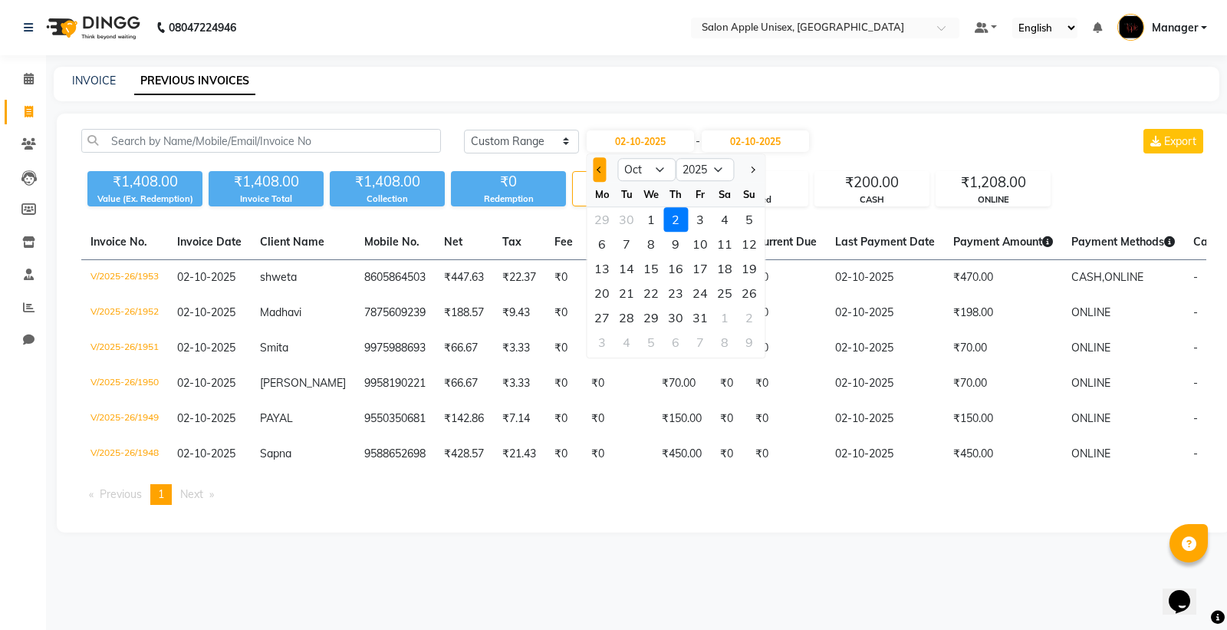
click at [604, 165] on button "Previous month" at bounding box center [599, 169] width 13 height 25
select select "9"
drag, startPoint x: 631, startPoint y: 318, endPoint x: 686, endPoint y: 219, distance: 112.9
click at [631, 301] on ngb-datepicker-month "Mo Tu We Th Fr Sa Su 1 2 3 4 5 6 7 8 9 10 11 12 13 14 15 16 17 18 19 20 21 22 2…" at bounding box center [676, 270] width 178 height 176
click at [746, 141] on input "02-10-2025" at bounding box center [755, 140] width 107 height 21
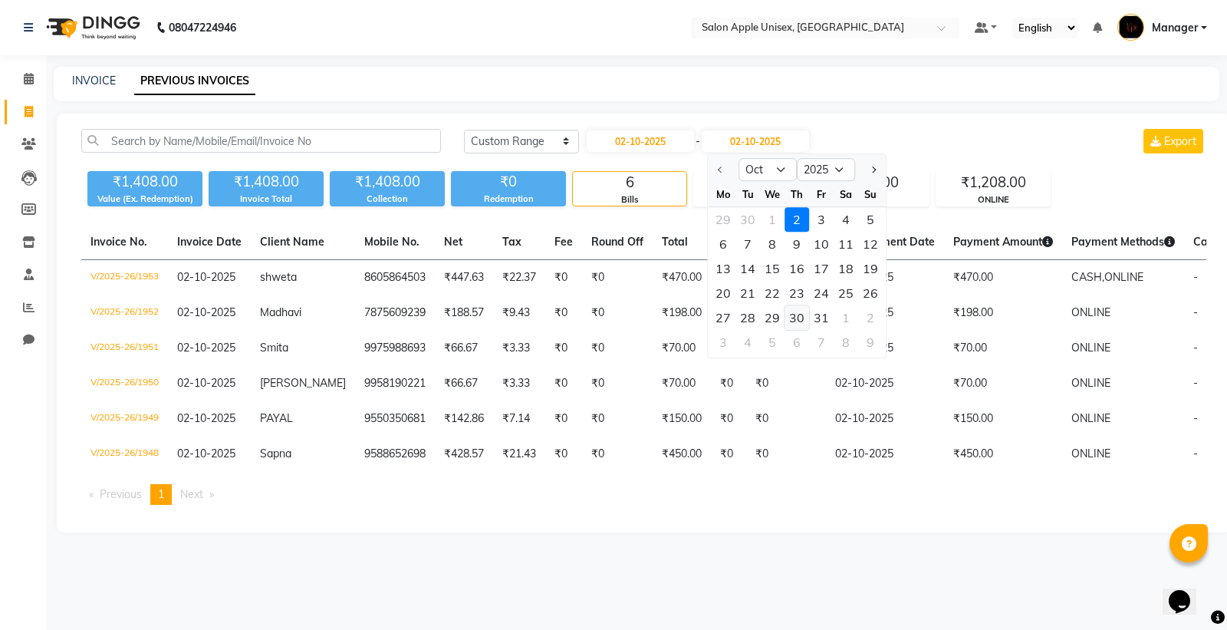
click at [804, 311] on div "30" at bounding box center [797, 317] width 25 height 25
type input "[DATE]"
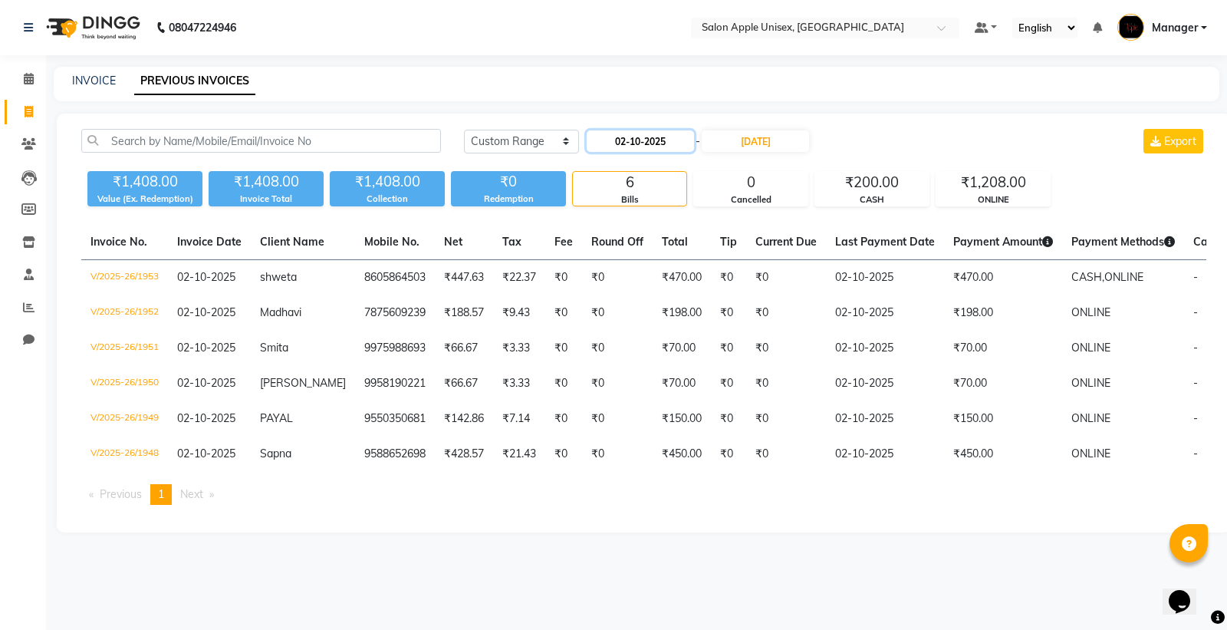
click at [598, 142] on input "02-10-2025" at bounding box center [640, 140] width 107 height 21
select select "10"
select select "2025"
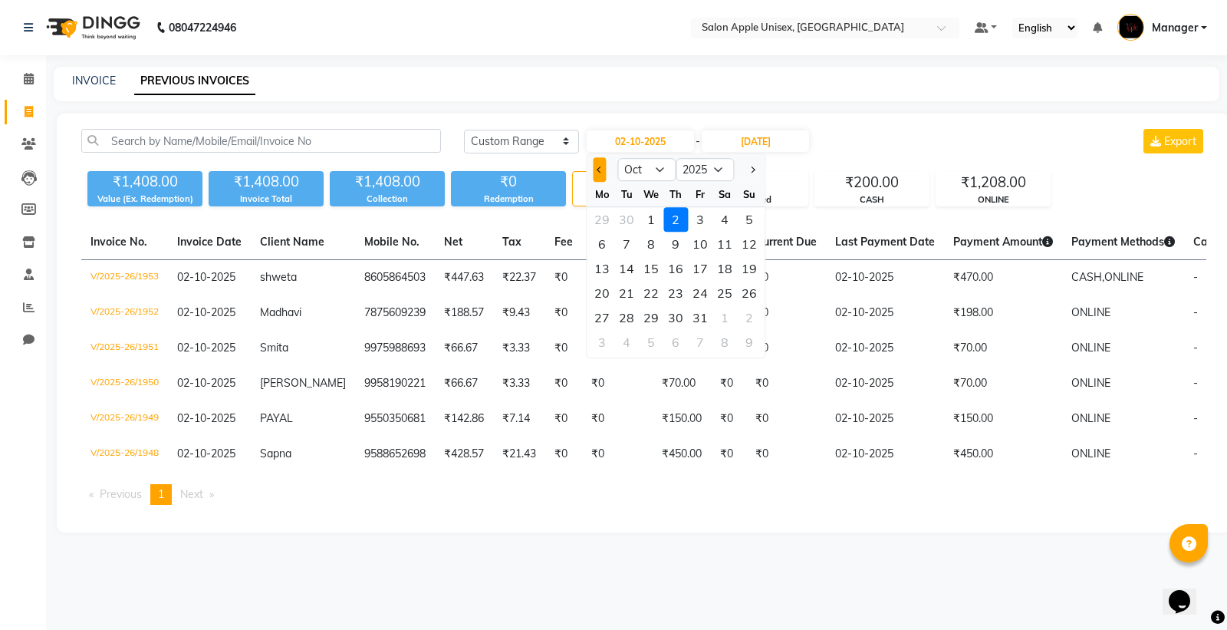
click at [599, 170] on span "Previous month" at bounding box center [600, 169] width 6 height 6
select select "9"
click at [629, 310] on div "30" at bounding box center [626, 317] width 25 height 25
type input "30-09-2025"
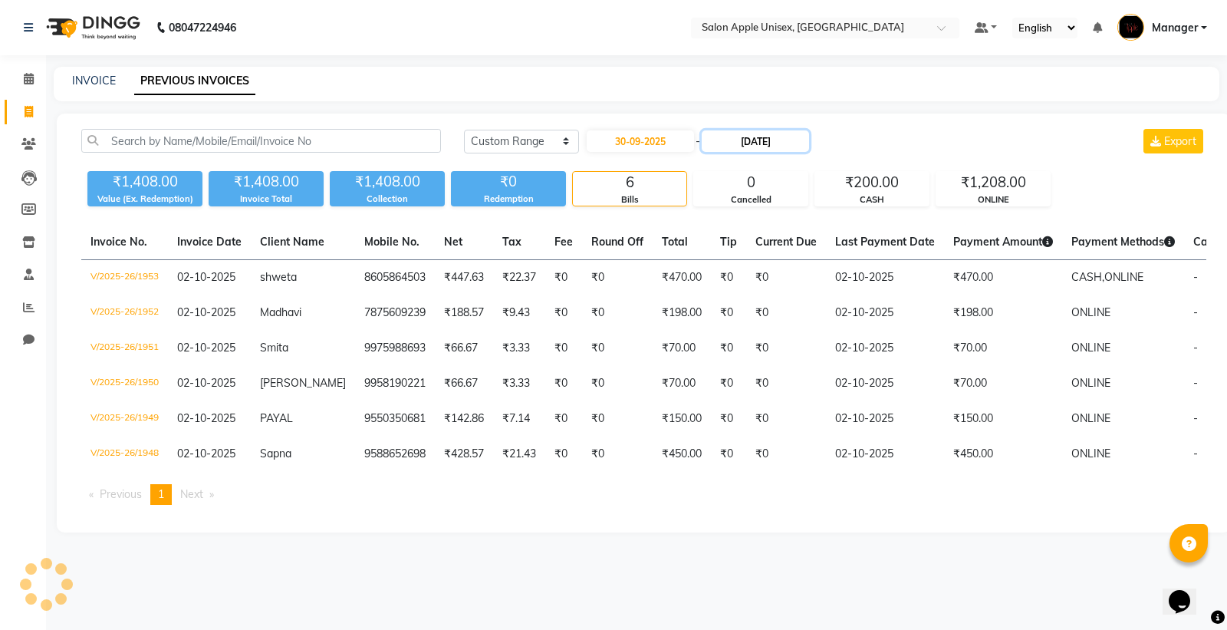
click at [747, 143] on input "[DATE]" at bounding box center [755, 140] width 107 height 21
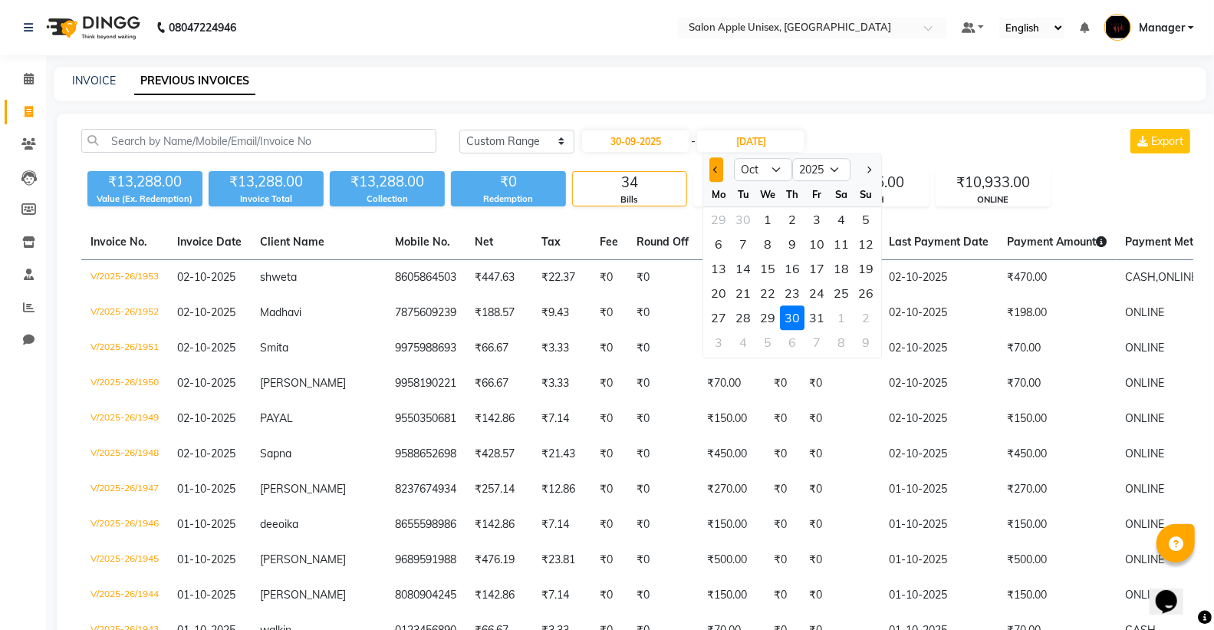
click at [710, 170] on button "Previous month" at bounding box center [716, 169] width 13 height 25
select select "9"
click at [745, 315] on div "30" at bounding box center [744, 317] width 25 height 25
type input "30-09-2025"
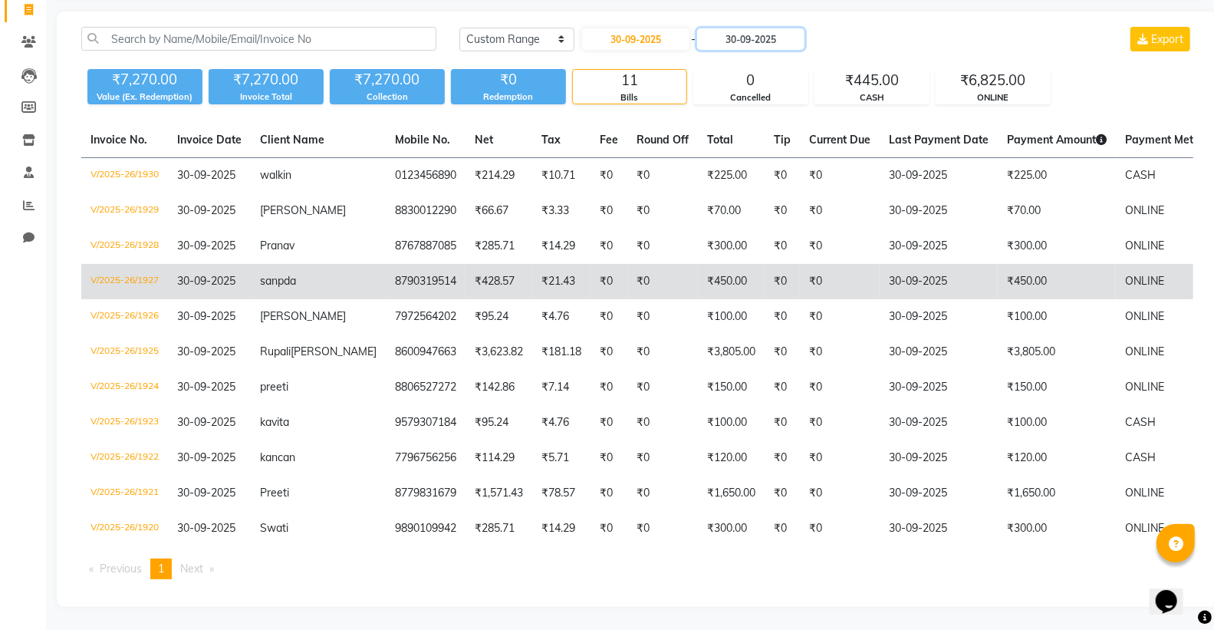
scroll to position [127, 0]
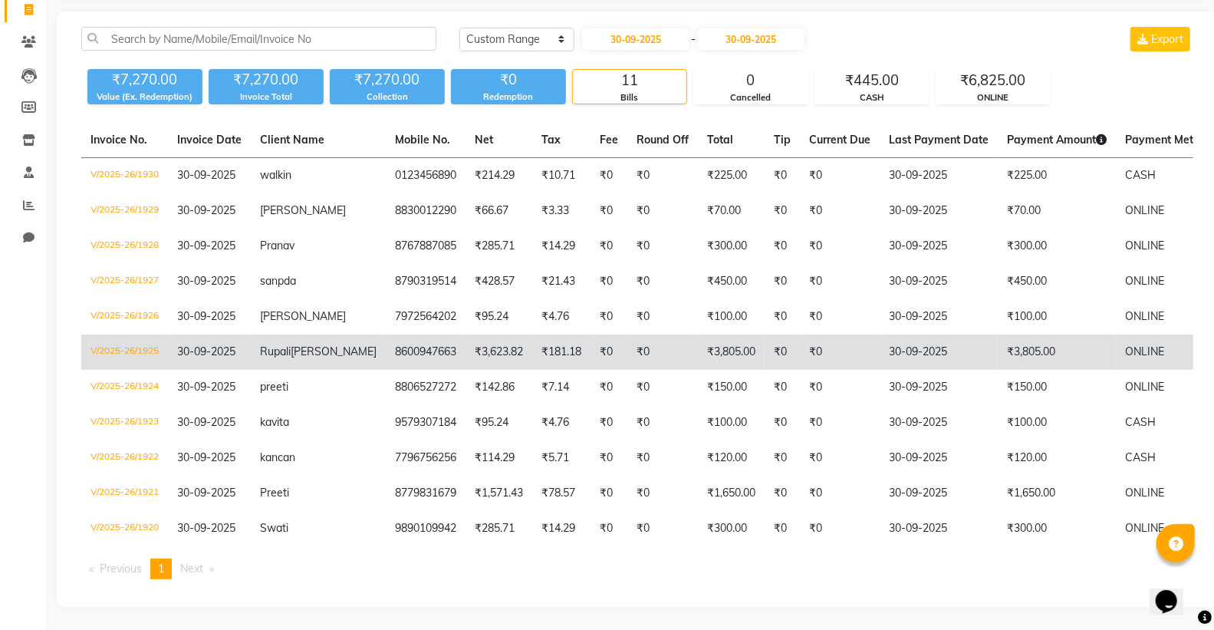
click at [412, 334] on td "8600947663" at bounding box center [426, 351] width 80 height 35
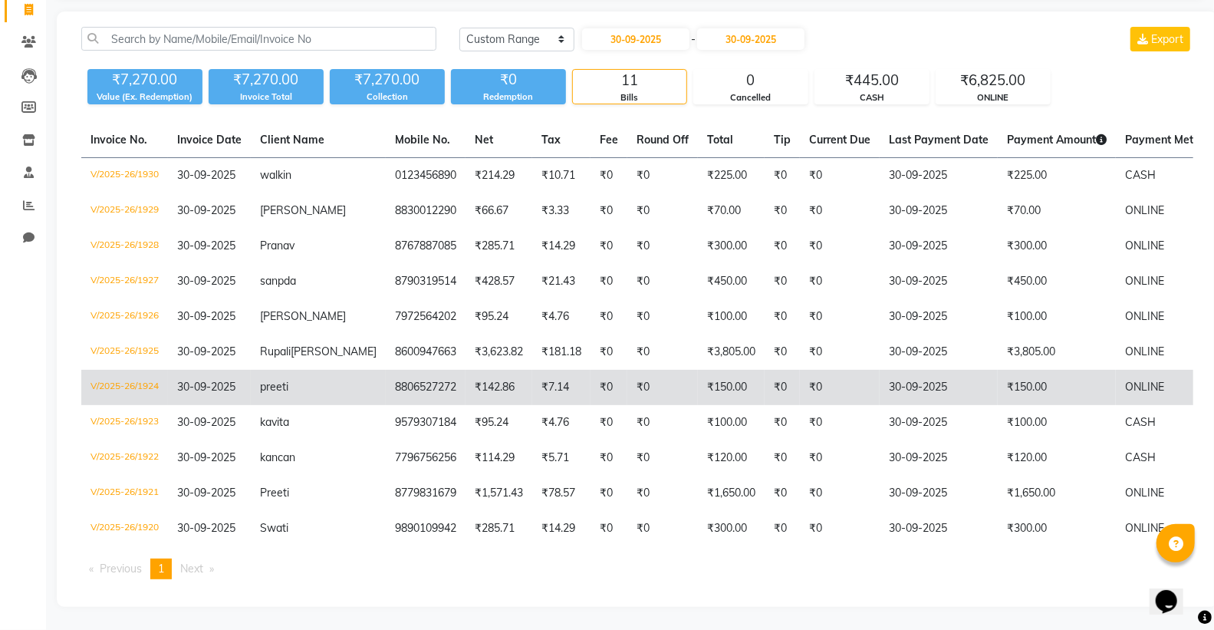
click at [386, 382] on td "8806527272" at bounding box center [426, 387] width 80 height 35
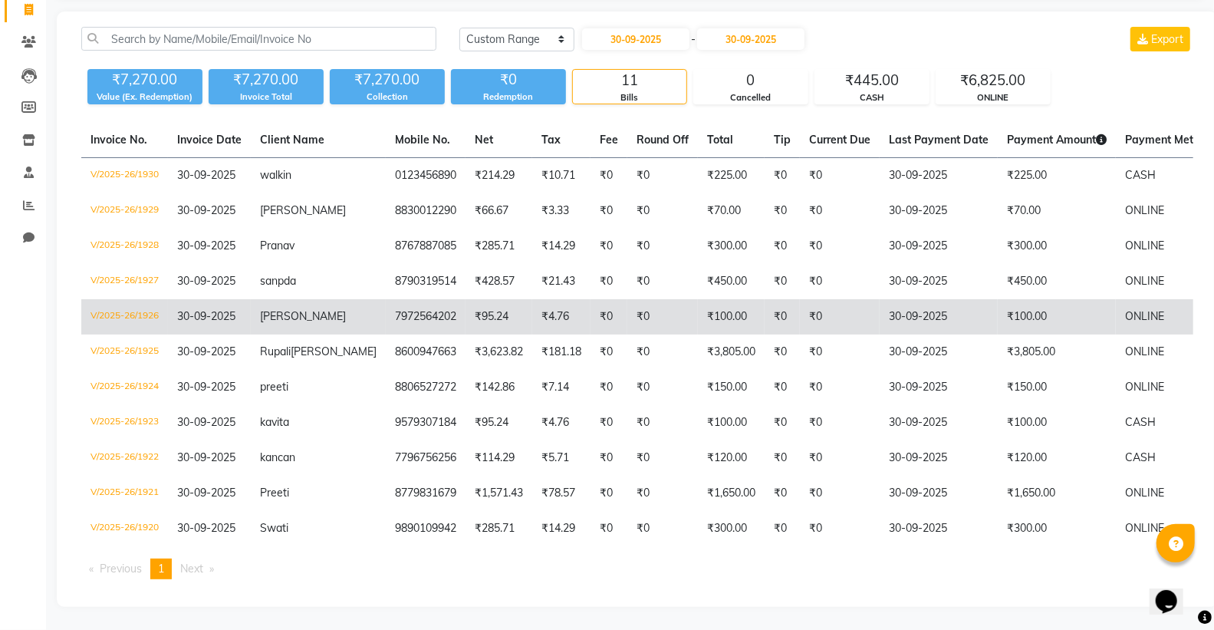
click at [411, 299] on td "7972564202" at bounding box center [426, 316] width 80 height 35
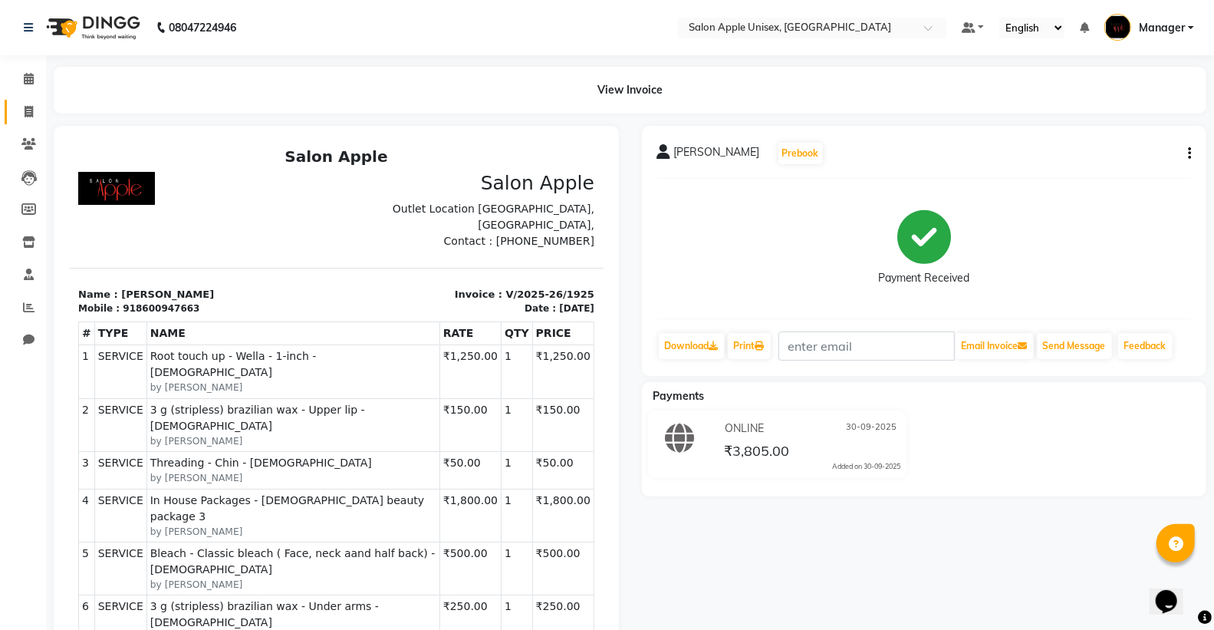
click at [21, 101] on link "Invoice" at bounding box center [23, 112] width 37 height 25
select select "138"
select select "service"
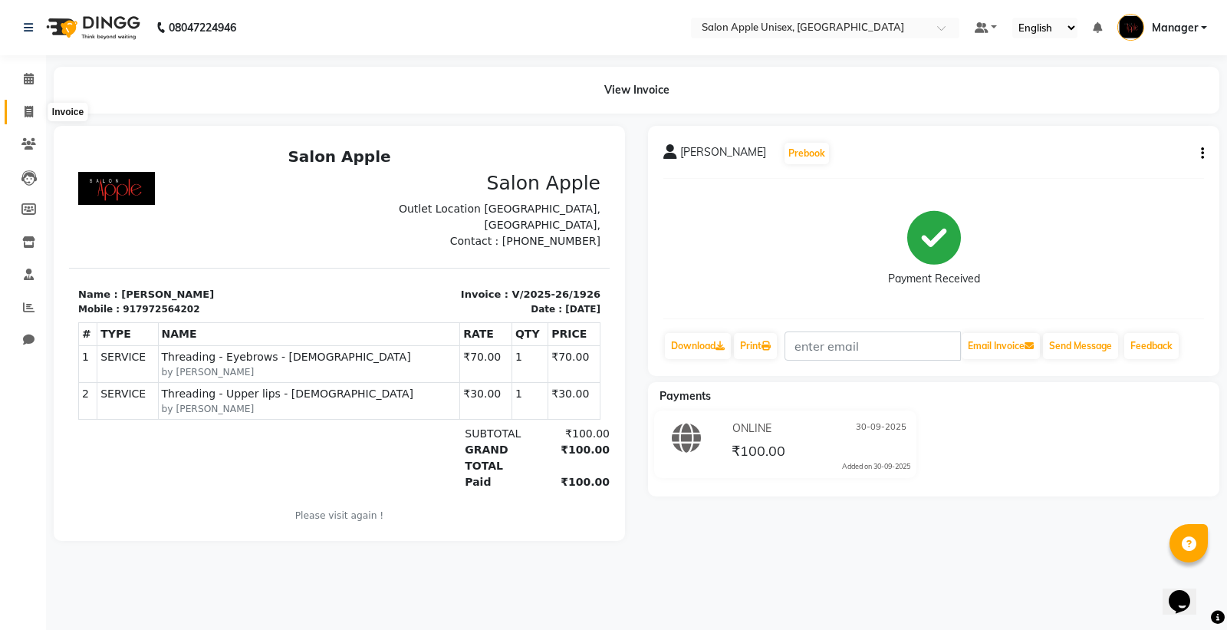
click at [19, 114] on span at bounding box center [28, 113] width 27 height 18
select select "138"
select select "service"
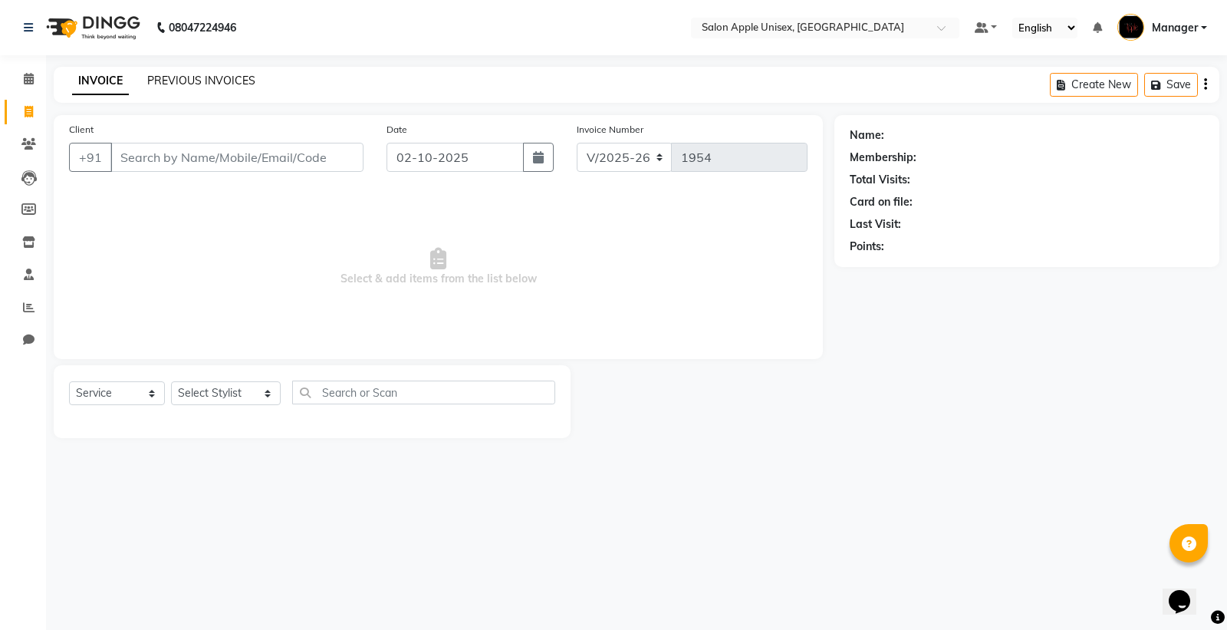
click at [177, 78] on link "PREVIOUS INVOICES" at bounding box center [201, 81] width 108 height 14
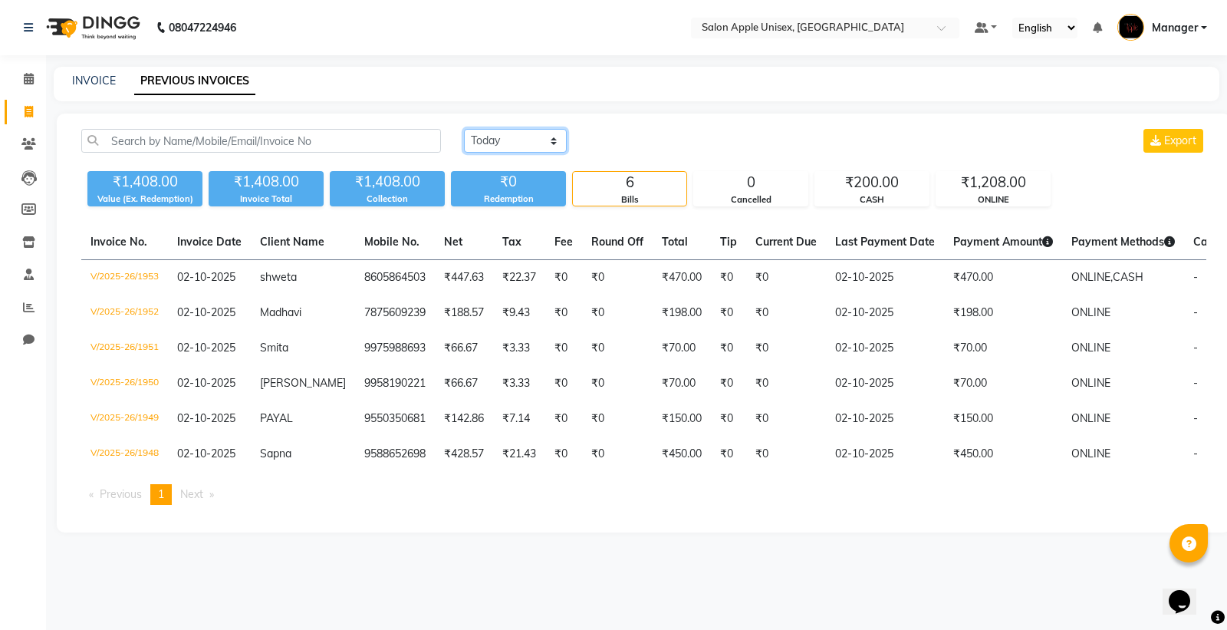
click at [499, 142] on select "[DATE] [DATE] Custom Range" at bounding box center [515, 141] width 103 height 24
select select "range"
click at [464, 129] on select "[DATE] [DATE] Custom Range" at bounding box center [515, 141] width 103 height 24
click at [647, 140] on input "02-10-2025" at bounding box center [640, 140] width 107 height 21
select select "10"
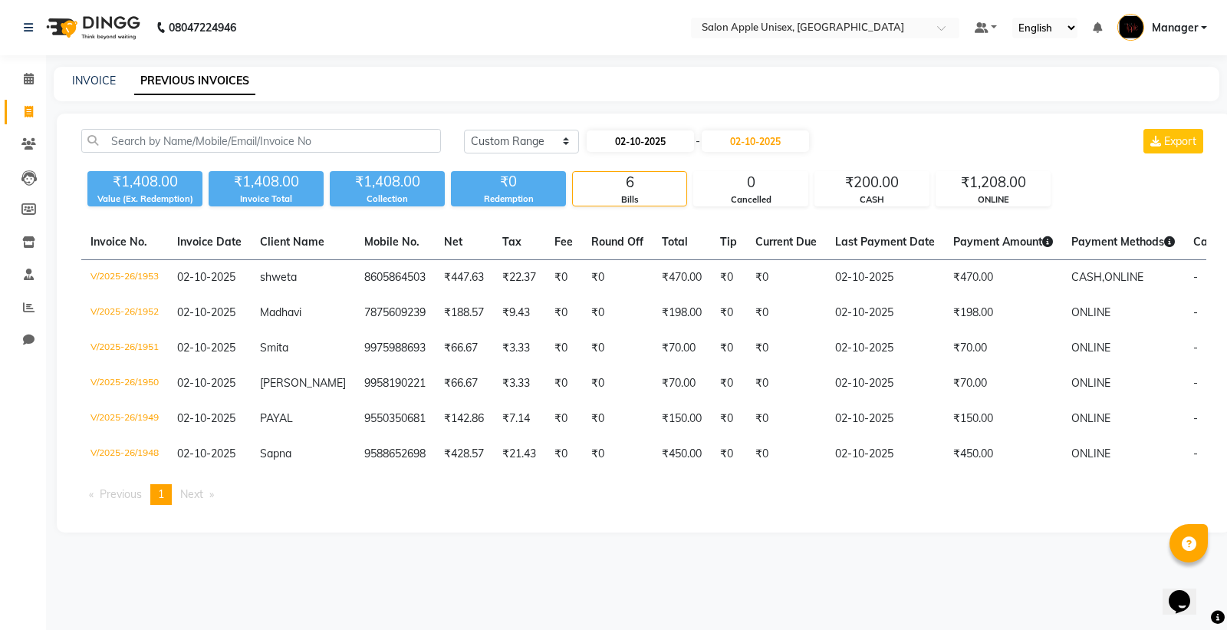
select select "2025"
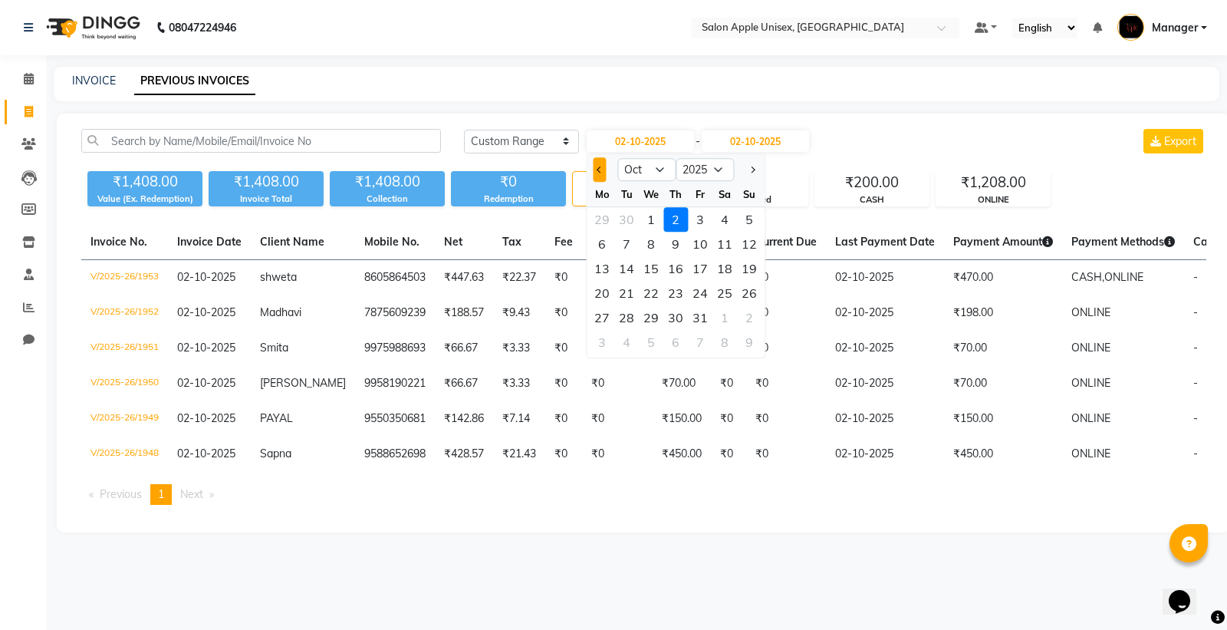
click at [595, 169] on button "Previous month" at bounding box center [599, 169] width 13 height 25
select select "9"
click at [598, 318] on div "29" at bounding box center [602, 317] width 25 height 25
type input "29-09-2025"
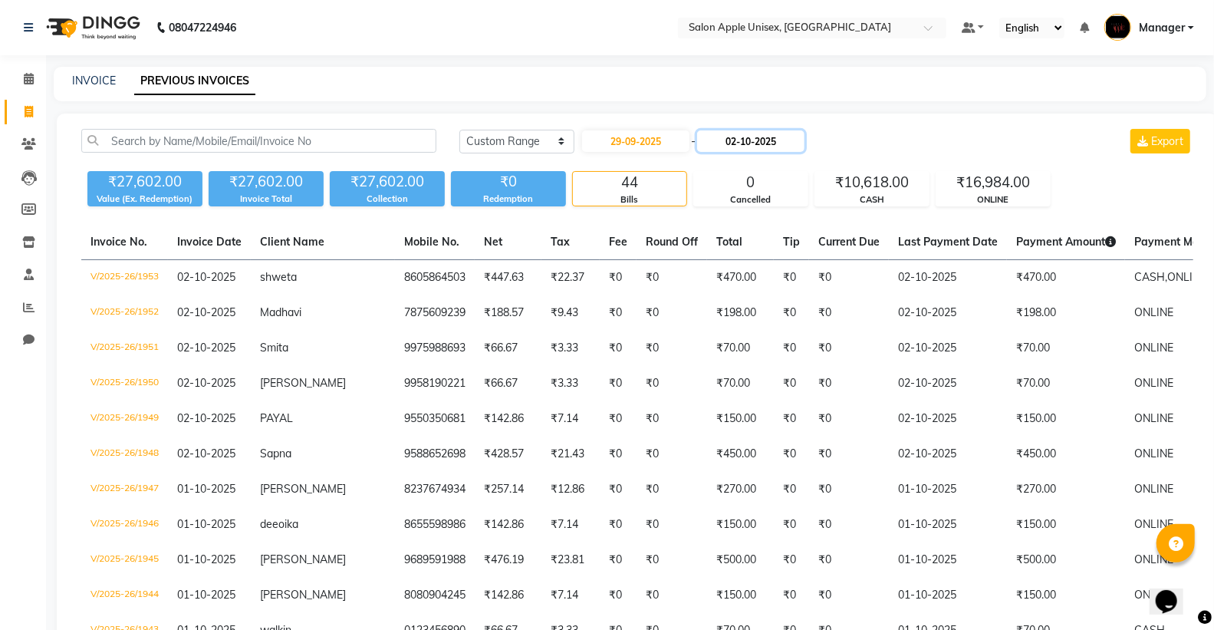
click at [750, 142] on input "02-10-2025" at bounding box center [750, 140] width 107 height 21
select select "10"
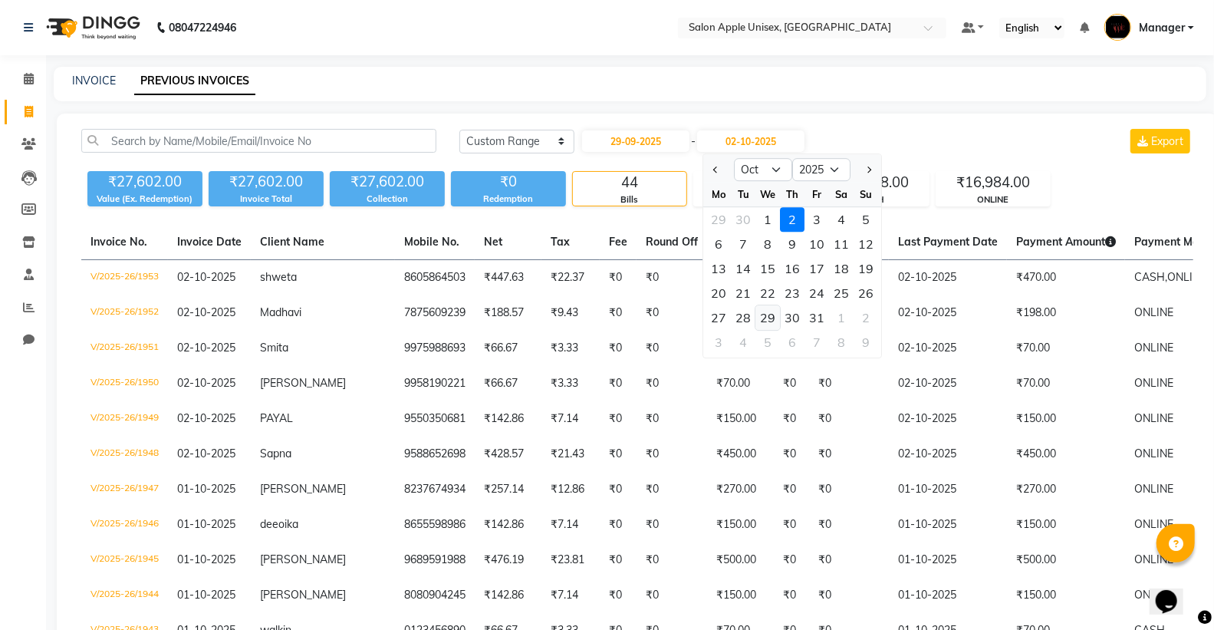
click at [762, 318] on div "29" at bounding box center [768, 317] width 25 height 25
type input "[DATE]"
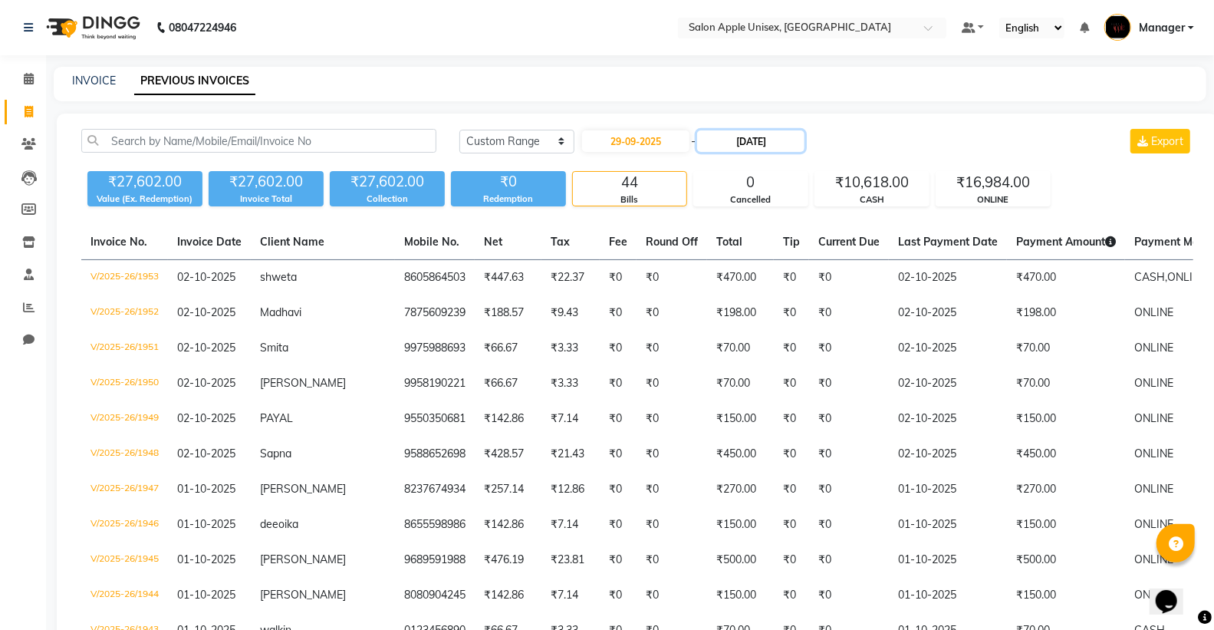
click at [771, 136] on input "[DATE]" at bounding box center [750, 140] width 107 height 21
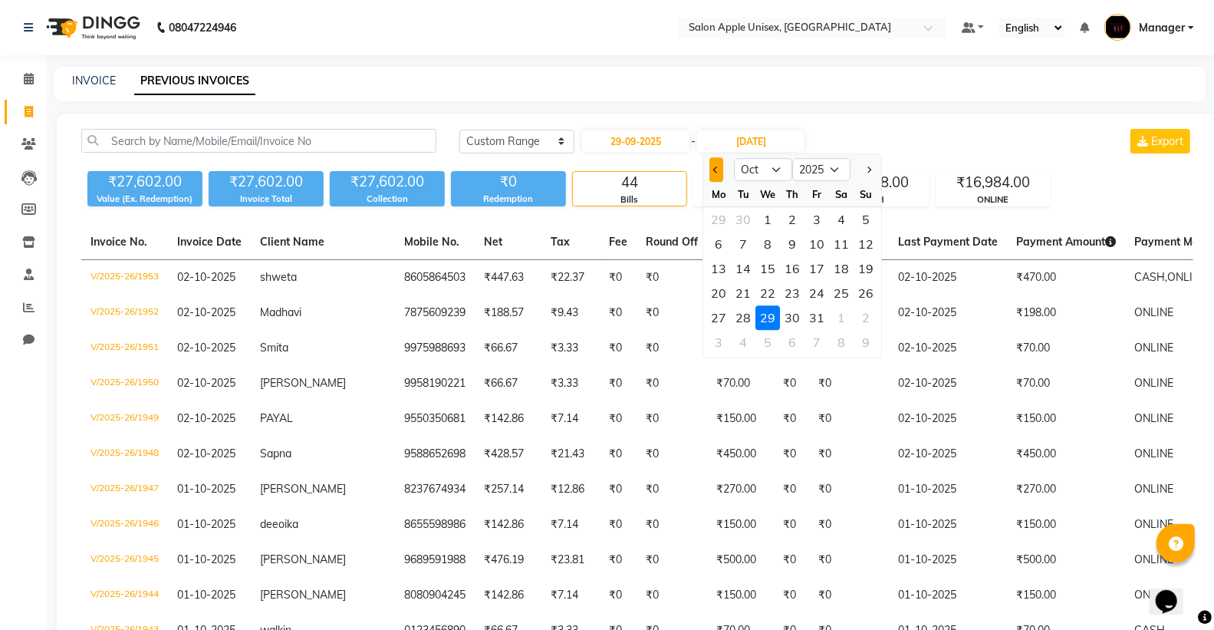
click at [715, 166] on span "Previous month" at bounding box center [716, 169] width 6 height 6
select select "9"
click at [715, 172] on div at bounding box center [719, 169] width 31 height 25
click at [704, 316] on div "29 30 1 2 3 4 5" at bounding box center [793, 317] width 178 height 25
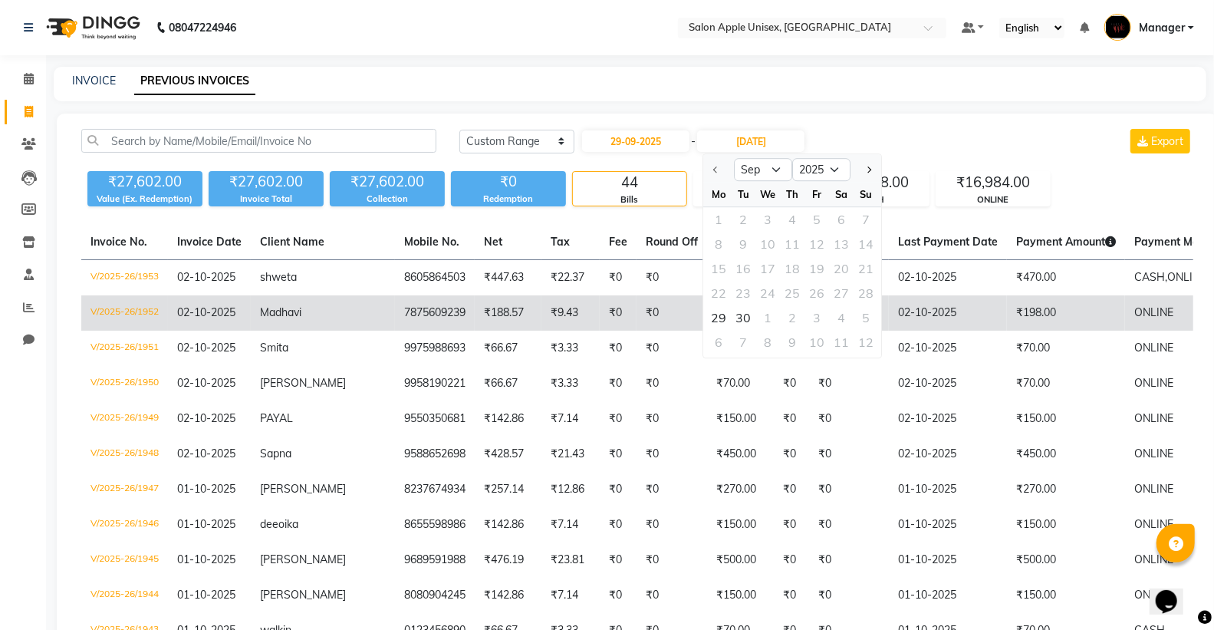
click at [719, 311] on div "29" at bounding box center [719, 317] width 25 height 25
type input "29-09-2025"
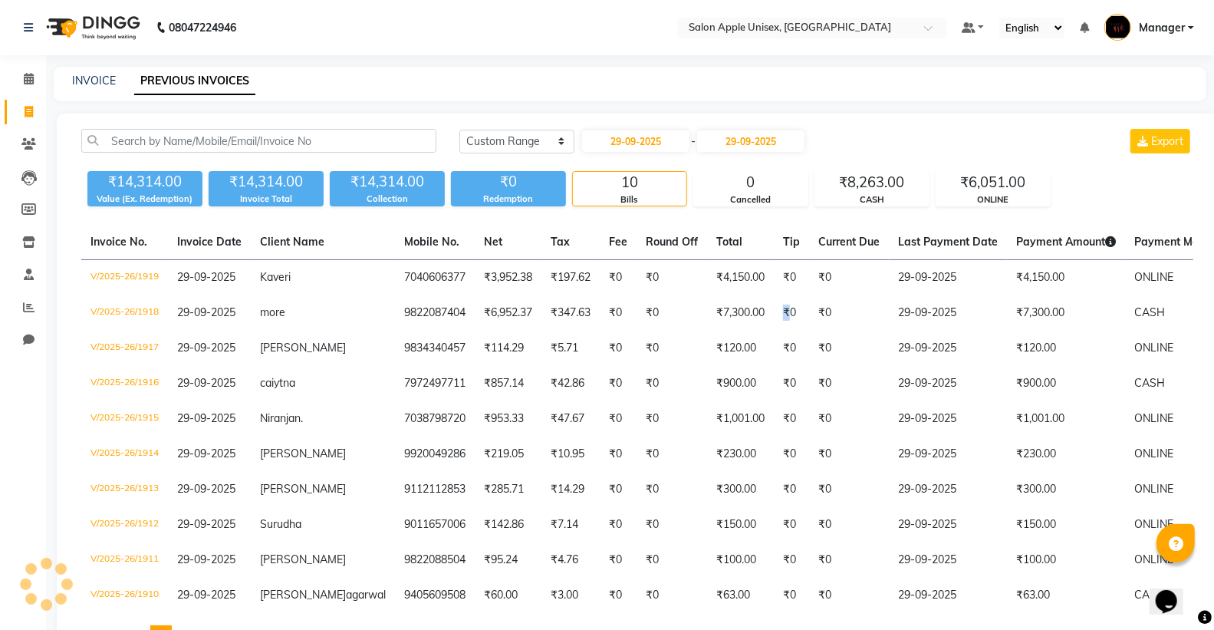
click at [774, 311] on td "₹0" at bounding box center [791, 312] width 35 height 35
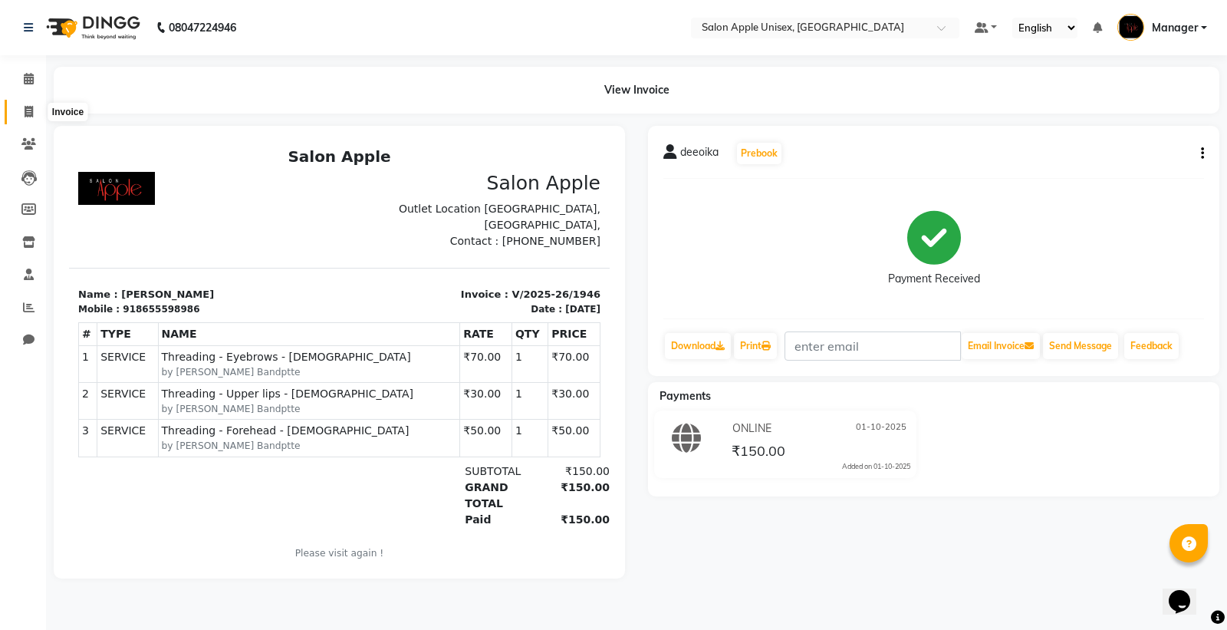
click at [26, 114] on icon at bounding box center [29, 112] width 8 height 12
select select "138"
select select "service"
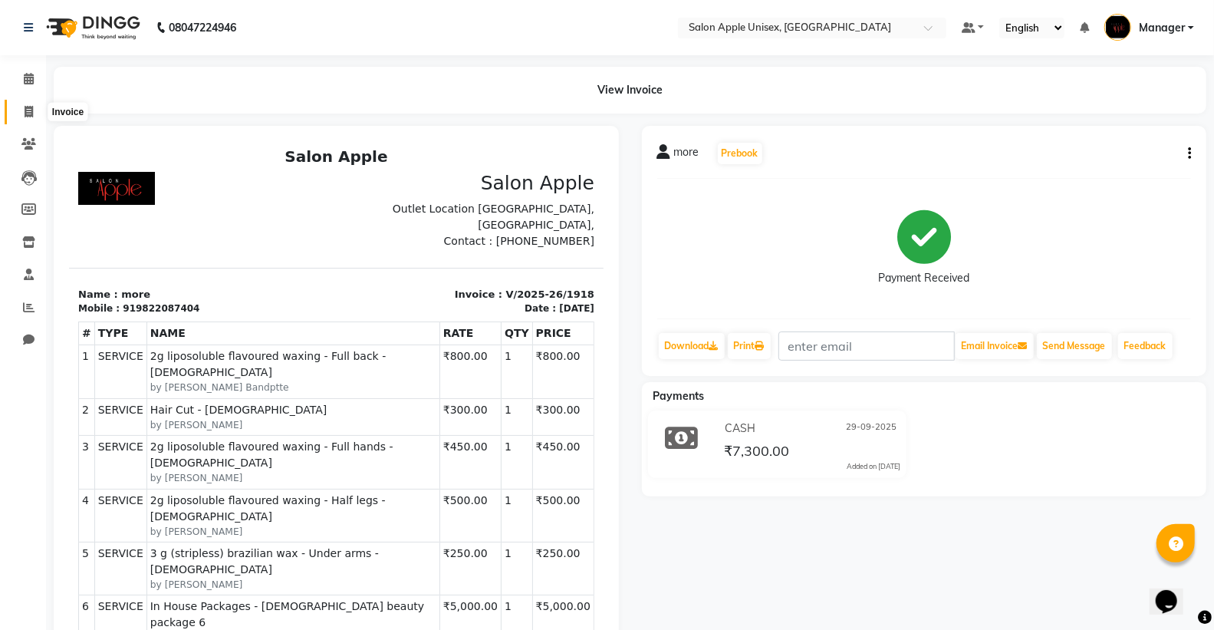
click at [31, 104] on span at bounding box center [28, 113] width 27 height 18
select select "138"
select select "service"
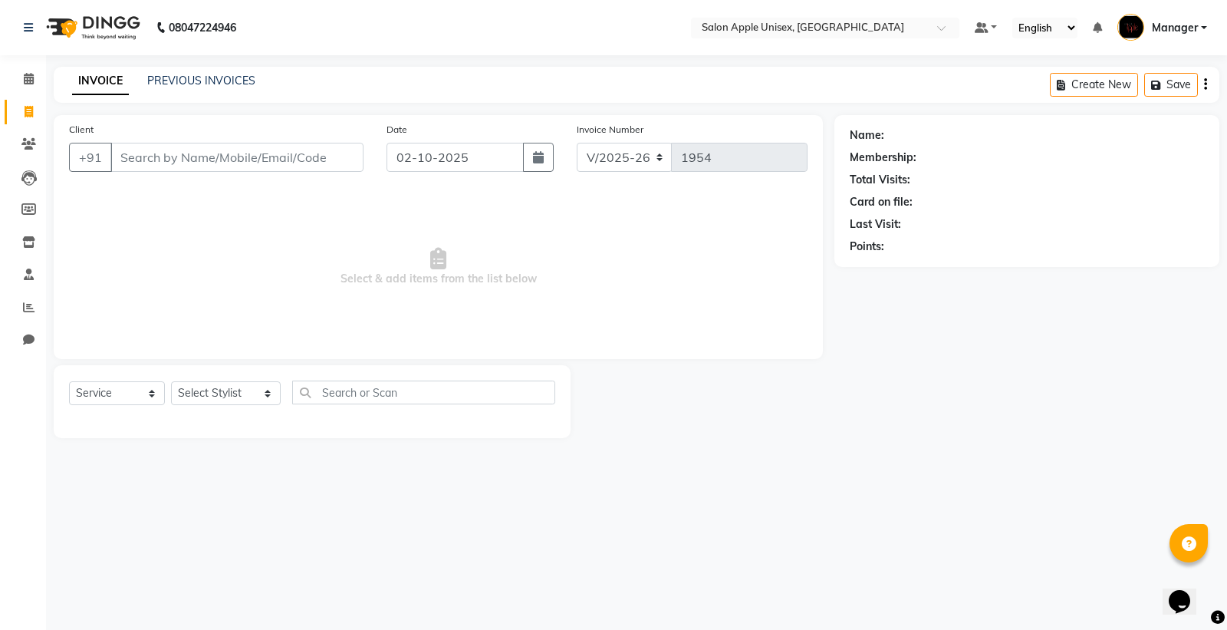
click at [173, 73] on div "PREVIOUS INVOICES" at bounding box center [201, 81] width 108 height 16
click at [193, 75] on link "PREVIOUS INVOICES" at bounding box center [201, 81] width 108 height 14
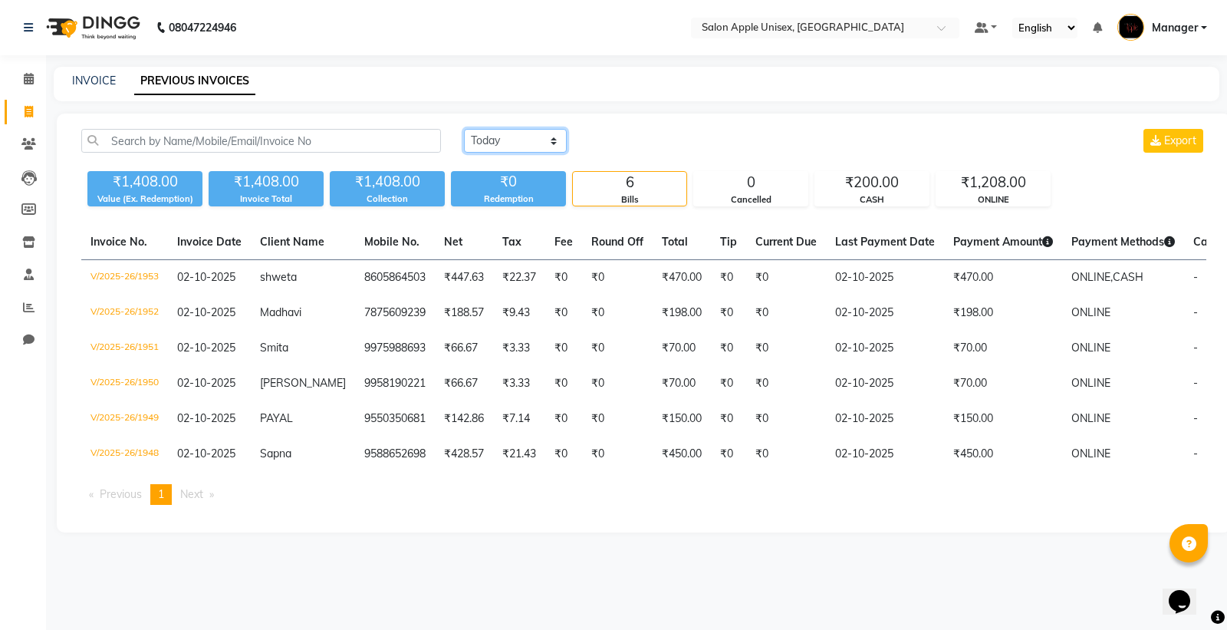
click at [542, 136] on select "[DATE] [DATE] Custom Range" at bounding box center [515, 141] width 103 height 24
select select "range"
click at [464, 129] on select "[DATE] [DATE] Custom Range" at bounding box center [515, 141] width 103 height 24
click at [678, 136] on input "02-10-2025" at bounding box center [640, 140] width 107 height 21
select select "10"
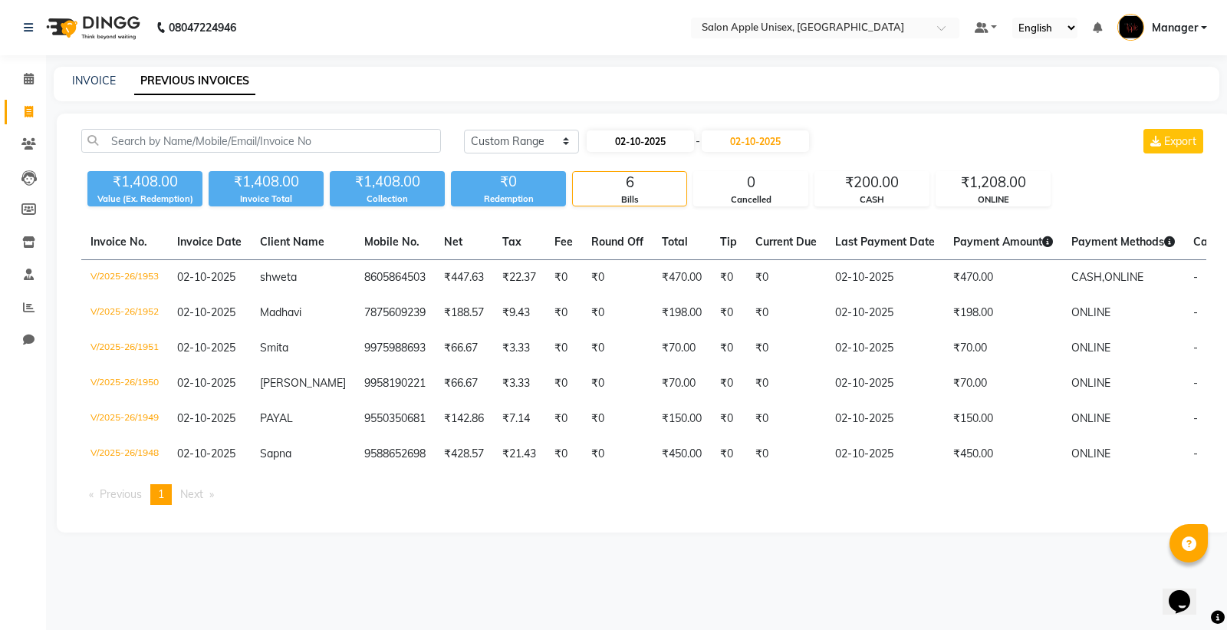
select select "2025"
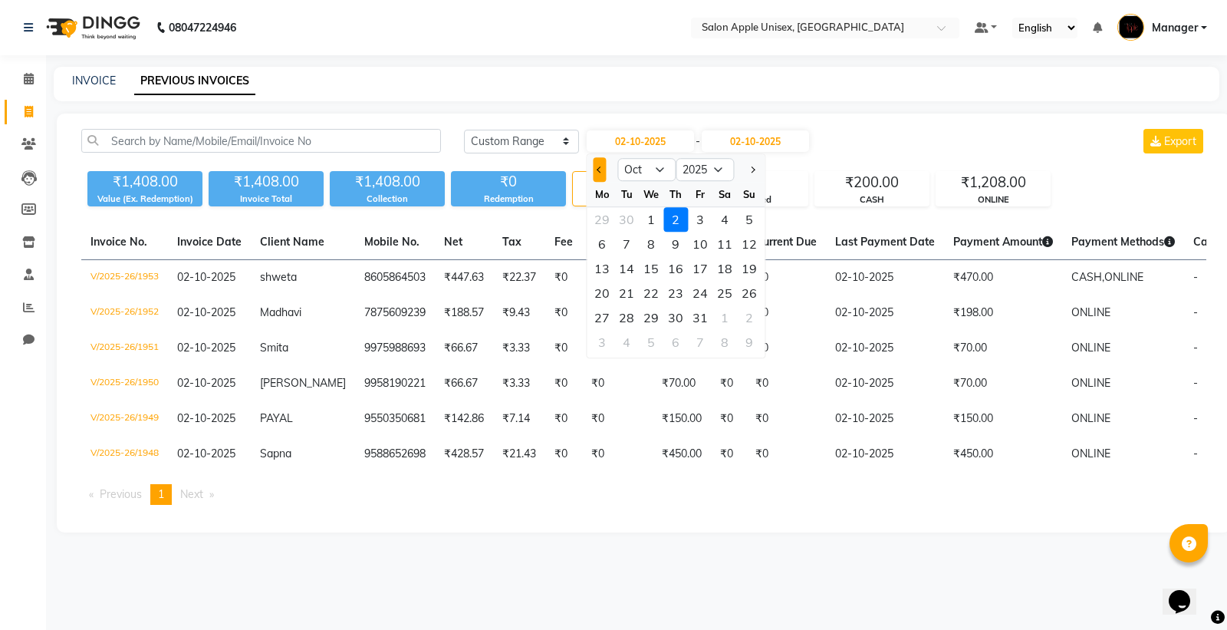
click at [596, 174] on button "Previous month" at bounding box center [599, 169] width 13 height 25
select select "9"
click at [603, 308] on div "29" at bounding box center [602, 317] width 25 height 25
type input "29-09-2025"
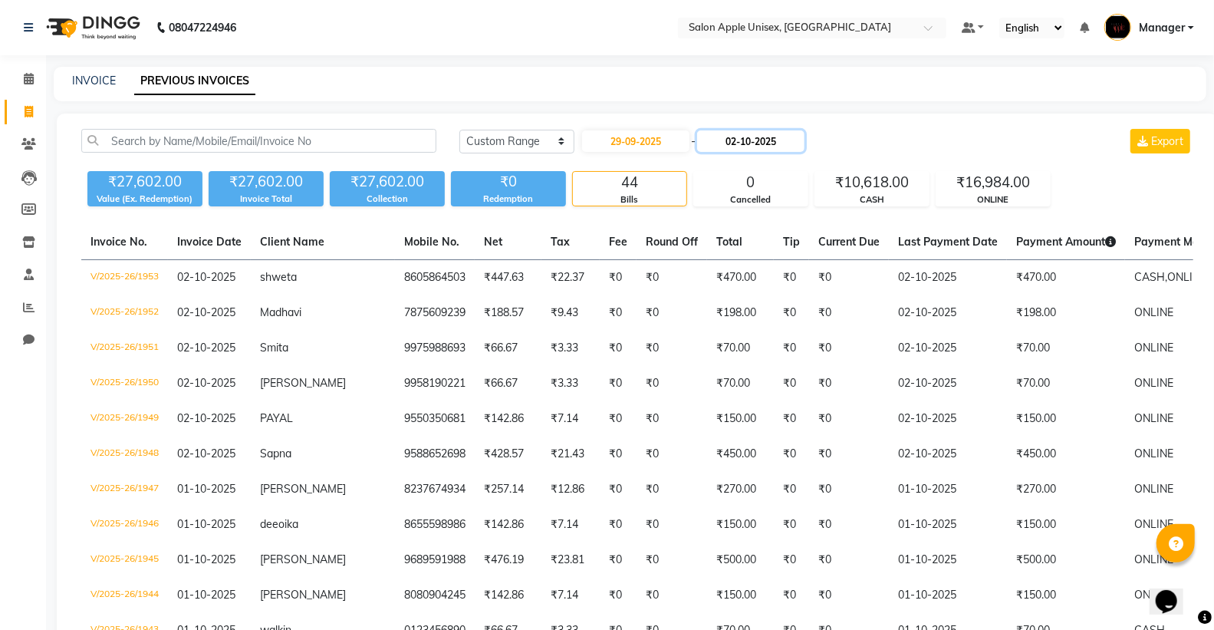
click at [769, 132] on input "02-10-2025" at bounding box center [750, 140] width 107 height 21
select select "10"
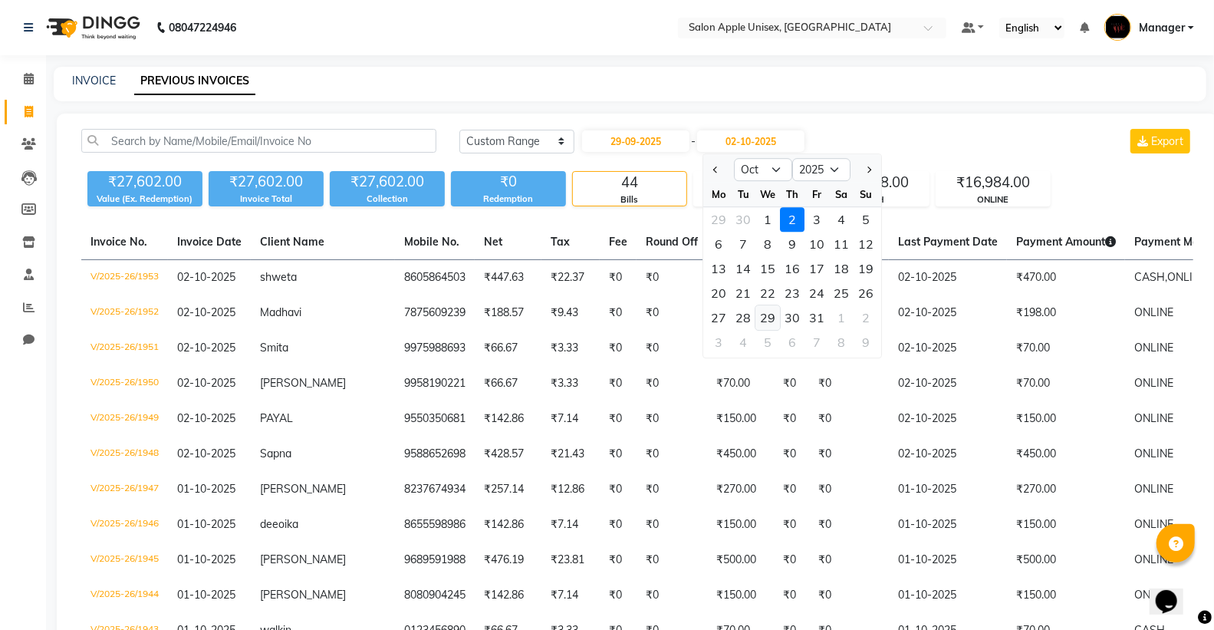
click at [758, 319] on div "29" at bounding box center [768, 317] width 25 height 25
type input "29-10-2025"
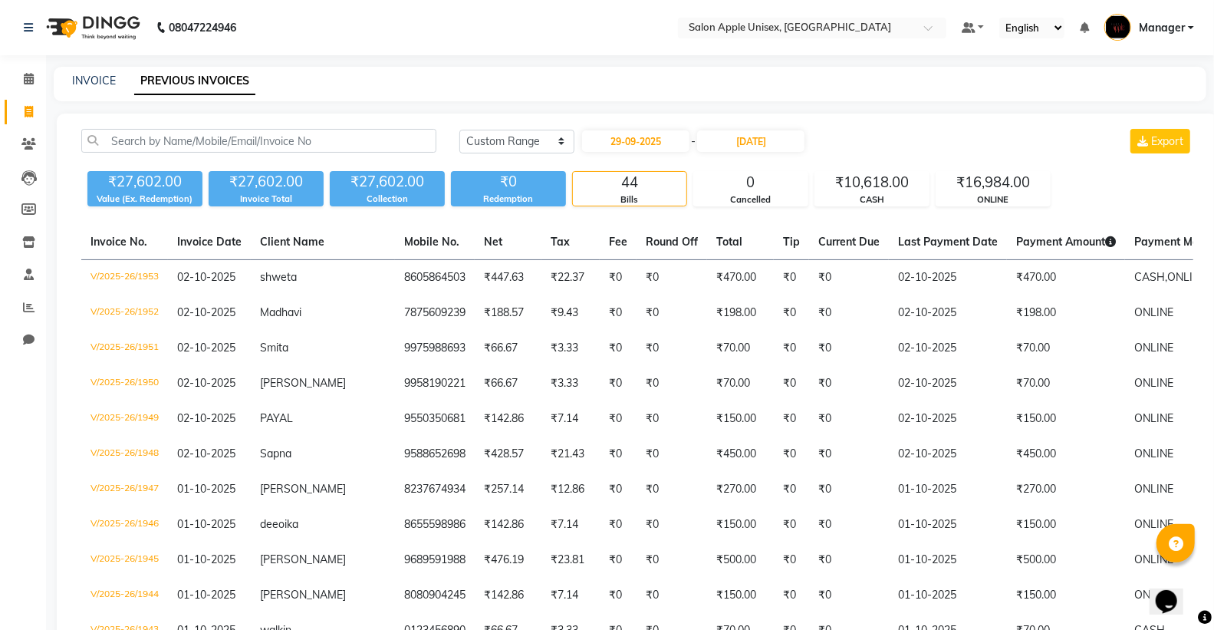
click at [775, 136] on input "29-10-2025" at bounding box center [750, 140] width 107 height 21
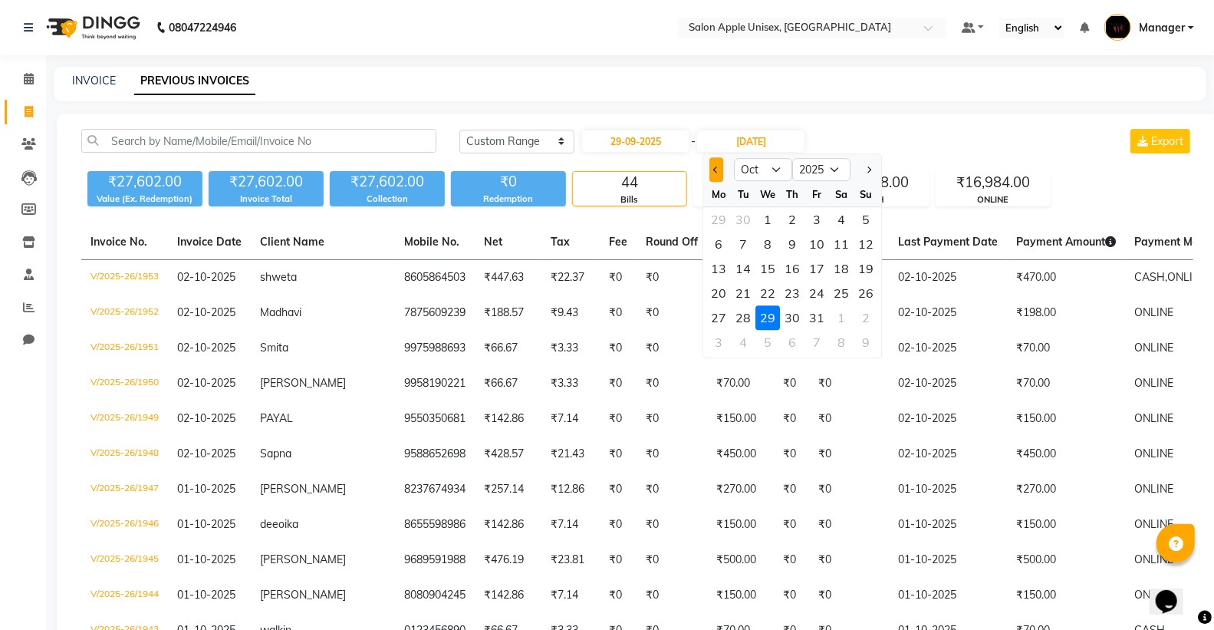
click at [719, 170] on button "Previous month" at bounding box center [716, 169] width 13 height 25
select select "9"
click at [716, 316] on div "29" at bounding box center [719, 317] width 25 height 25
type input "29-09-2025"
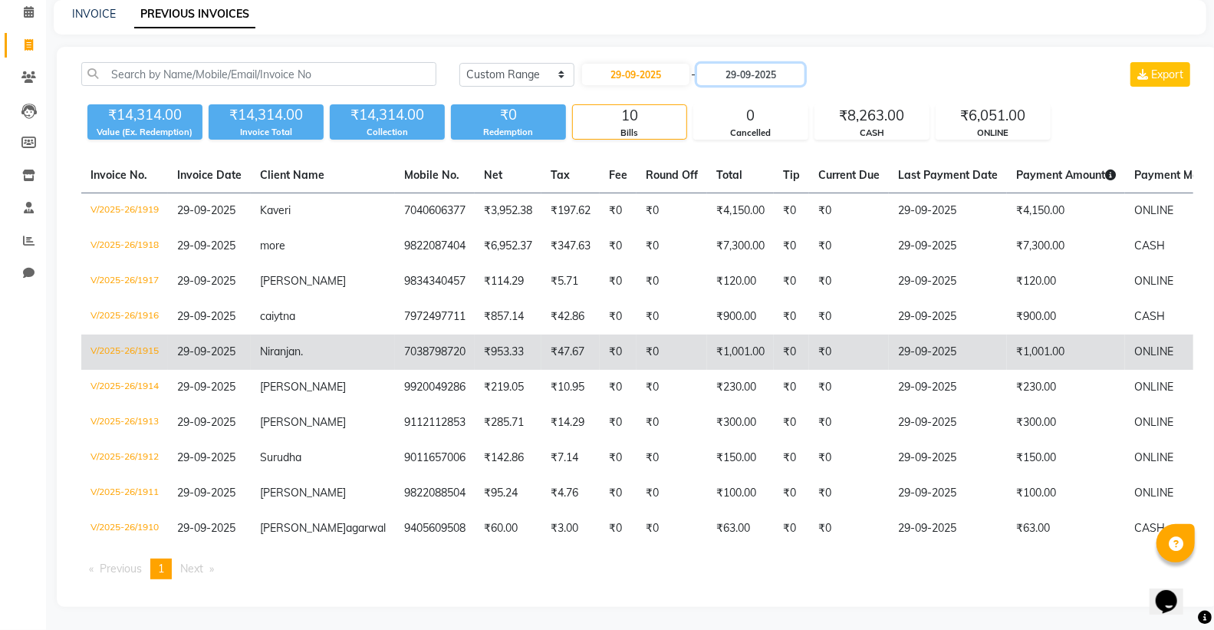
scroll to position [93, 0]
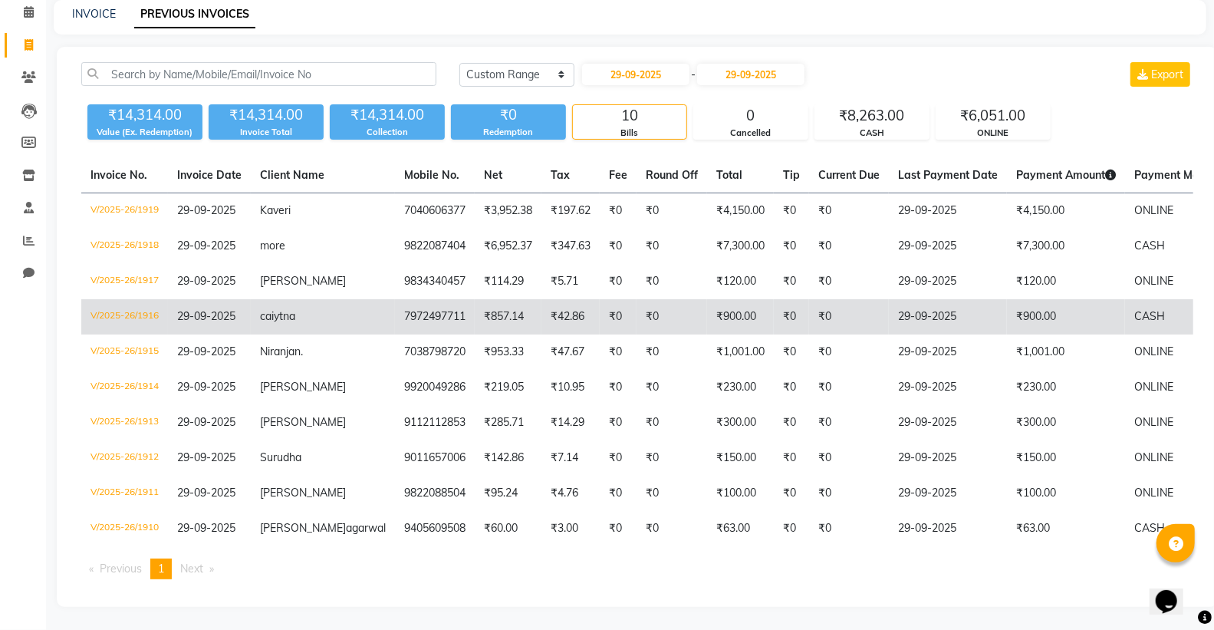
click at [483, 299] on td "₹857.14" at bounding box center [508, 316] width 67 height 35
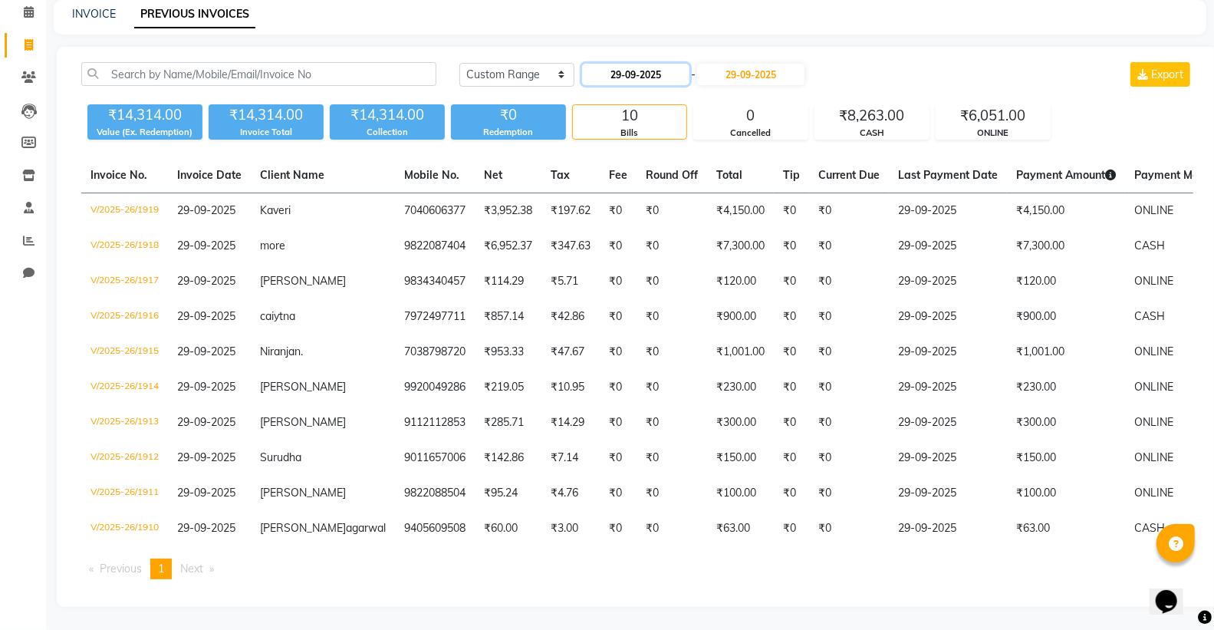
click at [601, 64] on input "29-09-2025" at bounding box center [635, 74] width 107 height 21
select select "9"
select select "2025"
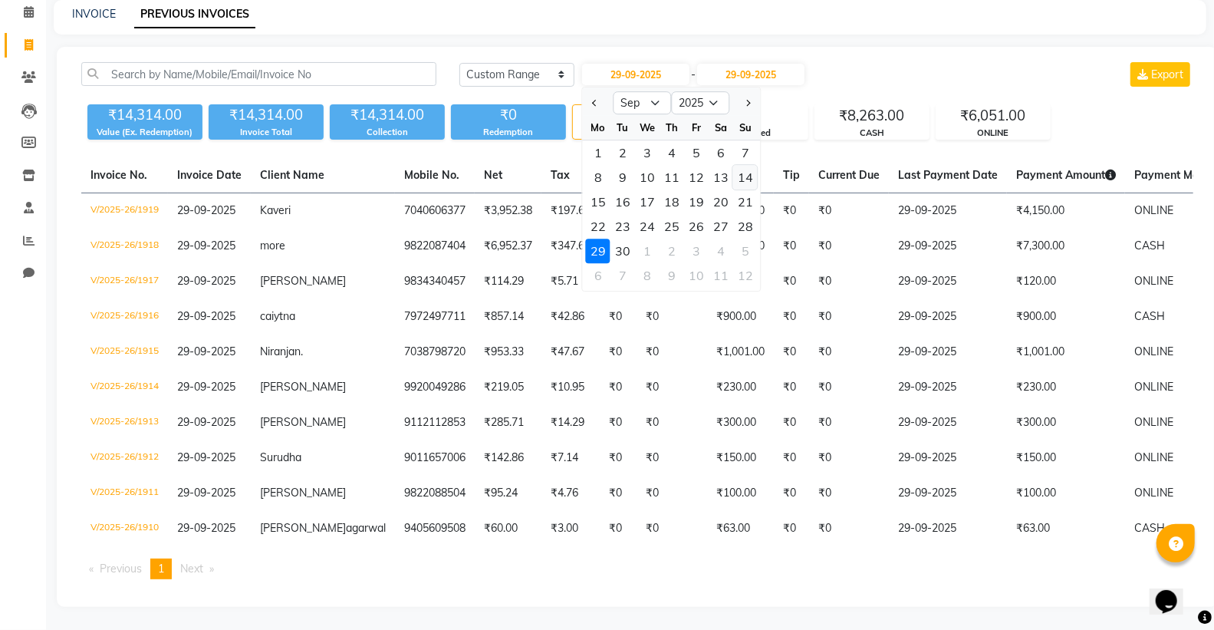
click at [746, 165] on div "14" at bounding box center [745, 177] width 25 height 25
type input "[DATE]"
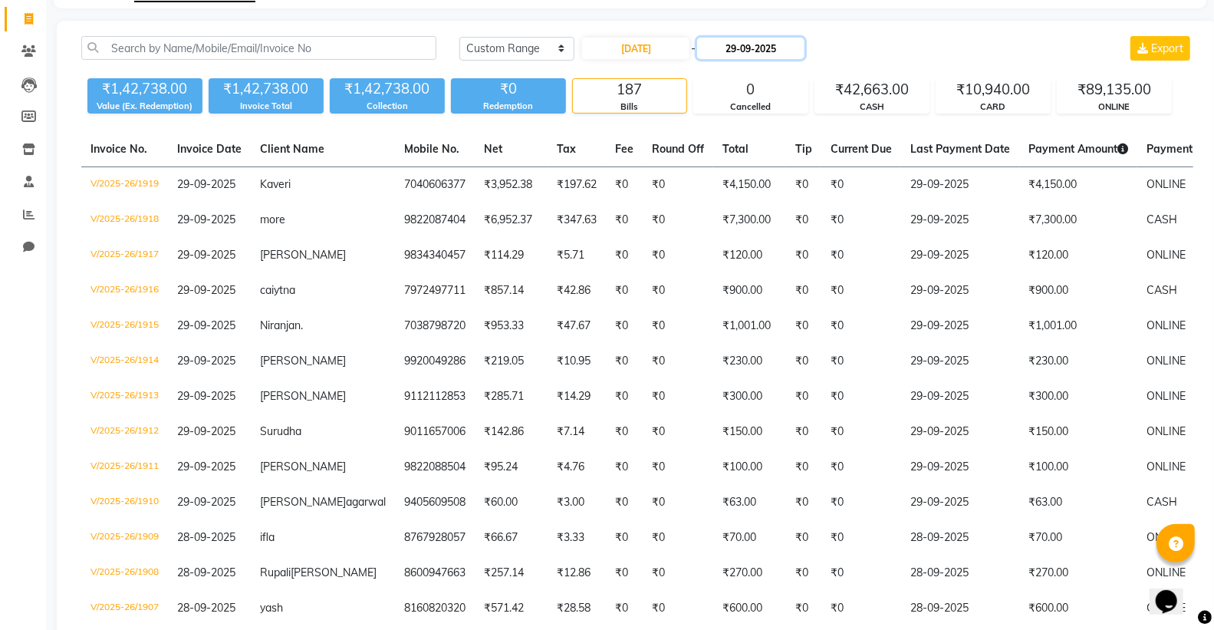
click at [775, 48] on input "29-09-2025" at bounding box center [750, 48] width 107 height 21
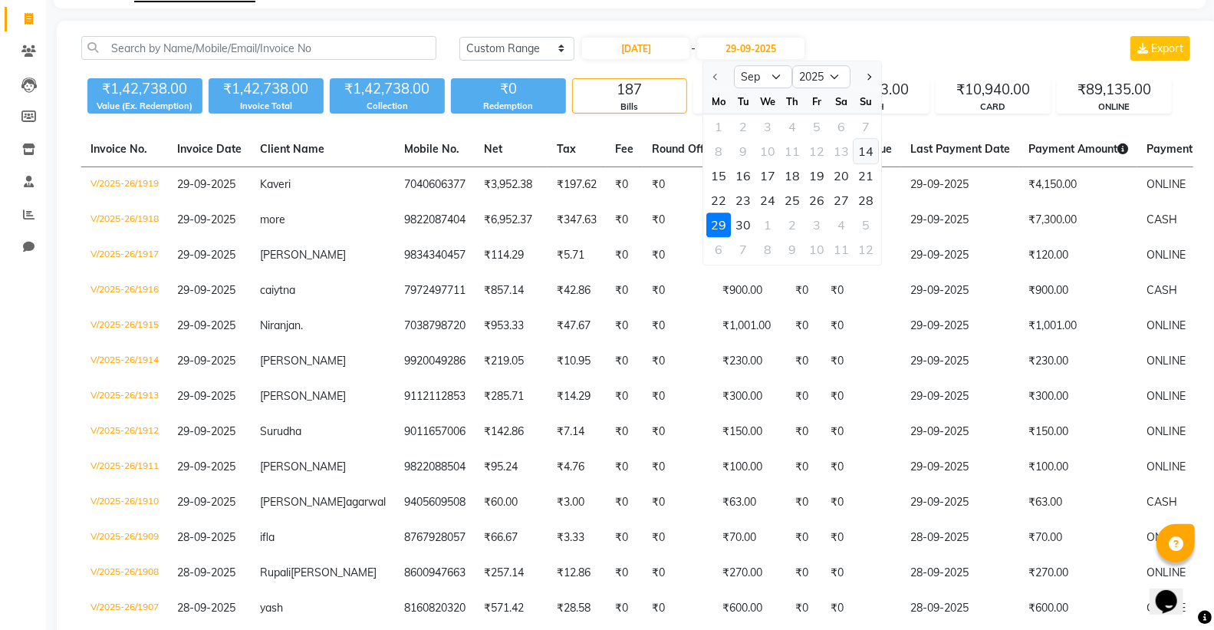
click at [865, 147] on div "14" at bounding box center [866, 151] width 25 height 25
type input "[DATE]"
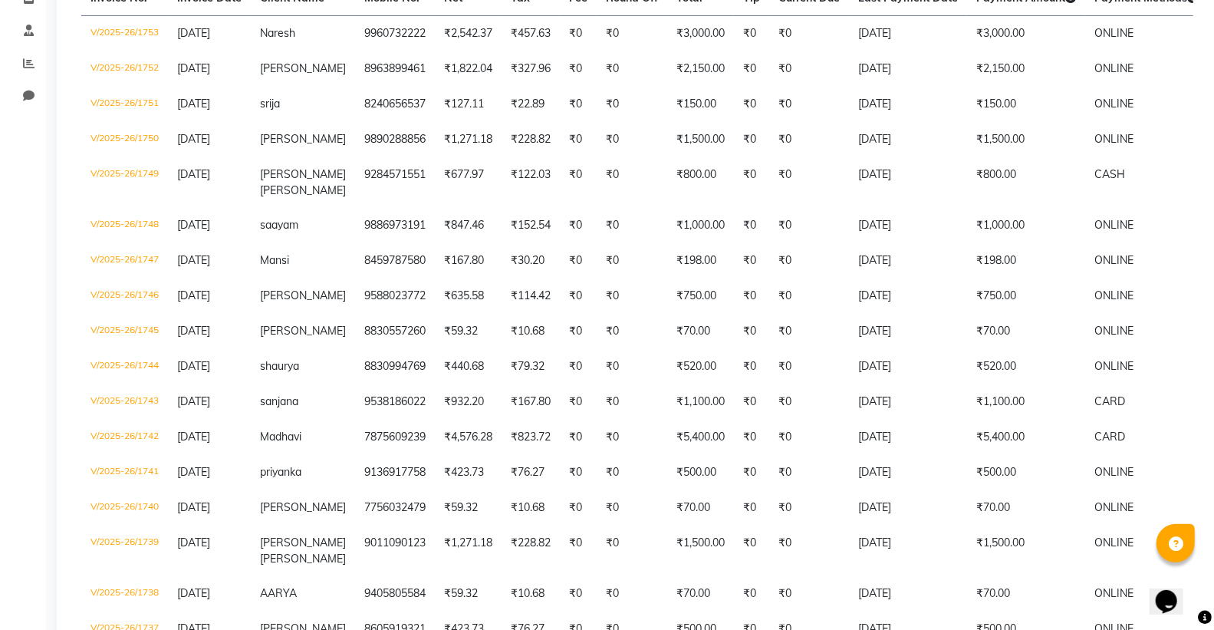
scroll to position [238, 0]
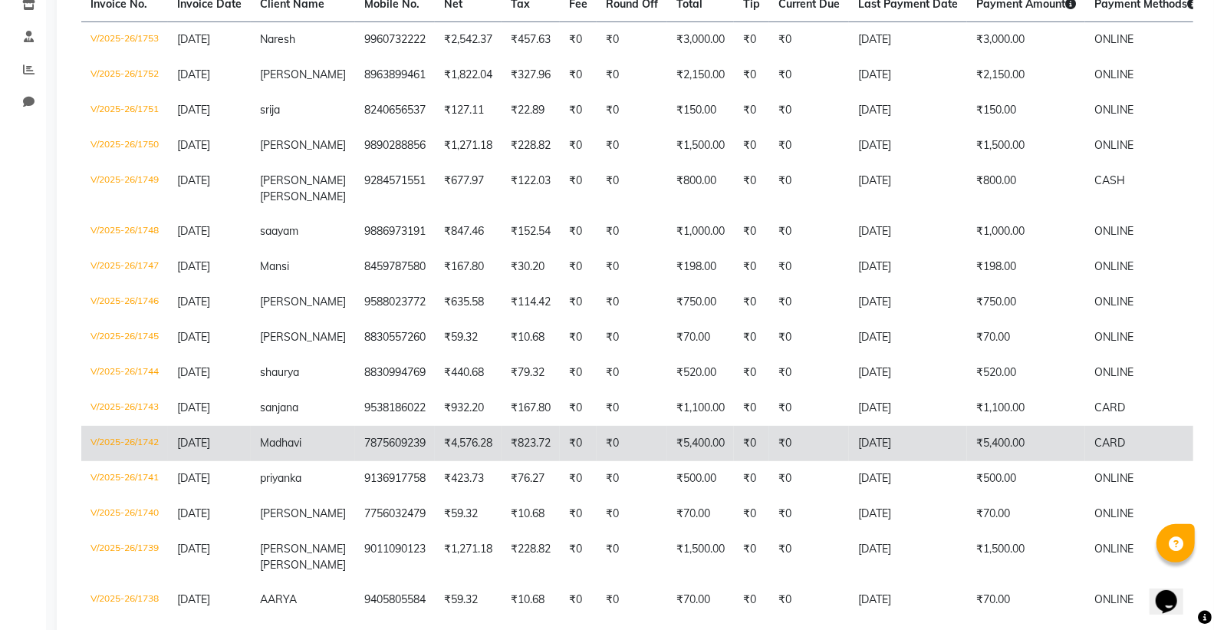
click at [301, 439] on span "Madhavi" at bounding box center [280, 443] width 41 height 14
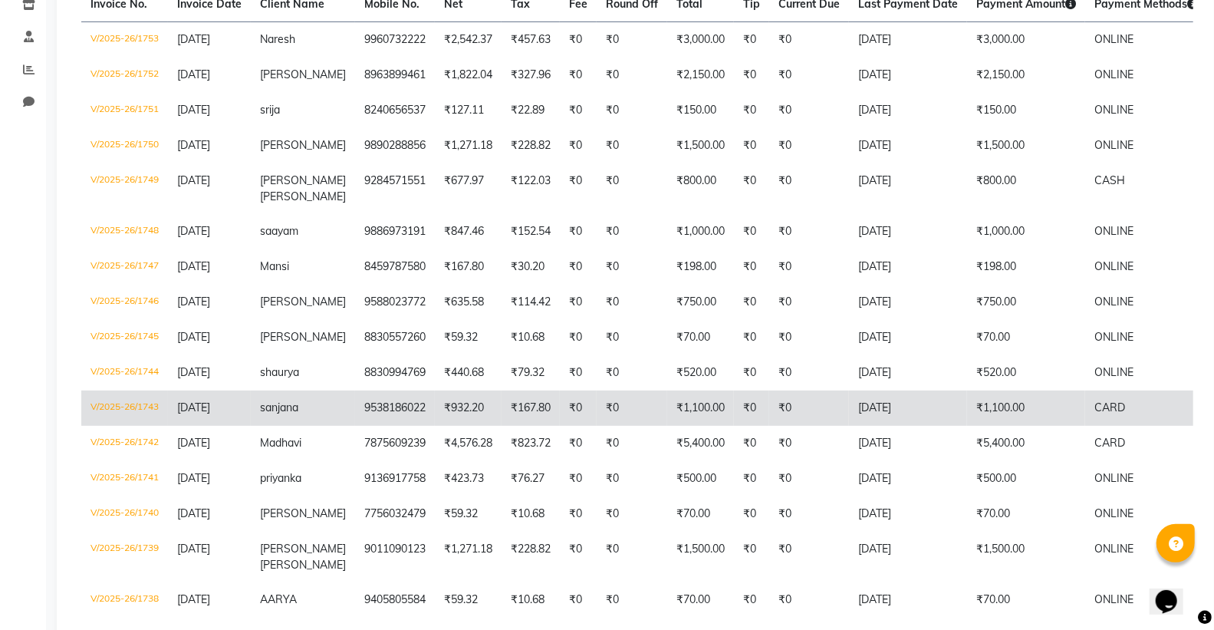
scroll to position [0, 0]
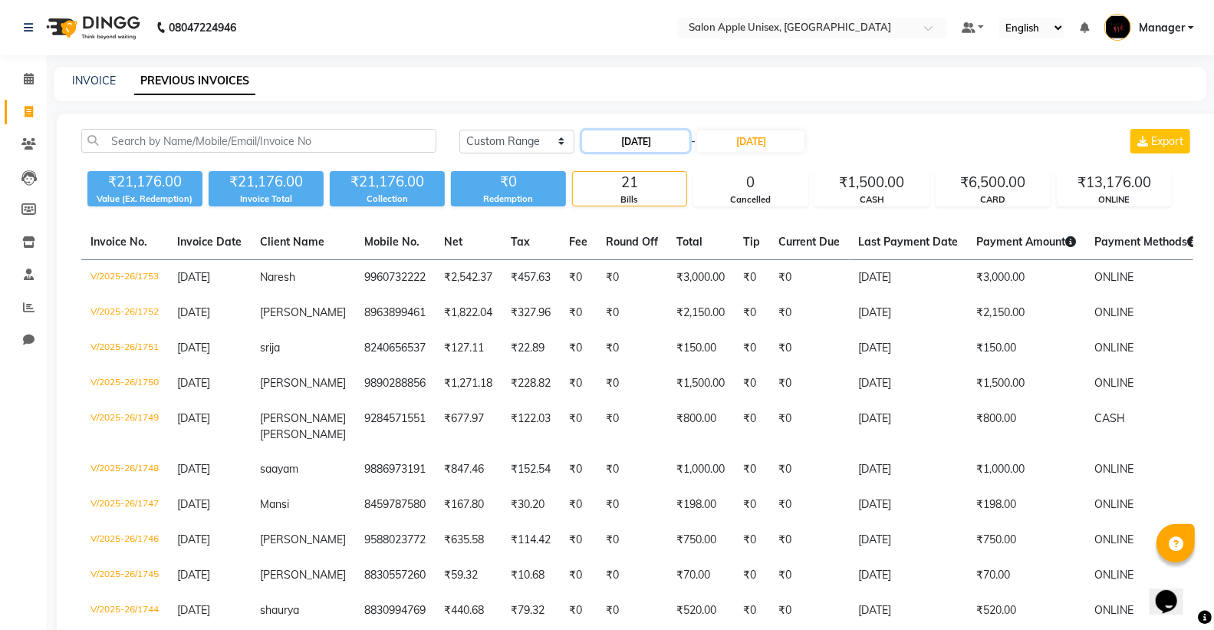
click at [642, 140] on input "14-09-2025" at bounding box center [635, 140] width 107 height 21
select select "9"
select select "2025"
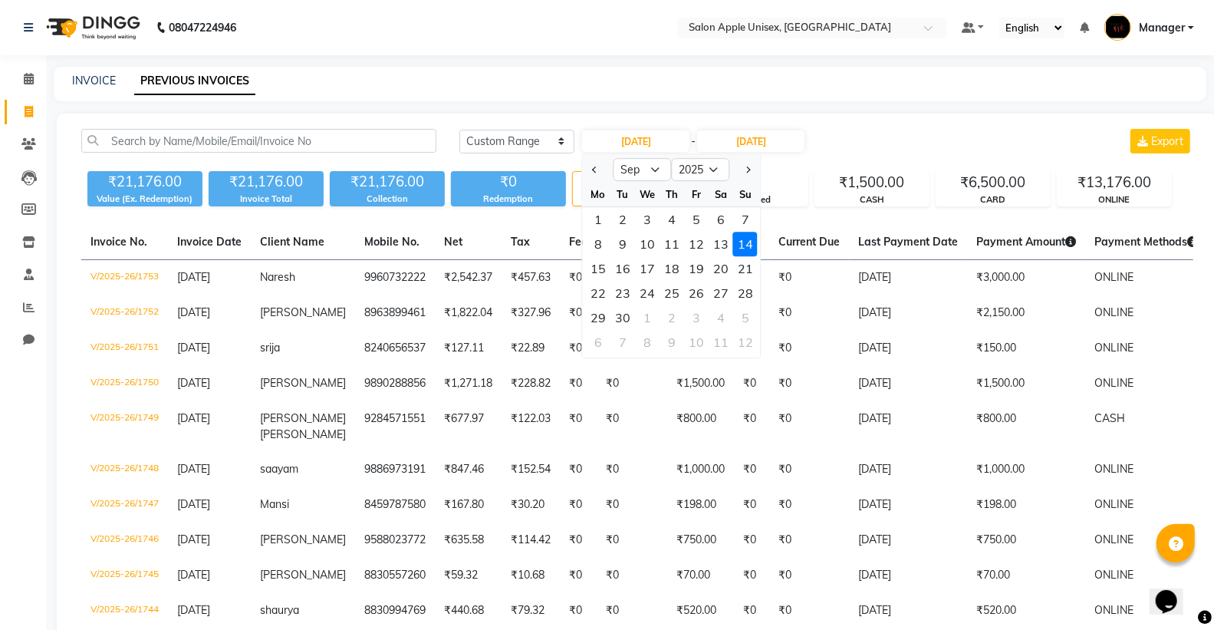
click at [649, 243] on div "10" at bounding box center [647, 244] width 25 height 25
type input "10-09-2025"
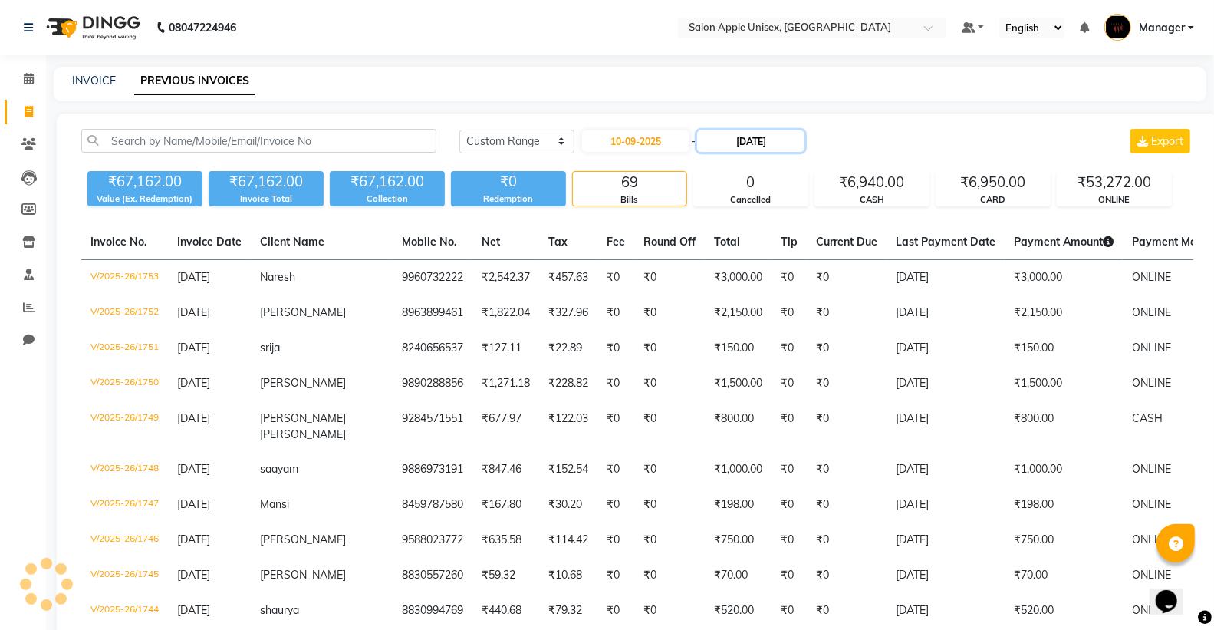
click at [744, 136] on input "14-09-2025" at bounding box center [750, 140] width 107 height 21
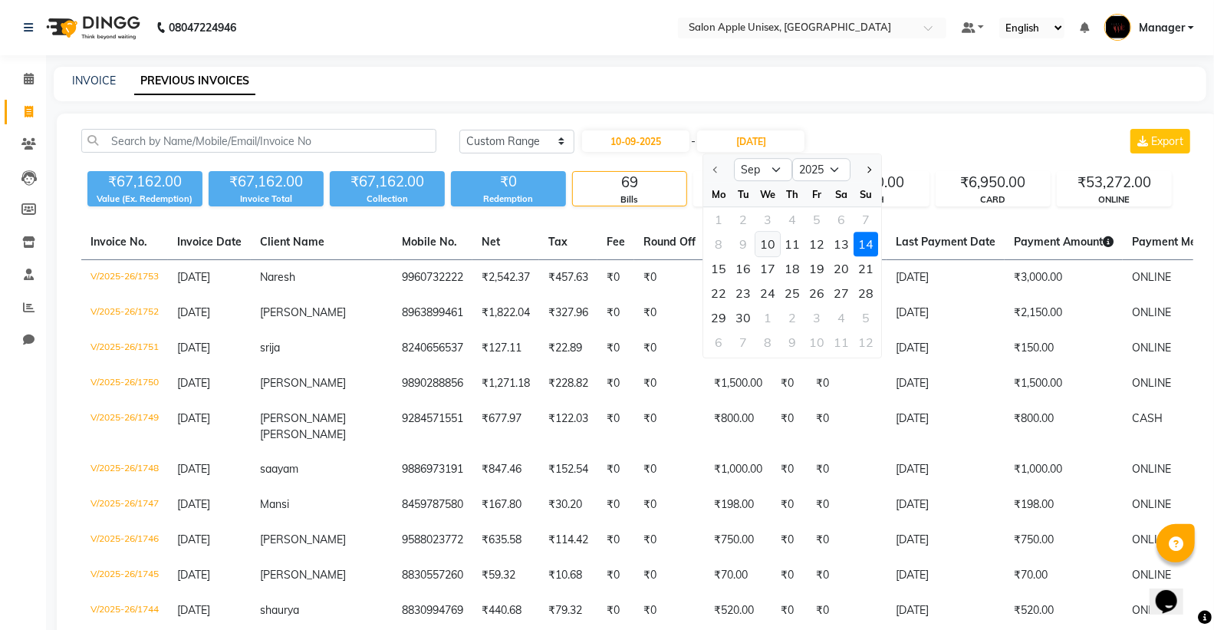
click at [770, 246] on div "10" at bounding box center [768, 244] width 25 height 25
type input "10-09-2025"
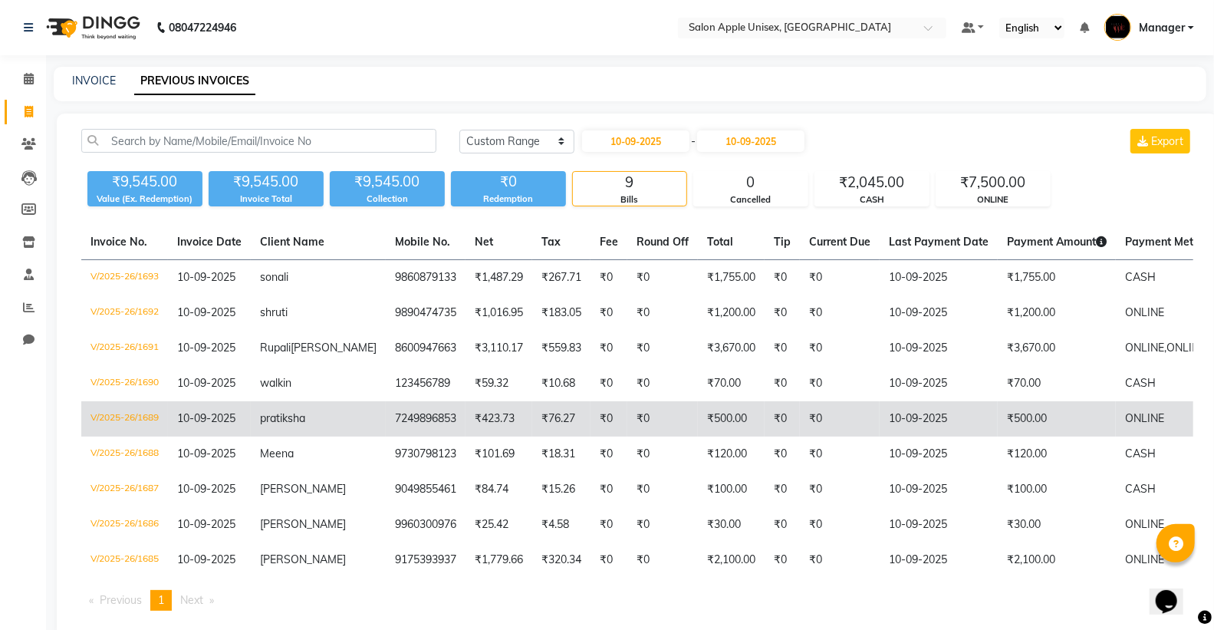
click at [313, 436] on td "pratiksha" at bounding box center [318, 418] width 135 height 35
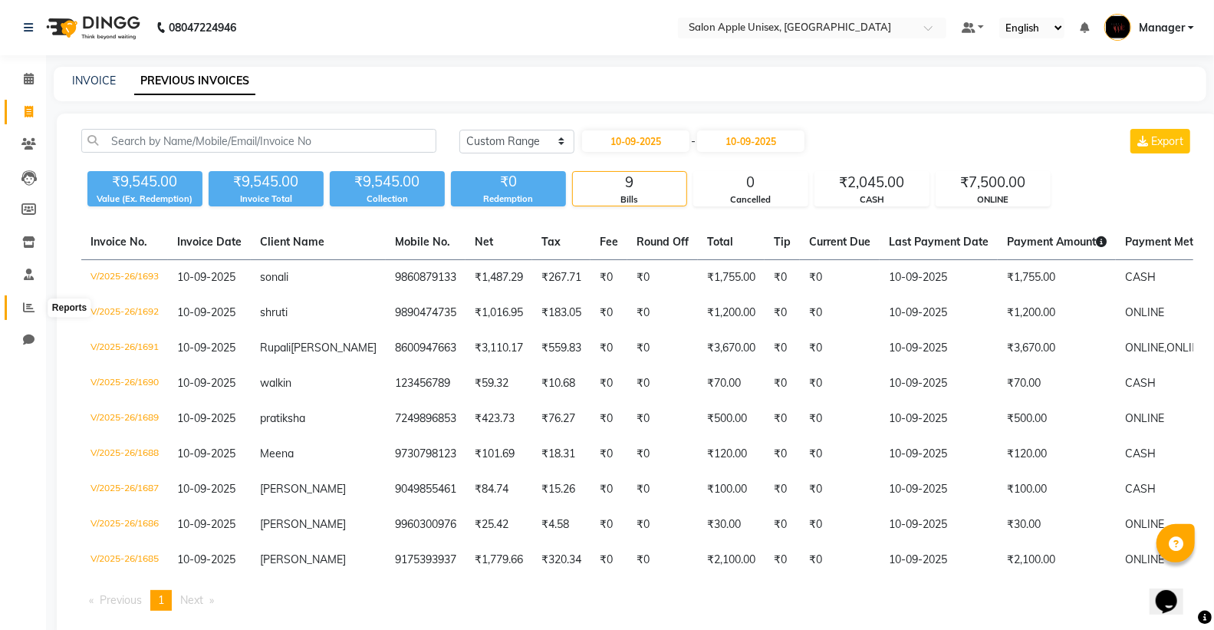
click at [21, 313] on span at bounding box center [28, 308] width 27 height 18
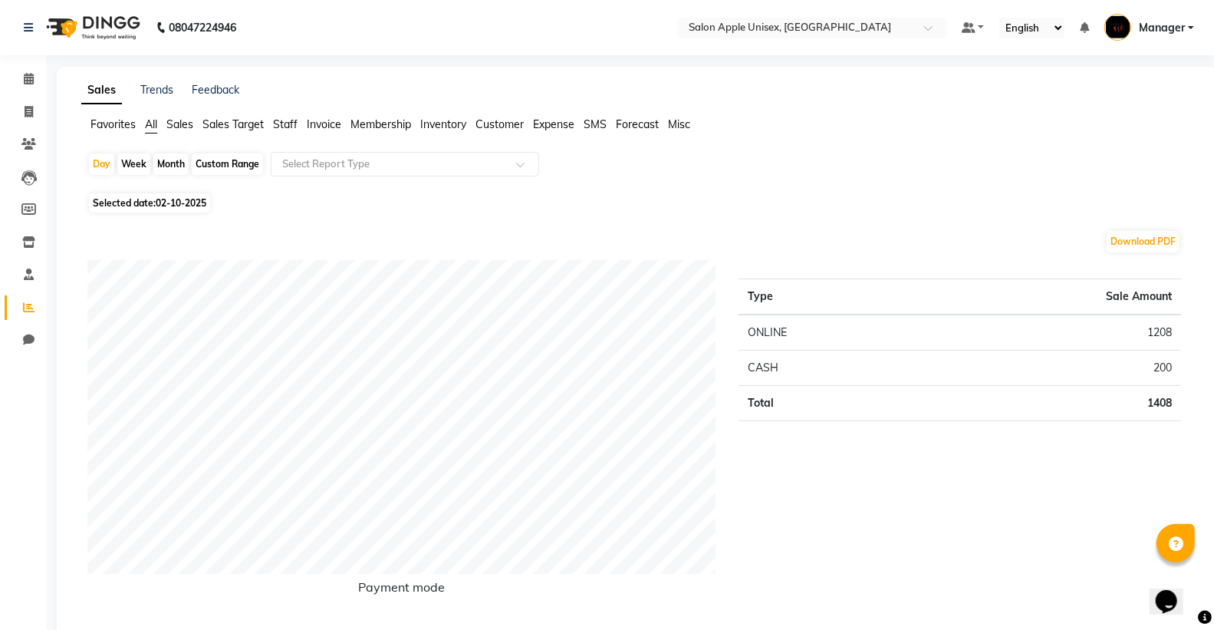
click at [179, 165] on div "Month" at bounding box center [170, 163] width 35 height 21
select select "10"
select select "2025"
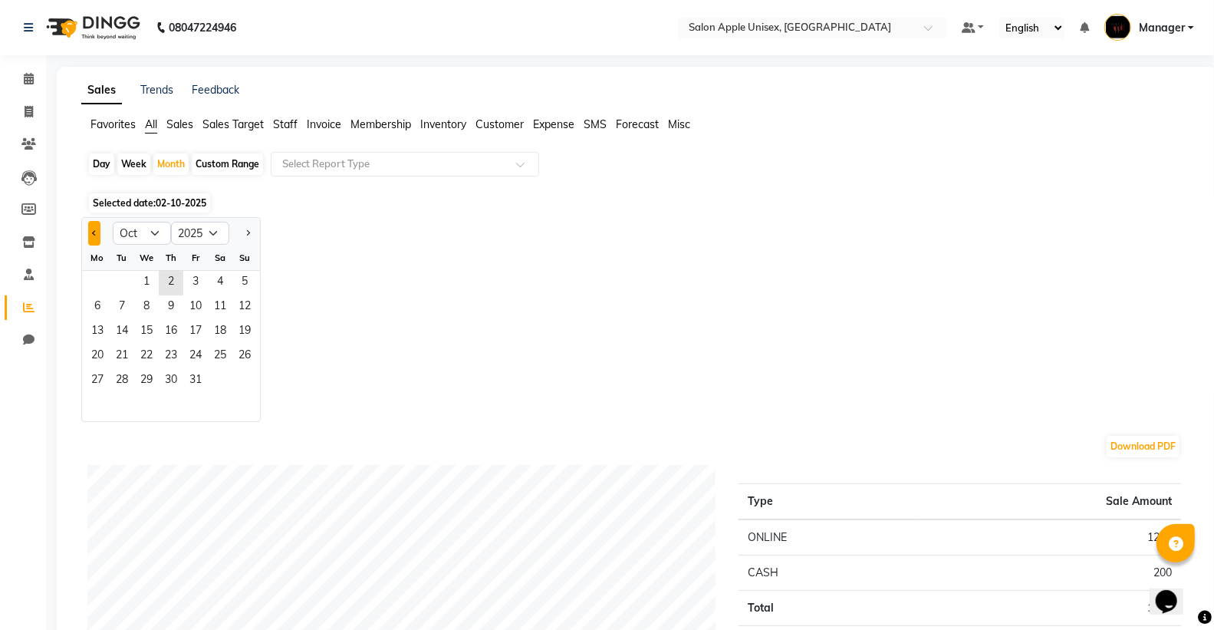
click at [90, 230] on button "Previous month" at bounding box center [94, 233] width 12 height 25
select select "9"
click at [120, 385] on span "30" at bounding box center [122, 381] width 25 height 25
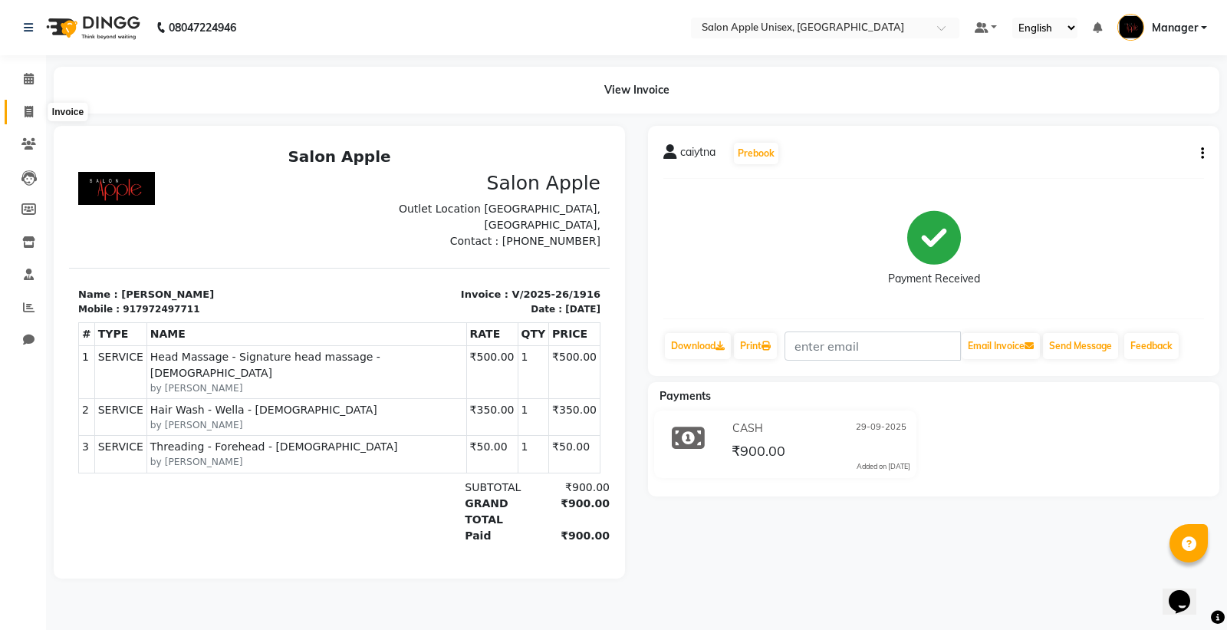
click at [19, 117] on span at bounding box center [28, 113] width 27 height 18
select select "138"
select select "service"
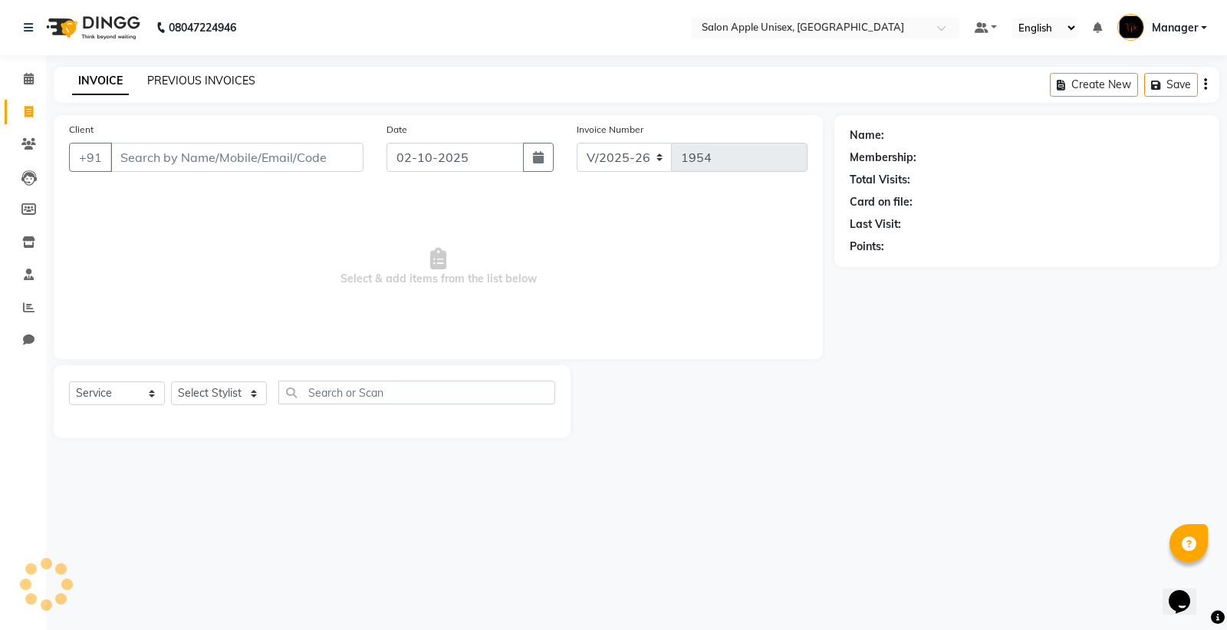
click at [190, 77] on link "PREVIOUS INVOICES" at bounding box center [201, 81] width 108 height 14
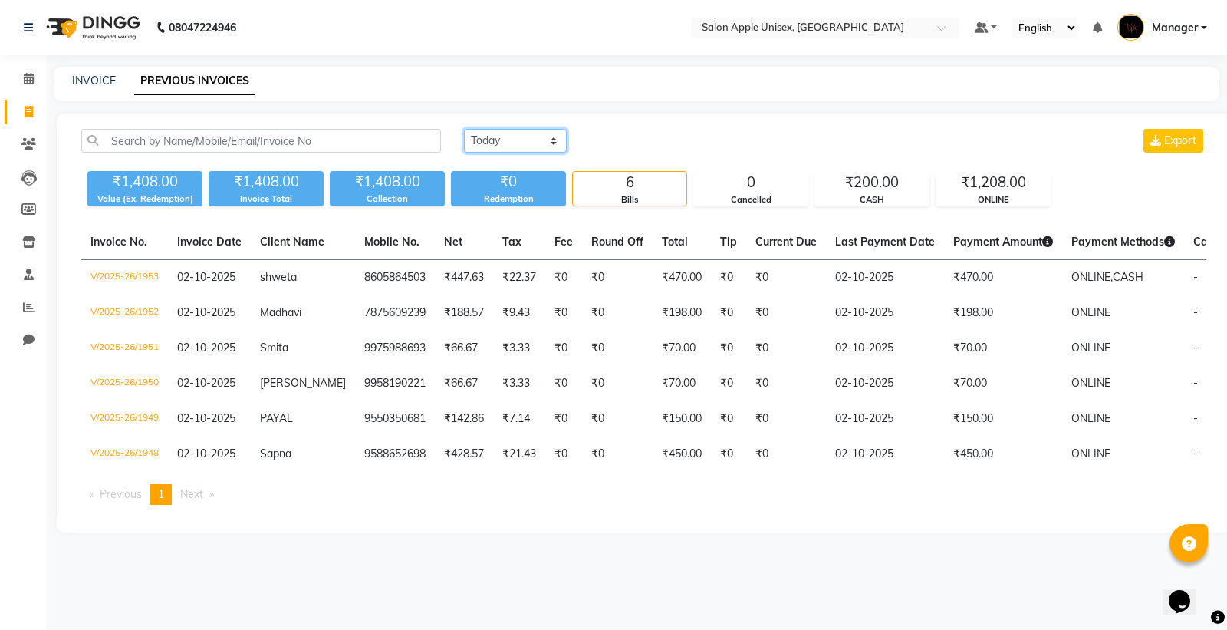
click at [502, 140] on select "Today Yesterday Custom Range" at bounding box center [515, 141] width 103 height 24
select select "range"
click at [464, 129] on select "Today Yesterday Custom Range" at bounding box center [515, 141] width 103 height 24
click at [543, 140] on select "Today Yesterday Custom Range" at bounding box center [521, 142] width 115 height 24
click at [464, 130] on select "Today Yesterday Custom Range" at bounding box center [521, 142] width 115 height 24
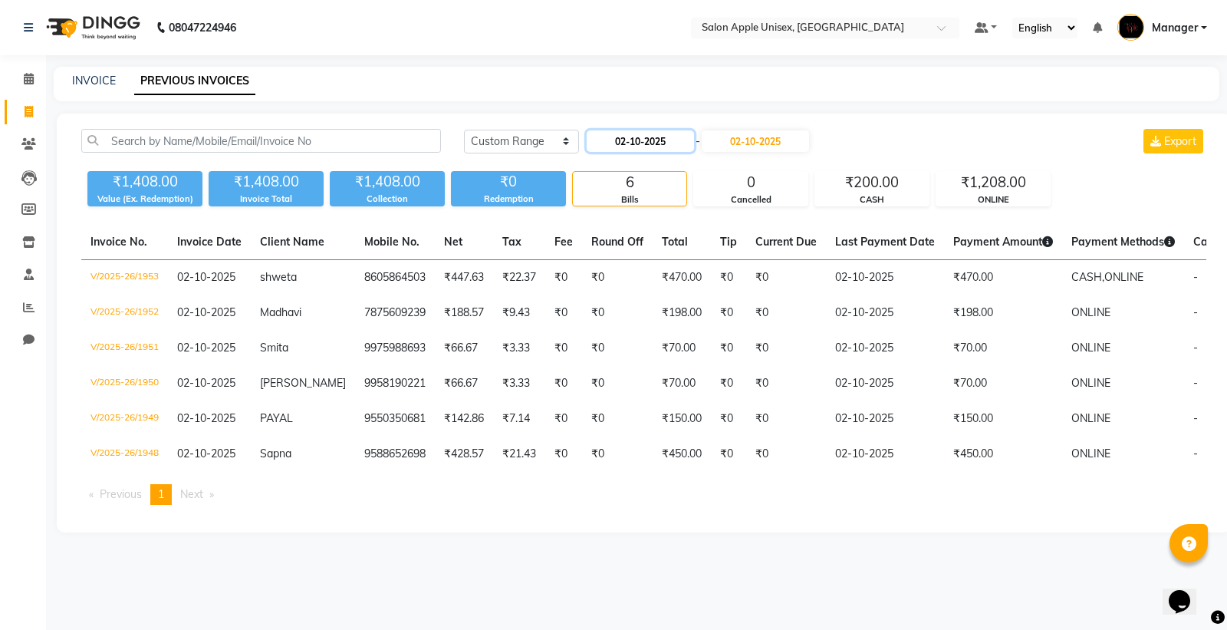
click at [633, 146] on input "02-10-2025" at bounding box center [640, 140] width 107 height 21
select select "10"
select select "2025"
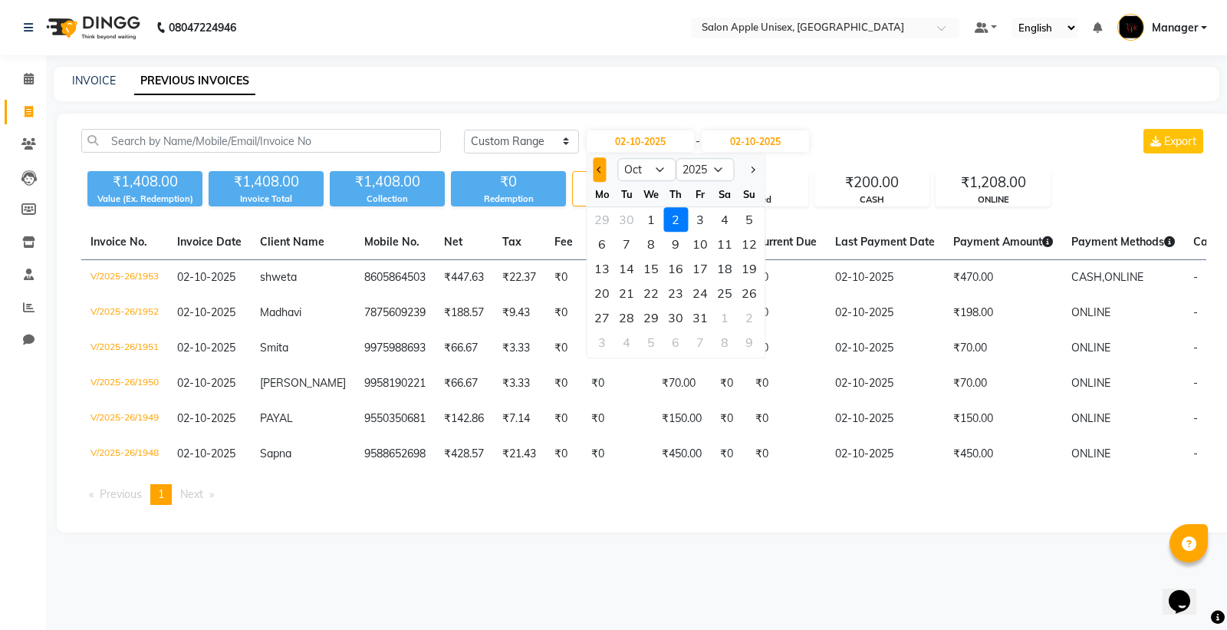
click at [593, 171] on button "Previous month" at bounding box center [599, 169] width 13 height 25
select select "9"
click at [742, 286] on div "28" at bounding box center [749, 293] width 25 height 25
type input "28-09-2025"
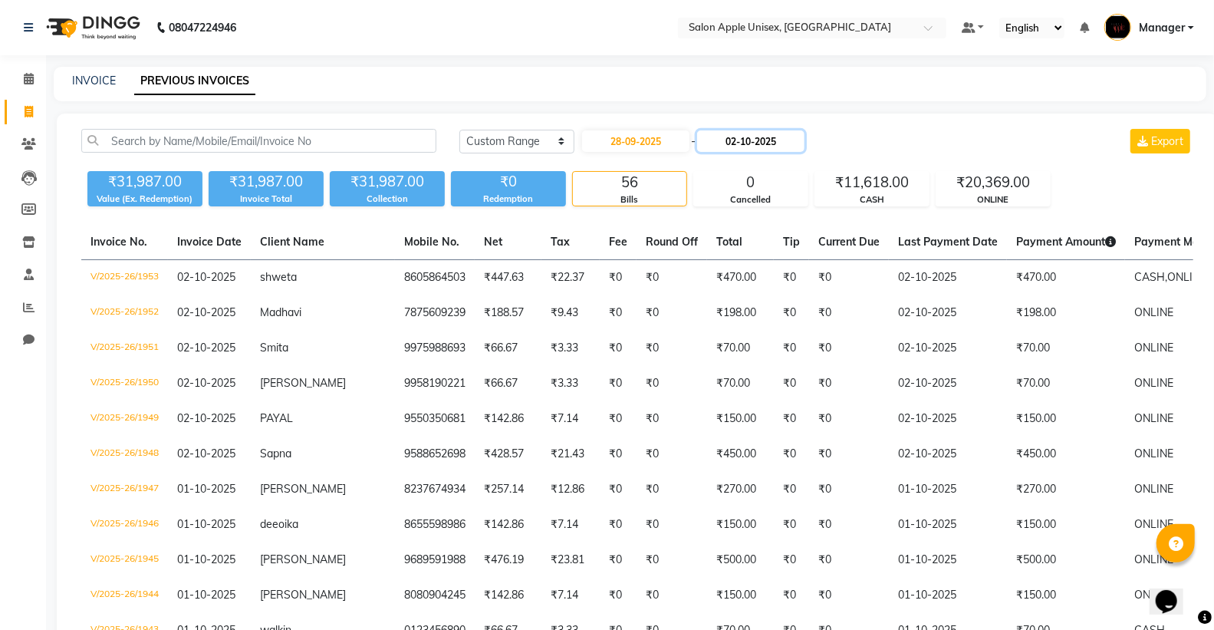
click at [756, 141] on input "02-10-2025" at bounding box center [750, 140] width 107 height 21
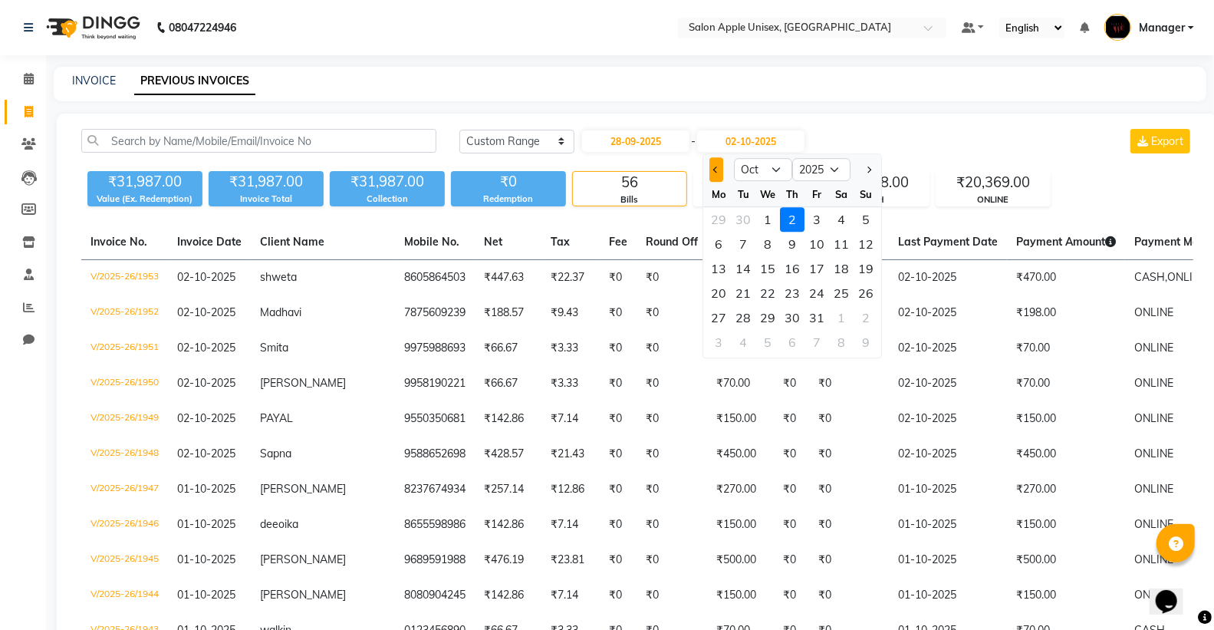
click at [718, 170] on span "Previous month" at bounding box center [716, 169] width 6 height 6
select select "9"
click at [873, 287] on div "28" at bounding box center [866, 293] width 25 height 25
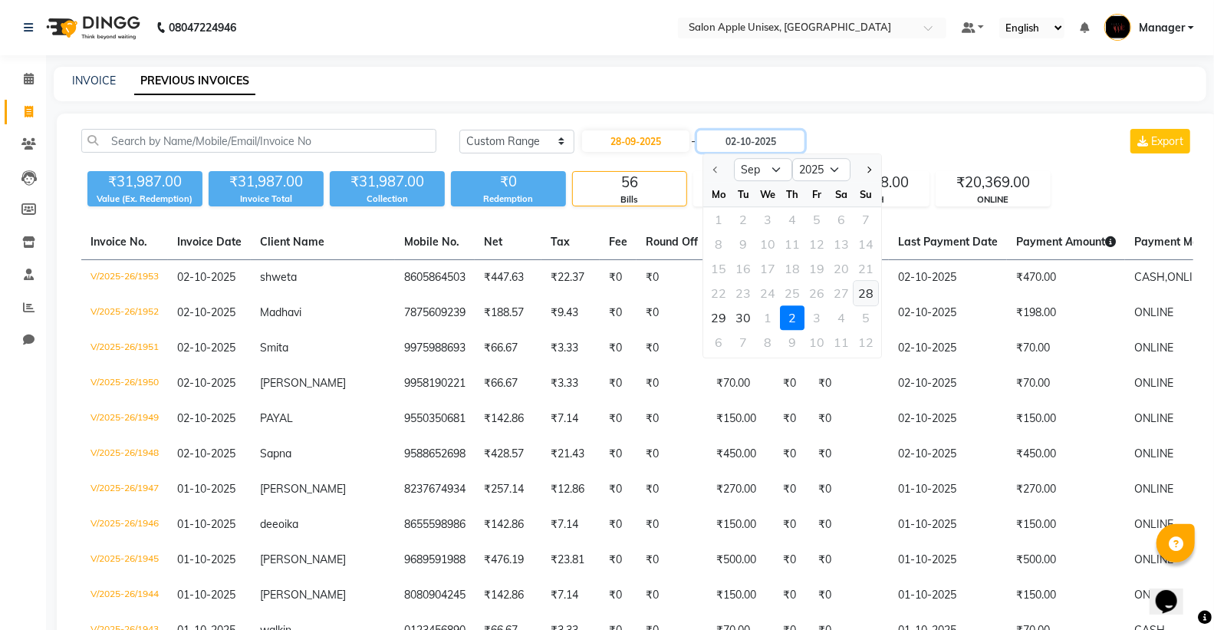
type input "28-09-2025"
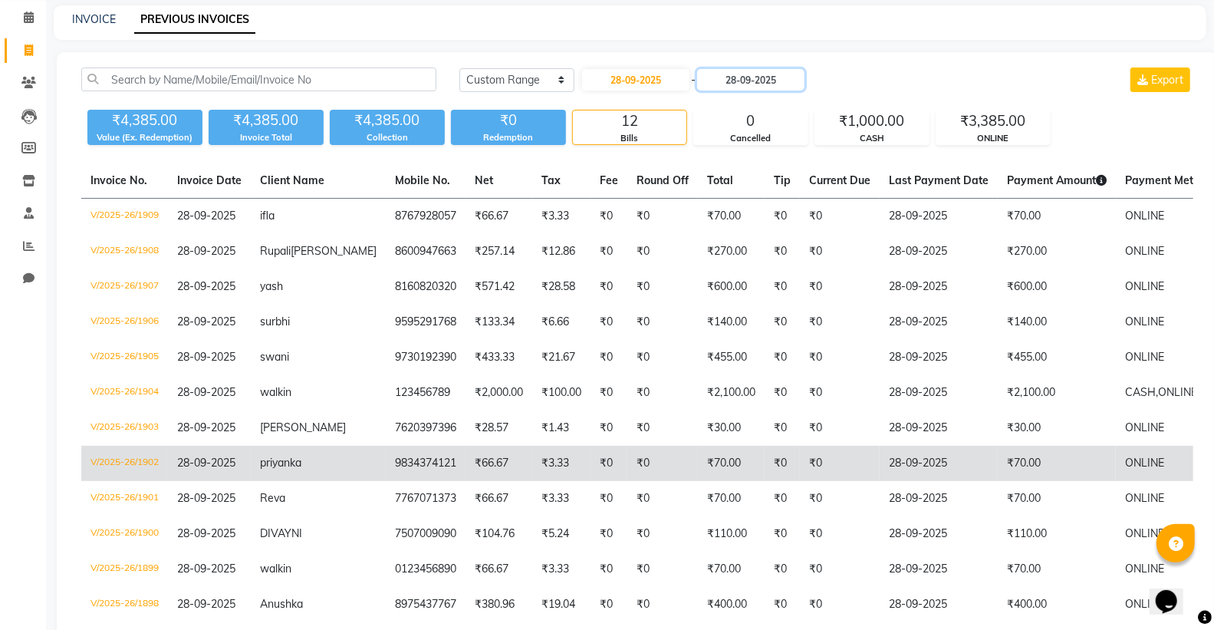
scroll to position [163, 0]
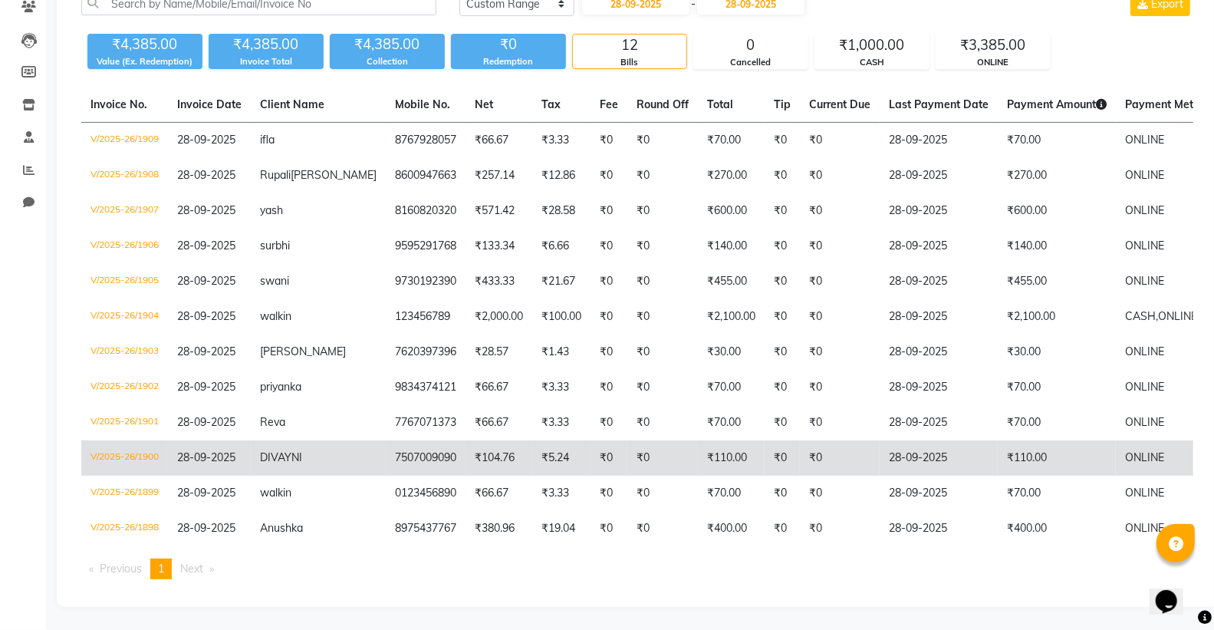
click at [305, 453] on td "DIVAYNI" at bounding box center [318, 457] width 135 height 35
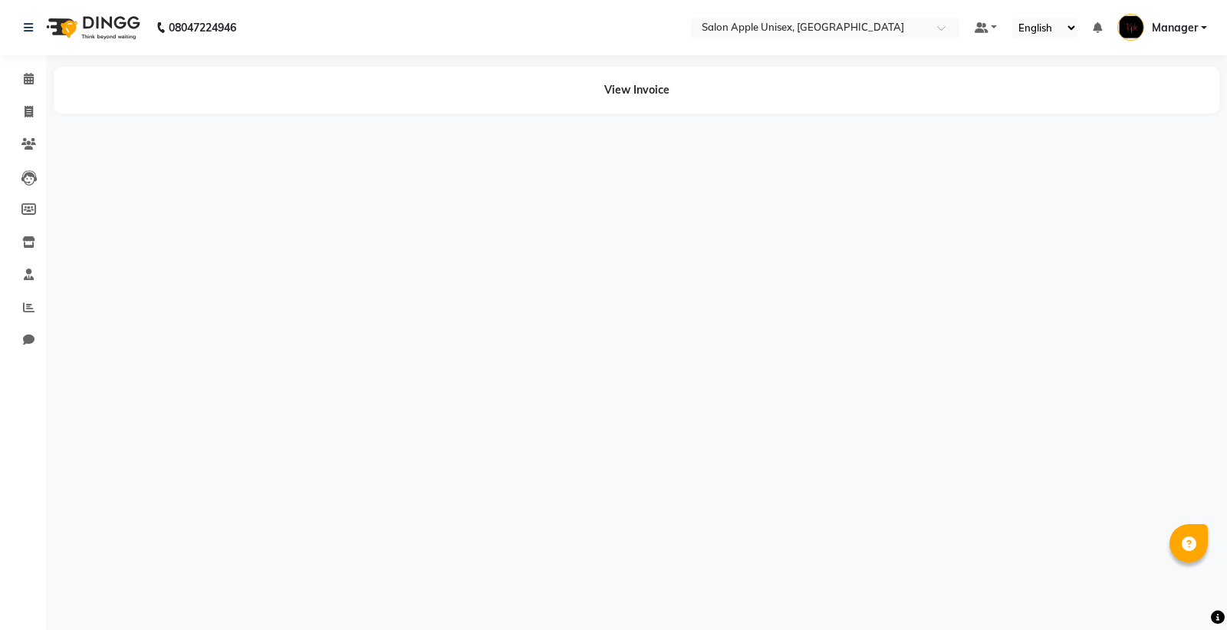
select select "en"
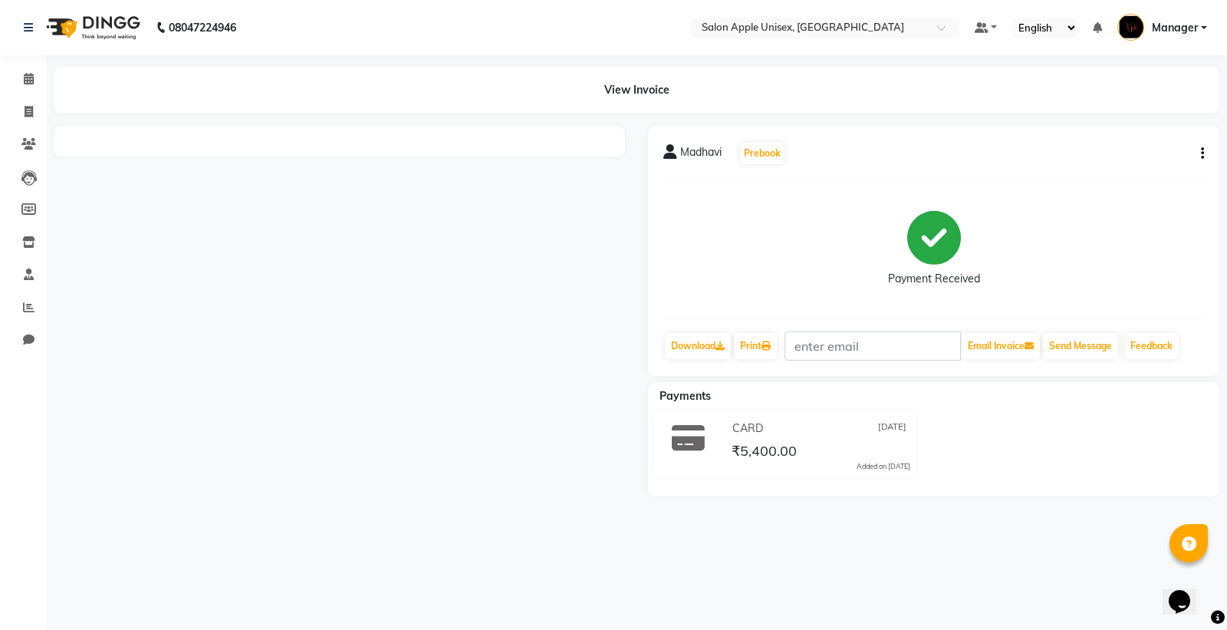
click at [133, 412] on div at bounding box center [339, 311] width 594 height 370
click at [25, 114] on icon at bounding box center [29, 112] width 8 height 12
select select "138"
select select "service"
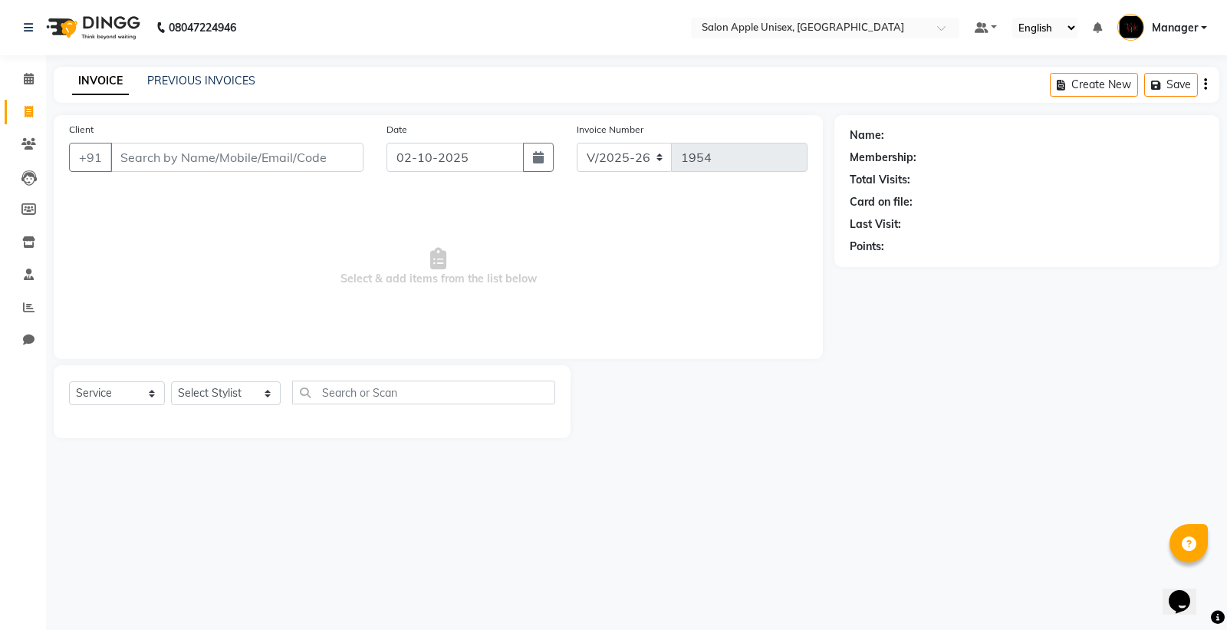
click at [202, 73] on div "PREVIOUS INVOICES" at bounding box center [201, 81] width 108 height 16
click at [195, 74] on link "PREVIOUS INVOICES" at bounding box center [201, 81] width 108 height 14
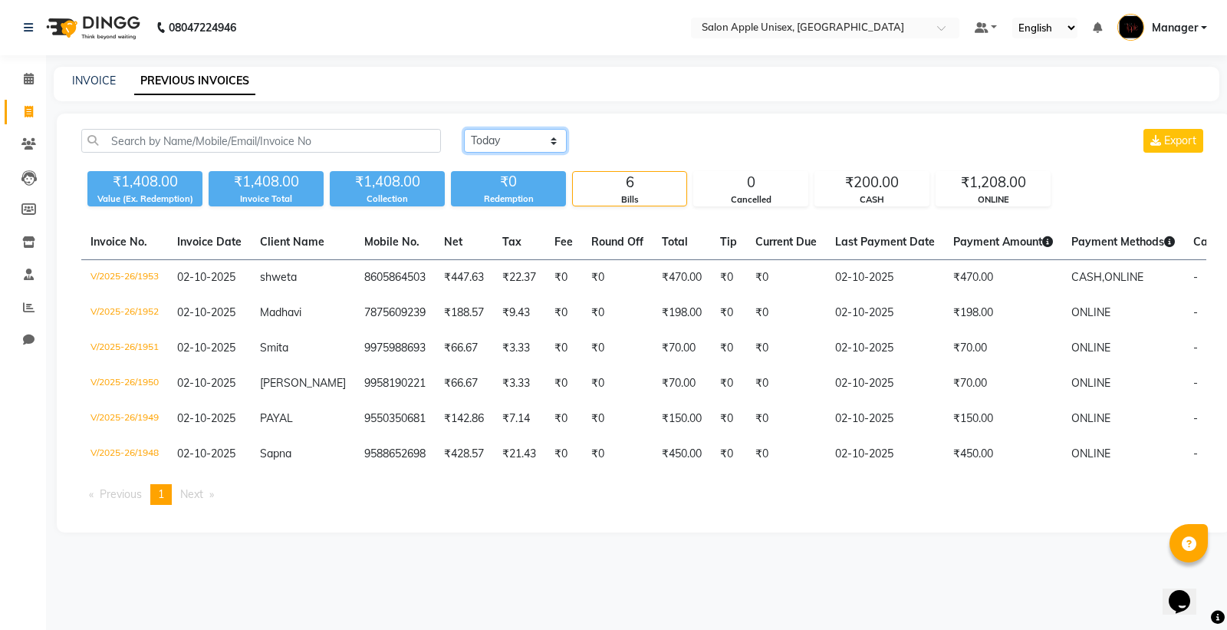
click at [525, 140] on select "[DATE] [DATE] Custom Range" at bounding box center [515, 141] width 103 height 24
select select "range"
click at [464, 129] on select "[DATE] [DATE] Custom Range" at bounding box center [515, 141] width 103 height 24
click at [680, 133] on input "02-10-2025" at bounding box center [640, 140] width 107 height 21
select select "10"
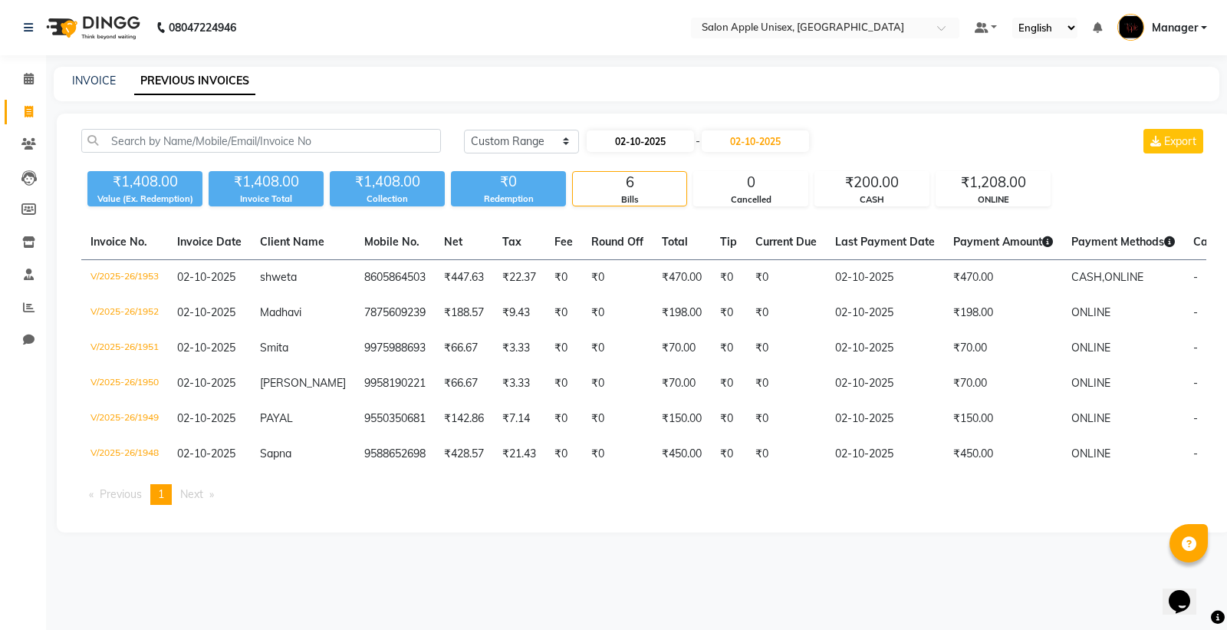
select select "2025"
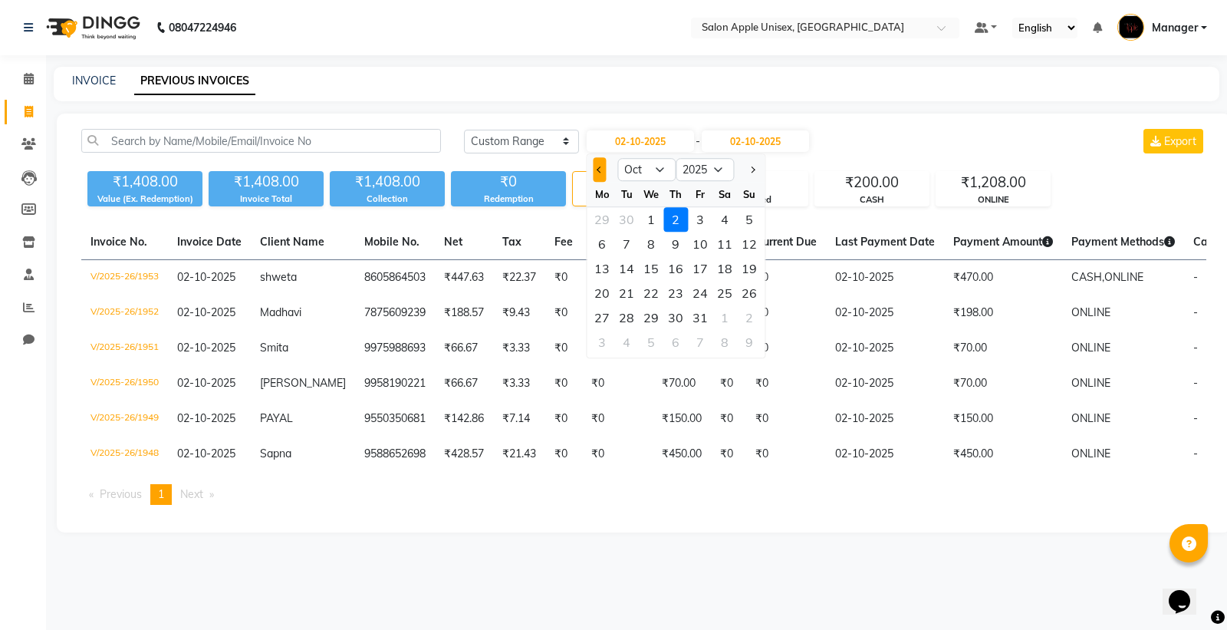
click at [597, 167] on span "Previous month" at bounding box center [600, 169] width 6 height 6
select select "9"
click at [753, 243] on div "14" at bounding box center [749, 244] width 25 height 25
type input "14-09-2025"
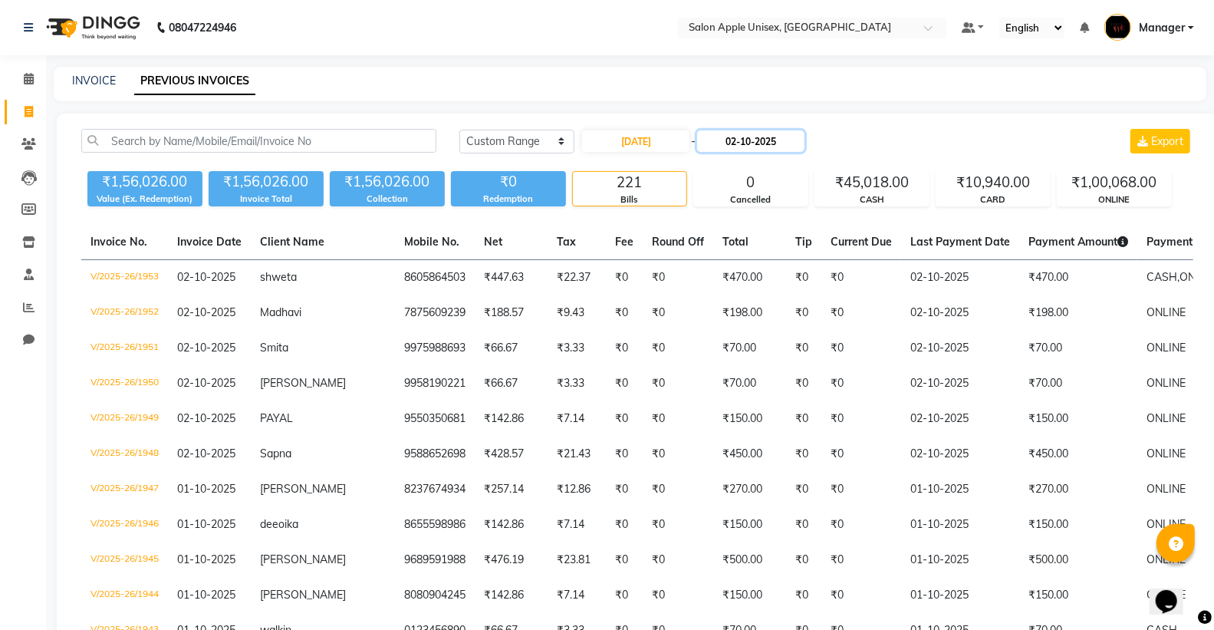
click at [771, 140] on input "02-10-2025" at bounding box center [750, 140] width 107 height 21
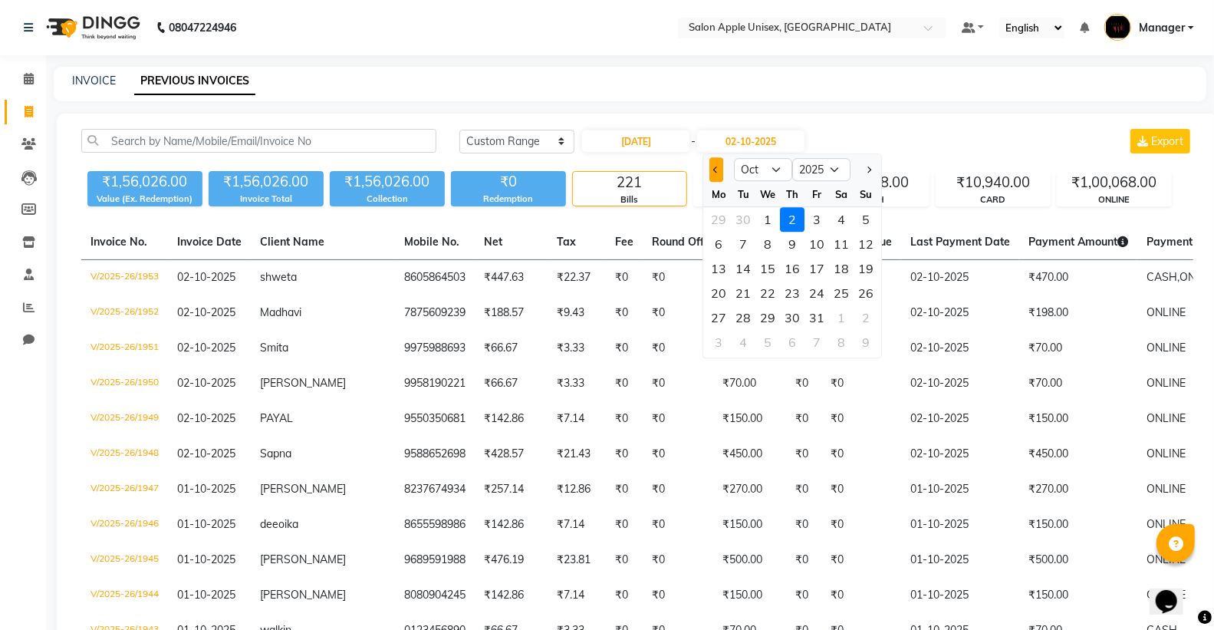
click at [721, 170] on button "Previous month" at bounding box center [716, 169] width 13 height 25
select select "9"
click at [877, 241] on div "14" at bounding box center [866, 244] width 25 height 25
type input "14-09-2025"
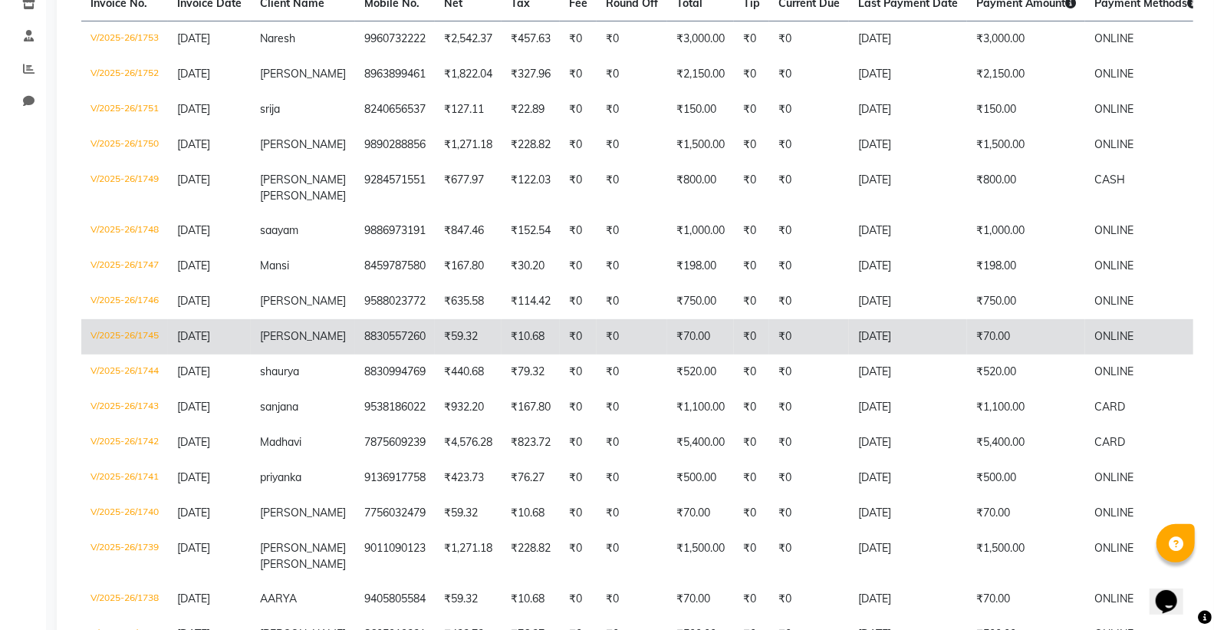
scroll to position [341, 0]
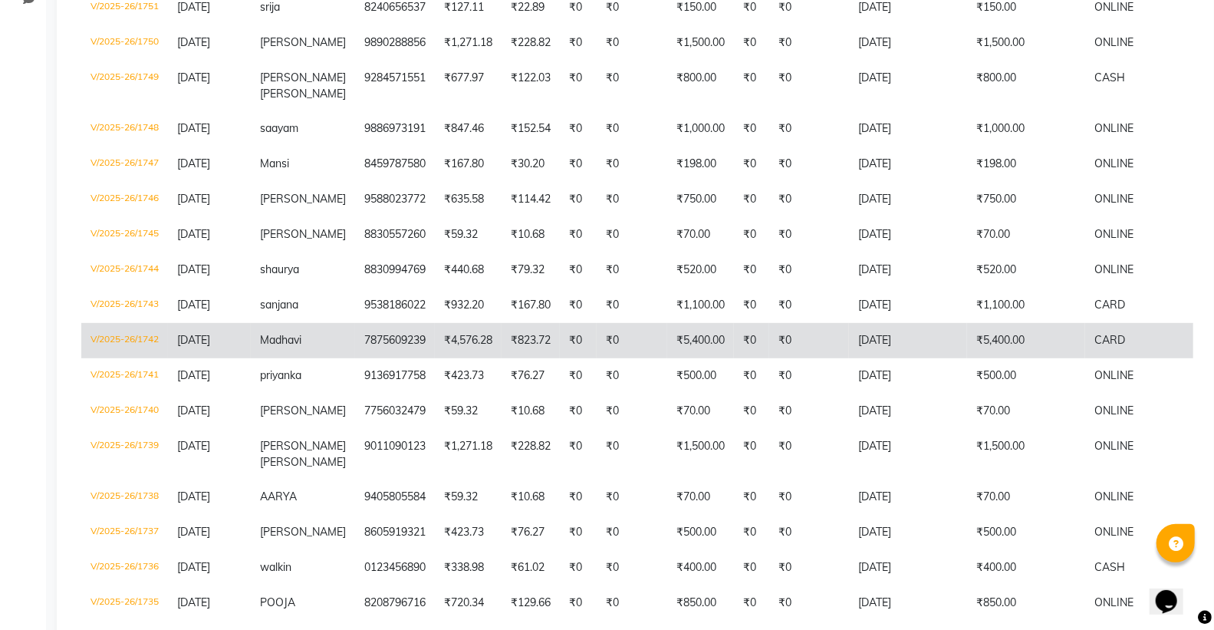
click at [301, 337] on span "Madhavi" at bounding box center [280, 340] width 41 height 14
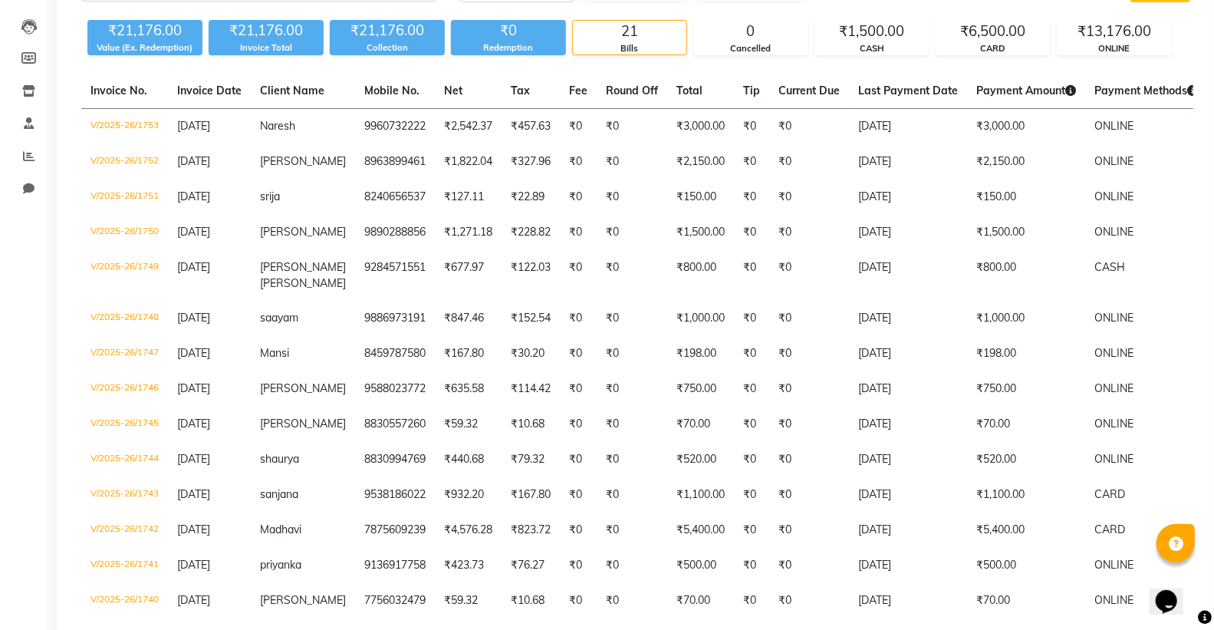
scroll to position [0, 0]
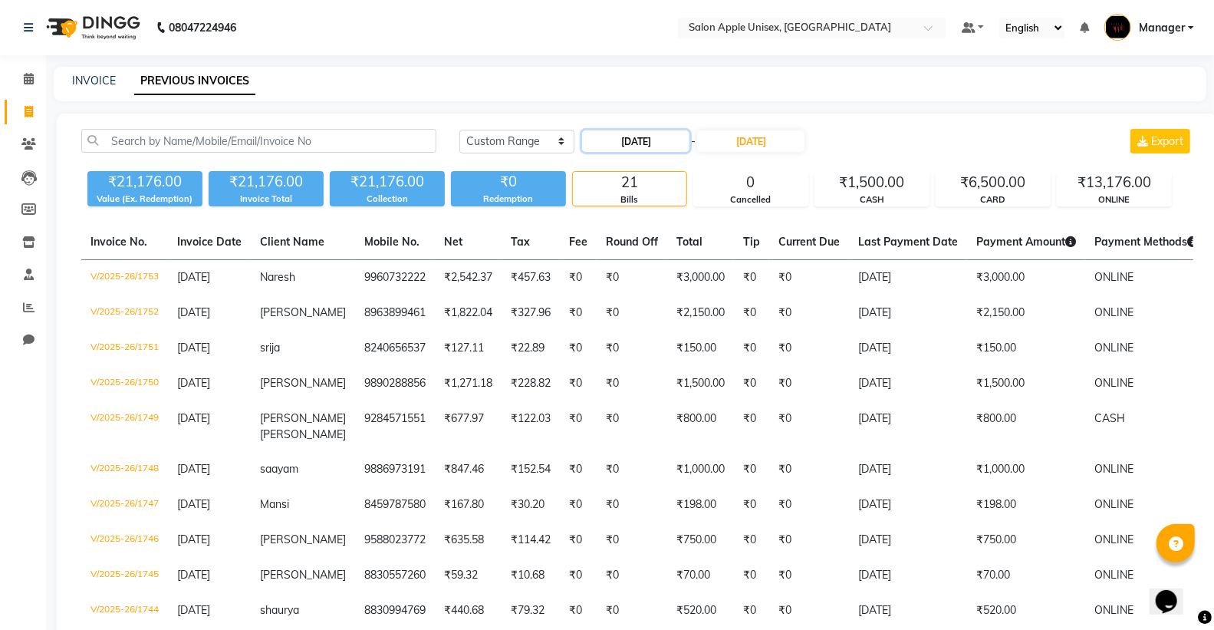
click at [665, 139] on input "14-09-2025" at bounding box center [635, 140] width 107 height 21
select select "9"
select select "2025"
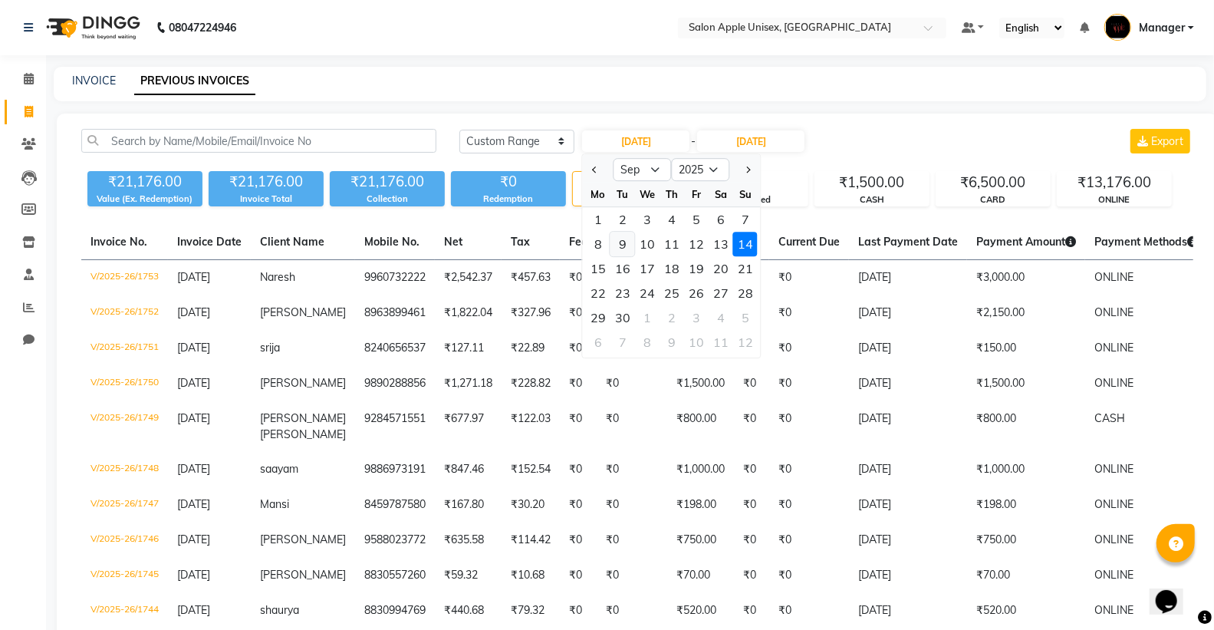
click at [624, 243] on div "9" at bounding box center [623, 244] width 25 height 25
type input "09-09-2025"
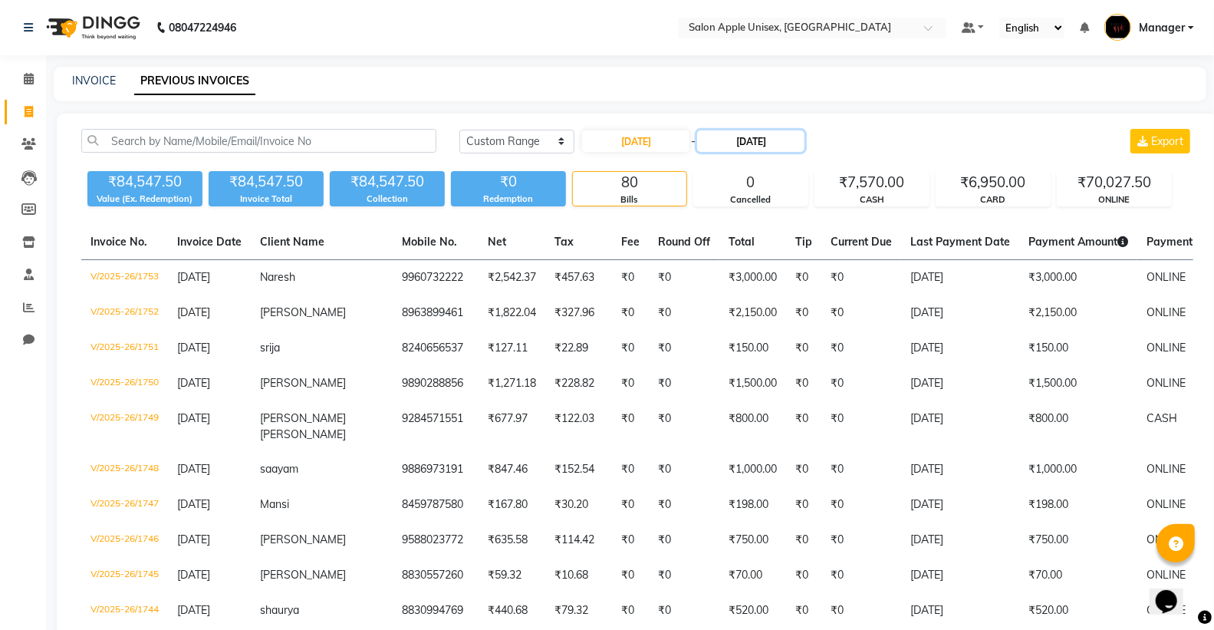
click at [761, 143] on input "14-09-2025" at bounding box center [750, 140] width 107 height 21
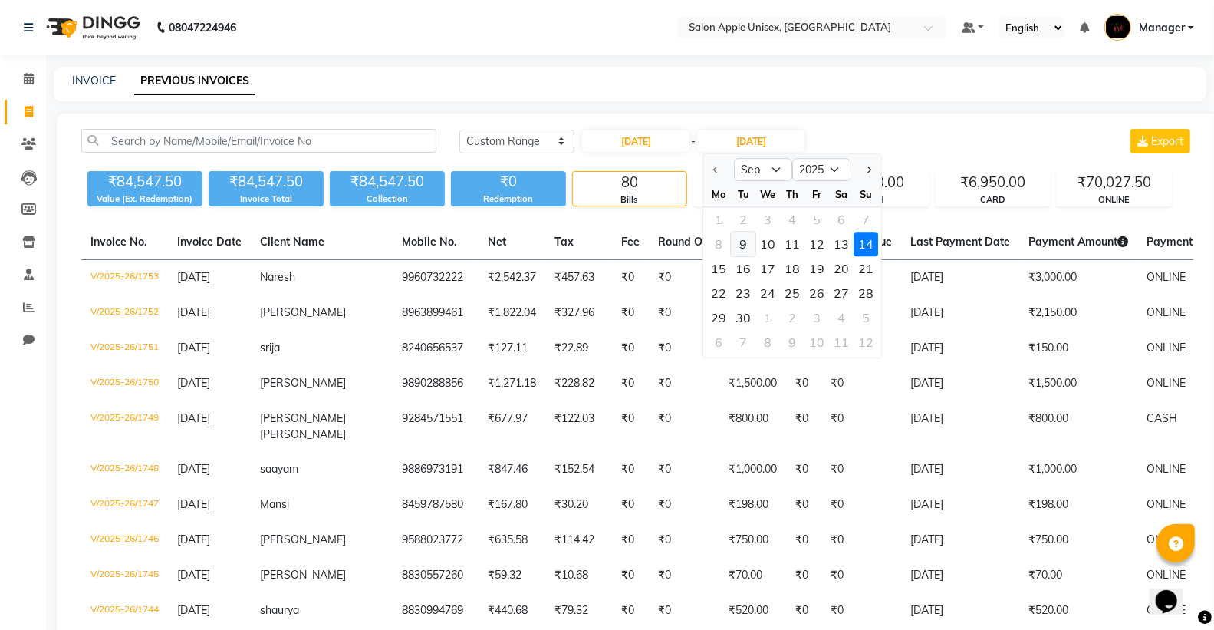
click at [748, 241] on div "9" at bounding box center [744, 244] width 25 height 25
type input "09-09-2025"
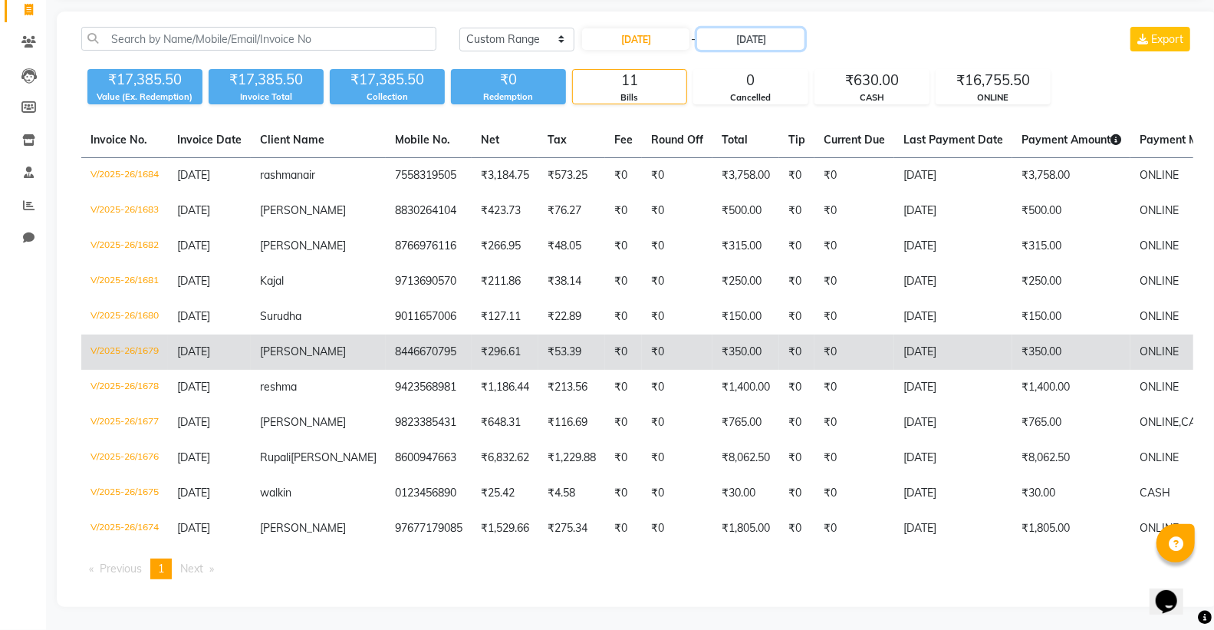
scroll to position [159, 0]
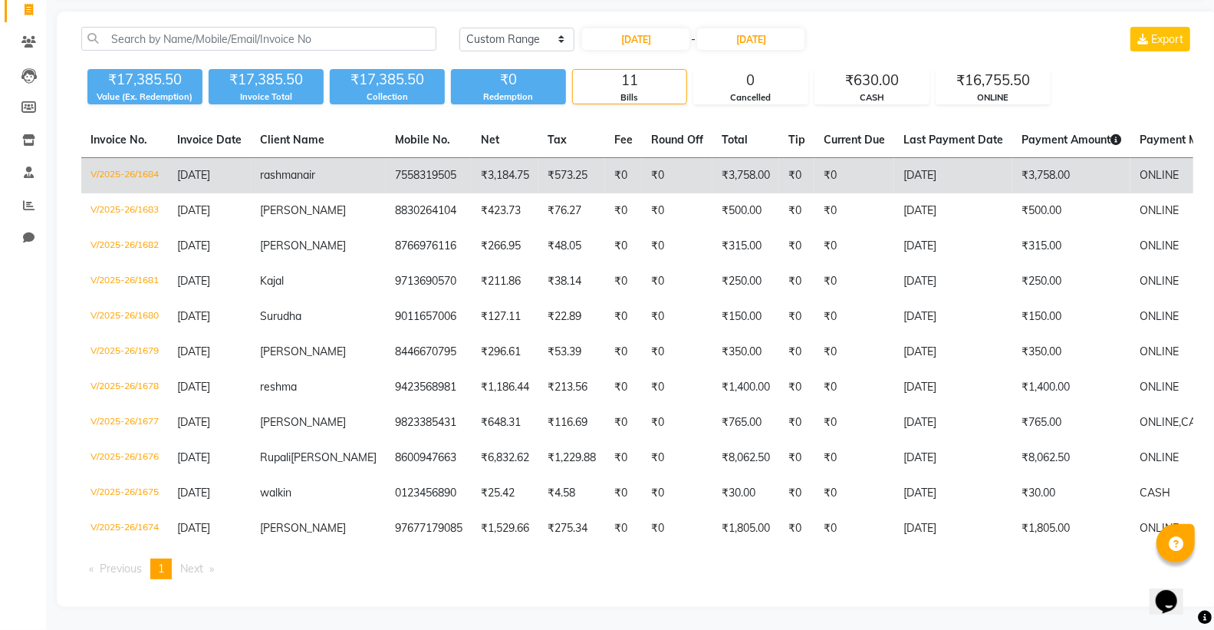
click at [386, 158] on td "7558319505" at bounding box center [429, 176] width 86 height 36
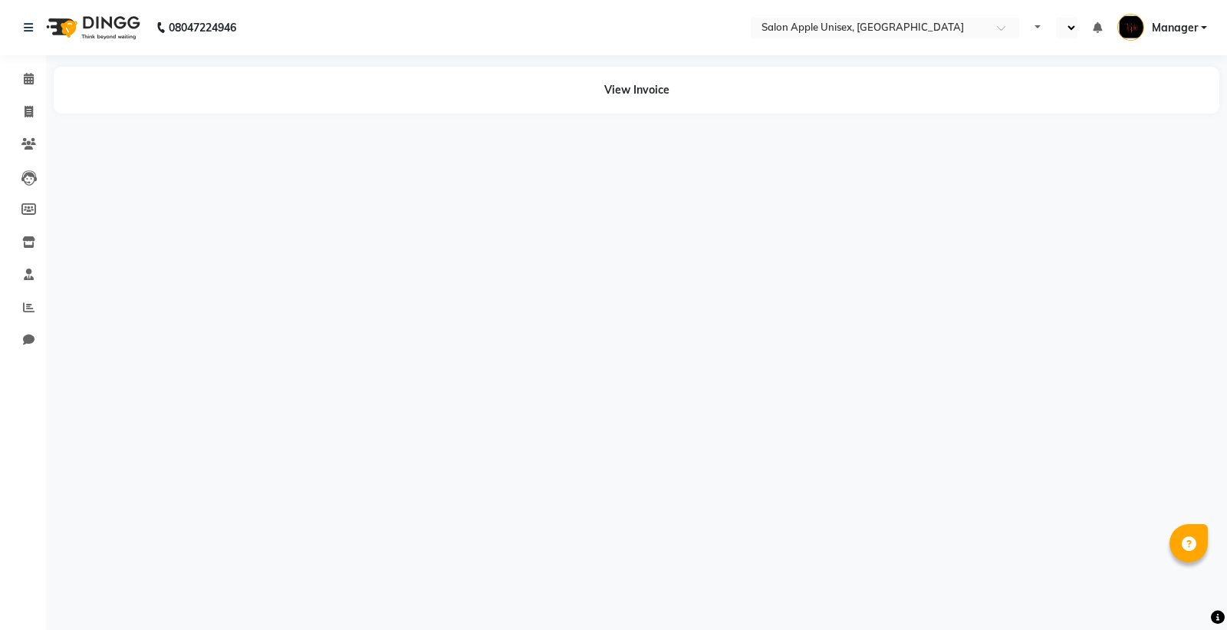
select select "en"
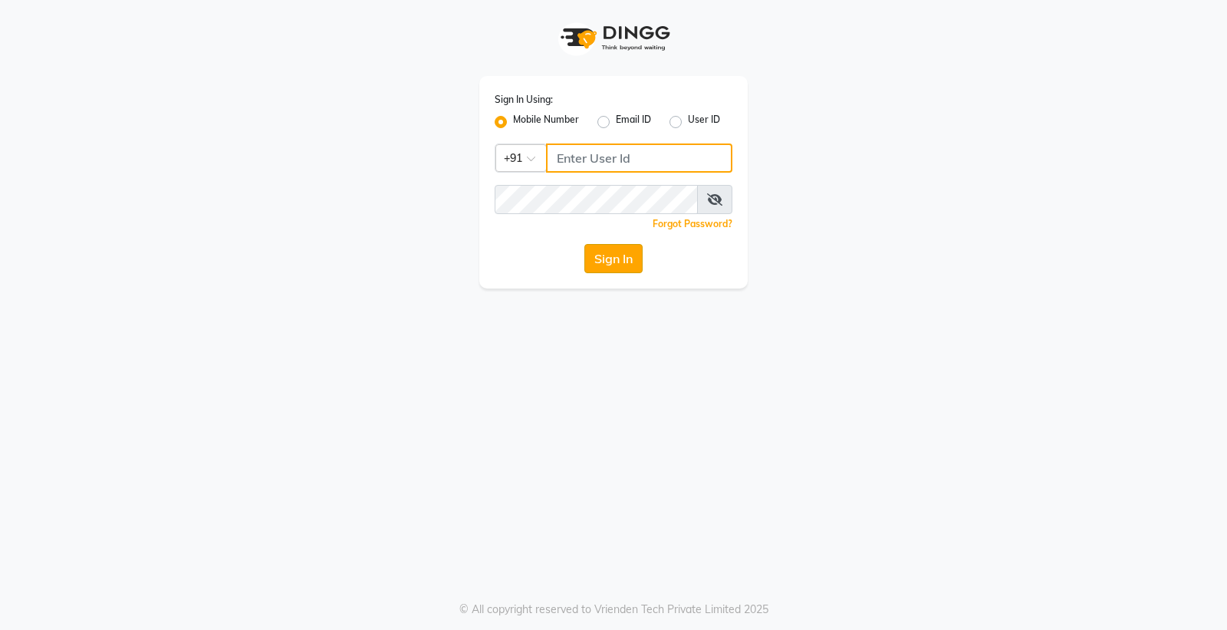
type input "8888001355"
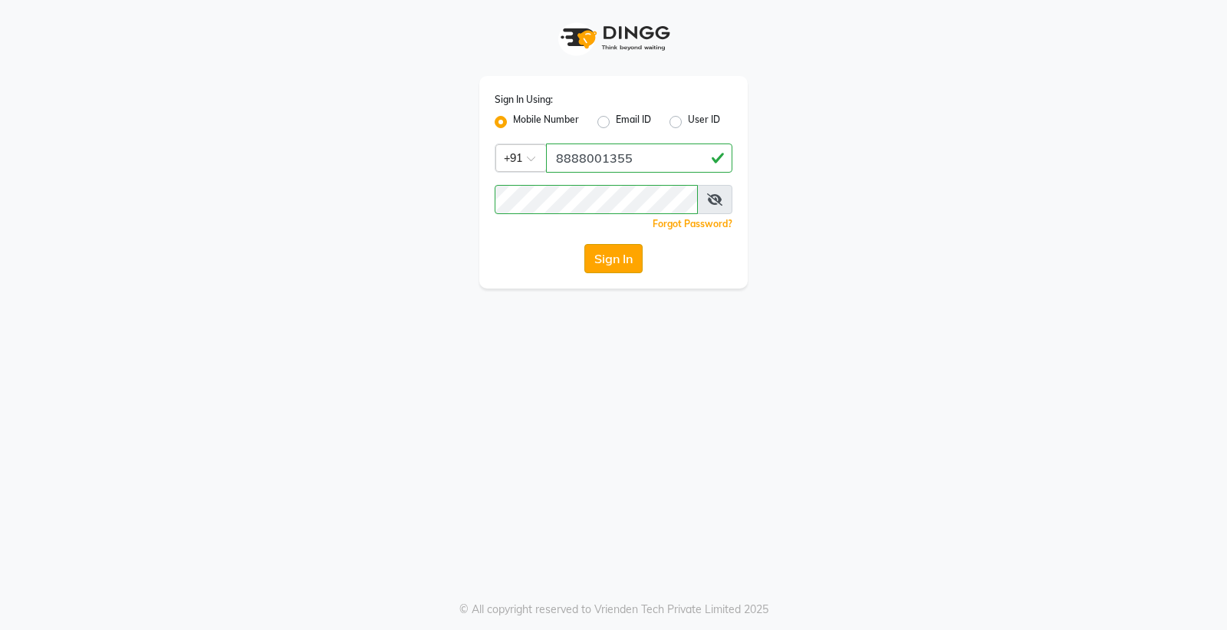
click at [632, 255] on button "Sign In" at bounding box center [613, 258] width 58 height 29
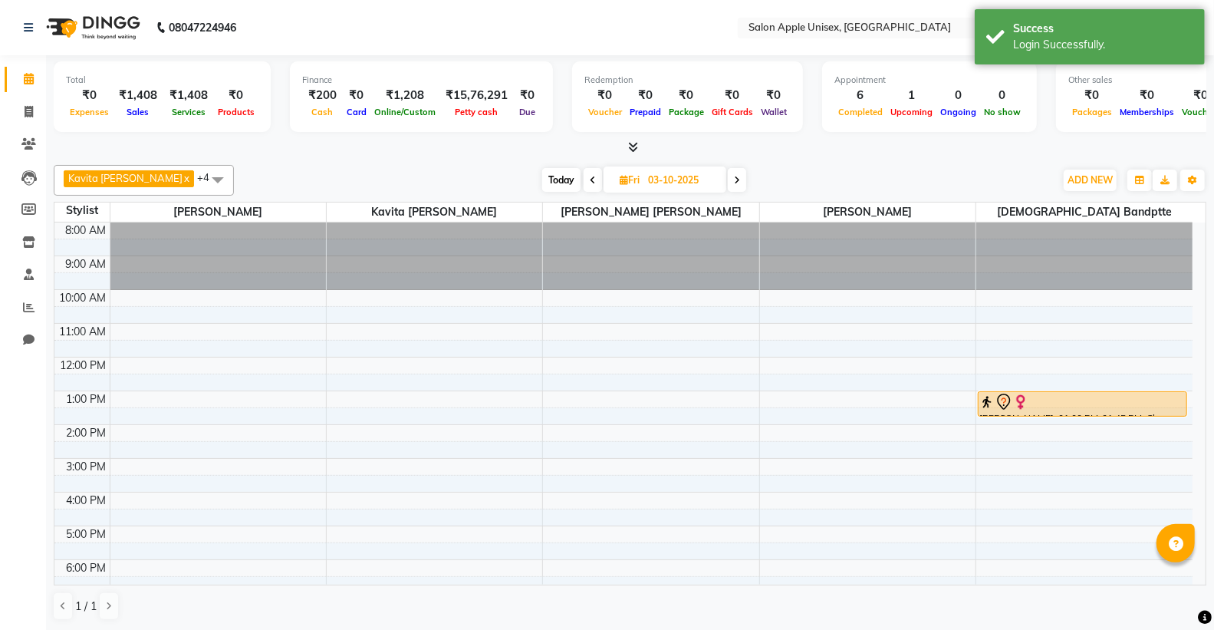
select select "en"
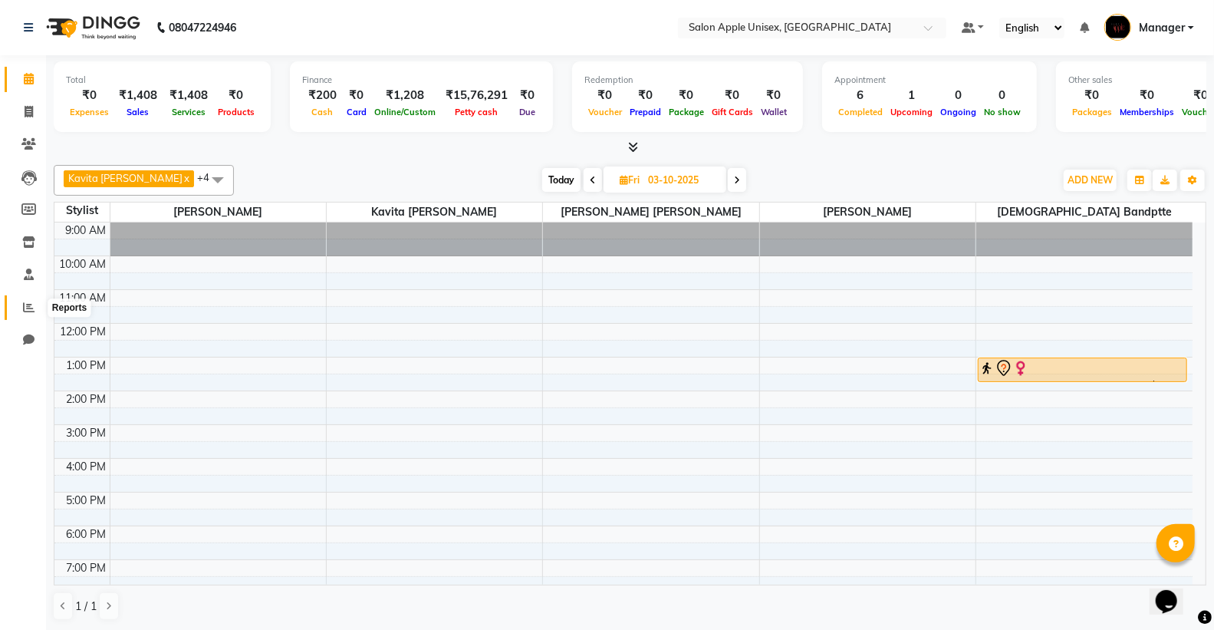
click at [21, 302] on span at bounding box center [28, 308] width 27 height 18
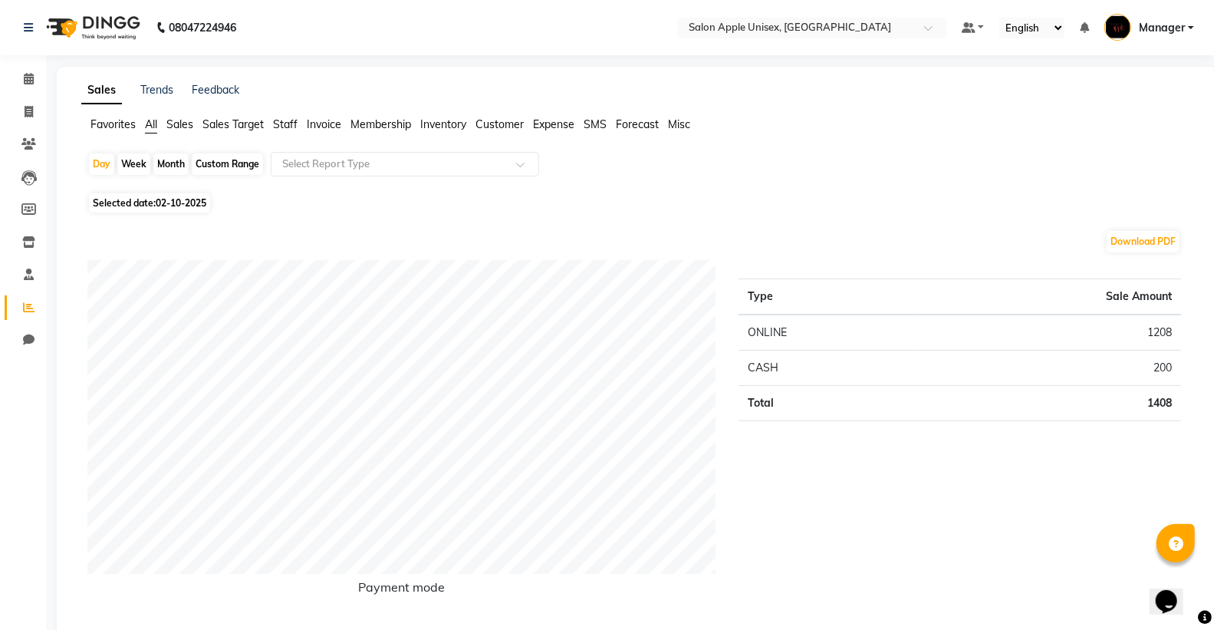
click at [156, 159] on div "Month" at bounding box center [170, 163] width 35 height 21
select select "10"
select select "2025"
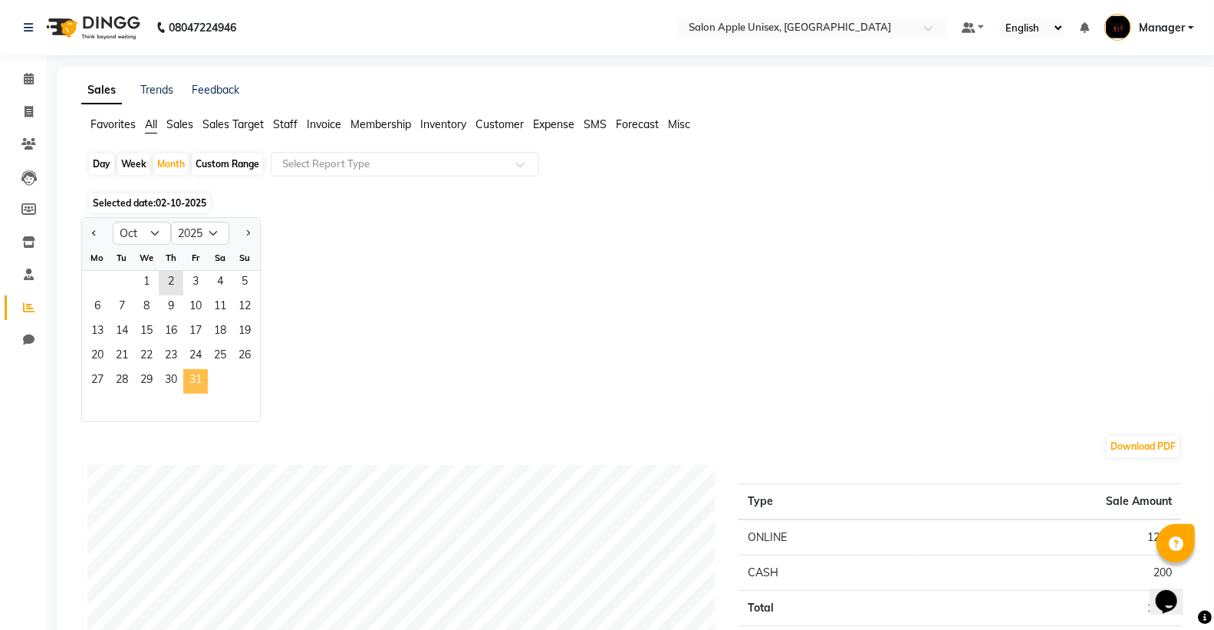
click at [197, 384] on span "31" at bounding box center [195, 381] width 25 height 25
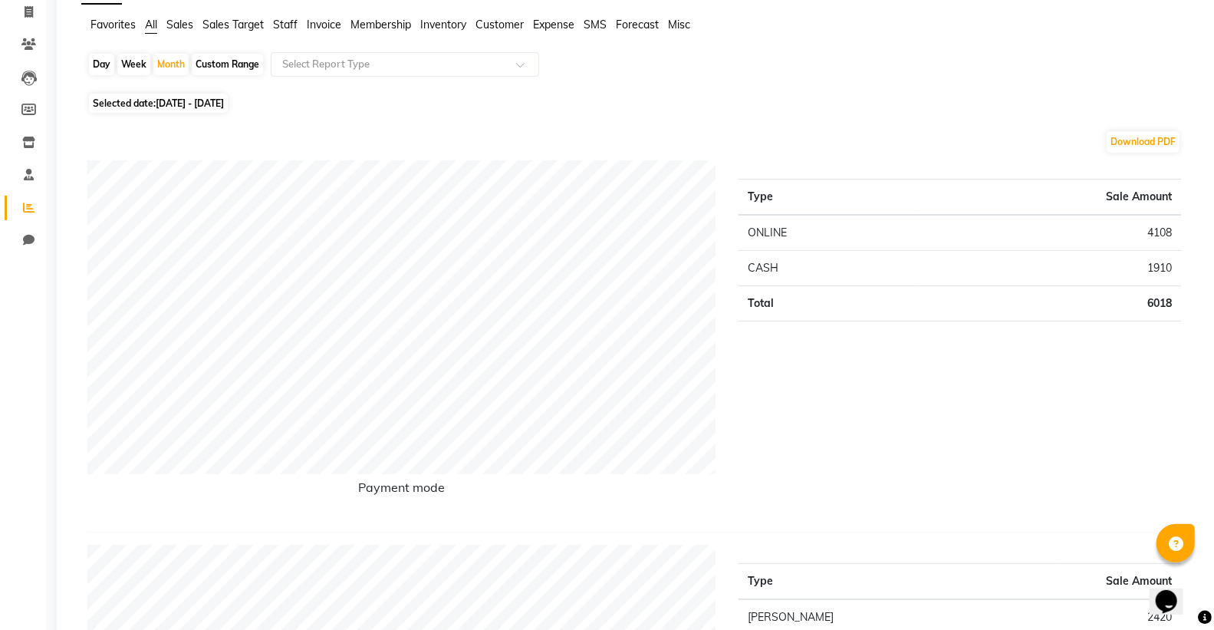
scroll to position [255, 0]
